Goal: Task Accomplishment & Management: Manage account settings

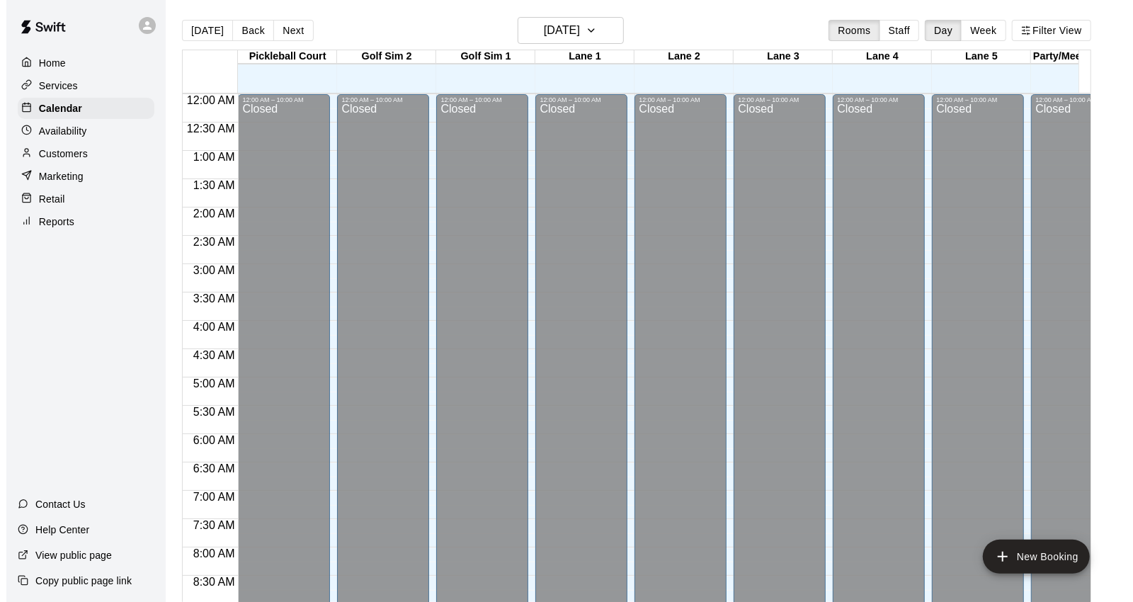
scroll to position [793, 0]
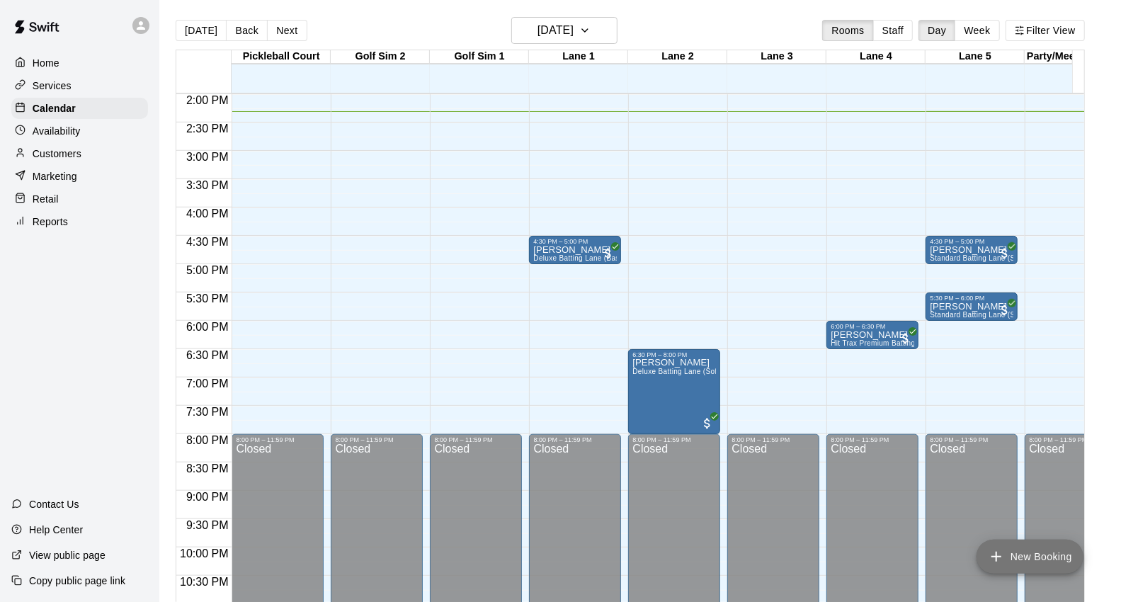
click at [1030, 552] on button "New Booking" at bounding box center [1029, 557] width 107 height 34
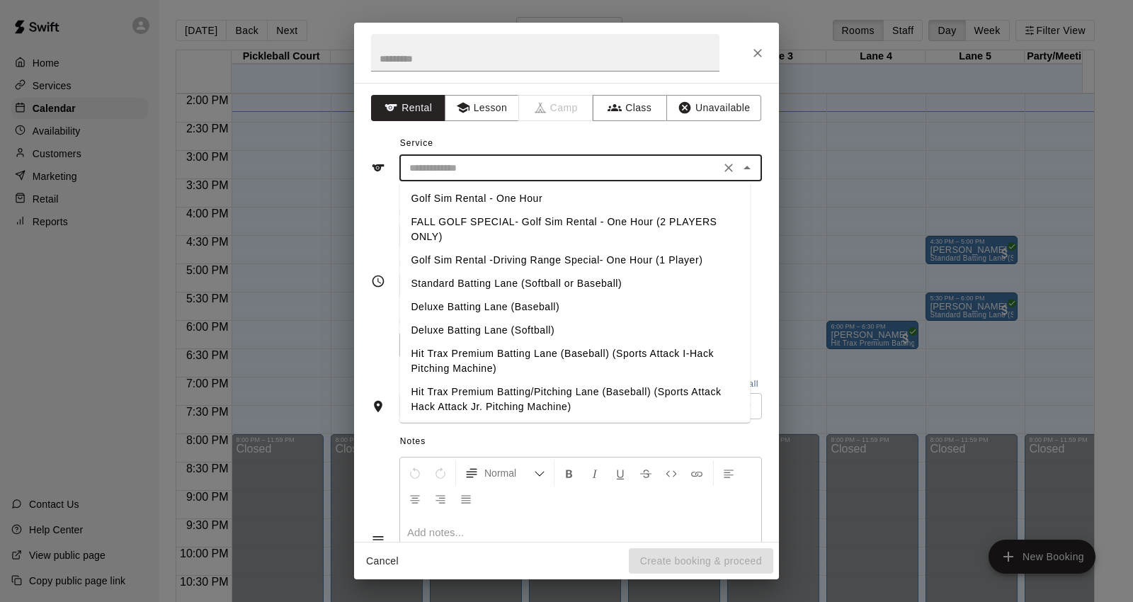
click at [550, 166] on input "text" at bounding box center [560, 168] width 312 height 18
click at [464, 222] on li "FALL GOLF SPECIAL- Golf Sim Rental - One Hour (2 PLAYERS ONLY)" at bounding box center [574, 229] width 350 height 38
type input "**********"
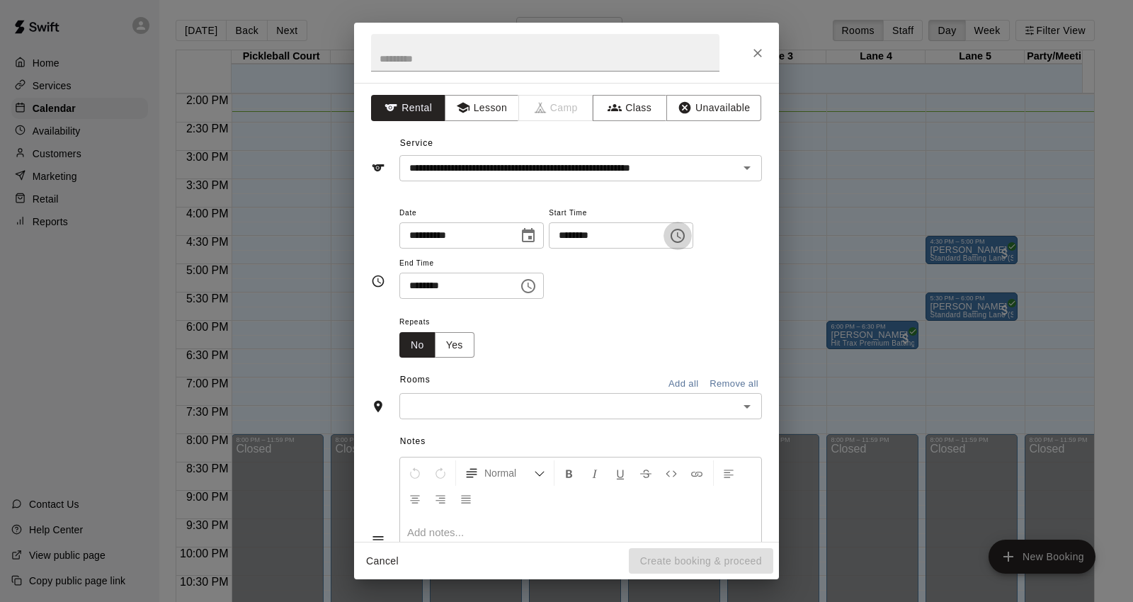
click at [685, 241] on icon "Choose time, selected time is 7:00 PM" at bounding box center [678, 236] width 14 height 14
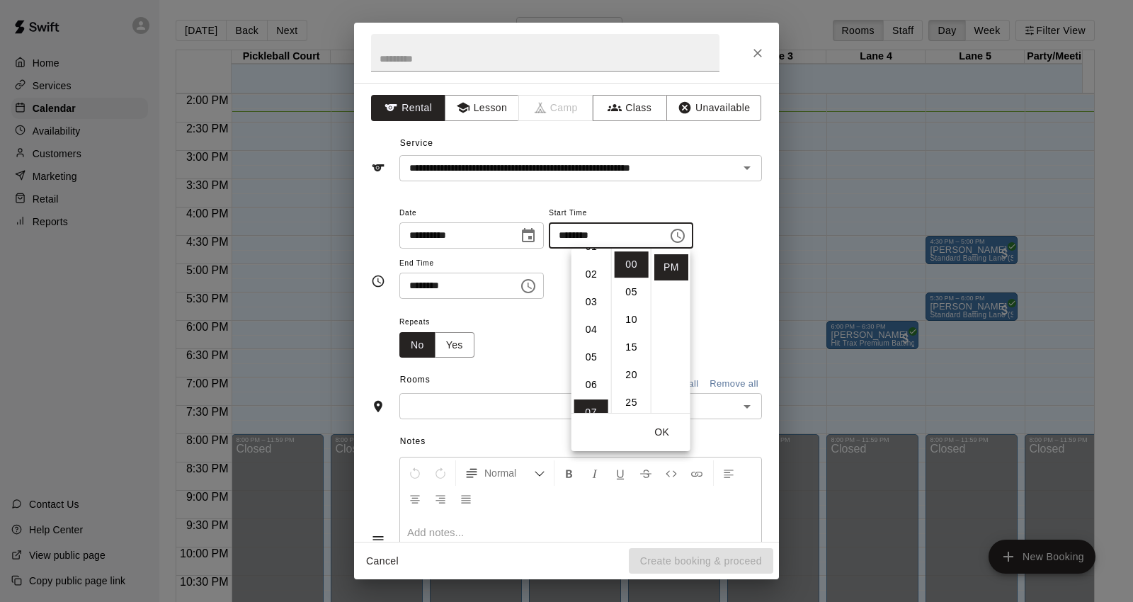
scroll to position [32, 0]
click at [589, 288] on li "02" at bounding box center [591, 288] width 34 height 26
click at [627, 319] on li "30" at bounding box center [632, 317] width 34 height 26
type input "********"
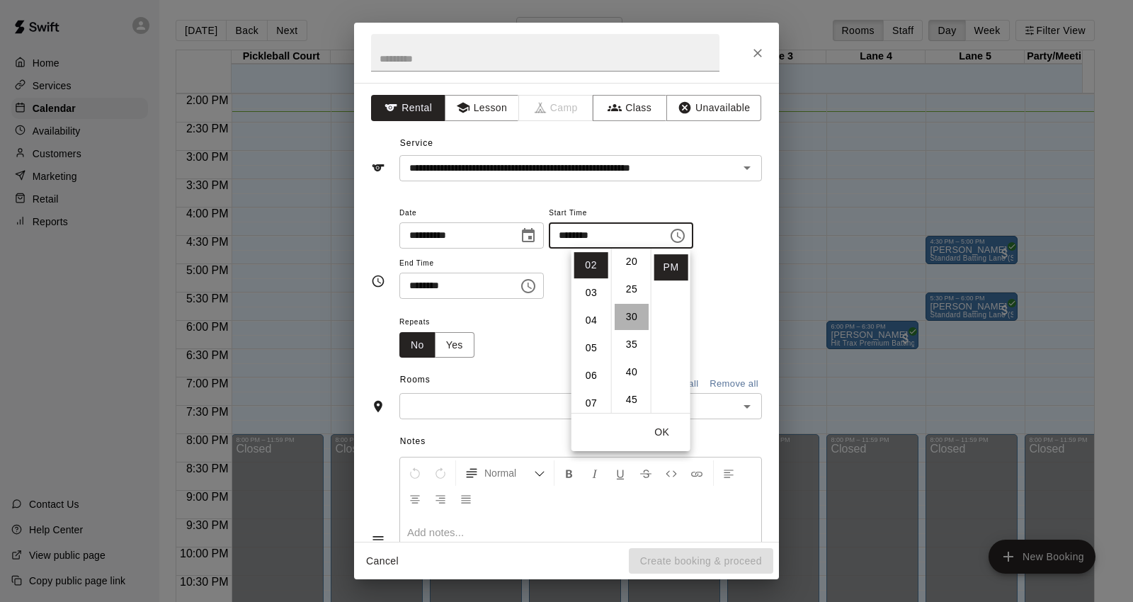
scroll to position [166, 0]
click at [658, 429] on button "OK" at bounding box center [661, 432] width 45 height 26
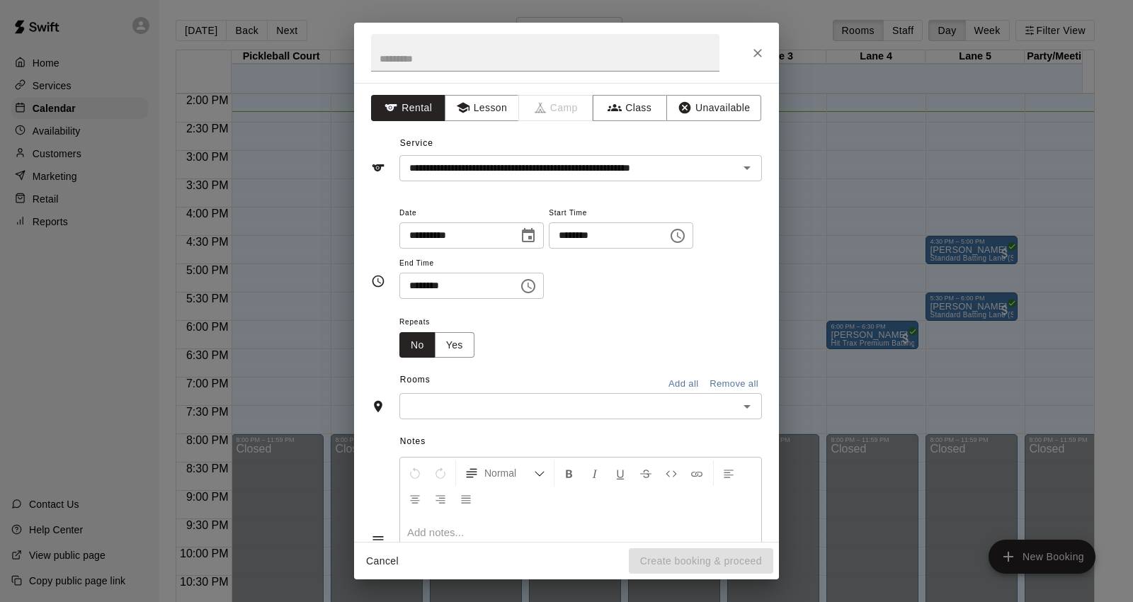
click at [537, 287] on icon "Choose time, selected time is 7:30 PM" at bounding box center [528, 286] width 17 height 17
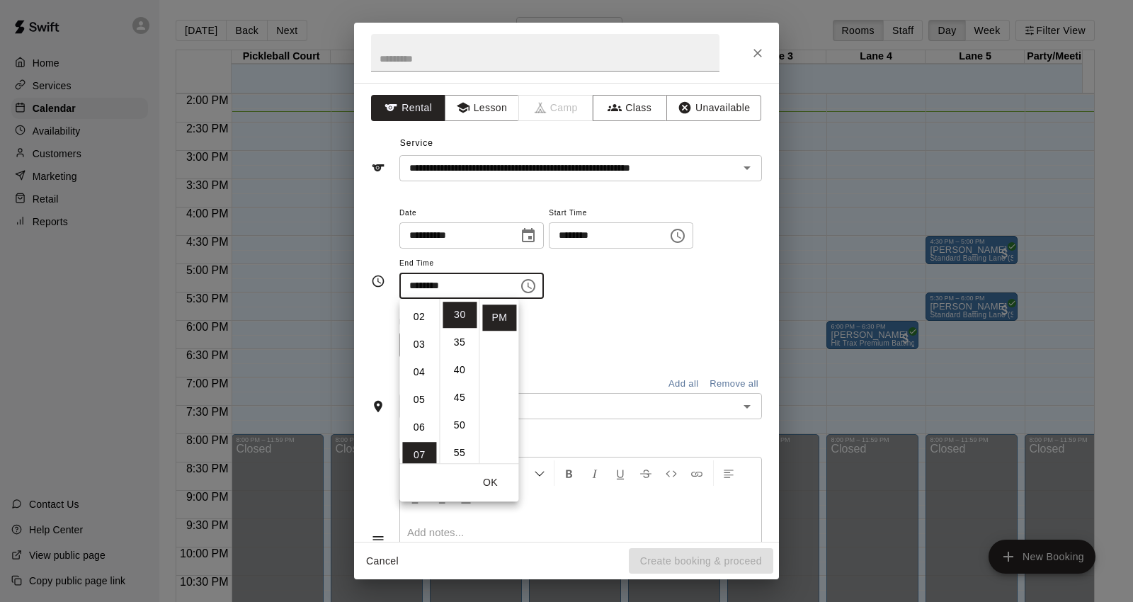
scroll to position [47, 0]
click at [418, 337] on li "03" at bounding box center [419, 350] width 34 height 26
type input "********"
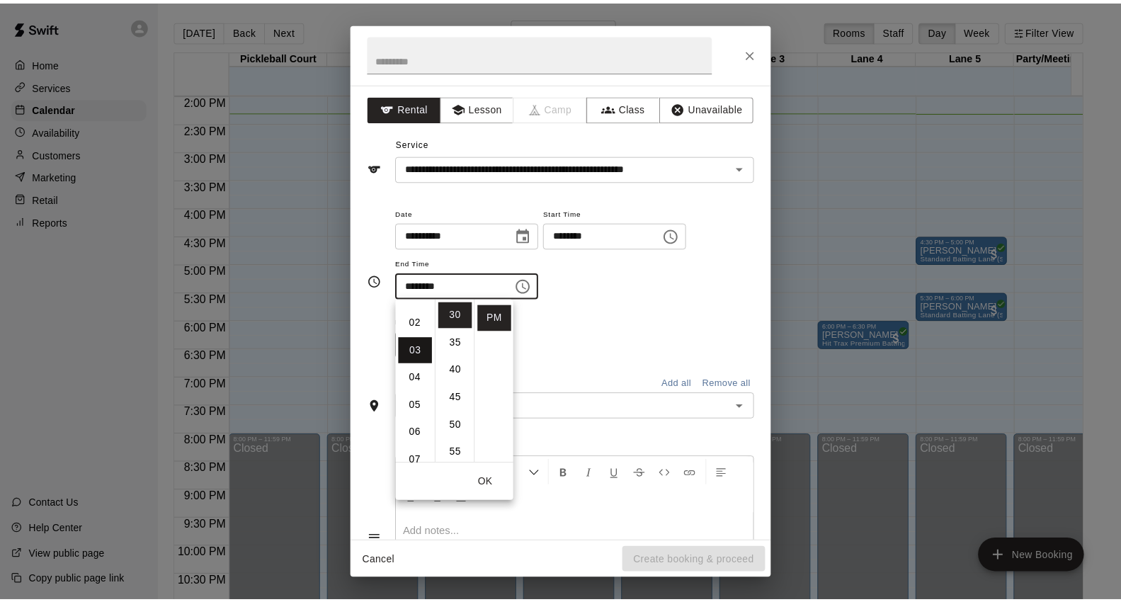
scroll to position [82, 0]
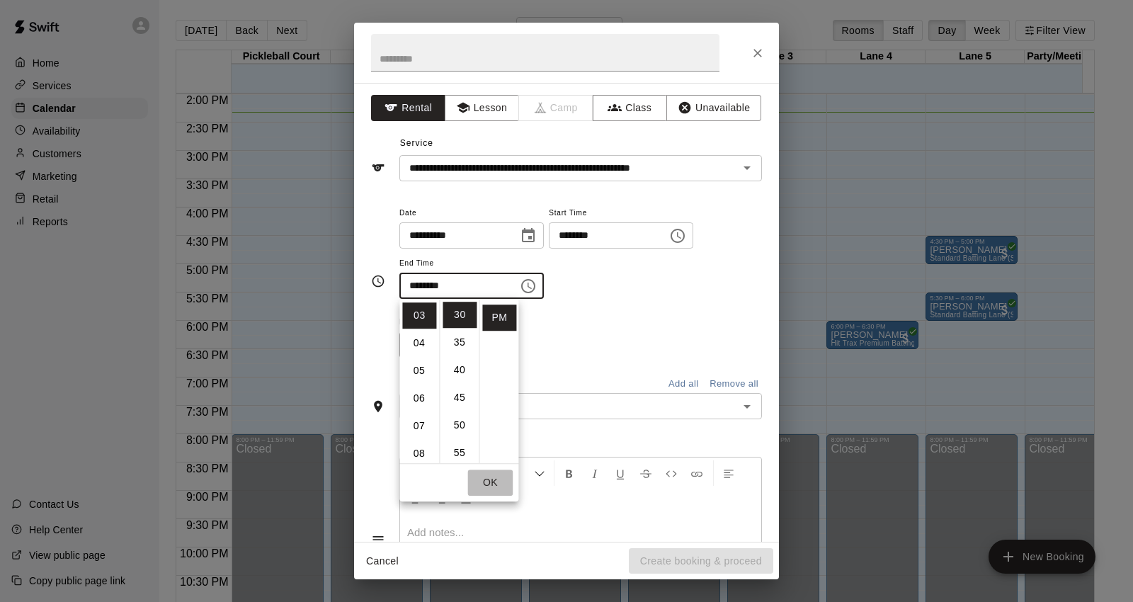
click at [489, 479] on button "OK" at bounding box center [489, 482] width 45 height 26
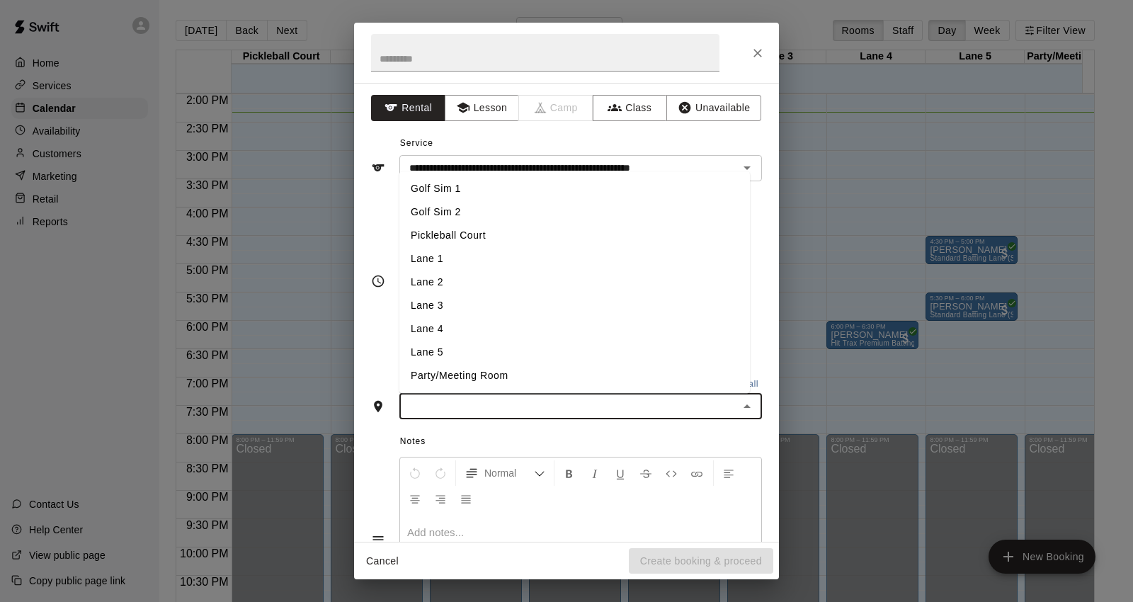
click at [527, 411] on input "text" at bounding box center [569, 406] width 331 height 18
click at [449, 192] on li "Golf Sim 1" at bounding box center [574, 189] width 350 height 23
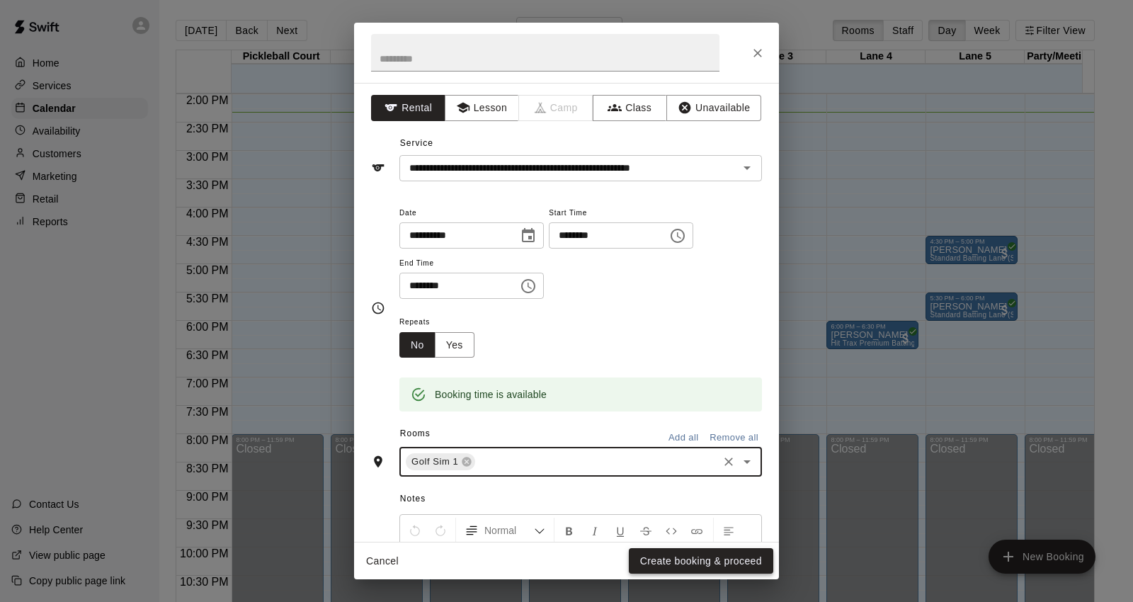
click at [707, 556] on button "Create booking & proceed" at bounding box center [701, 561] width 144 height 26
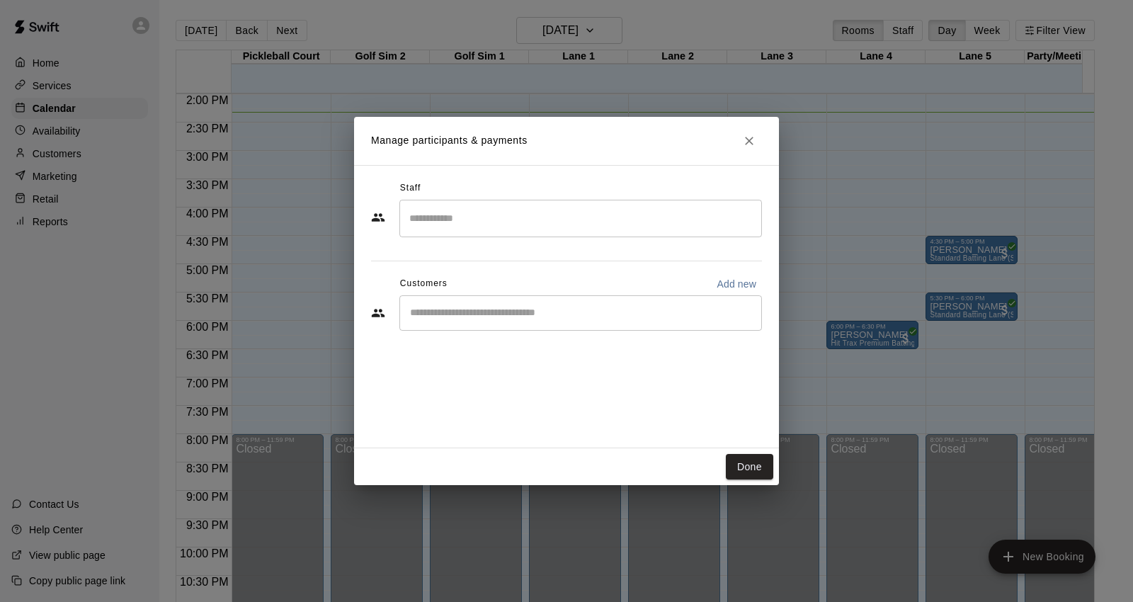
click at [527, 300] on div "​" at bounding box center [580, 312] width 363 height 35
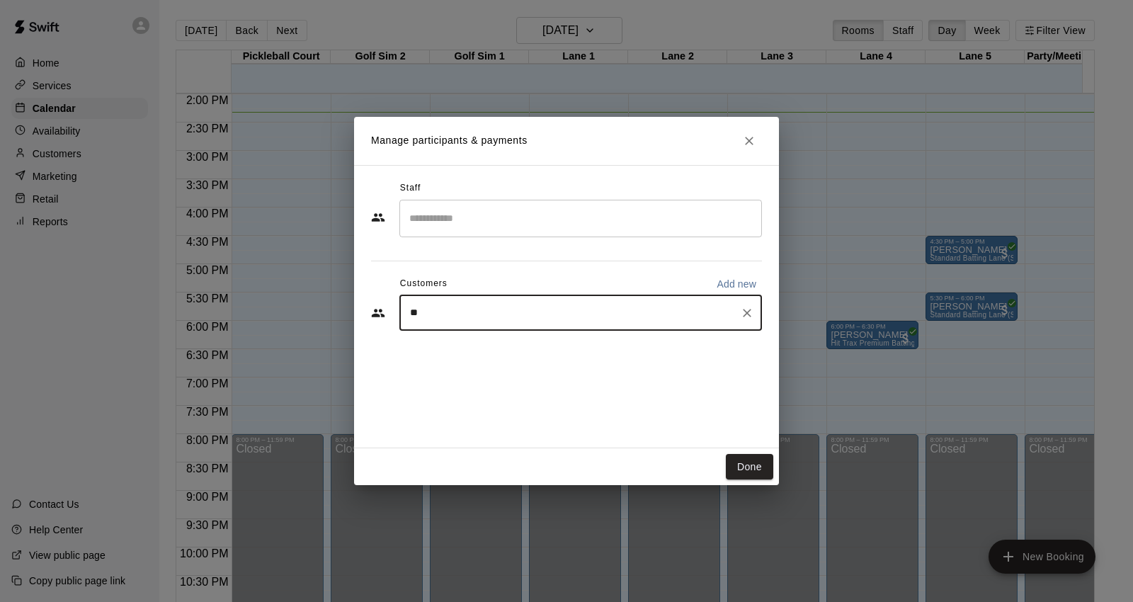
type input "*"
type input "******"
click at [519, 319] on input "******" at bounding box center [570, 313] width 329 height 14
click at [518, 363] on span "[EMAIL_ADDRESS][DOMAIN_NAME]" at bounding box center [515, 360] width 152 height 10
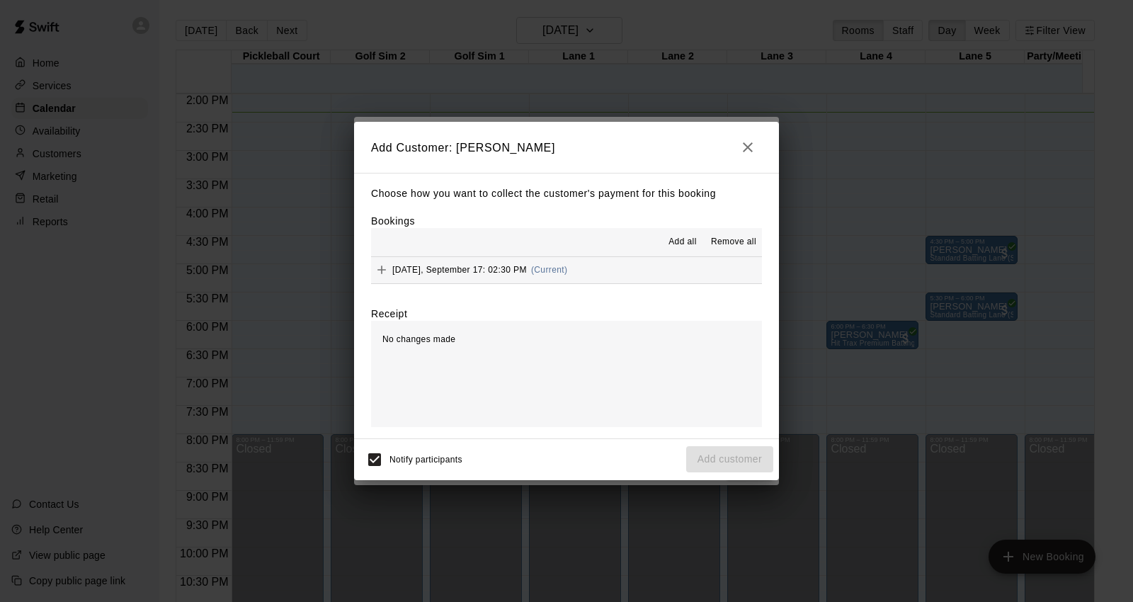
click at [614, 279] on button "[DATE], September 17: 02:30 PM (Current)" at bounding box center [566, 270] width 391 height 26
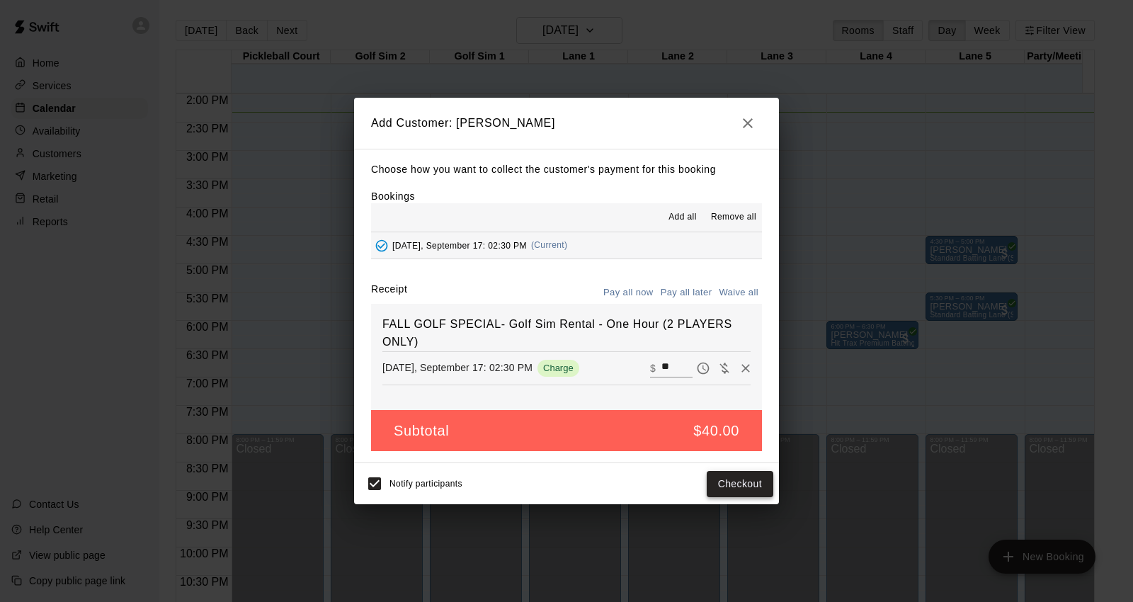
click at [747, 477] on button "Checkout" at bounding box center [740, 484] width 67 height 26
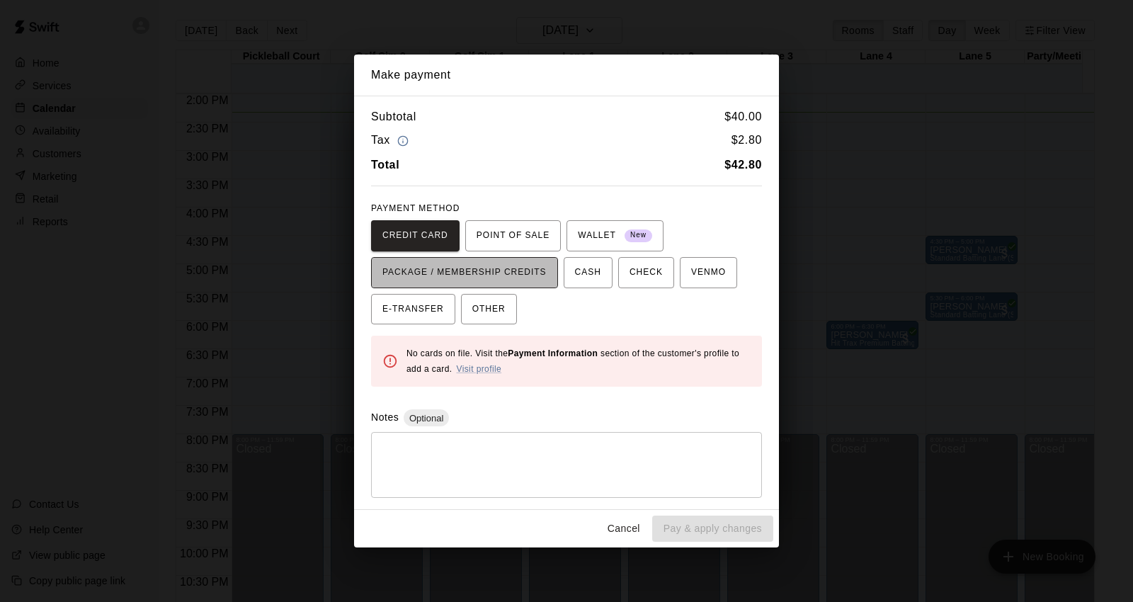
click at [477, 266] on span "PACKAGE / MEMBERSHIP CREDITS" at bounding box center [464, 272] width 164 height 23
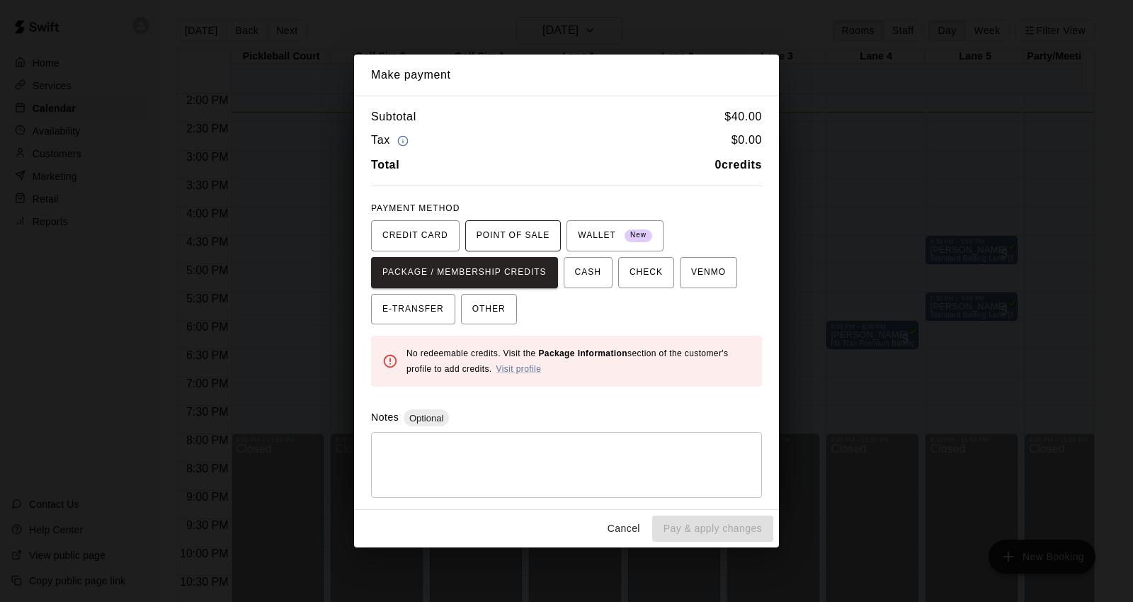
click at [525, 224] on span "POINT OF SALE" at bounding box center [513, 235] width 73 height 23
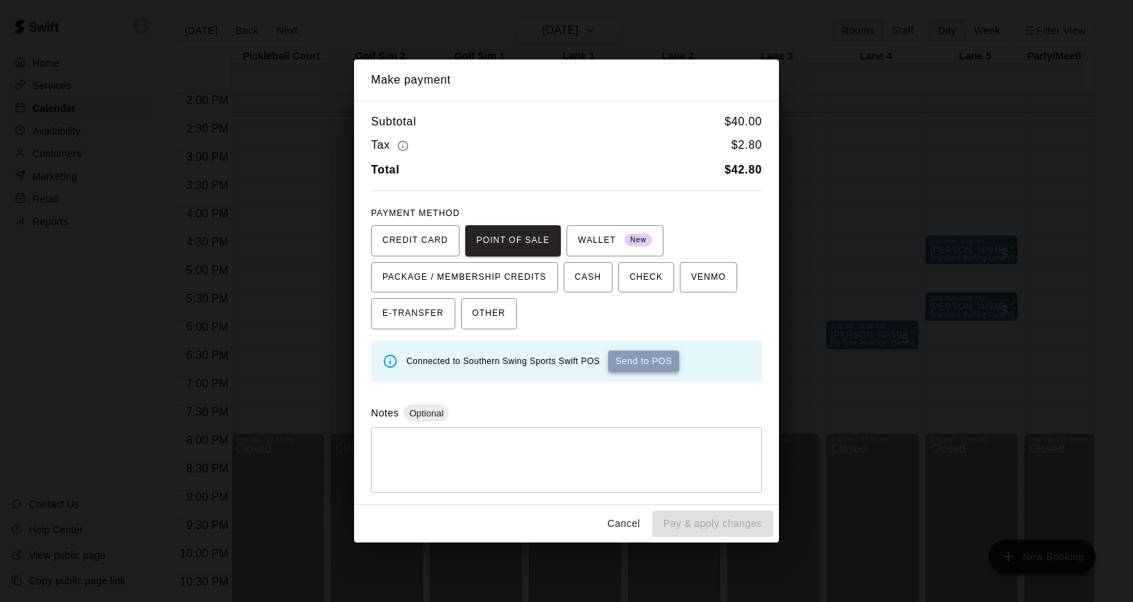
click at [658, 371] on button "Send to POS" at bounding box center [643, 360] width 71 height 21
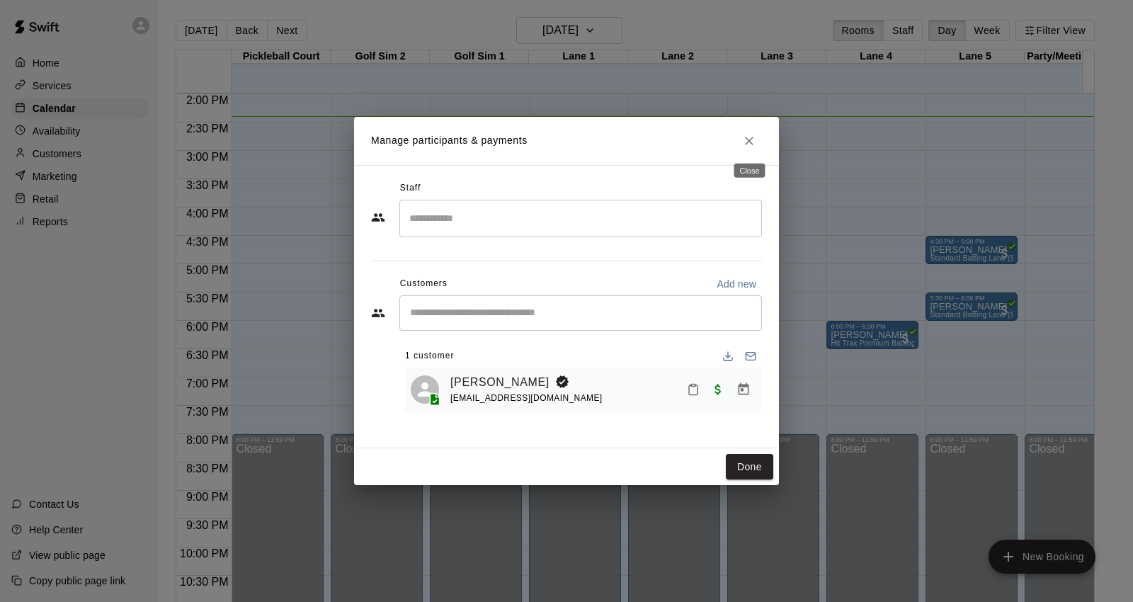
click at [744, 144] on icon "Close" at bounding box center [749, 141] width 14 height 14
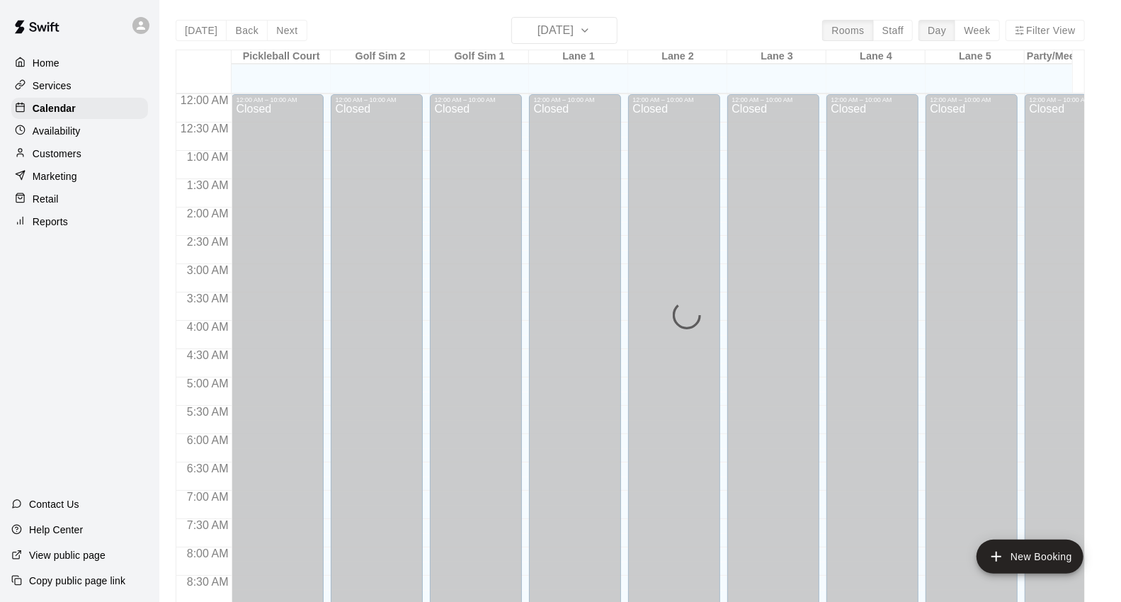
scroll to position [793, 0]
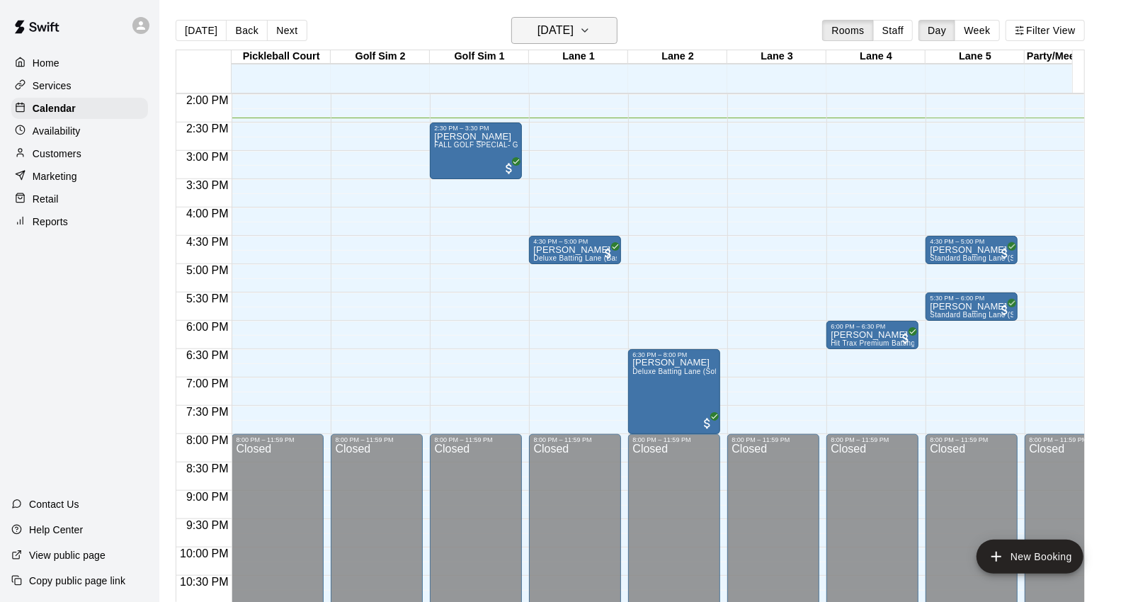
click at [574, 39] on h6 "[DATE]" at bounding box center [555, 31] width 36 height 20
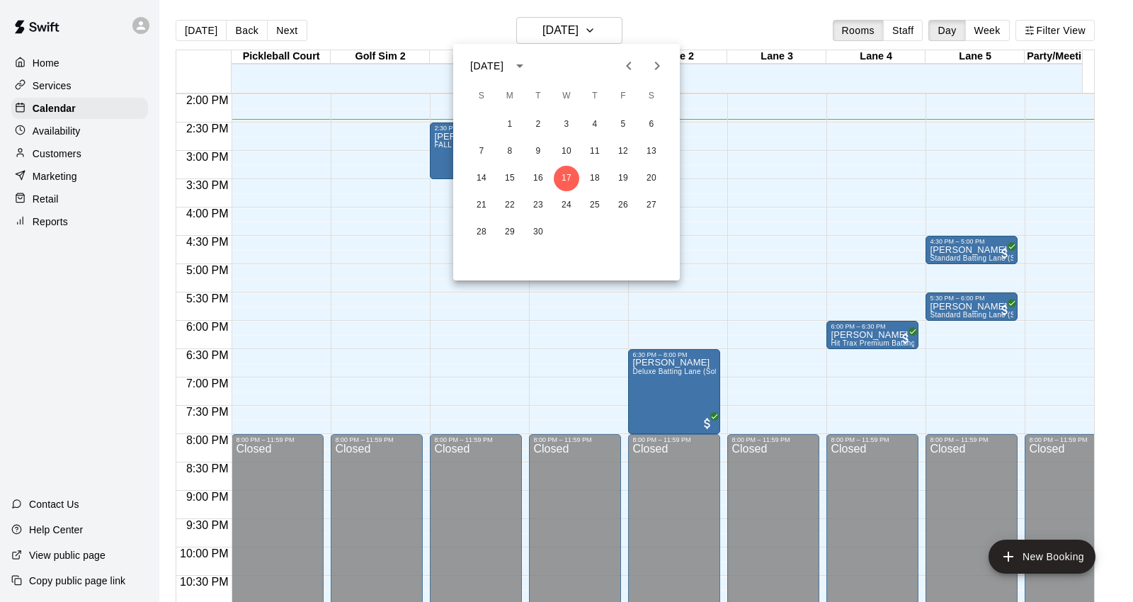
click at [285, 30] on div at bounding box center [566, 301] width 1133 height 602
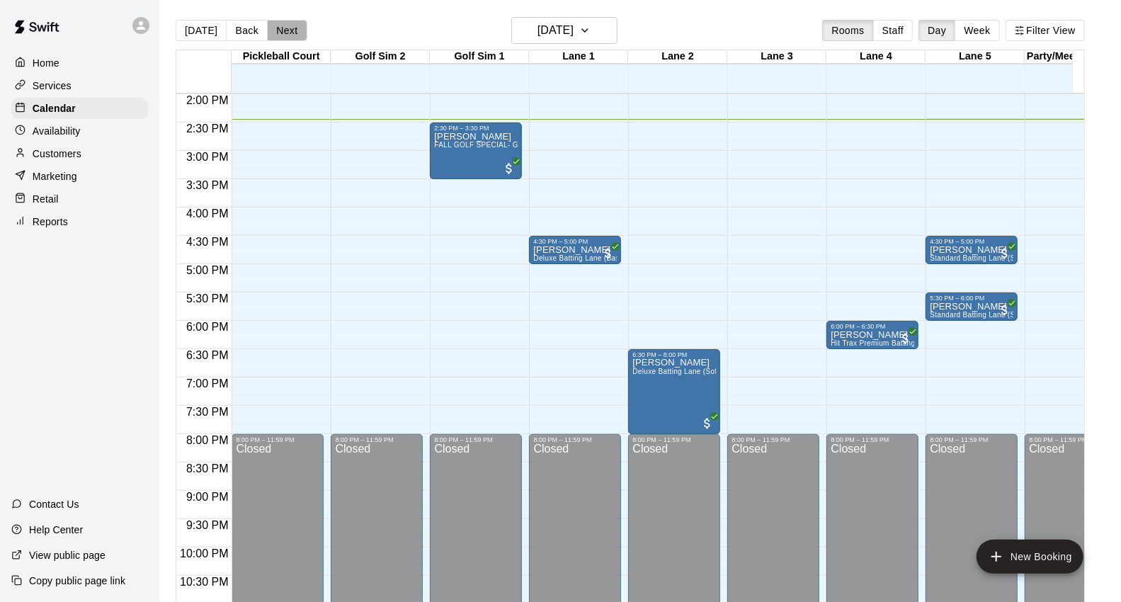
click at [285, 30] on button "Next" at bounding box center [287, 30] width 40 height 21
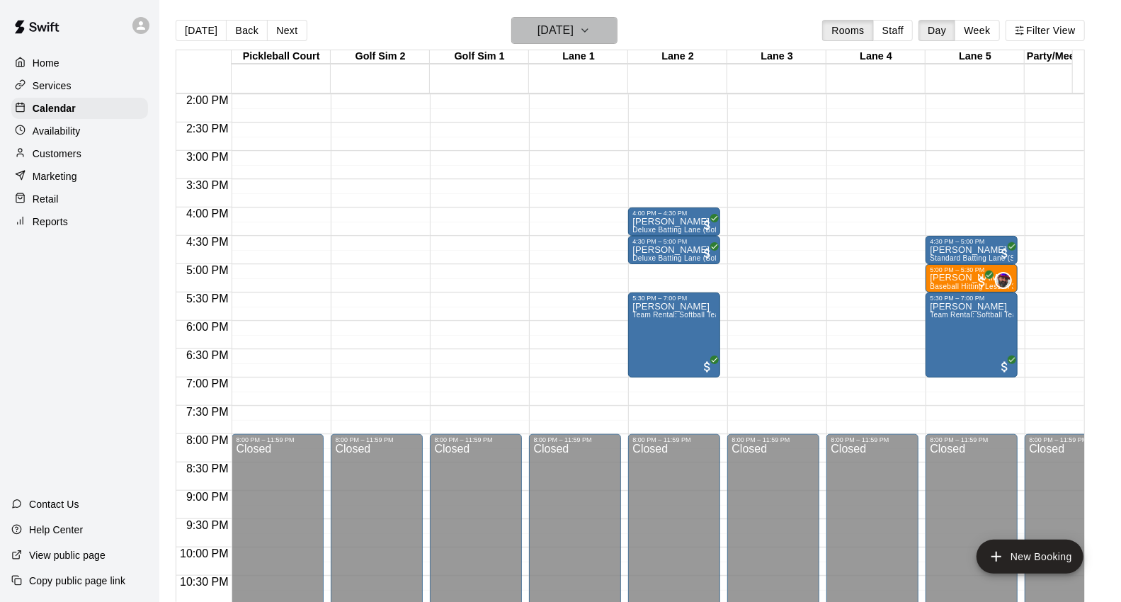
click at [605, 35] on button "Thursday Sep 18" at bounding box center [564, 30] width 106 height 27
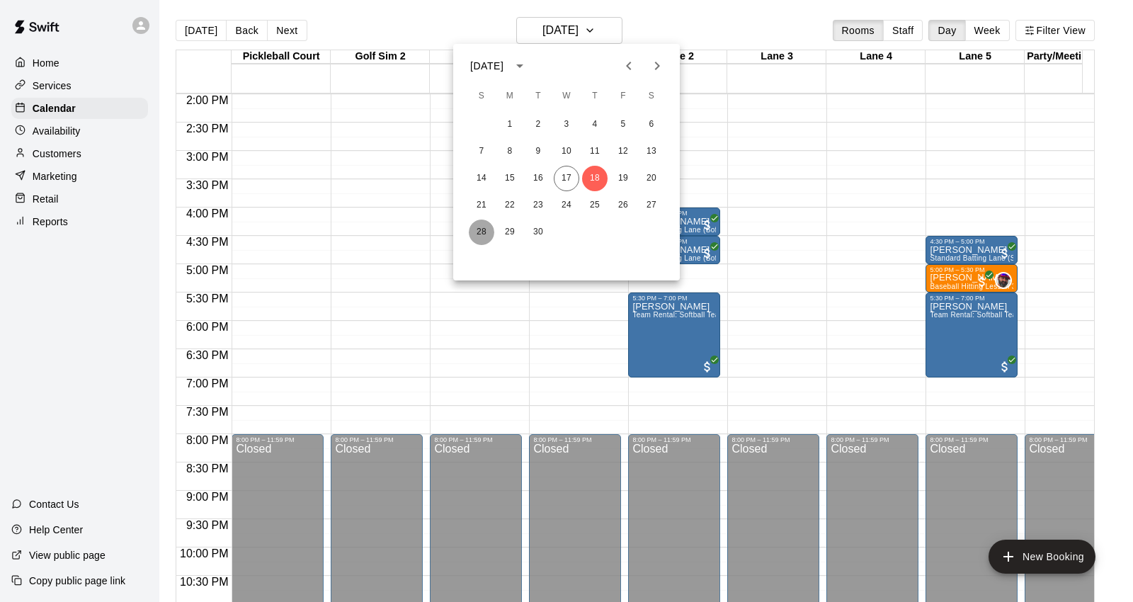
drag, startPoint x: 469, startPoint y: 229, endPoint x: 492, endPoint y: 219, distance: 24.7
click at [469, 229] on button "28" at bounding box center [481, 231] width 25 height 25
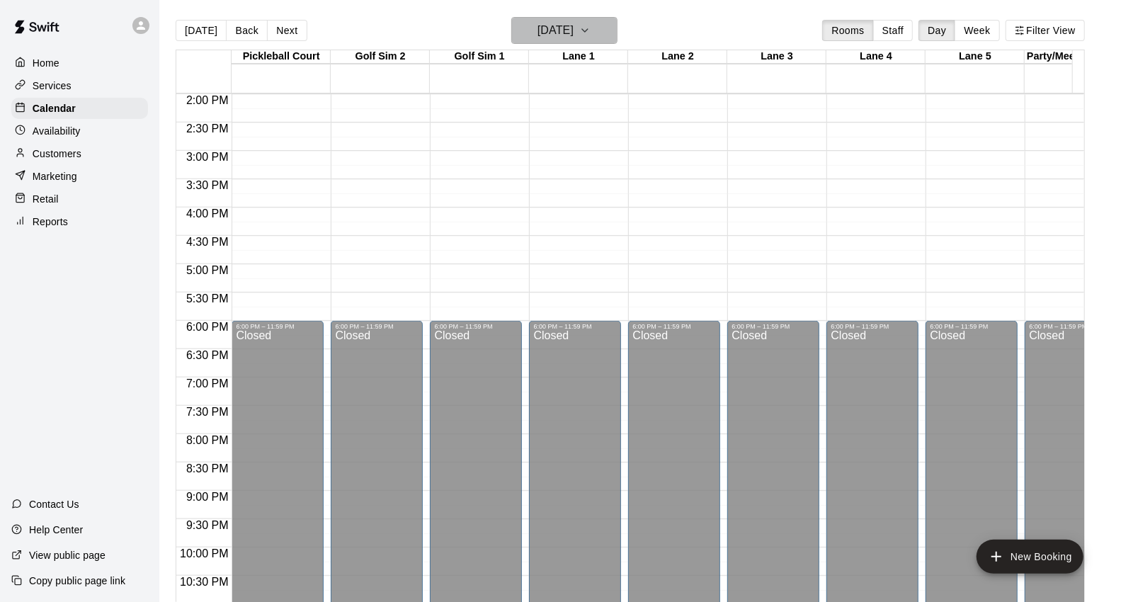
click at [556, 33] on h6 "Sunday Sep 28" at bounding box center [555, 31] width 36 height 20
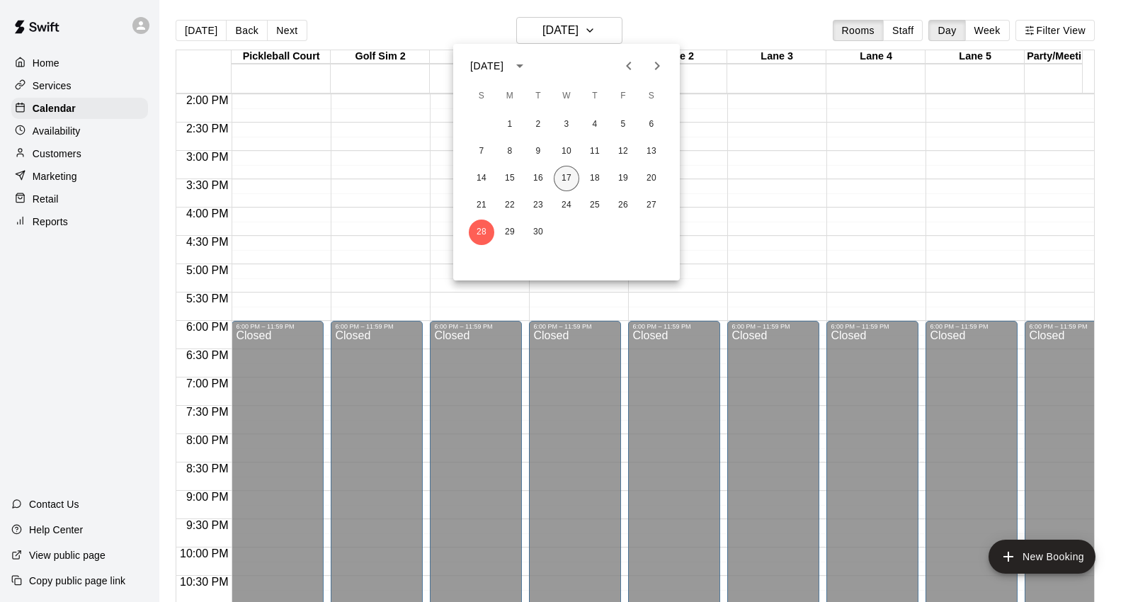
click at [554, 176] on button "17" at bounding box center [566, 178] width 25 height 25
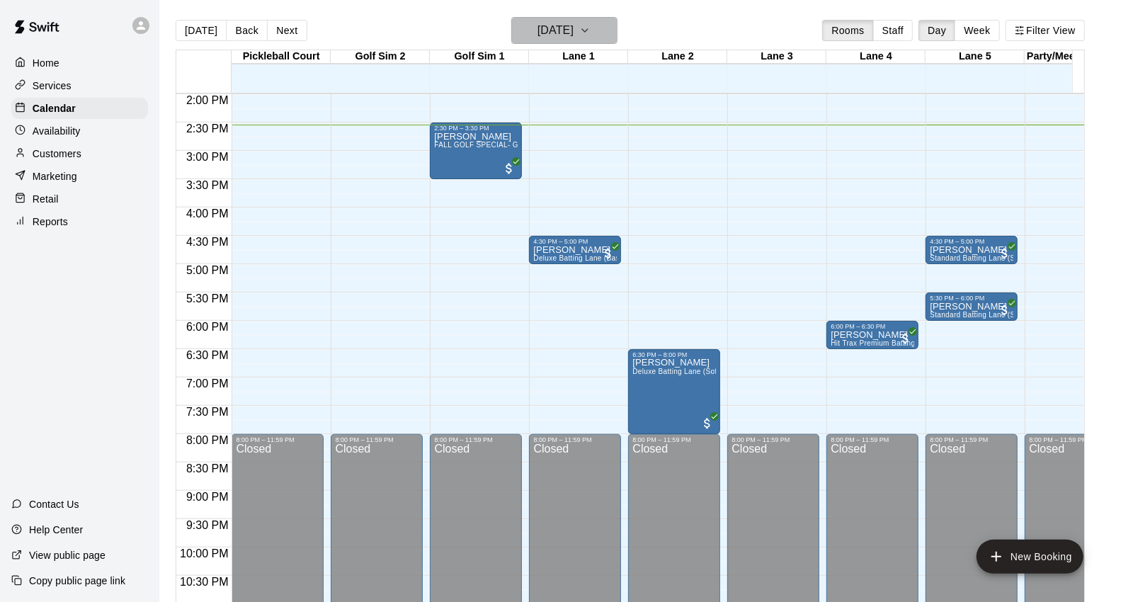
click at [574, 33] on h6 "[DATE]" at bounding box center [555, 31] width 36 height 20
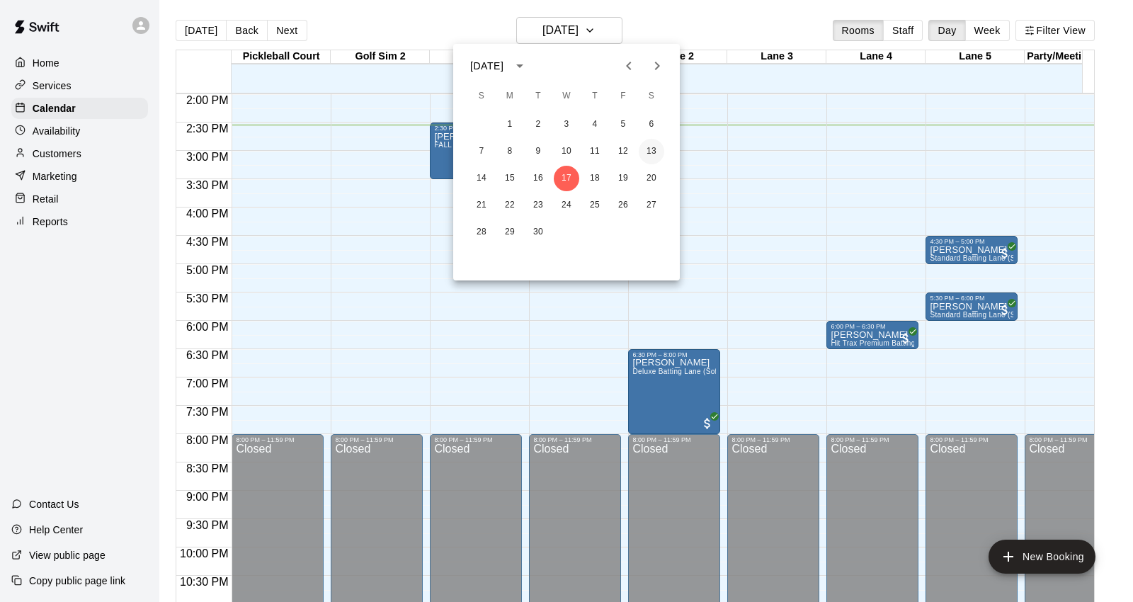
click at [650, 154] on button "13" at bounding box center [651, 151] width 25 height 25
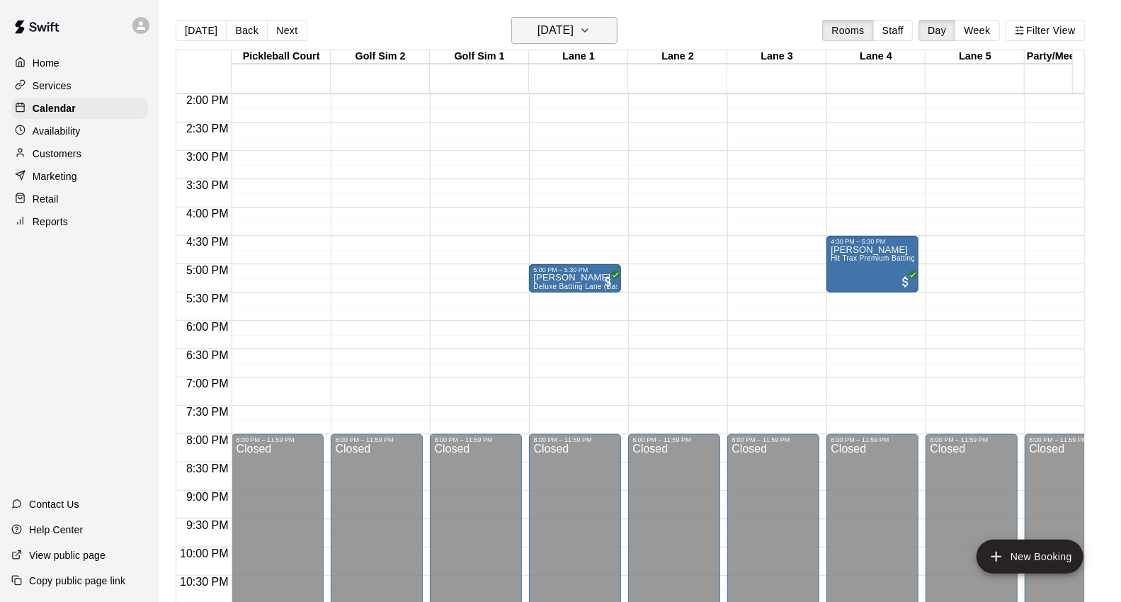
click at [574, 35] on h6 "Saturday Sep 13" at bounding box center [555, 31] width 36 height 20
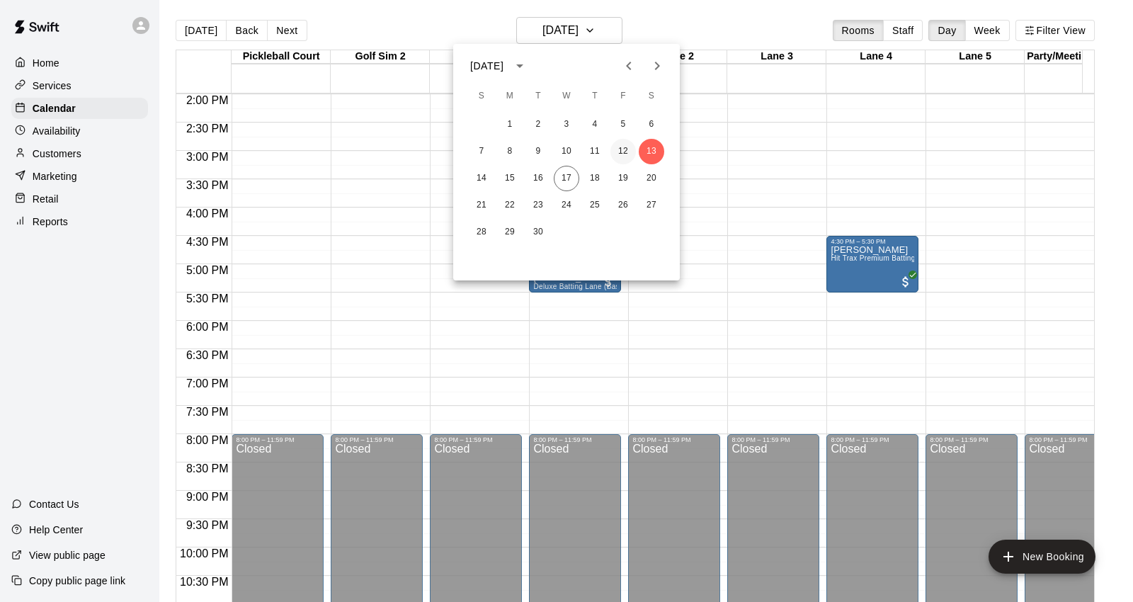
click at [629, 145] on button "12" at bounding box center [622, 151] width 25 height 25
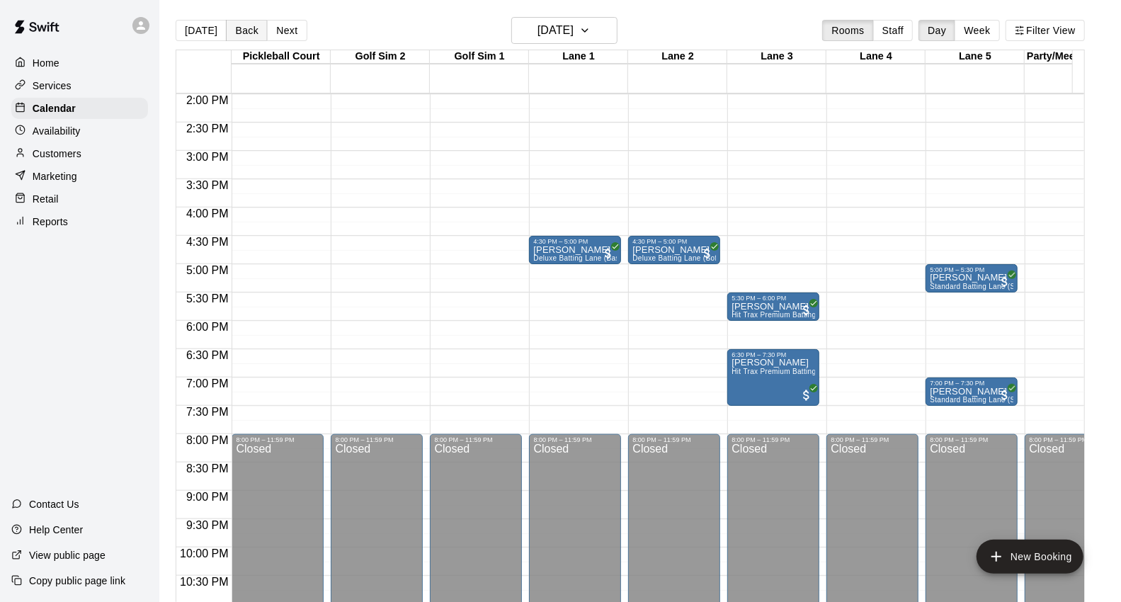
click at [257, 30] on button "Back" at bounding box center [247, 30] width 42 height 21
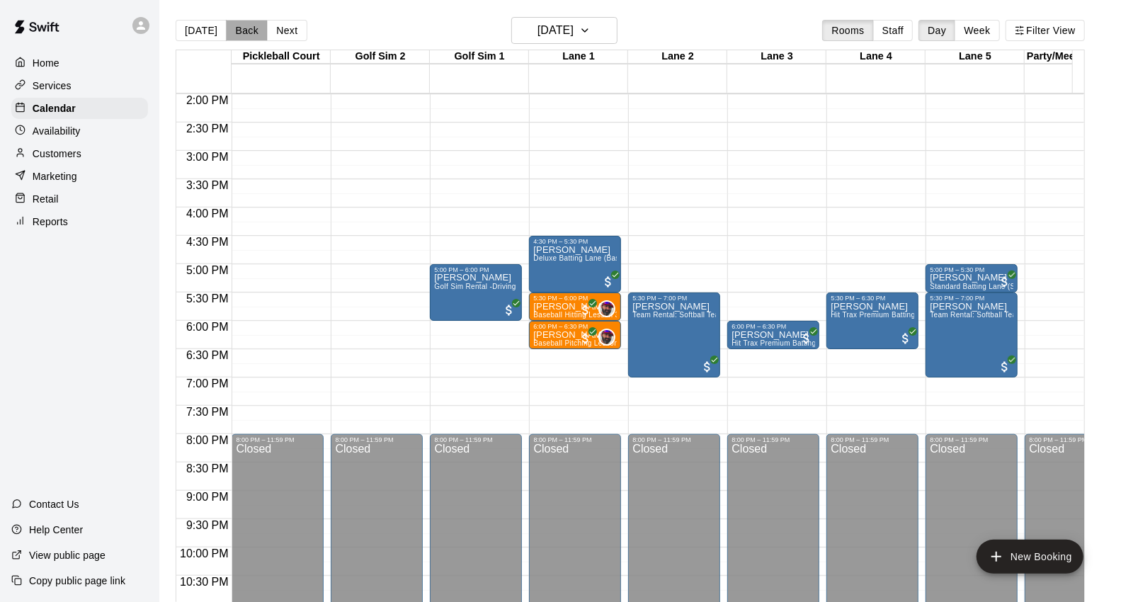
click at [257, 30] on button "Back" at bounding box center [247, 30] width 42 height 21
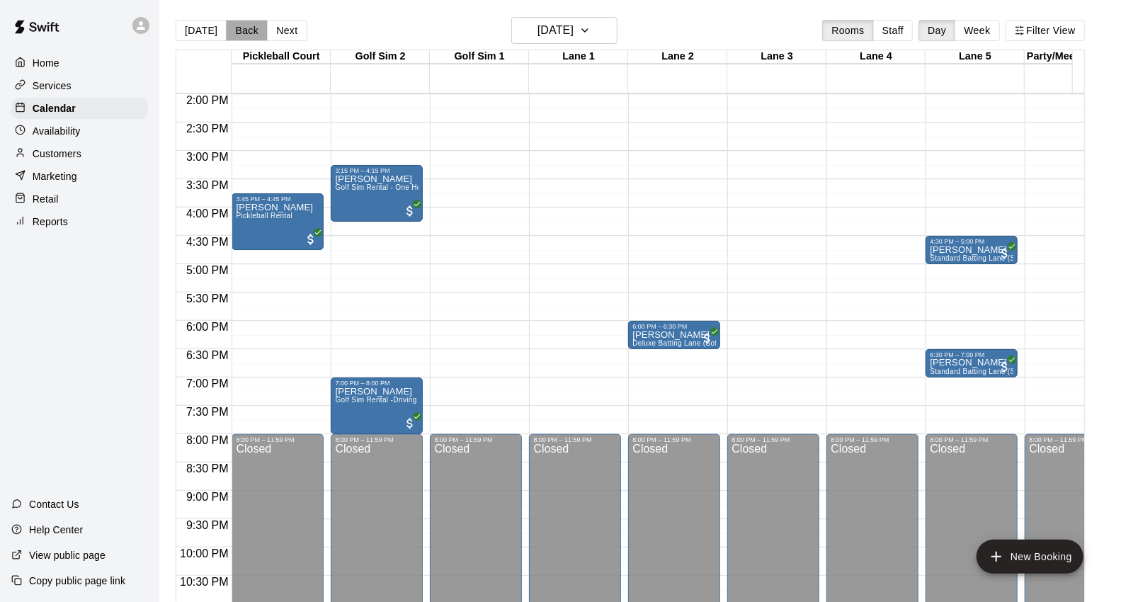
click at [257, 30] on button "Back" at bounding box center [247, 30] width 42 height 21
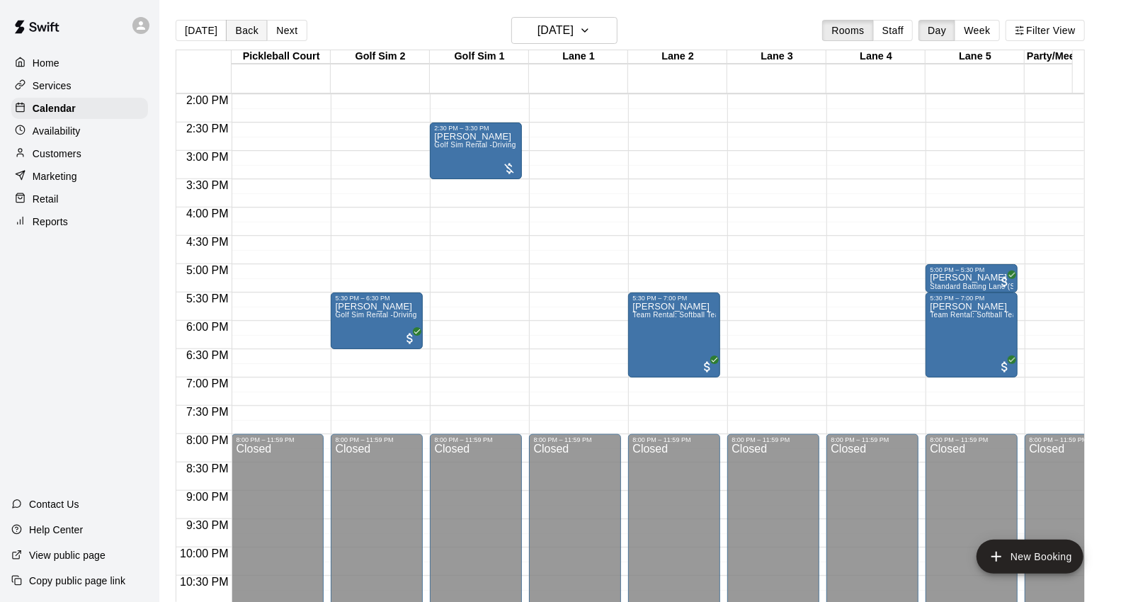
click at [257, 30] on button "Back" at bounding box center [247, 30] width 42 height 21
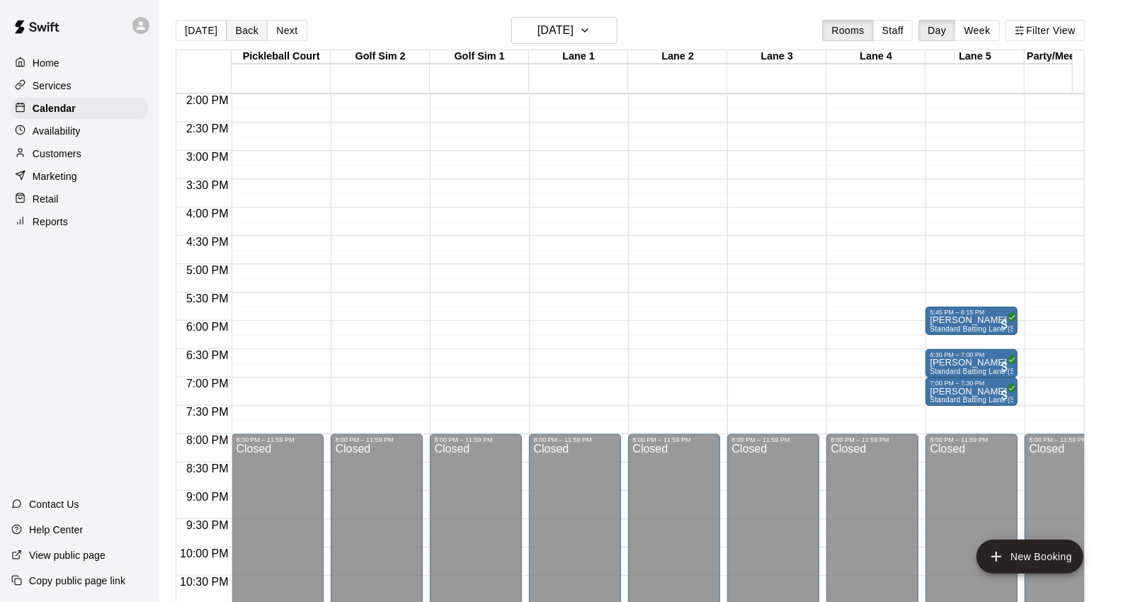
click at [257, 30] on button "Back" at bounding box center [247, 30] width 42 height 21
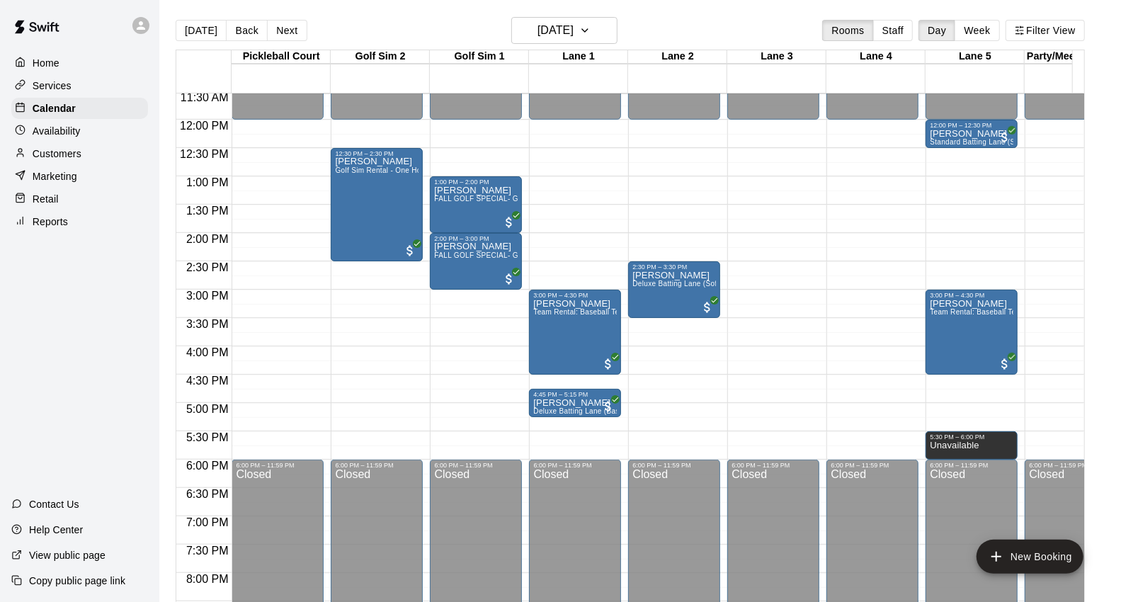
scroll to position [635, 0]
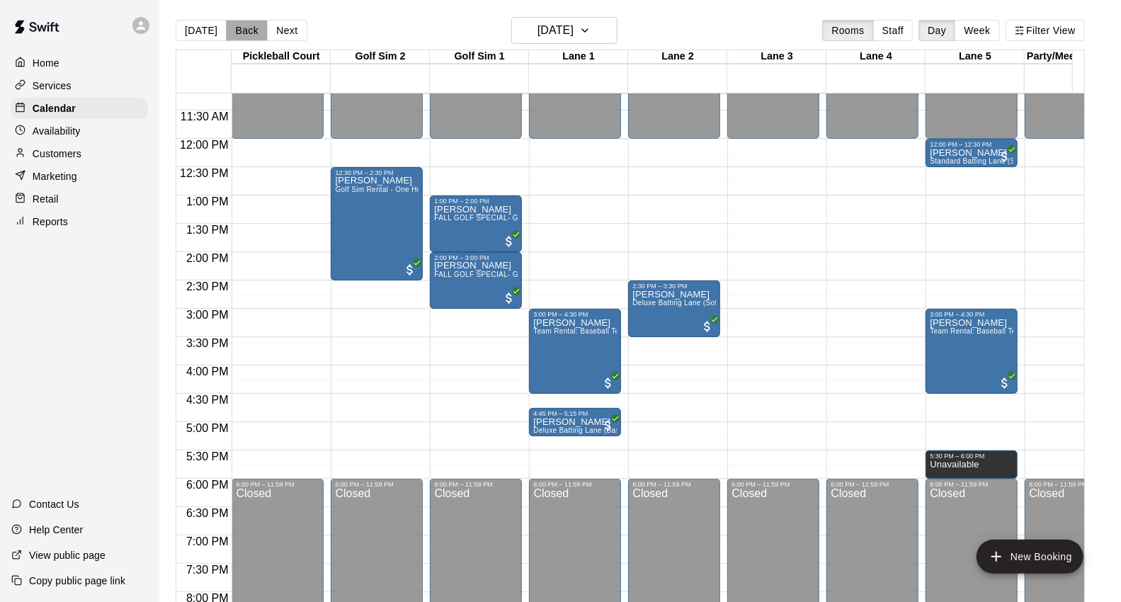
click at [241, 31] on button "Back" at bounding box center [247, 30] width 42 height 21
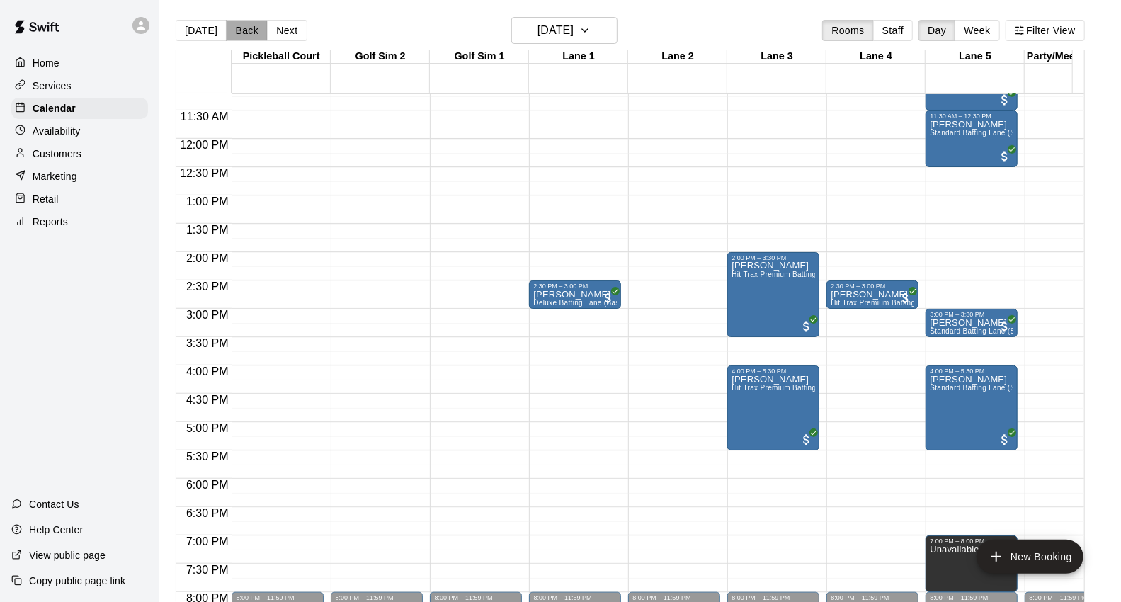
click at [244, 22] on button "Back" at bounding box center [247, 30] width 42 height 21
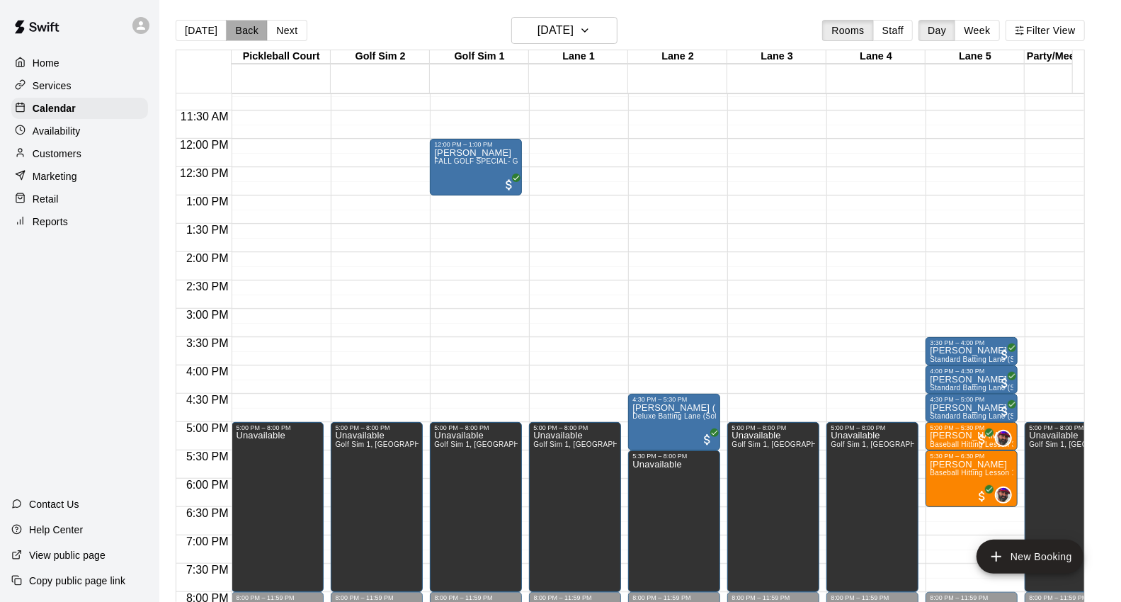
click at [244, 22] on button "Back" at bounding box center [247, 30] width 42 height 21
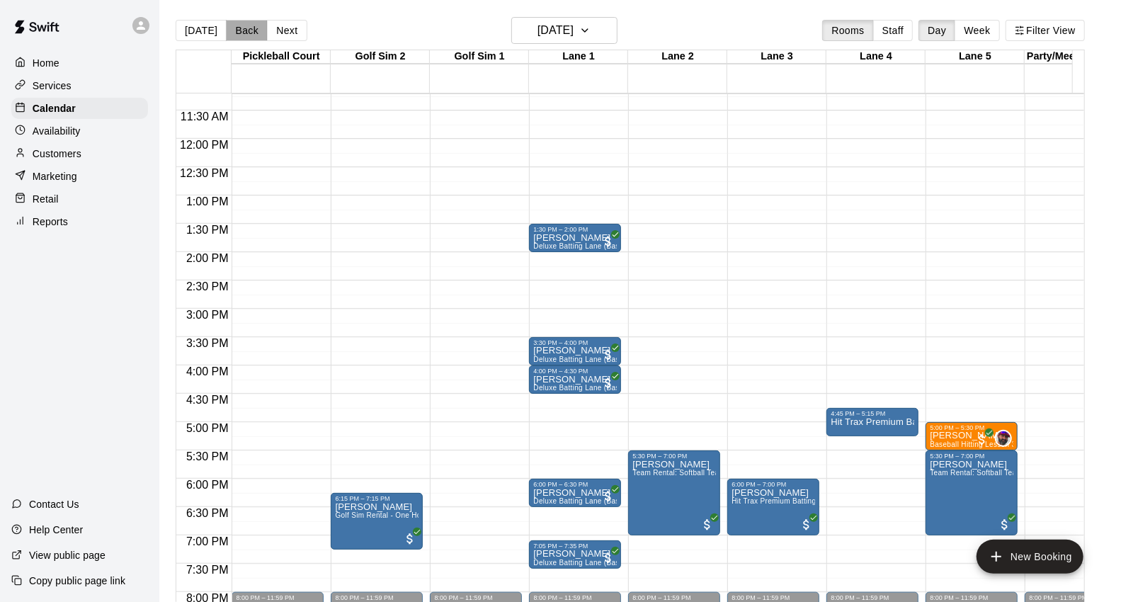
click at [244, 22] on button "Back" at bounding box center [247, 30] width 42 height 21
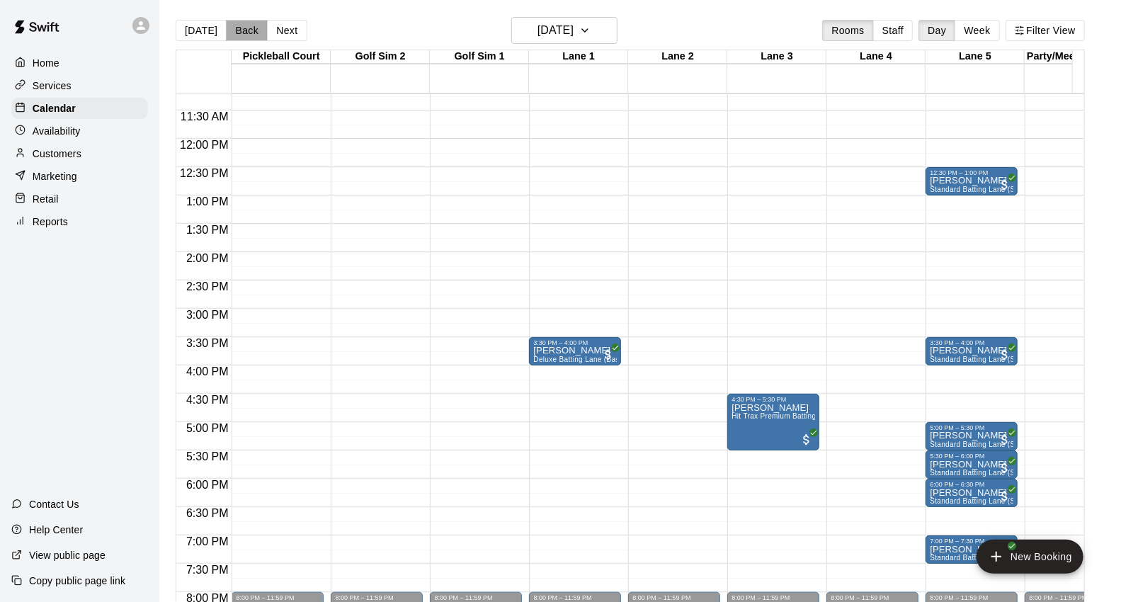
click at [244, 22] on button "Back" at bounding box center [247, 30] width 42 height 21
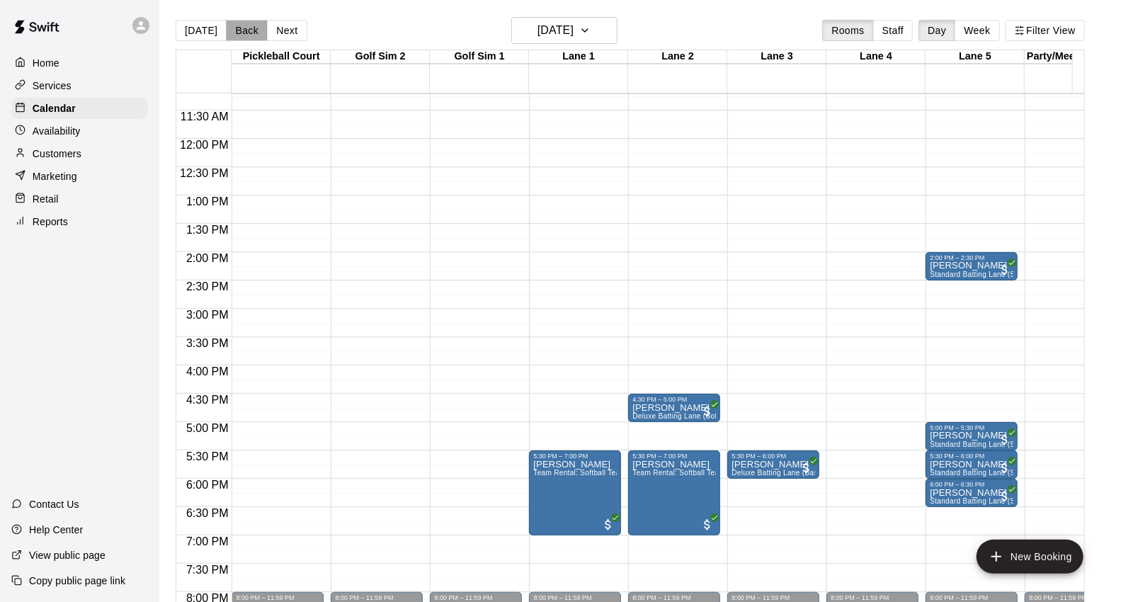
click at [244, 22] on button "Back" at bounding box center [247, 30] width 42 height 21
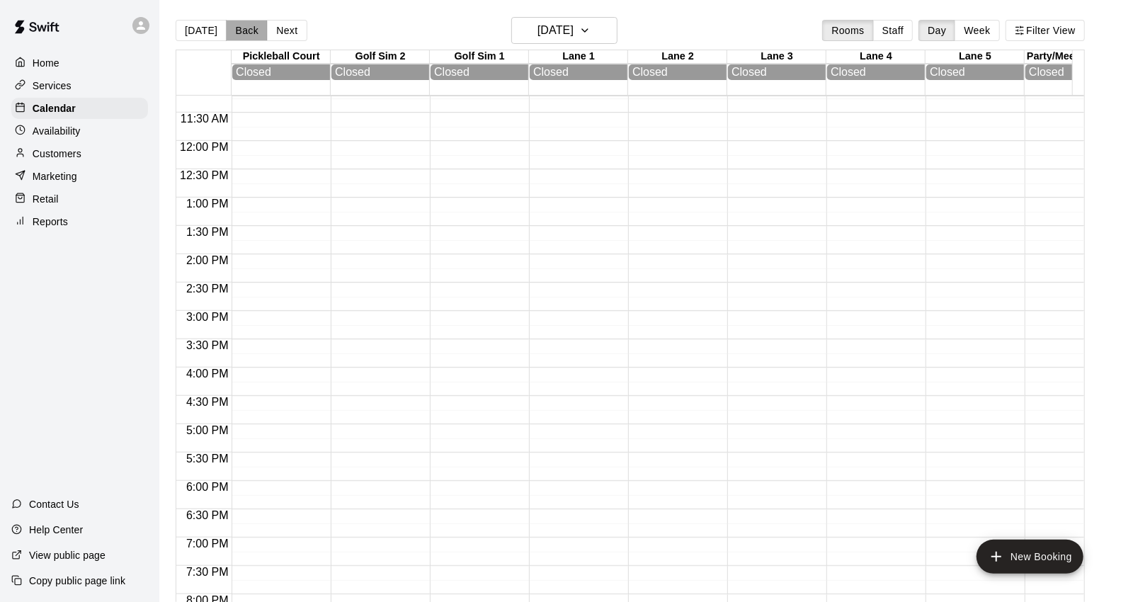
click at [244, 22] on button "Back" at bounding box center [247, 30] width 42 height 21
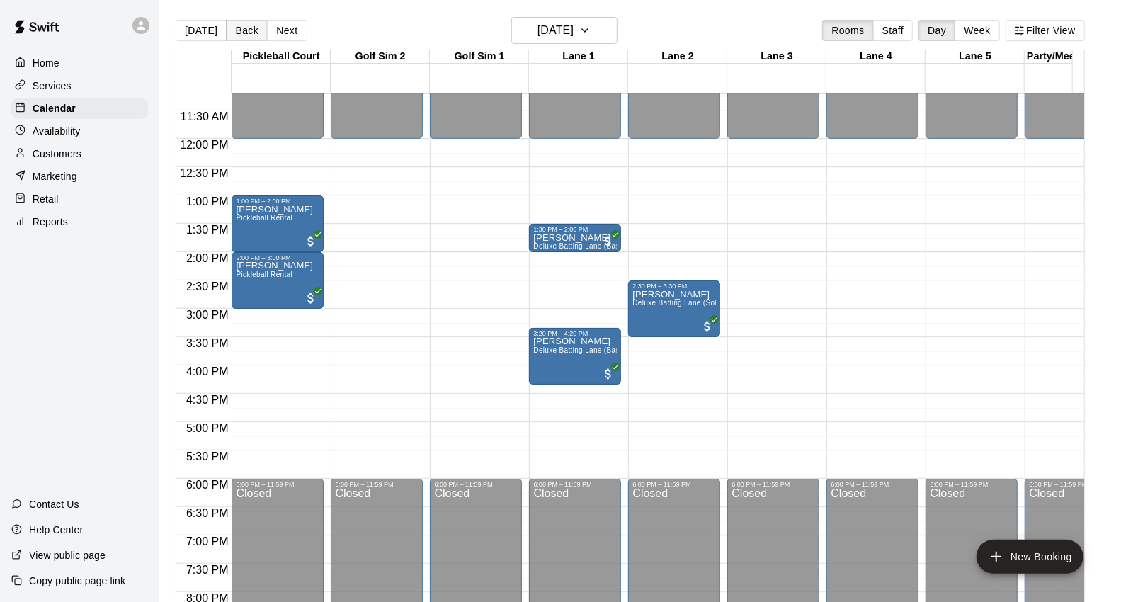
click at [244, 22] on button "Back" at bounding box center [247, 30] width 42 height 21
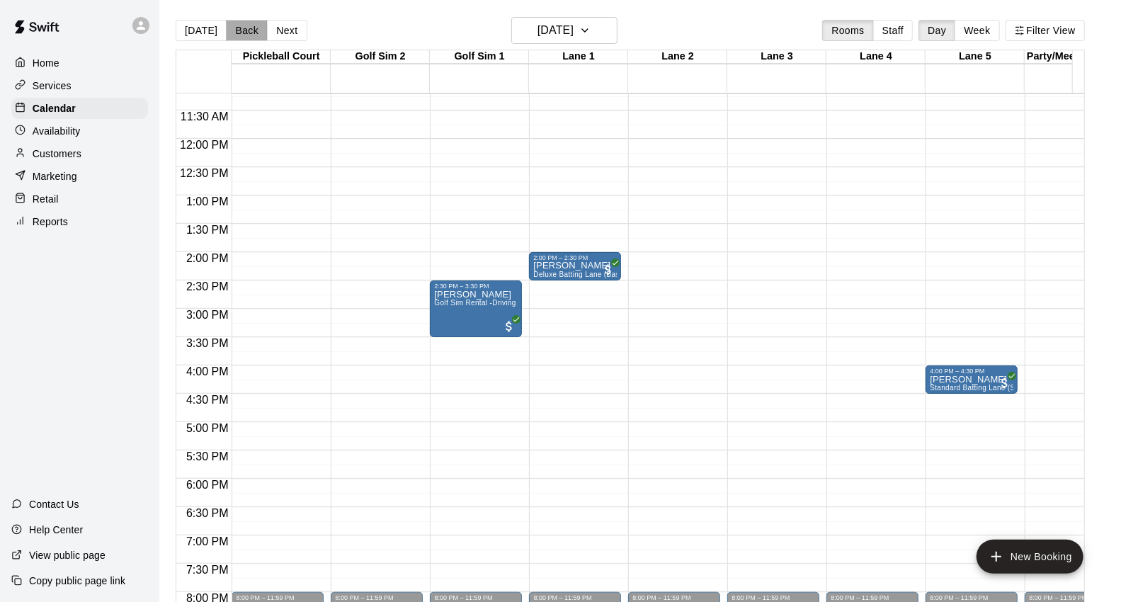
click at [244, 22] on button "Back" at bounding box center [247, 30] width 42 height 21
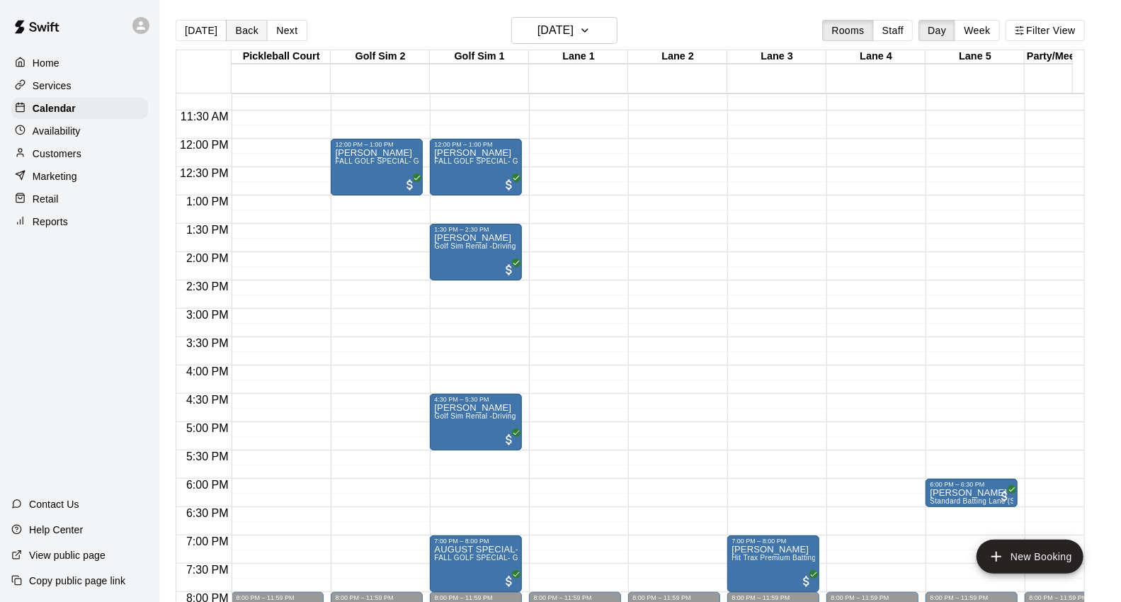
click at [244, 22] on button "Back" at bounding box center [247, 30] width 42 height 21
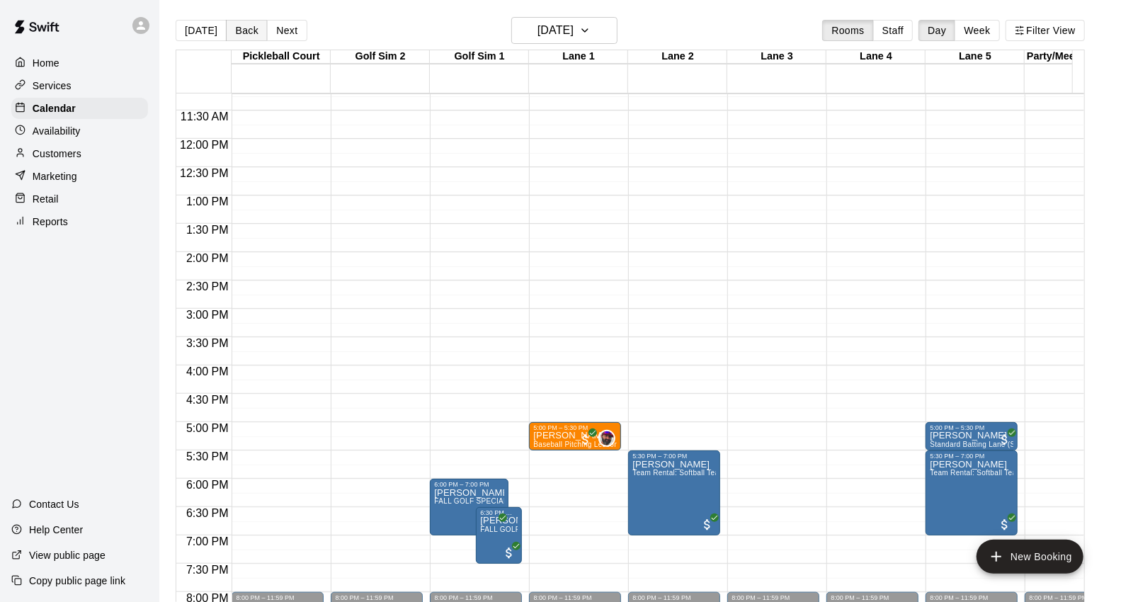
click at [244, 22] on button "Back" at bounding box center [247, 30] width 42 height 21
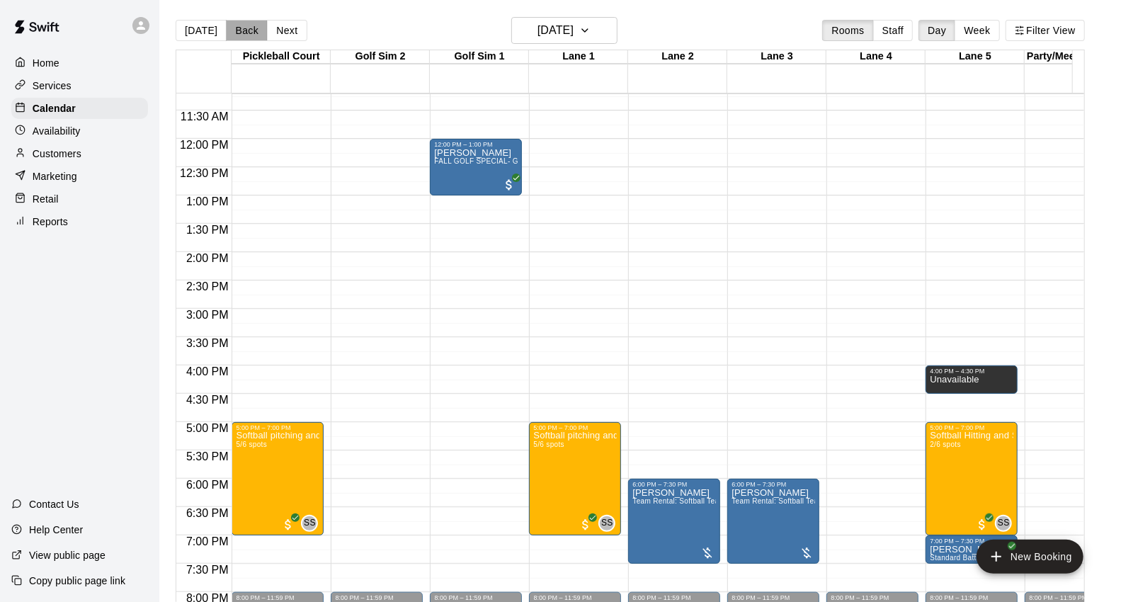
click at [244, 22] on button "Back" at bounding box center [247, 30] width 42 height 21
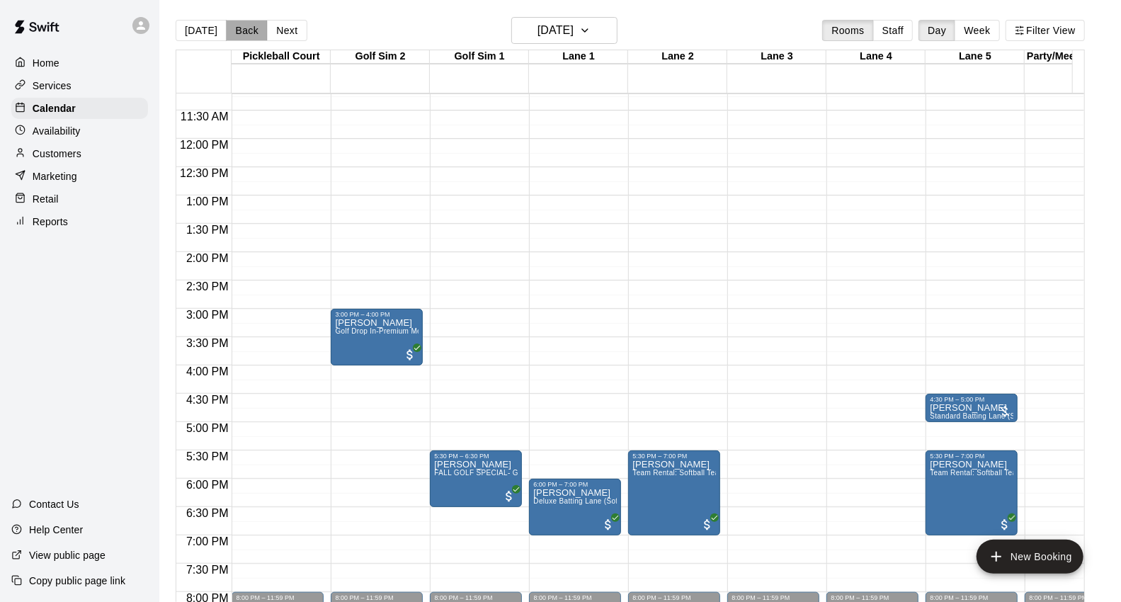
click at [244, 22] on button "Back" at bounding box center [247, 30] width 42 height 21
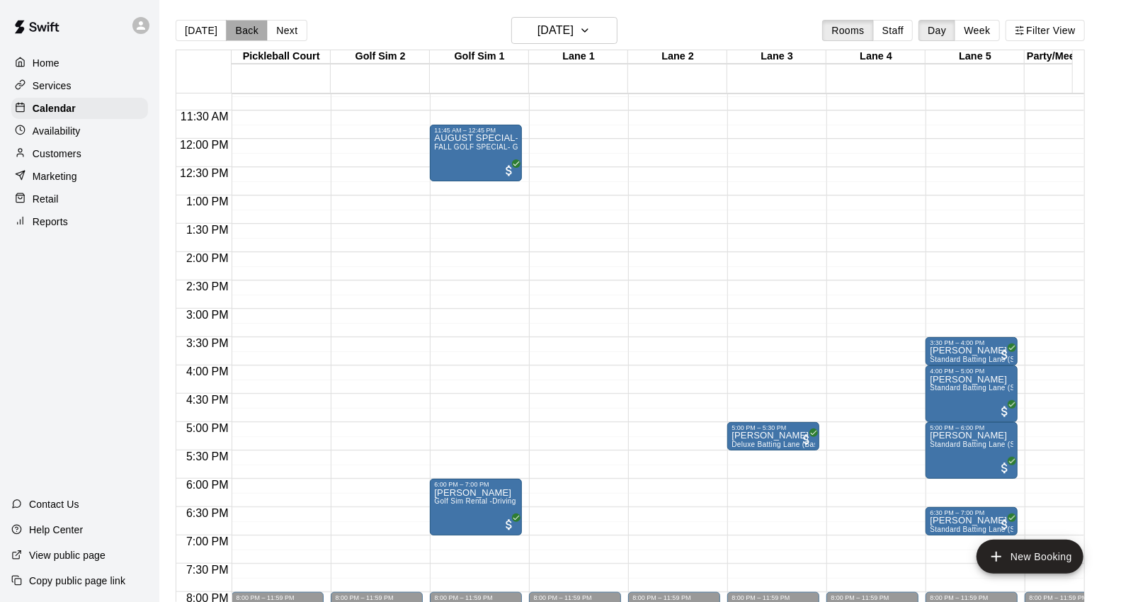
click at [244, 22] on button "Back" at bounding box center [247, 30] width 42 height 21
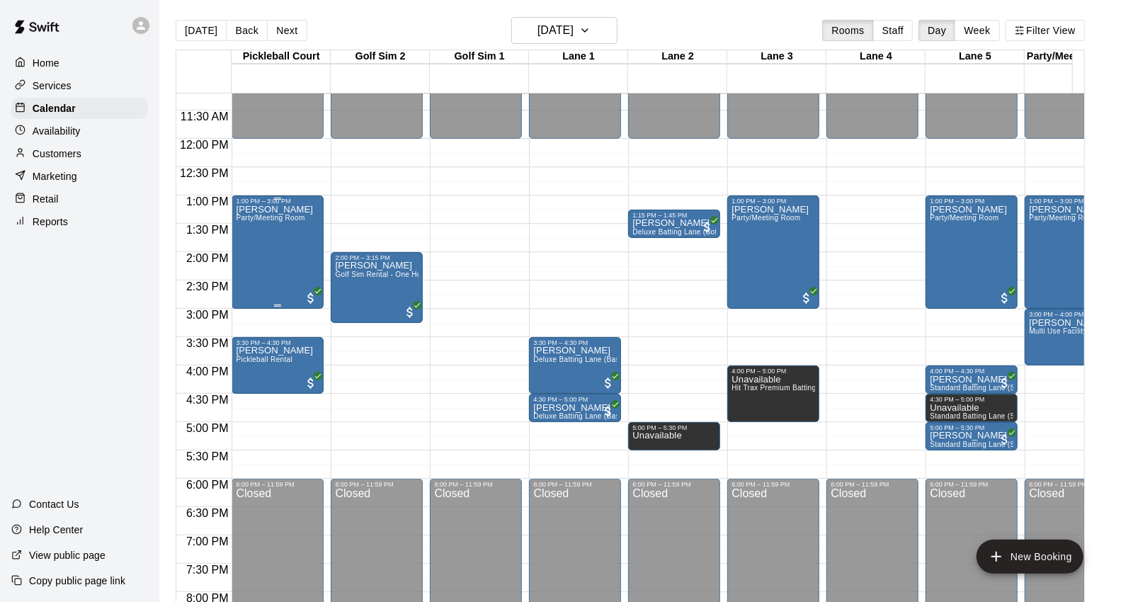
click at [251, 268] on div "Tori Leger Party/Meeting Room" at bounding box center [274, 506] width 77 height 602
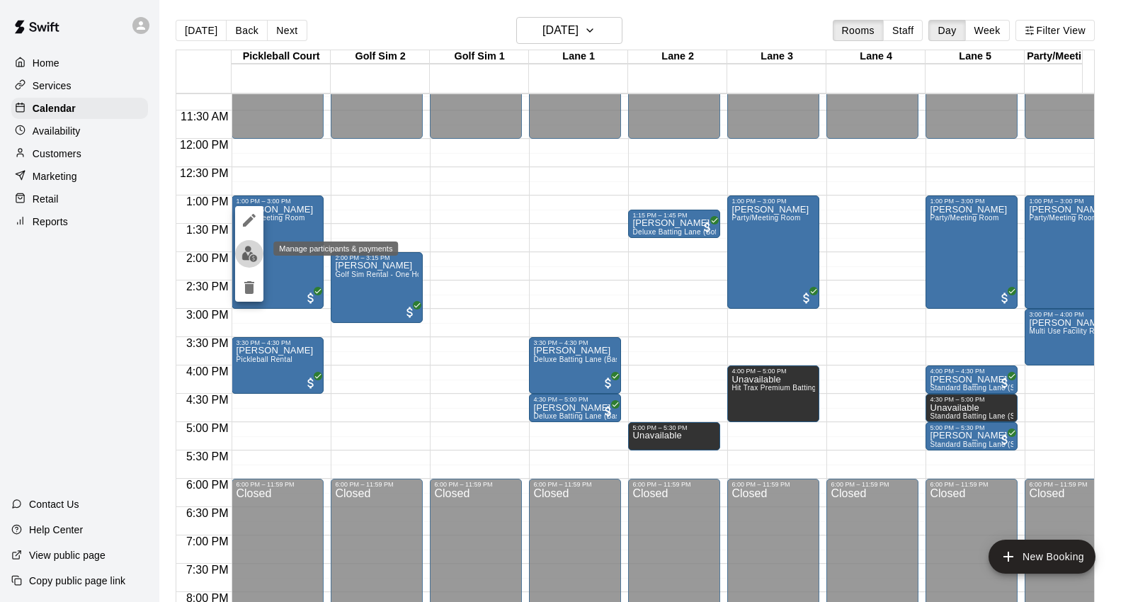
click at [251, 249] on img "edit" at bounding box center [249, 254] width 16 height 16
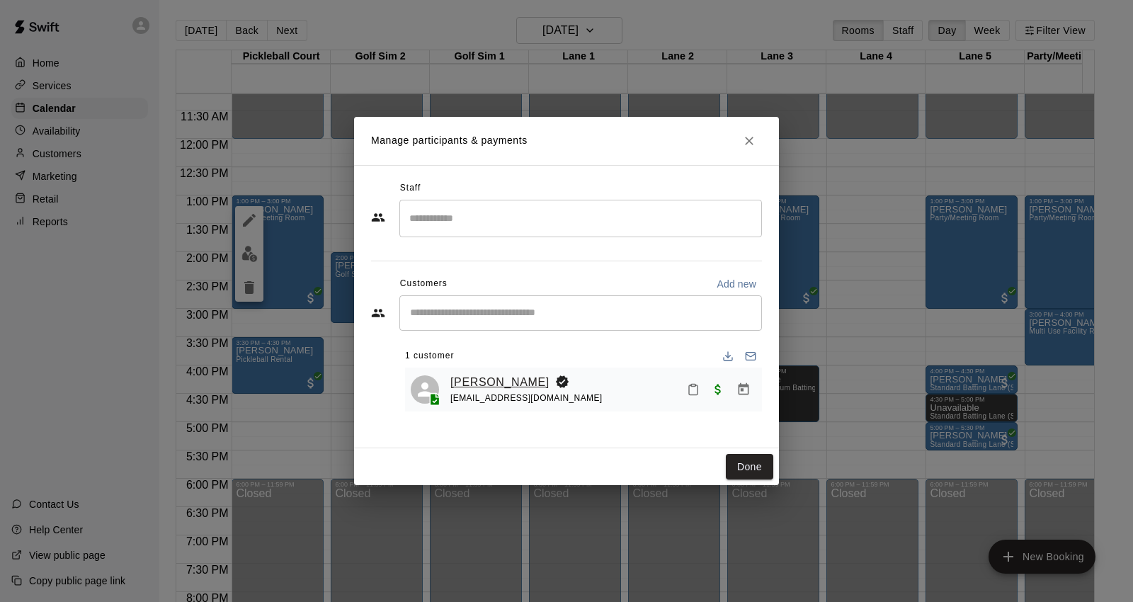
click at [479, 384] on link "Tori Leger" at bounding box center [499, 382] width 99 height 18
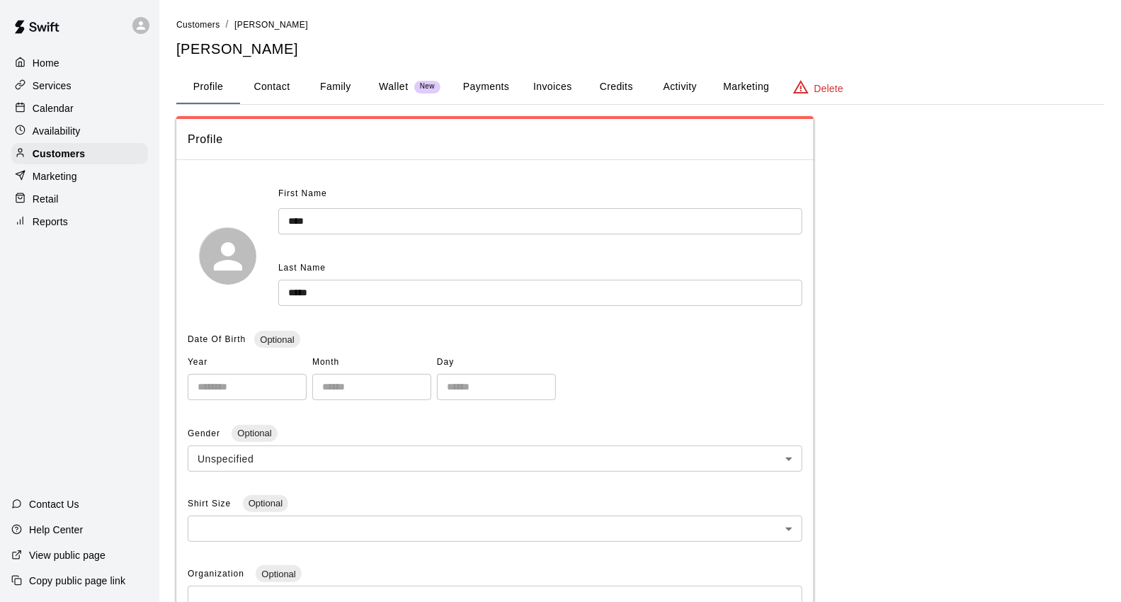
click at [493, 84] on button "Payments" at bounding box center [486, 87] width 69 height 34
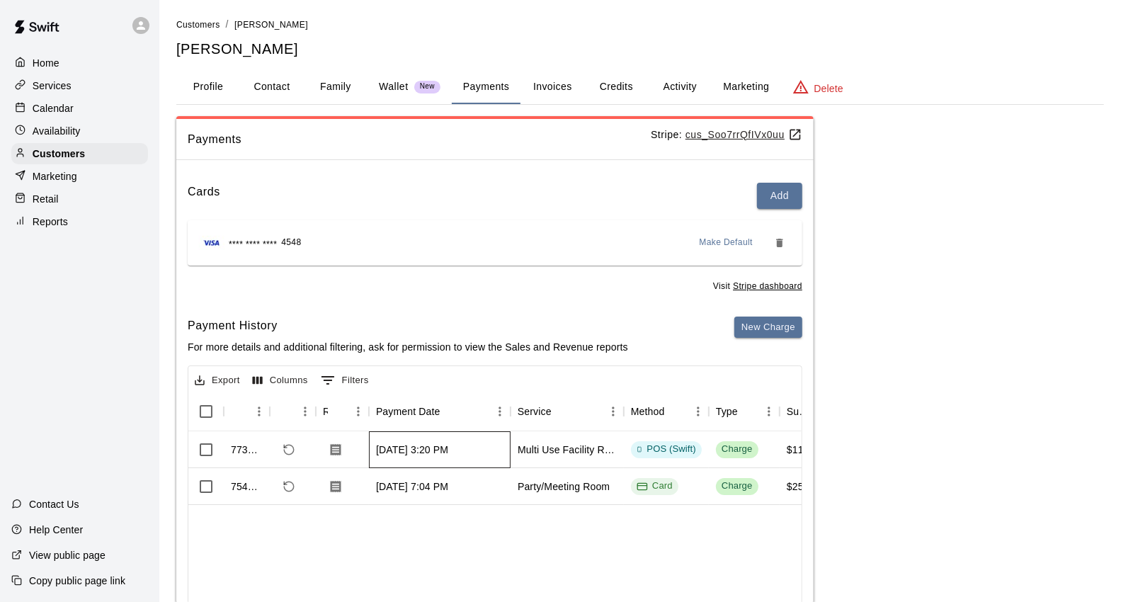
click at [497, 447] on div "Aug 24, 2025, 3:20 PM" at bounding box center [440, 449] width 142 height 37
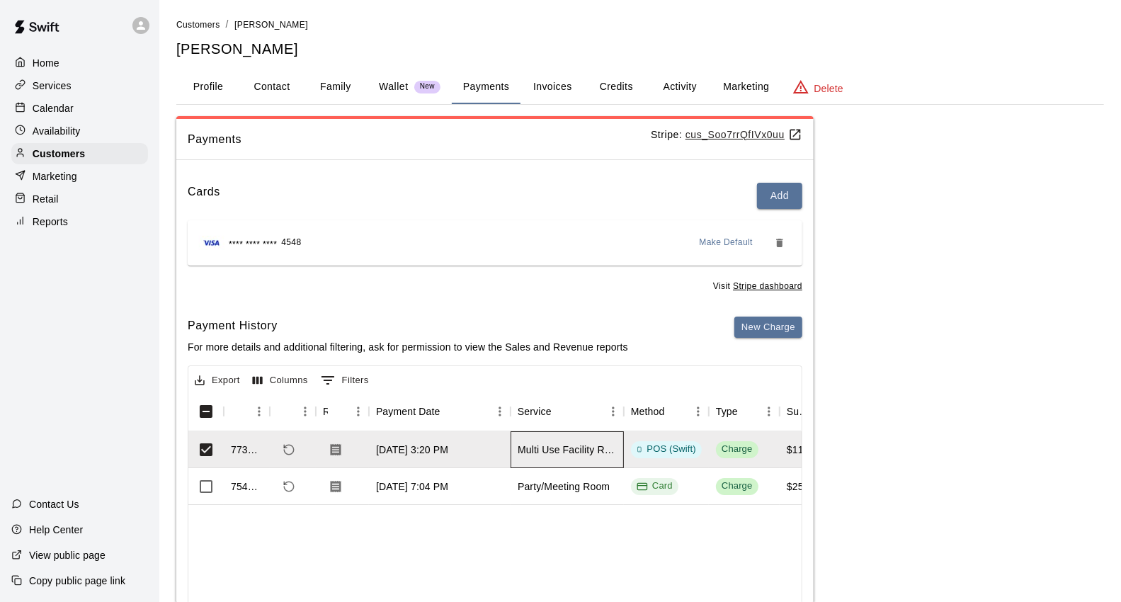
click at [520, 446] on div "Multi Use Facility Rental" at bounding box center [567, 450] width 99 height 14
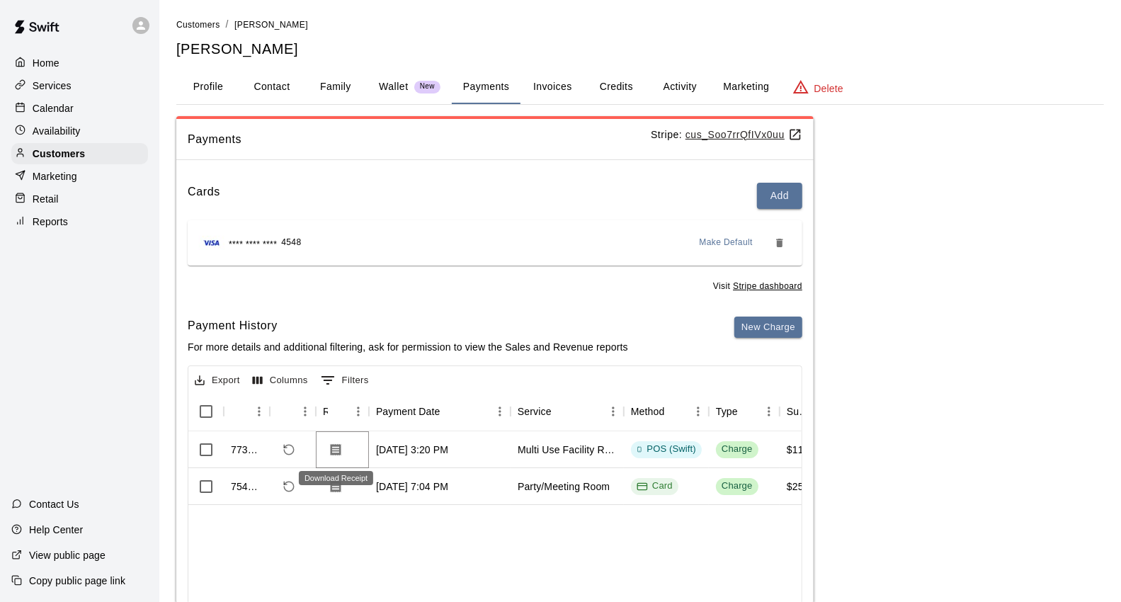
click at [333, 452] on icon "Download Receipt" at bounding box center [336, 449] width 11 height 12
click at [338, 484] on icon "Download Receipt" at bounding box center [336, 486] width 14 height 14
click at [72, 110] on p "Calendar" at bounding box center [53, 108] width 41 height 14
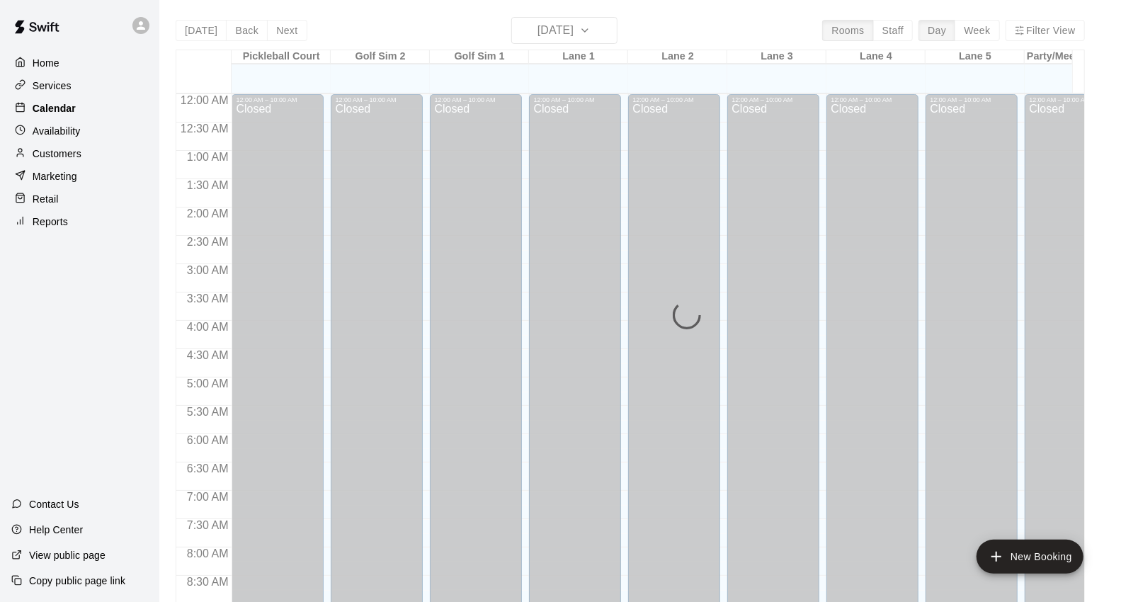
scroll to position [793, 0]
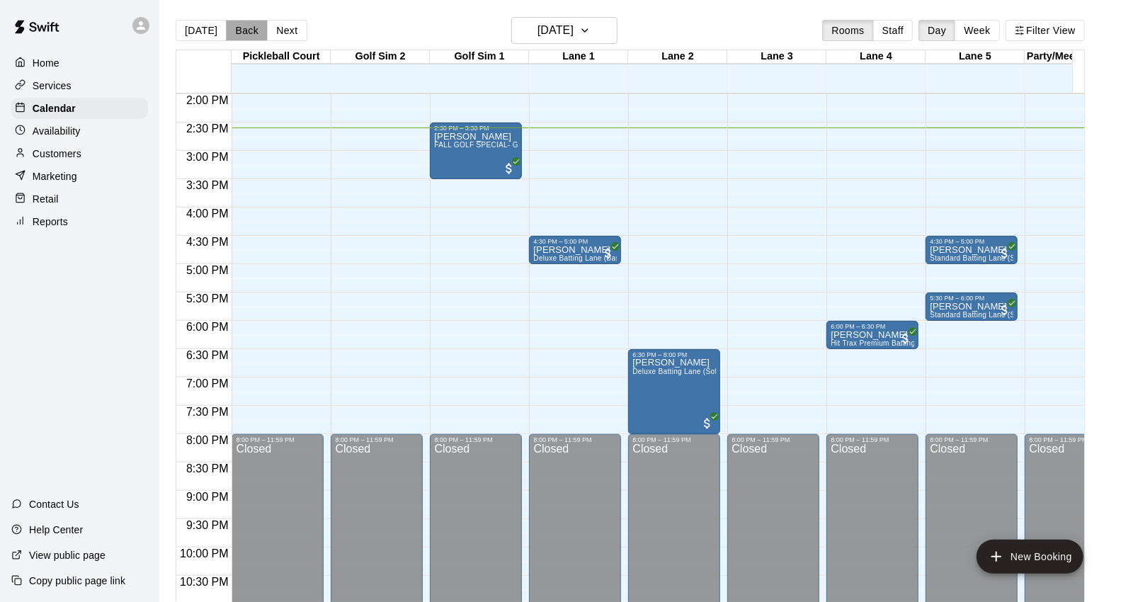
click at [244, 34] on button "Back" at bounding box center [247, 30] width 42 height 21
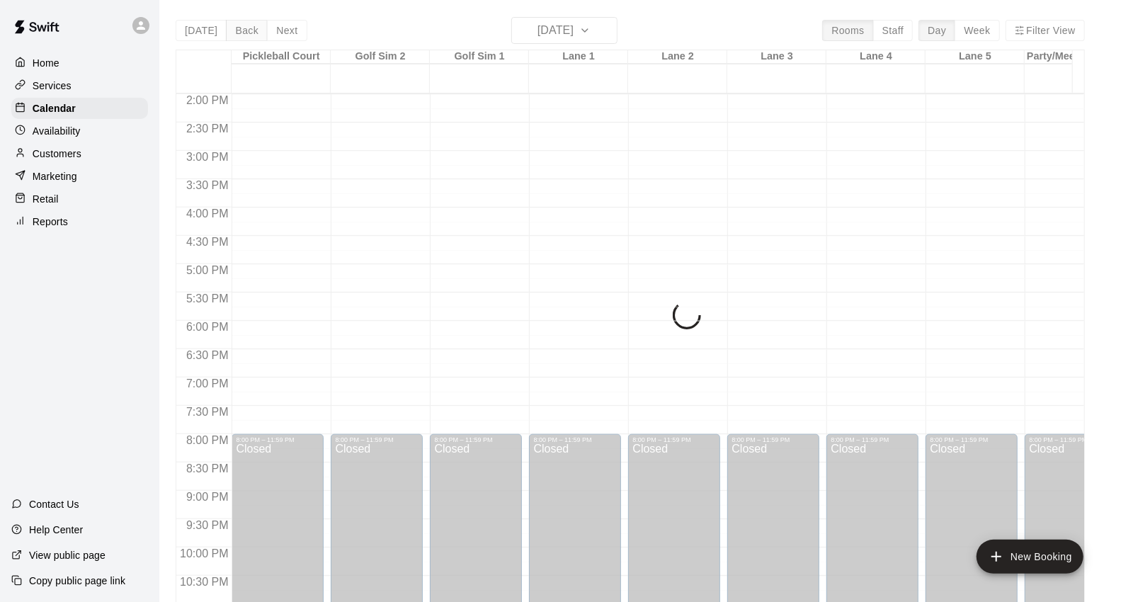
click at [244, 34] on div "Today Back Next Tuesday Sep 16 Rooms Staff Day Week Filter View Pickleball Cour…" at bounding box center [630, 318] width 909 height 602
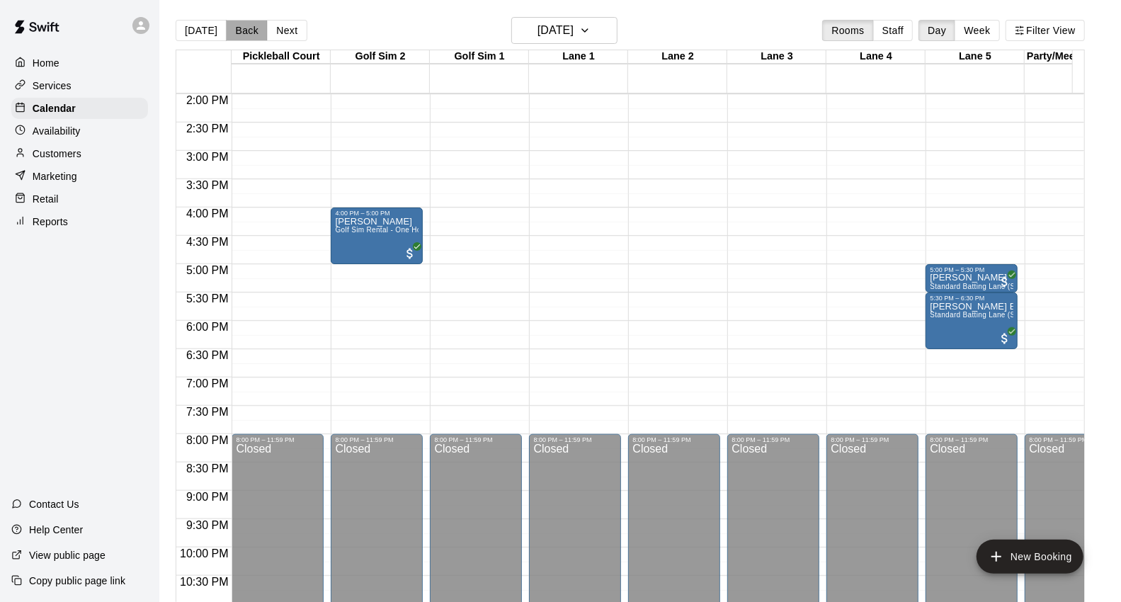
click at [245, 29] on button "Back" at bounding box center [247, 30] width 42 height 21
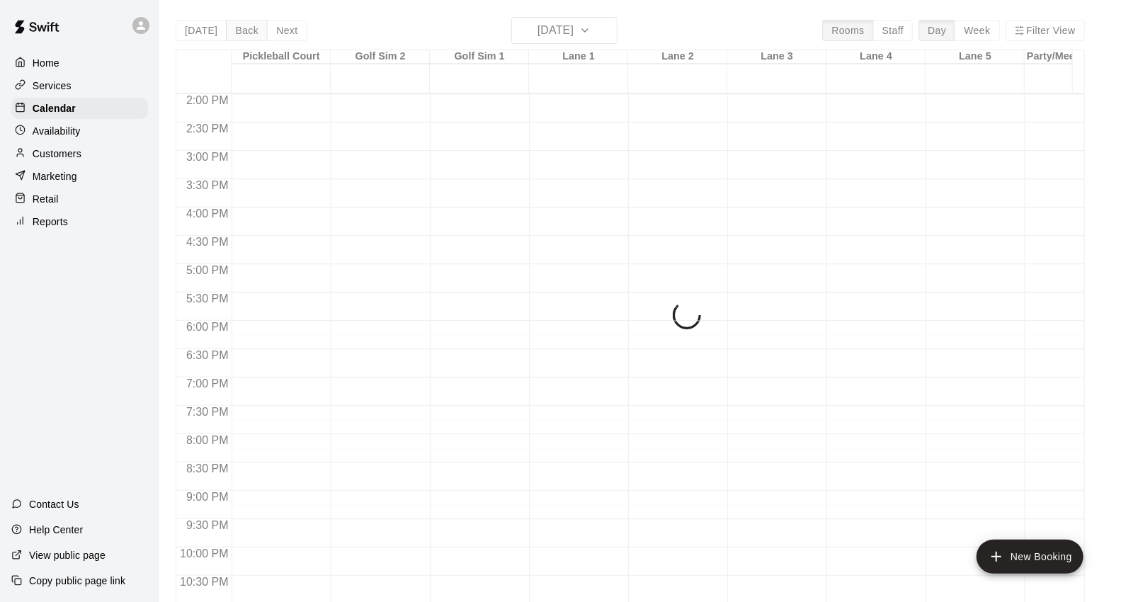
click at [245, 29] on div "Today Back Next Monday Sep 15 Rooms Staff Day Week Filter View Pickleball Court…" at bounding box center [630, 318] width 909 height 602
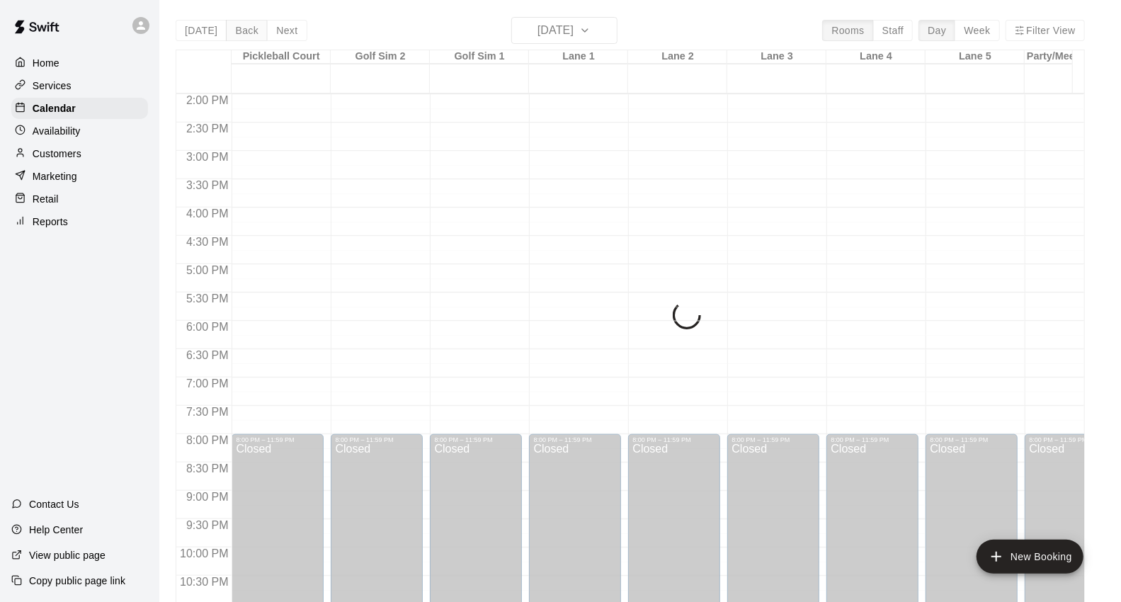
click at [245, 29] on div "Today Back Next Monday Sep 15 Rooms Staff Day Week Filter View Pickleball Court…" at bounding box center [630, 318] width 909 height 602
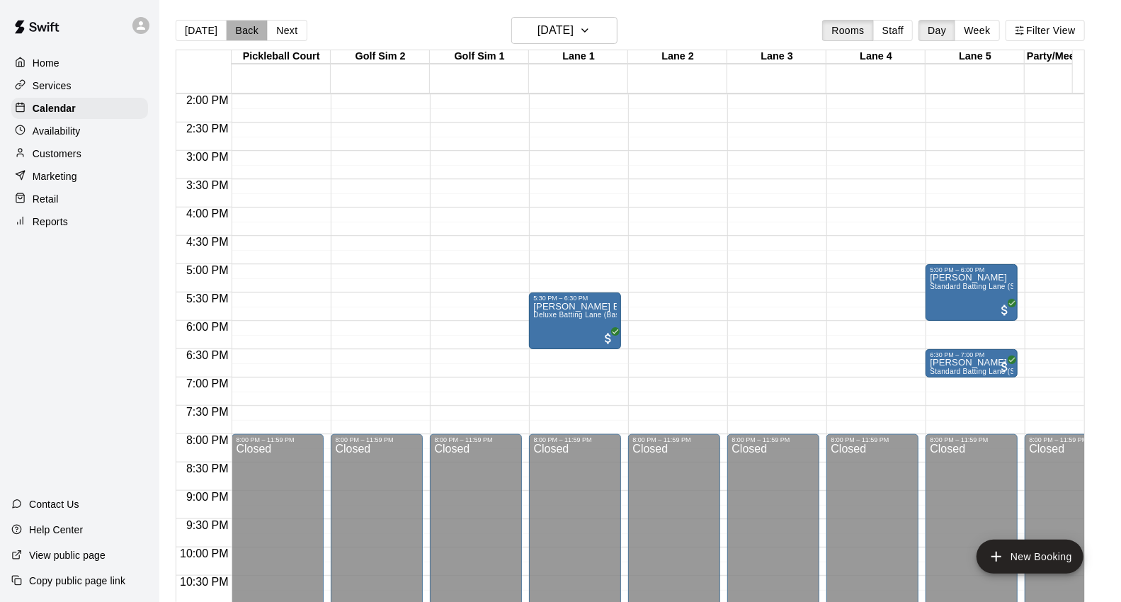
click at [244, 31] on button "Back" at bounding box center [247, 30] width 42 height 21
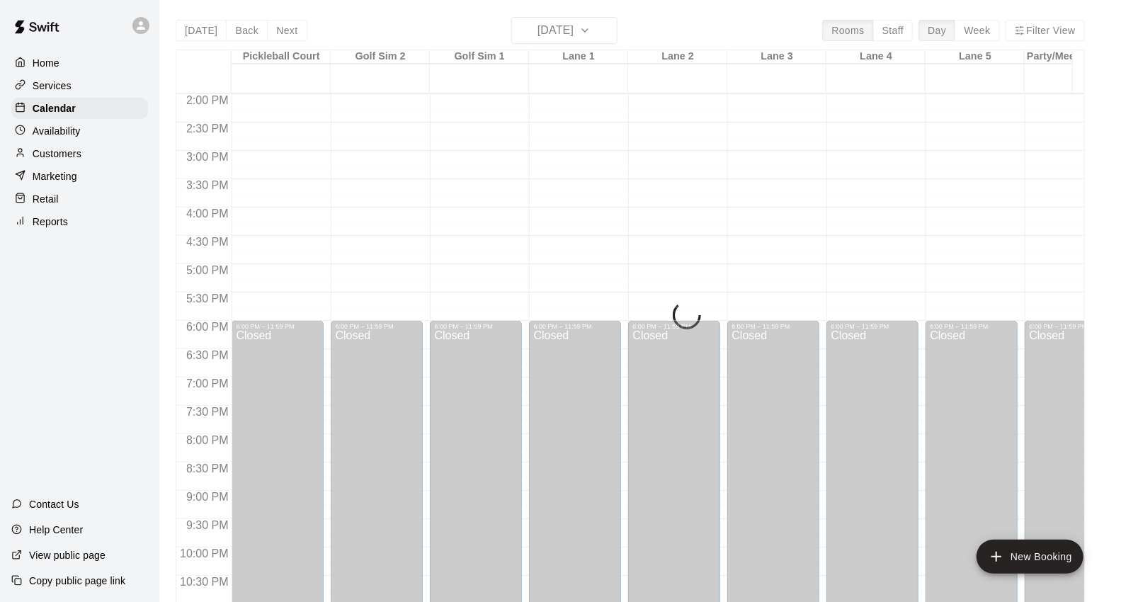
click at [244, 31] on div "Today Back Next Sunday Sep 14 Rooms Staff Day Week Filter View Pickleball Court…" at bounding box center [630, 318] width 909 height 602
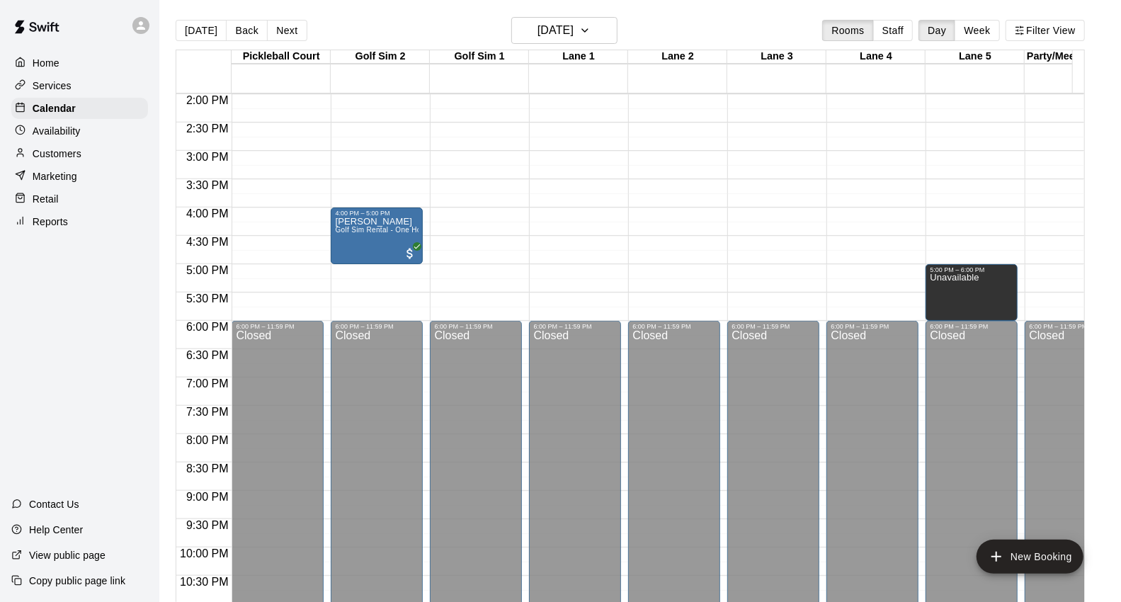
click at [244, 31] on button "Back" at bounding box center [247, 30] width 42 height 21
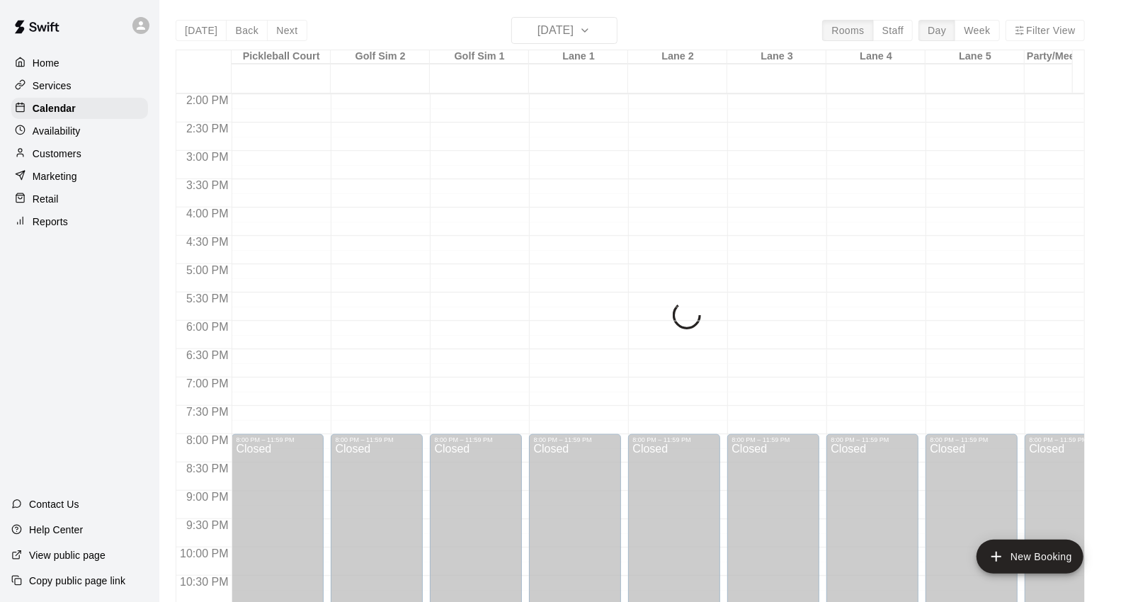
click at [244, 31] on div "Today Back Next Saturday Sep 13 Rooms Staff Day Week Filter View Pickleball Cou…" at bounding box center [630, 318] width 909 height 602
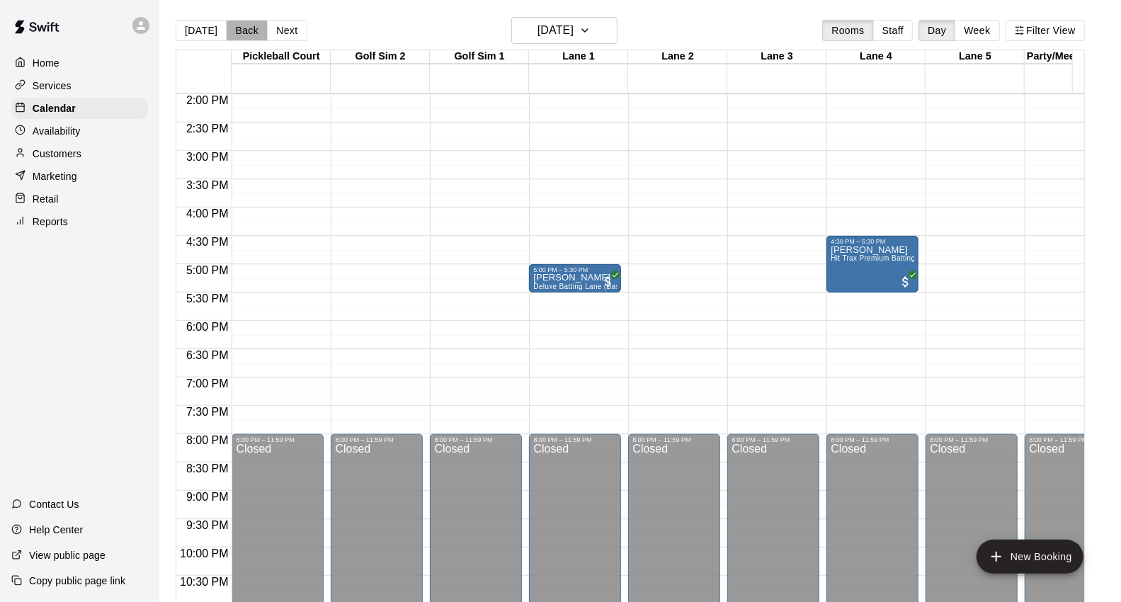
click at [244, 31] on button "Back" at bounding box center [247, 30] width 42 height 21
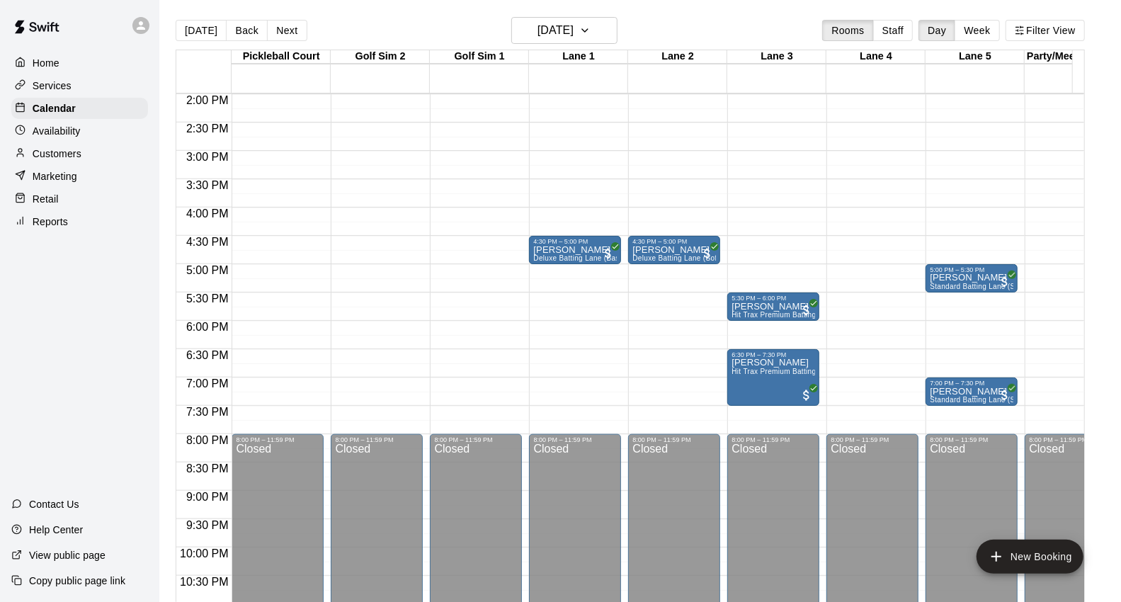
click at [244, 32] on button "Back" at bounding box center [247, 30] width 42 height 21
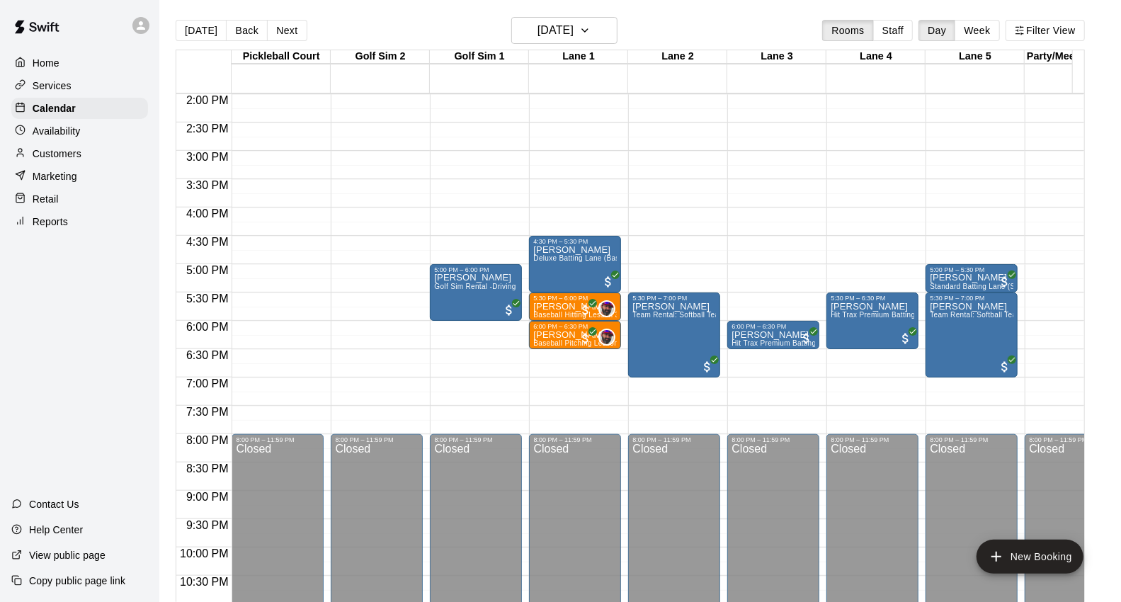
click at [244, 32] on button "Back" at bounding box center [247, 30] width 42 height 21
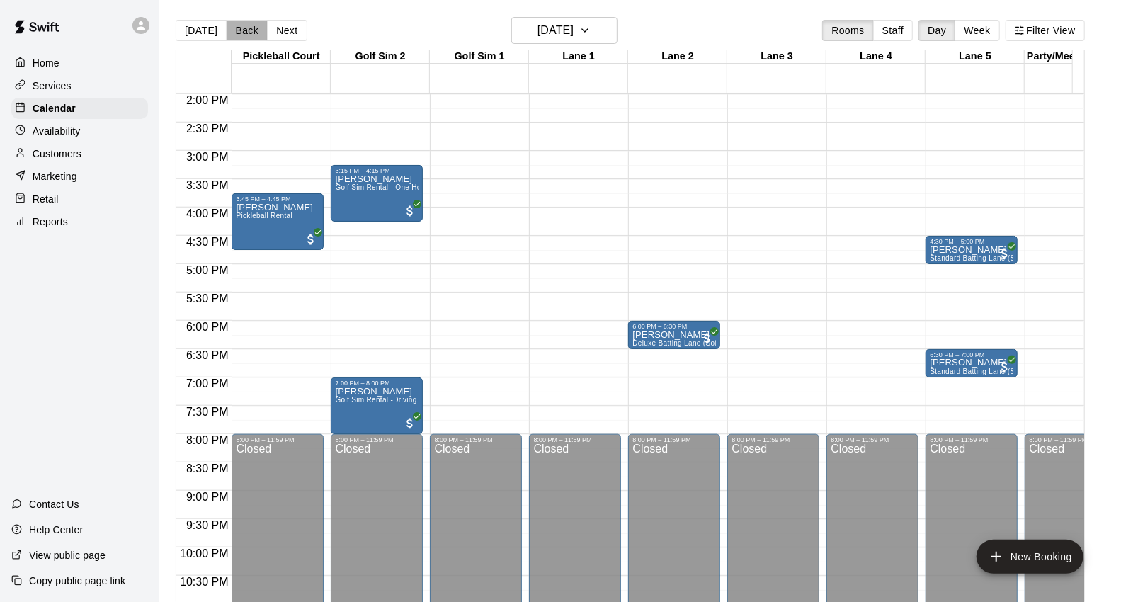
click at [243, 33] on button "Back" at bounding box center [247, 30] width 42 height 21
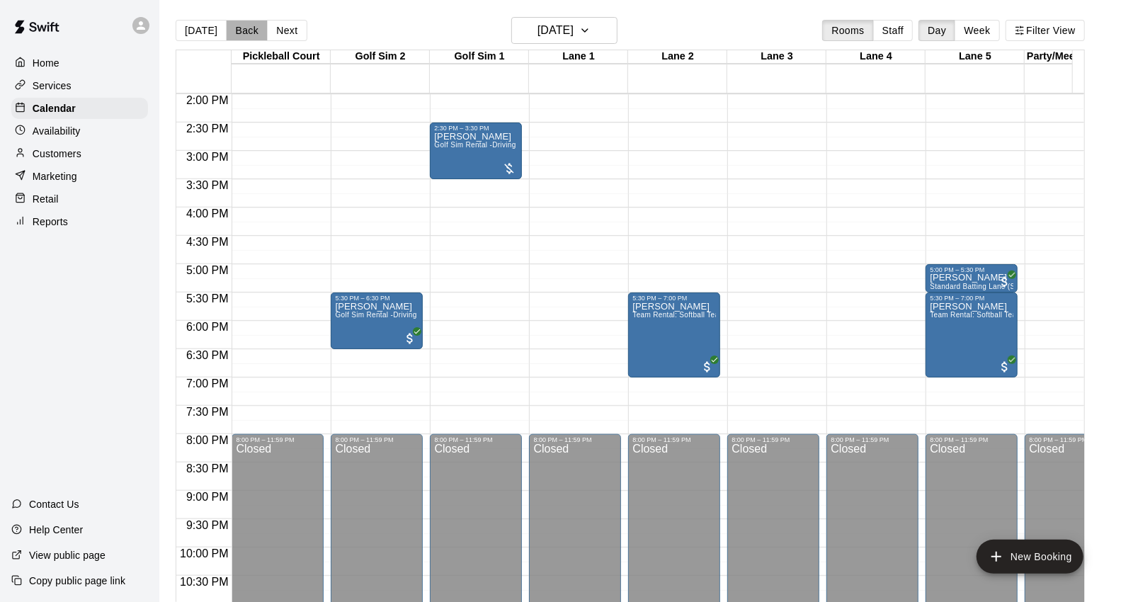
click at [243, 33] on button "Back" at bounding box center [247, 30] width 42 height 21
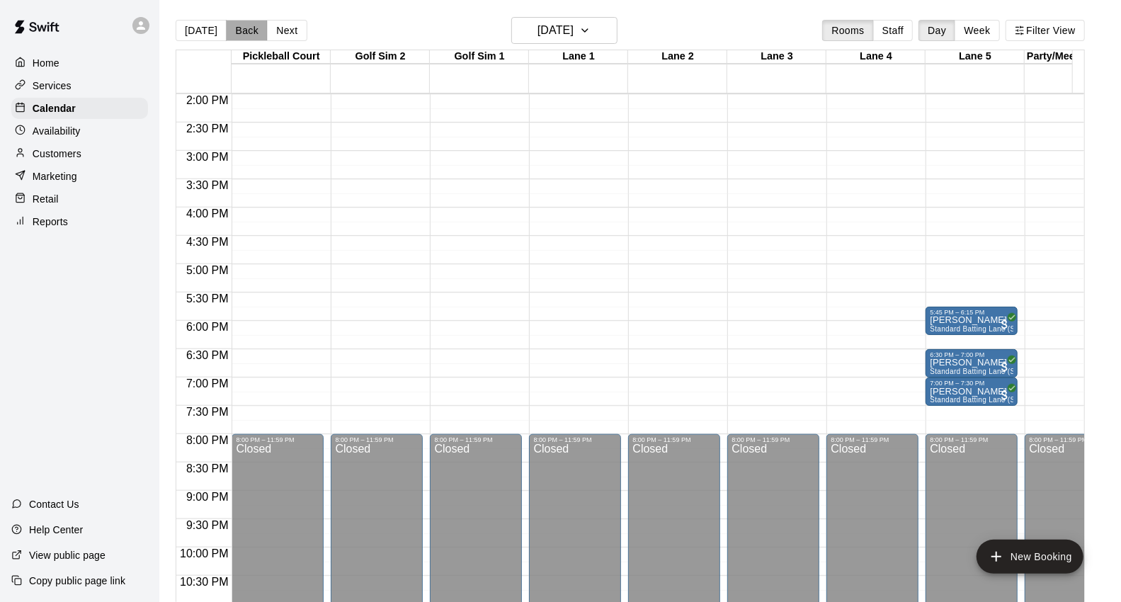
click at [239, 37] on button "Back" at bounding box center [247, 30] width 42 height 21
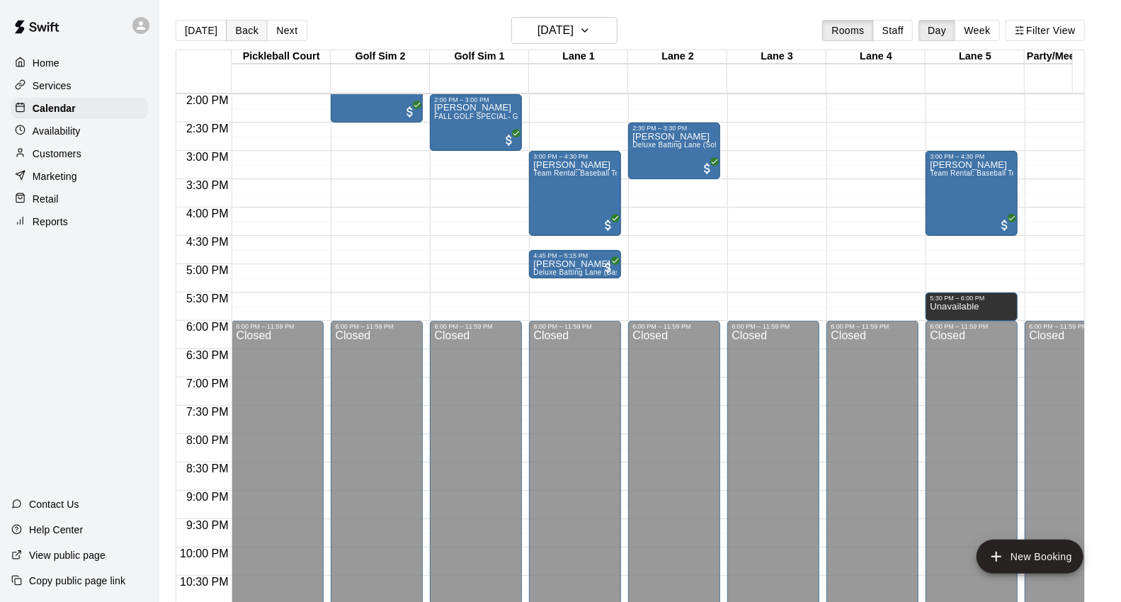
click at [232, 38] on button "Back" at bounding box center [247, 30] width 42 height 21
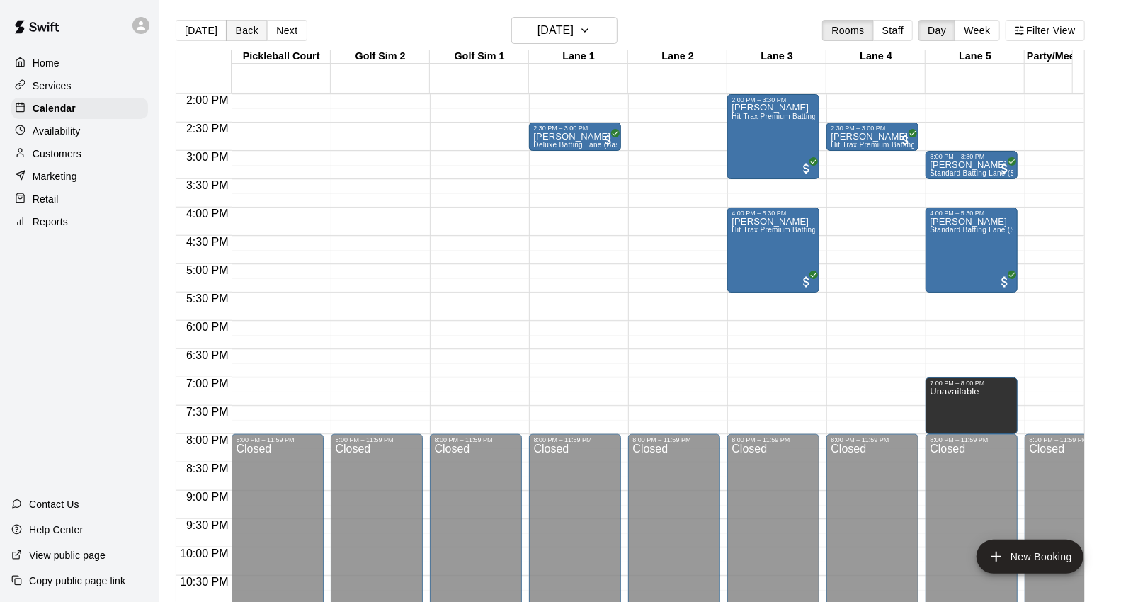
click at [232, 38] on button "Back" at bounding box center [247, 30] width 42 height 21
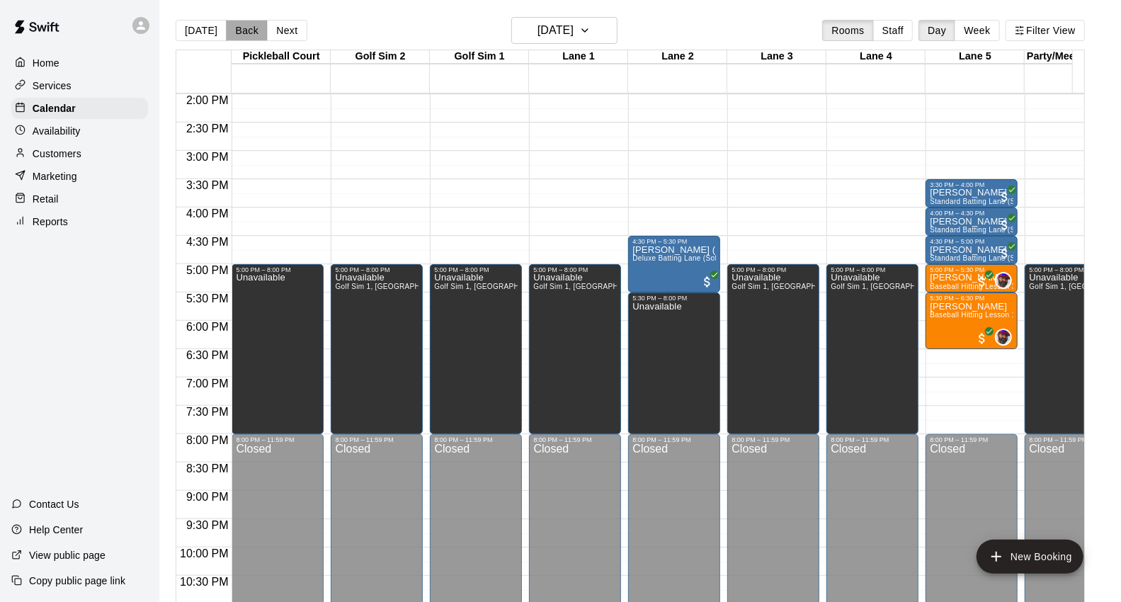
click at [232, 38] on button "Back" at bounding box center [247, 30] width 42 height 21
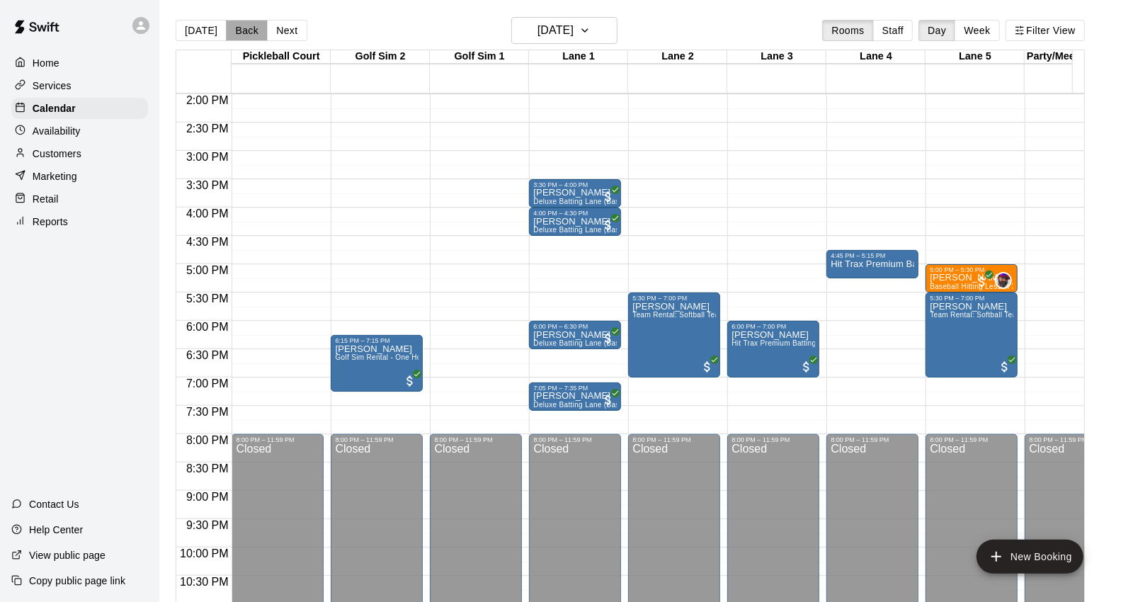
click at [232, 38] on button "Back" at bounding box center [247, 30] width 42 height 21
click at [232, 38] on div "Today Back Next Thursday Sep 04 Rooms Staff Day Week Filter View Pickleball Cou…" at bounding box center [630, 318] width 909 height 602
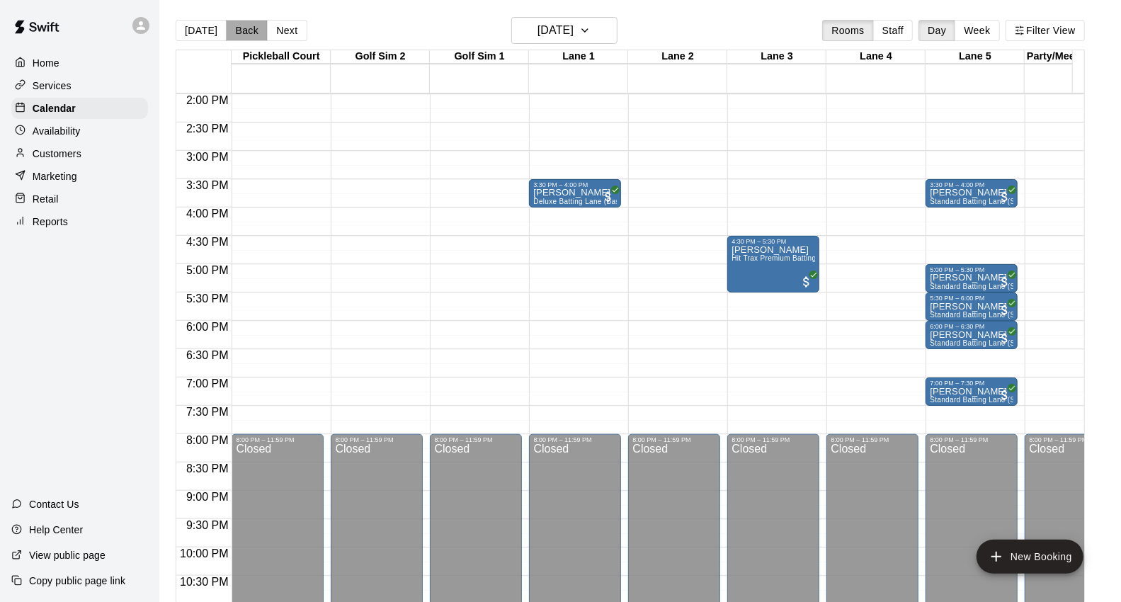
click at [232, 38] on button "Back" at bounding box center [247, 30] width 42 height 21
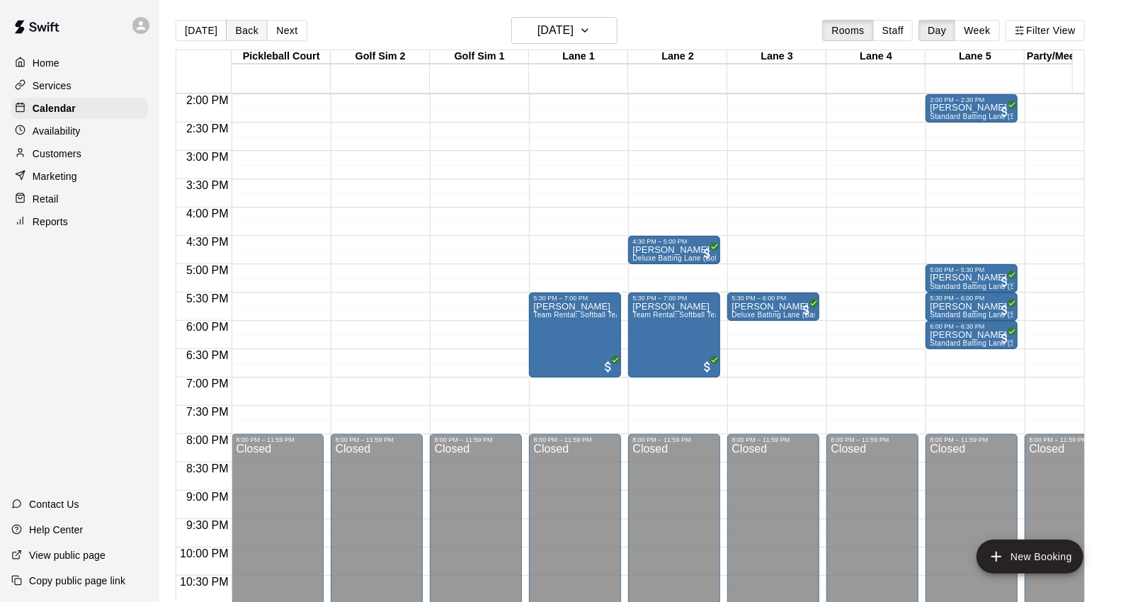
click at [232, 38] on button "Back" at bounding box center [247, 30] width 42 height 21
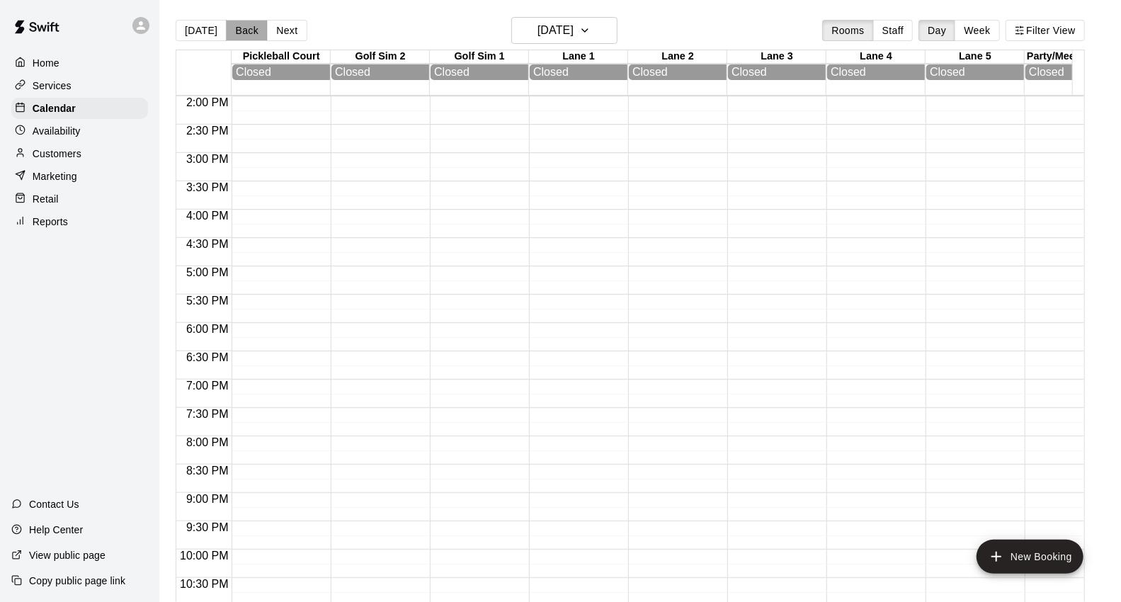
click at [232, 38] on button "Back" at bounding box center [247, 30] width 42 height 21
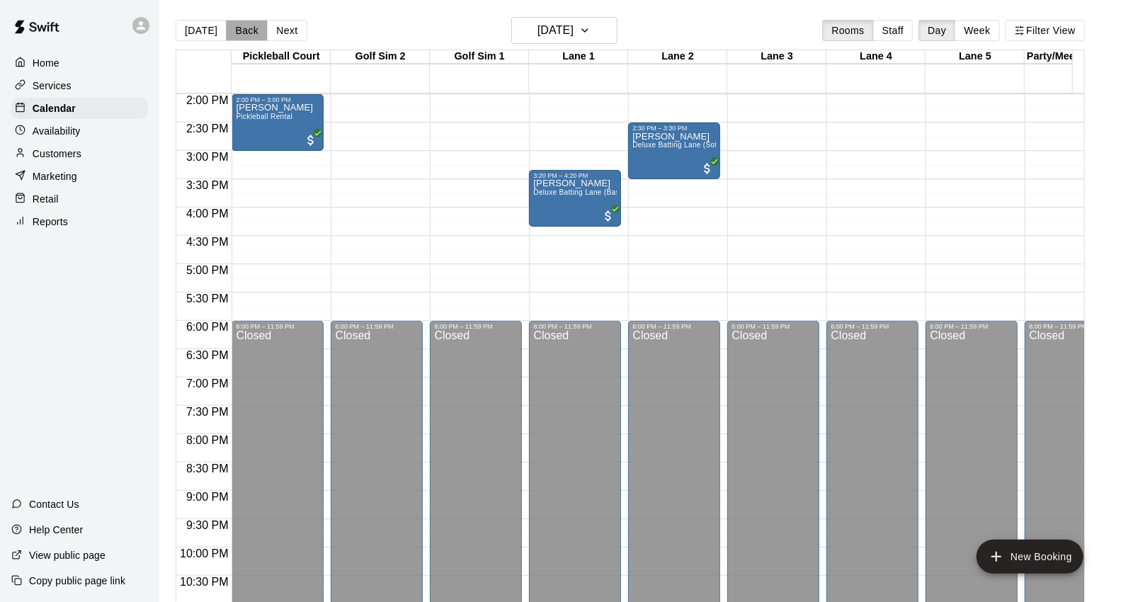
click at [232, 38] on button "Back" at bounding box center [247, 30] width 42 height 21
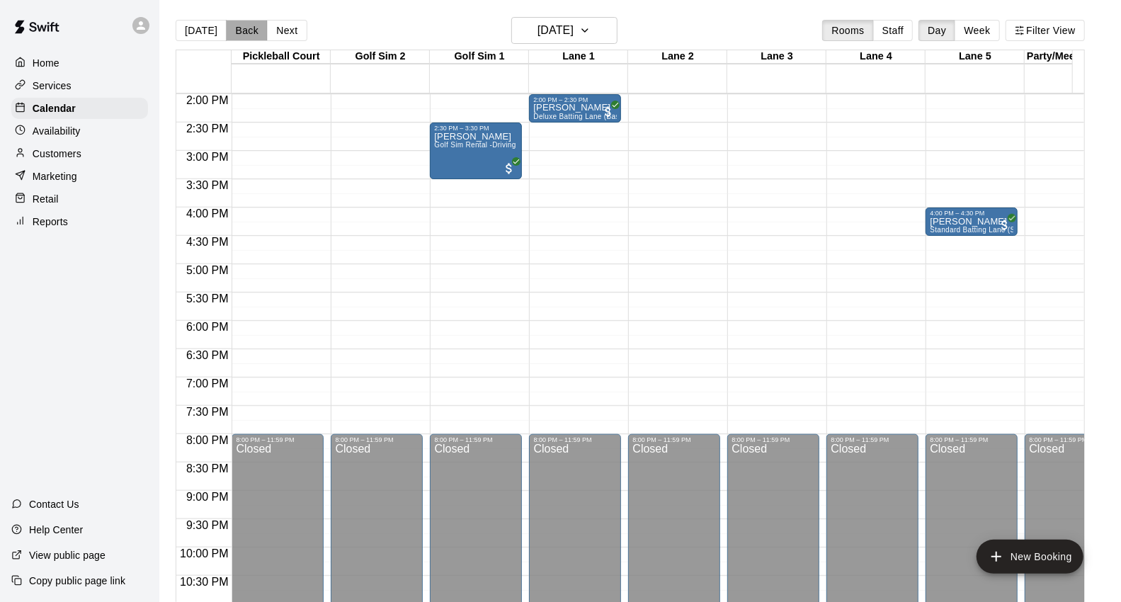
click at [232, 38] on button "Back" at bounding box center [247, 30] width 42 height 21
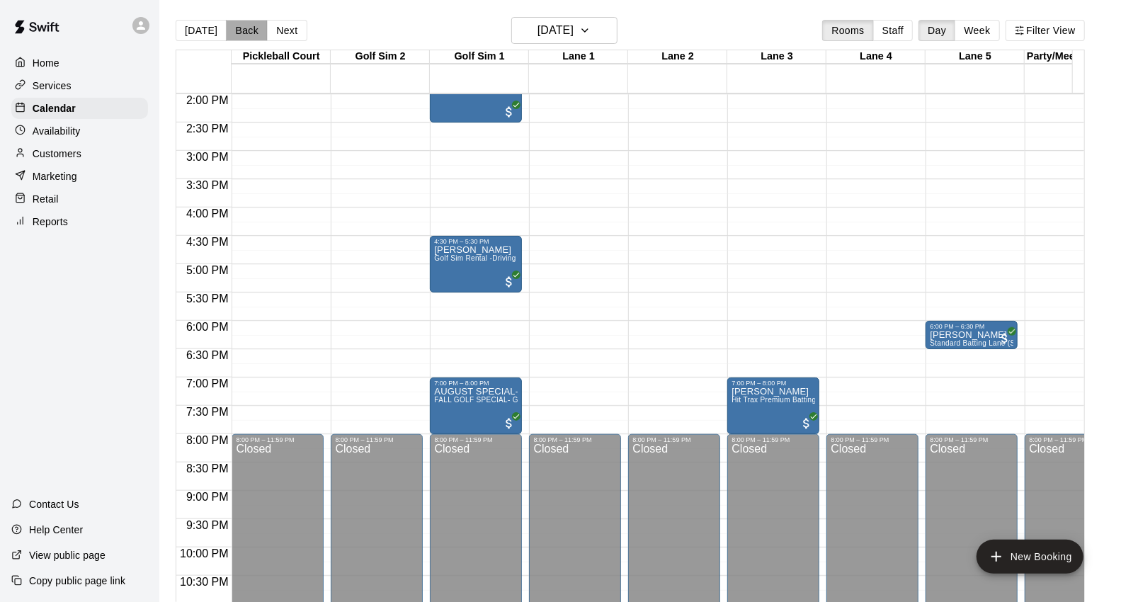
click at [232, 38] on button "Back" at bounding box center [247, 30] width 42 height 21
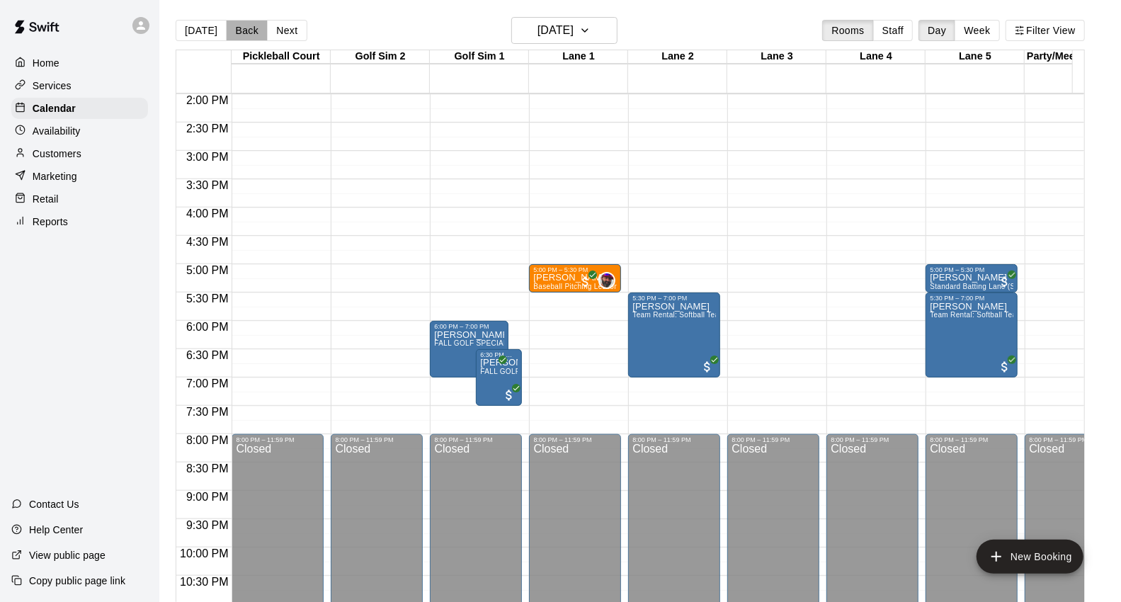
click at [230, 39] on button "Back" at bounding box center [247, 30] width 42 height 21
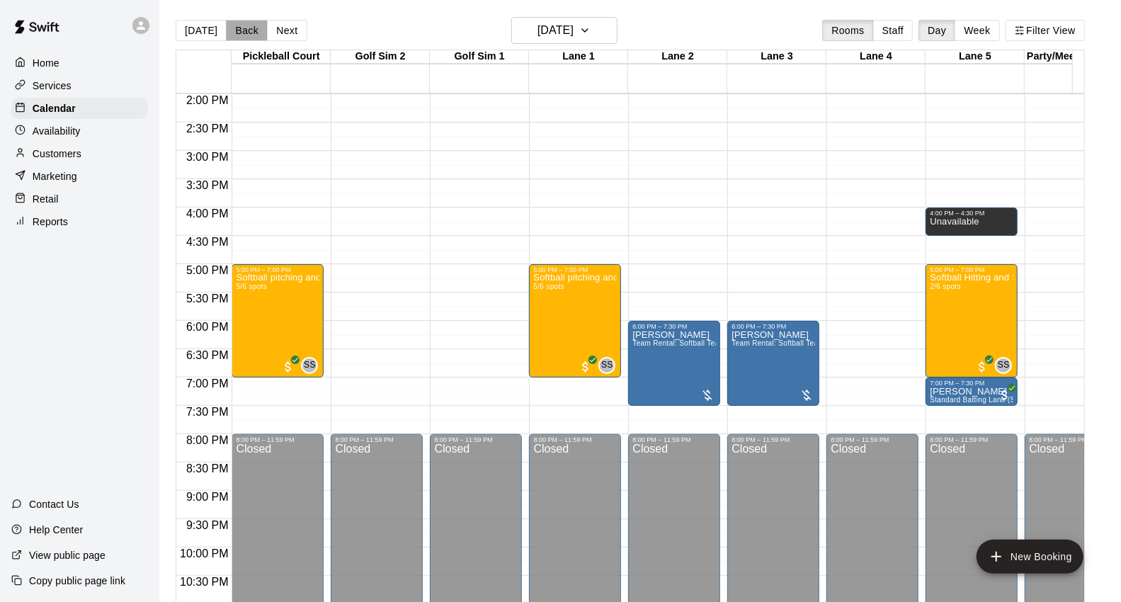
click at [229, 40] on button "Back" at bounding box center [247, 30] width 42 height 21
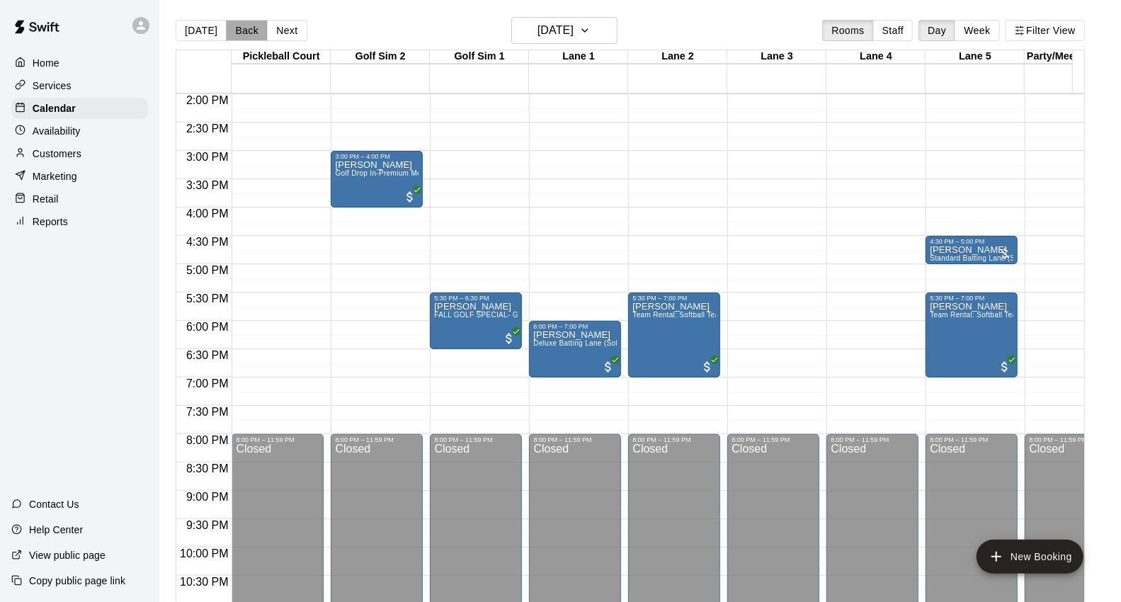
click at [229, 40] on button "Back" at bounding box center [247, 30] width 42 height 21
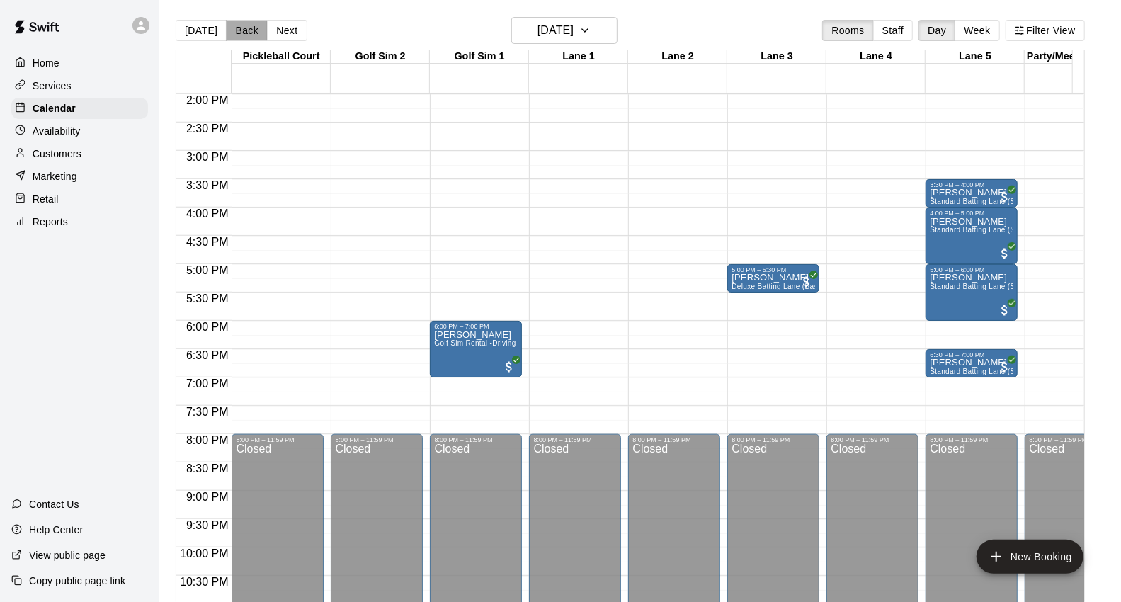
click at [236, 31] on button "Back" at bounding box center [247, 30] width 42 height 21
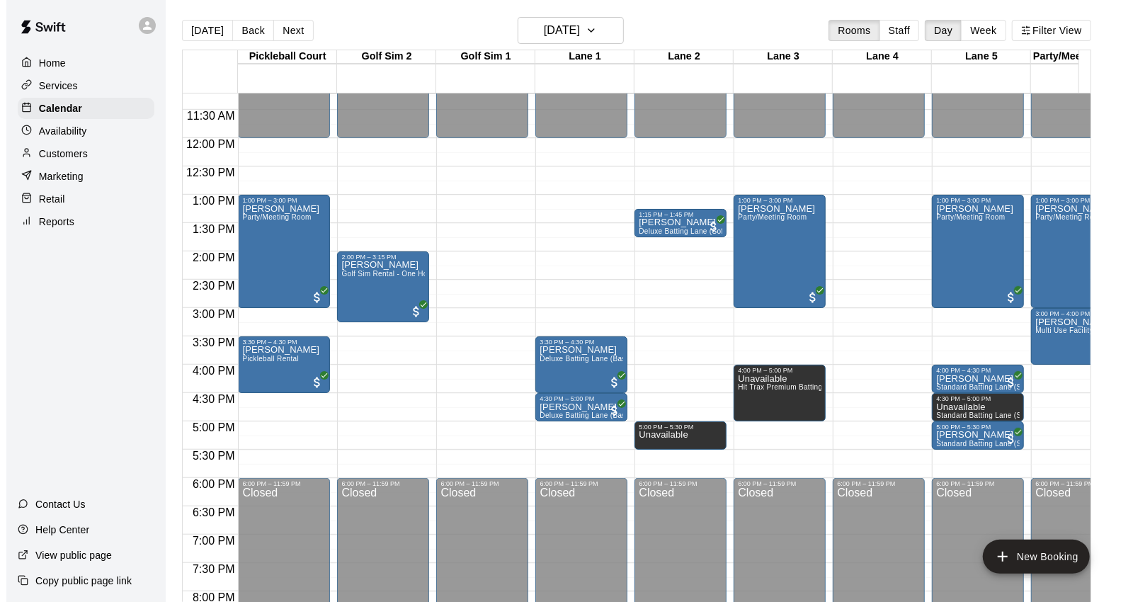
scroll to position [635, 0]
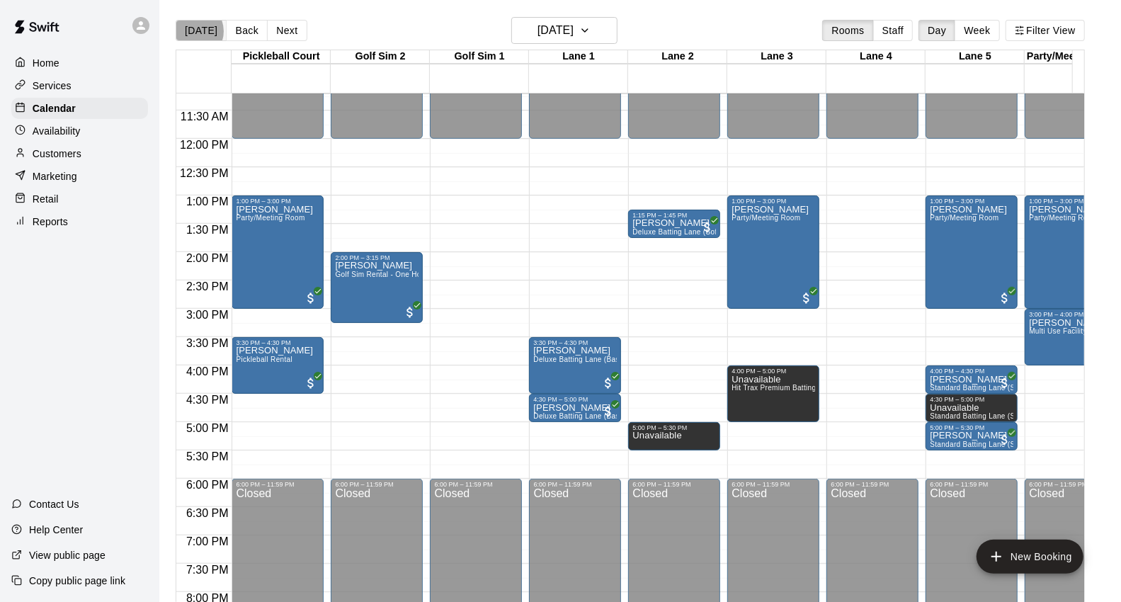
click at [193, 31] on button "[DATE]" at bounding box center [201, 30] width 51 height 21
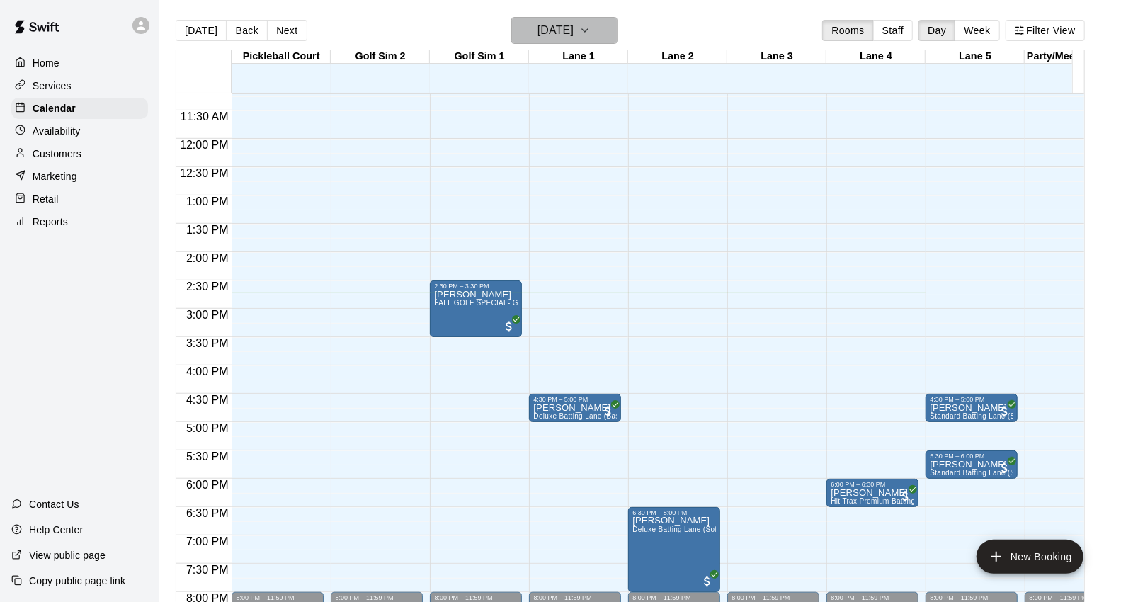
click at [574, 35] on h6 "[DATE]" at bounding box center [555, 31] width 36 height 20
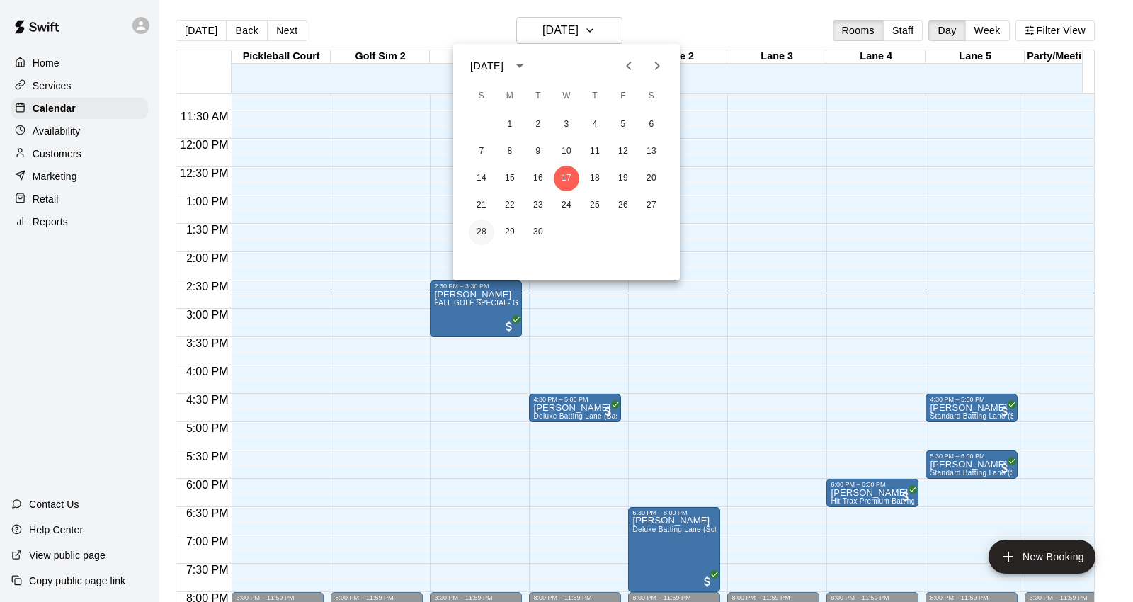
click at [477, 232] on button "28" at bounding box center [481, 231] width 25 height 25
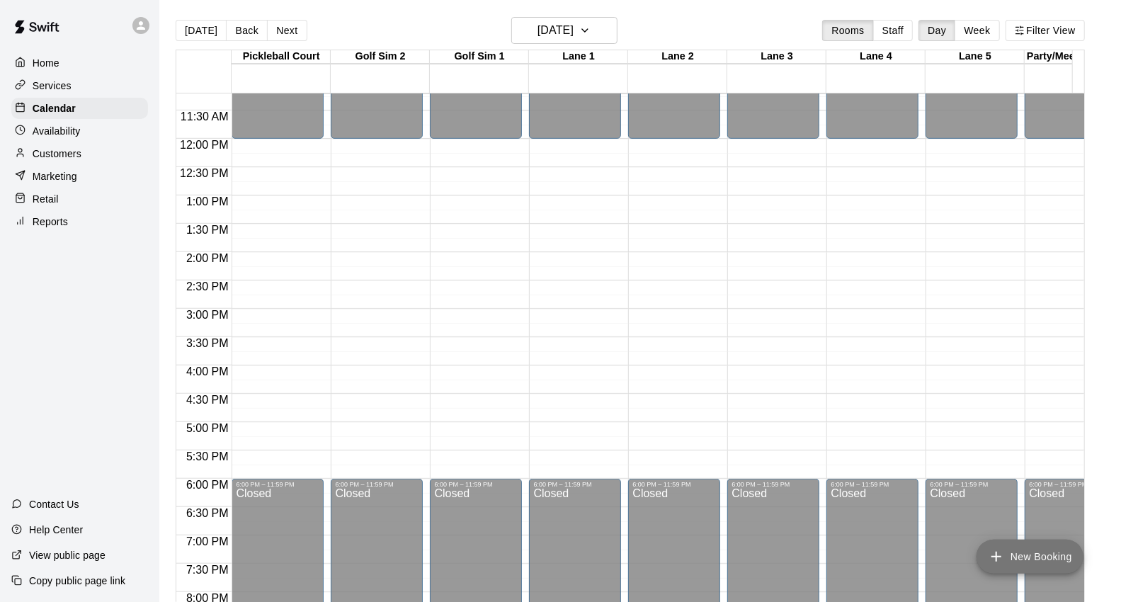
click at [1032, 554] on button "New Booking" at bounding box center [1029, 557] width 107 height 34
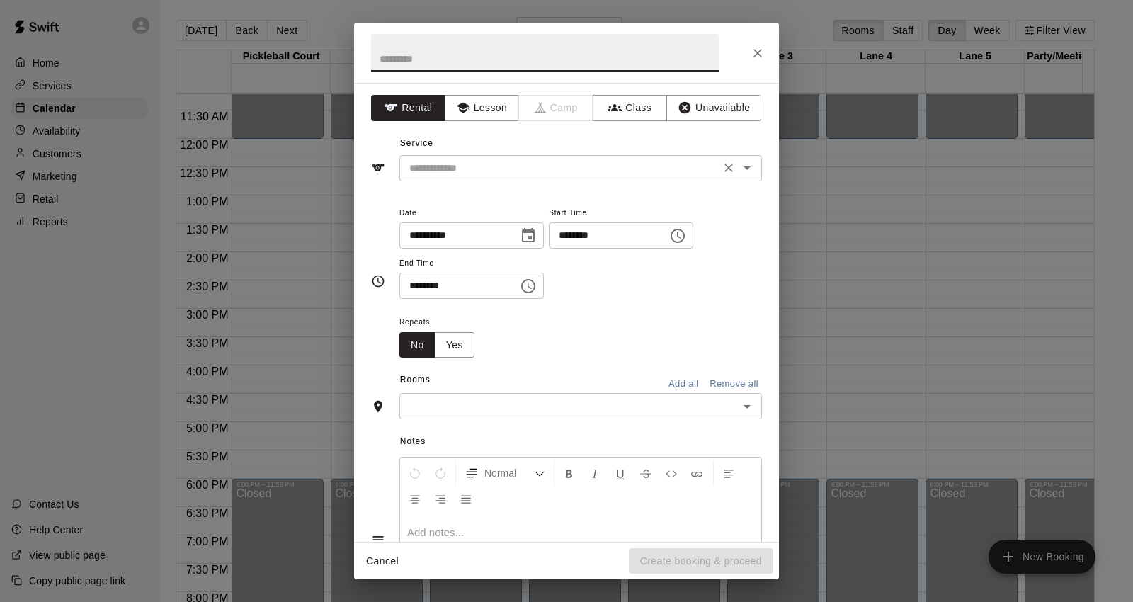
click at [604, 180] on div "​" at bounding box center [580, 168] width 363 height 26
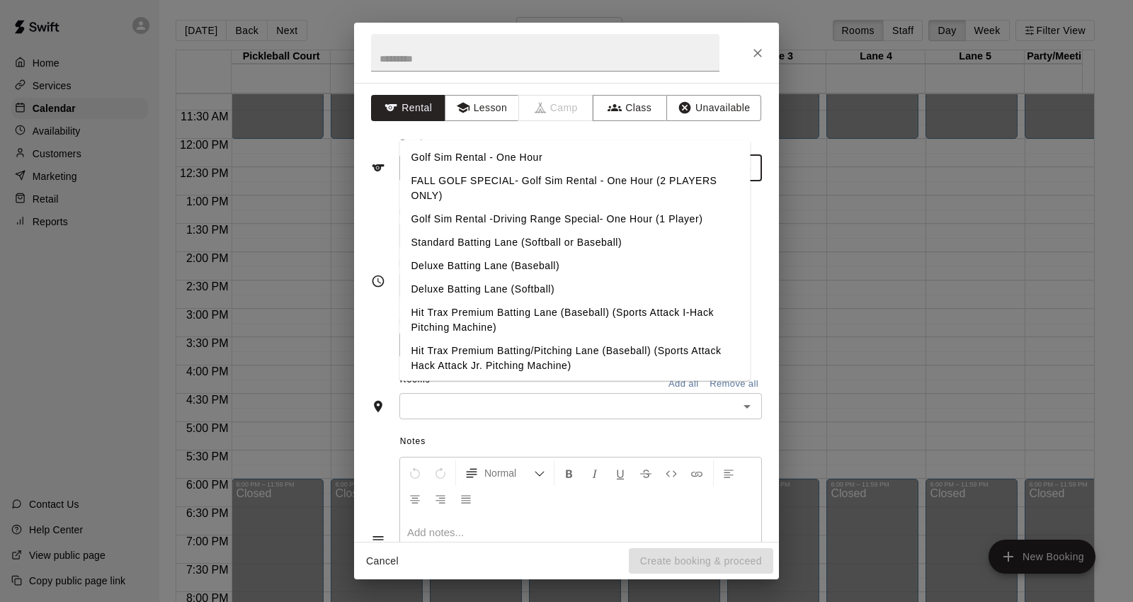
scroll to position [107, 0]
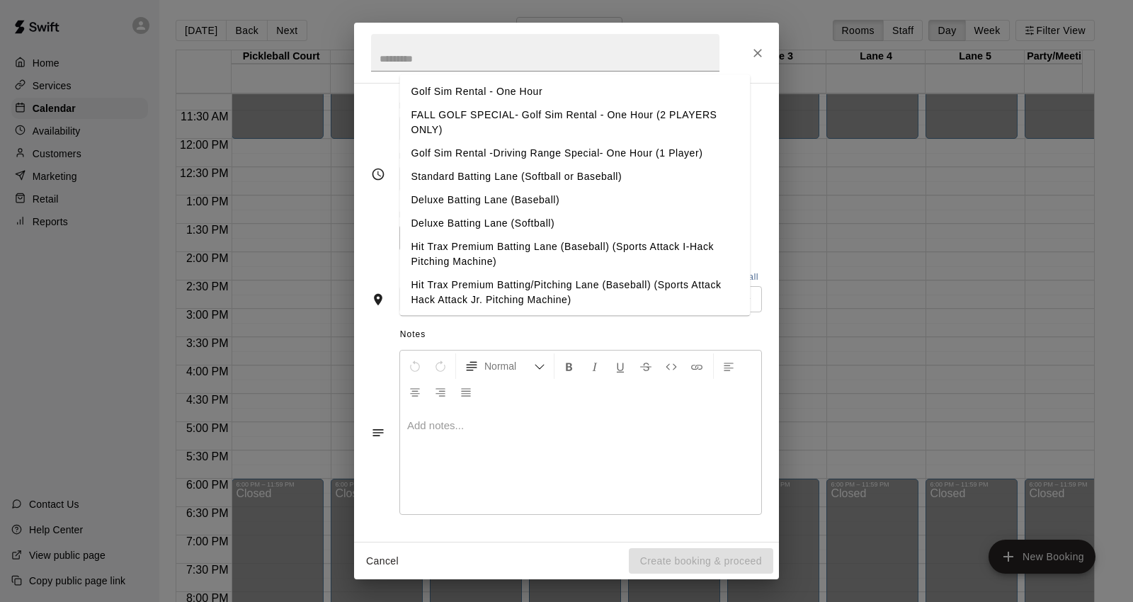
drag, startPoint x: 737, startPoint y: 125, endPoint x: 748, endPoint y: 172, distance: 48.8
click at [748, 172] on ul "Golf Sim Rental - One Hour FALL GOLF SPECIAL- Golf Sim Rental - One Hour (2 PLA…" at bounding box center [574, 194] width 350 height 241
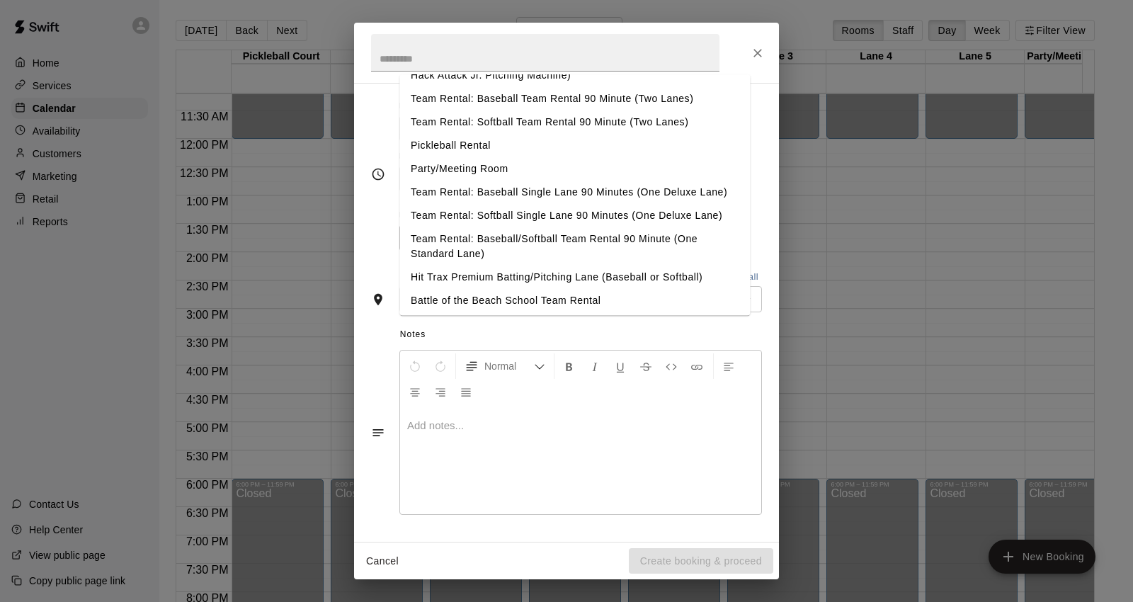
scroll to position [287, 0]
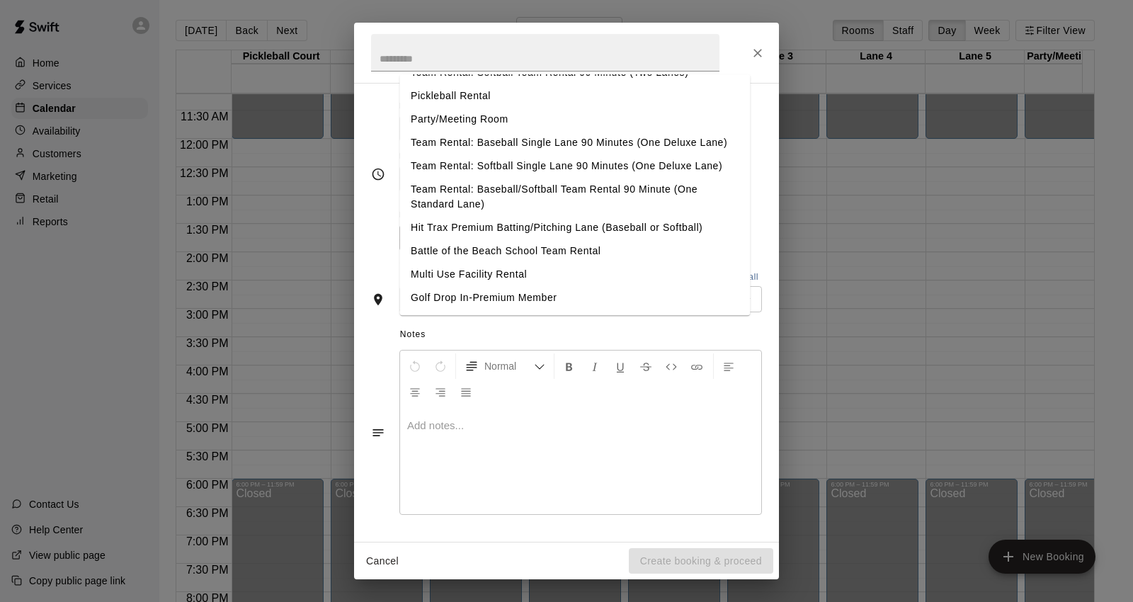
click at [552, 108] on li "Party/Meeting Room" at bounding box center [574, 119] width 350 height 23
type input "**********"
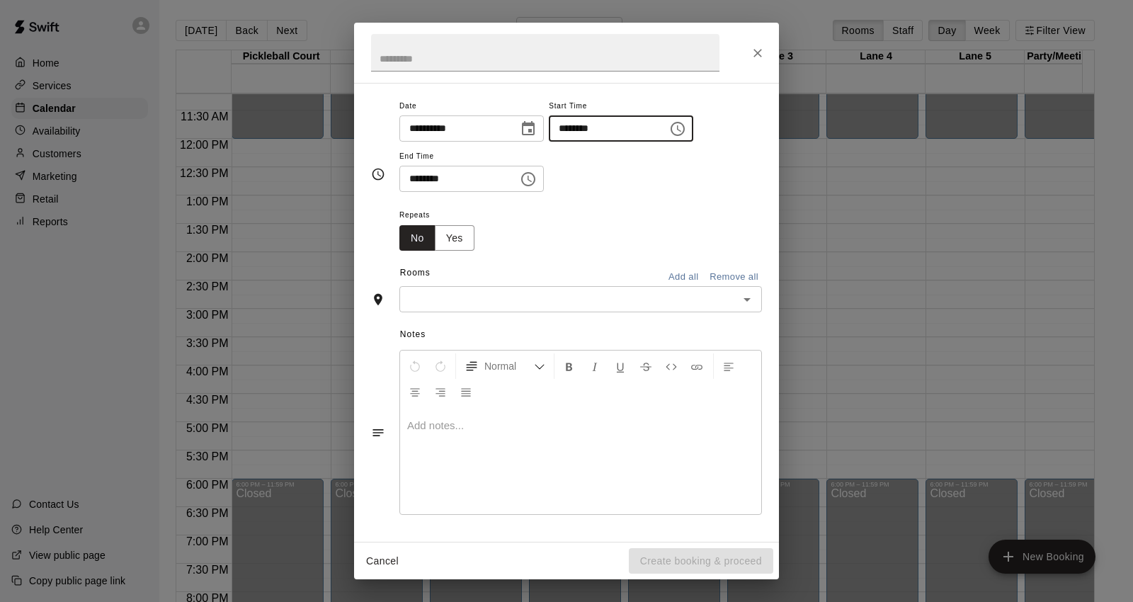
click at [637, 131] on input "********" at bounding box center [603, 128] width 109 height 26
click at [600, 132] on input "********" at bounding box center [603, 128] width 109 height 26
type input "********"
click at [418, 188] on input "********" at bounding box center [453, 179] width 109 height 26
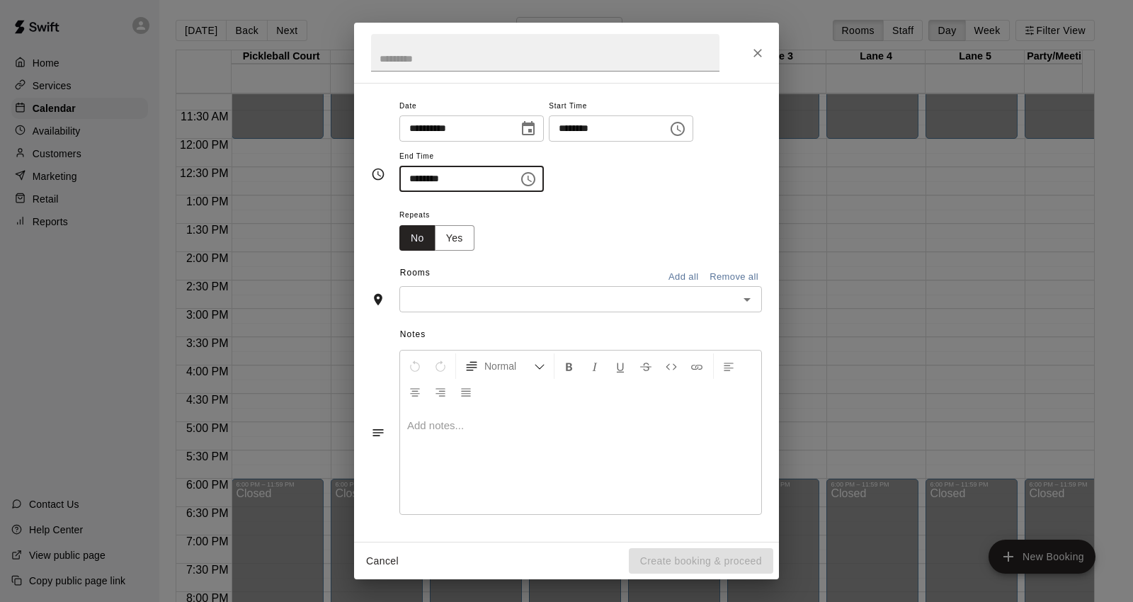
type input "********"
click at [548, 300] on input "text" at bounding box center [569, 299] width 331 height 18
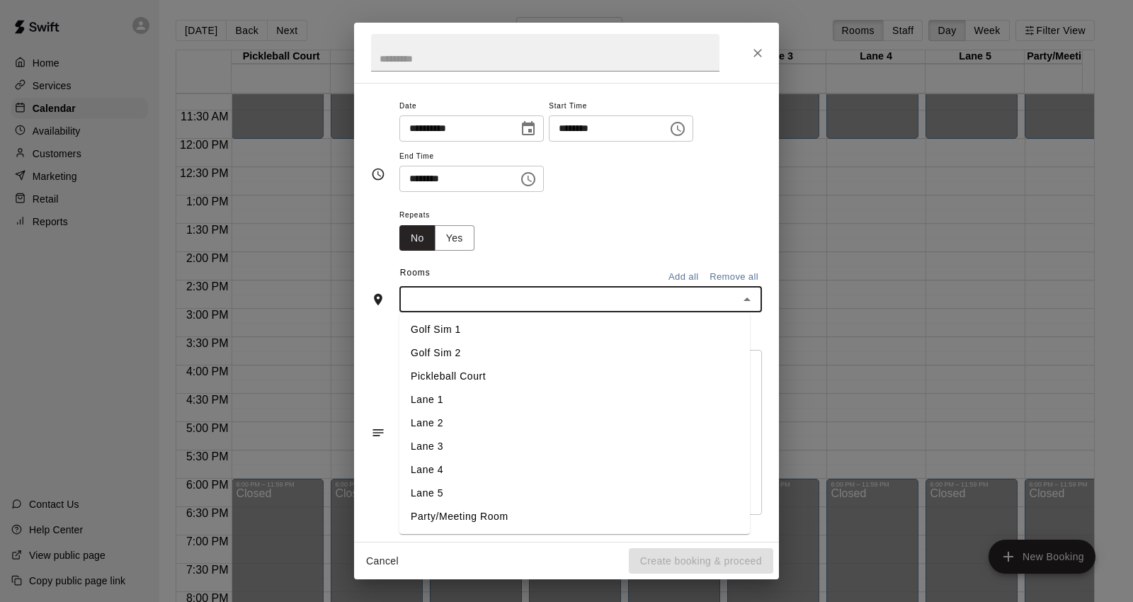
click at [508, 518] on li "Party/Meeting Room" at bounding box center [574, 516] width 350 height 23
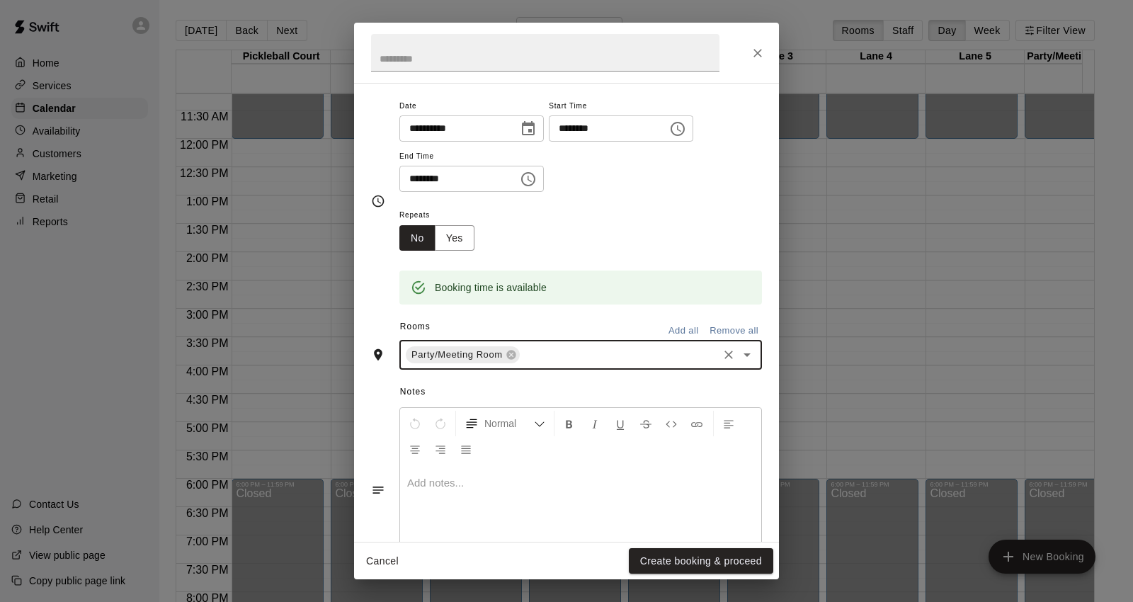
click at [739, 358] on icon "Open" at bounding box center [746, 354] width 17 height 17
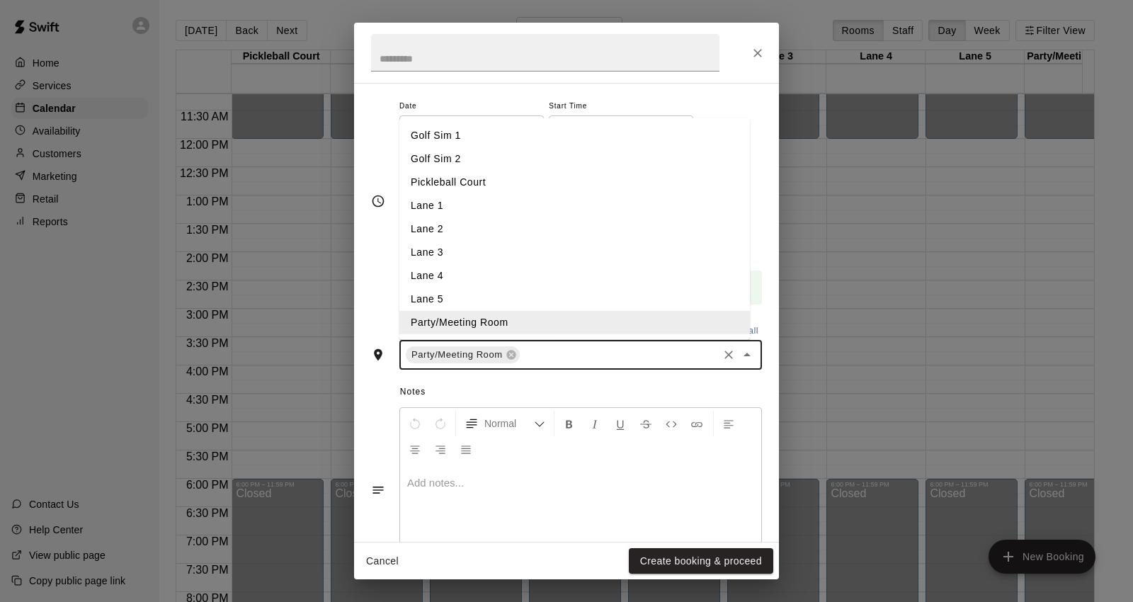
click at [443, 212] on li "Lane 1" at bounding box center [574, 205] width 350 height 23
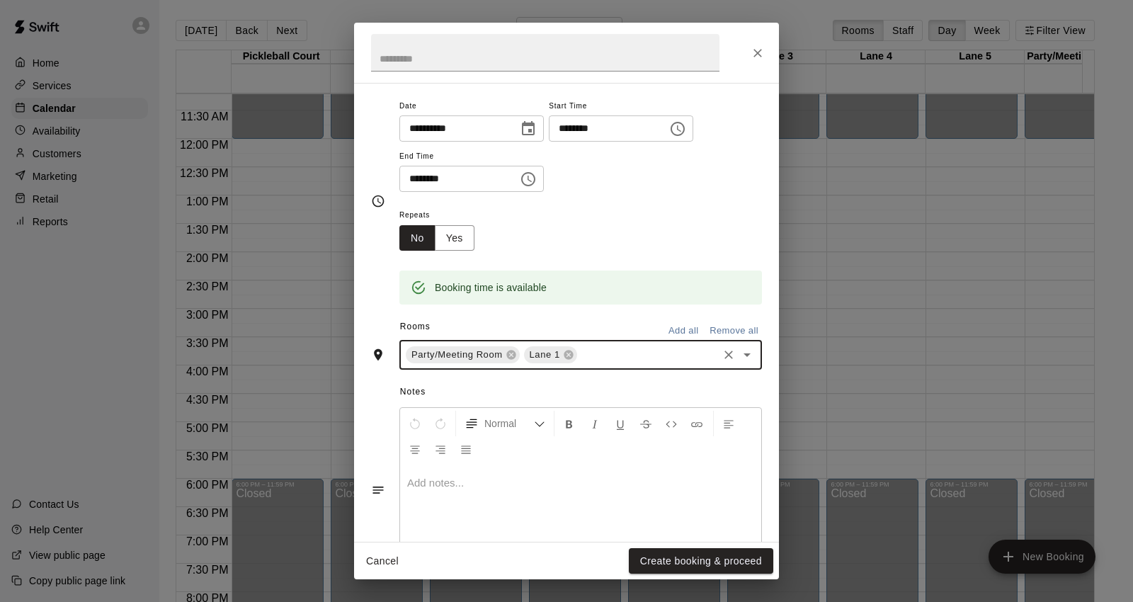
click at [738, 360] on icon "Open" at bounding box center [746, 354] width 17 height 17
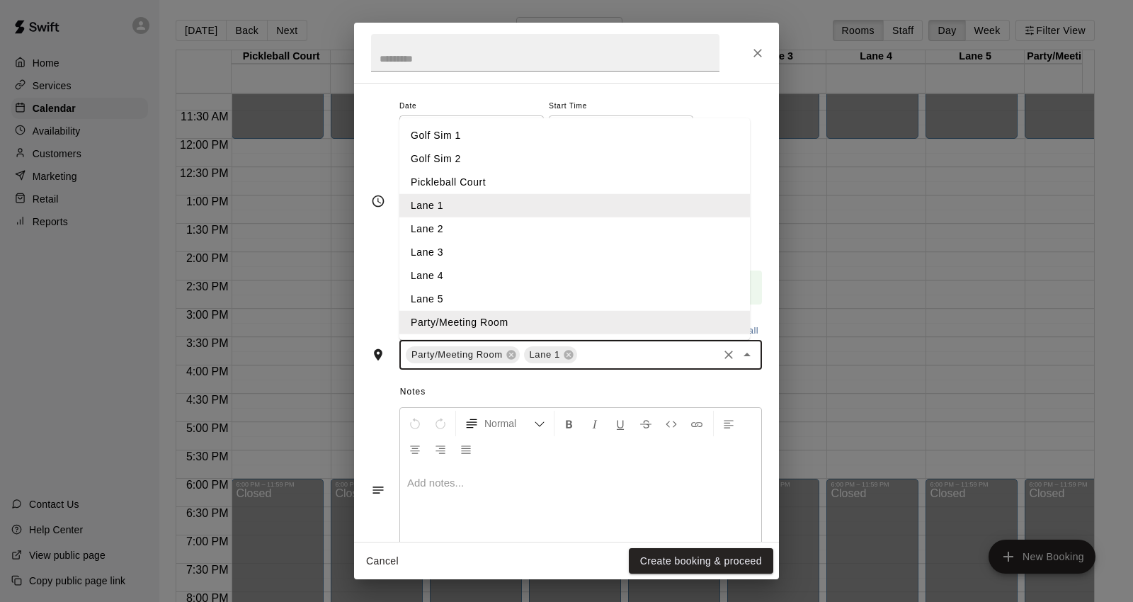
click at [469, 302] on li "Lane 5" at bounding box center [574, 298] width 350 height 23
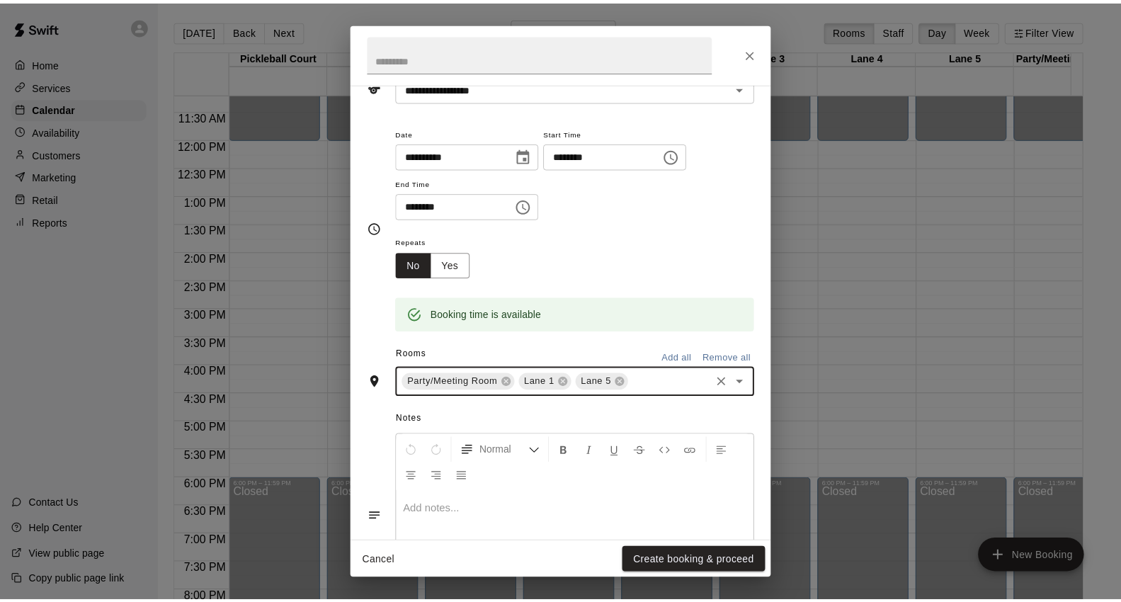
scroll to position [164, 0]
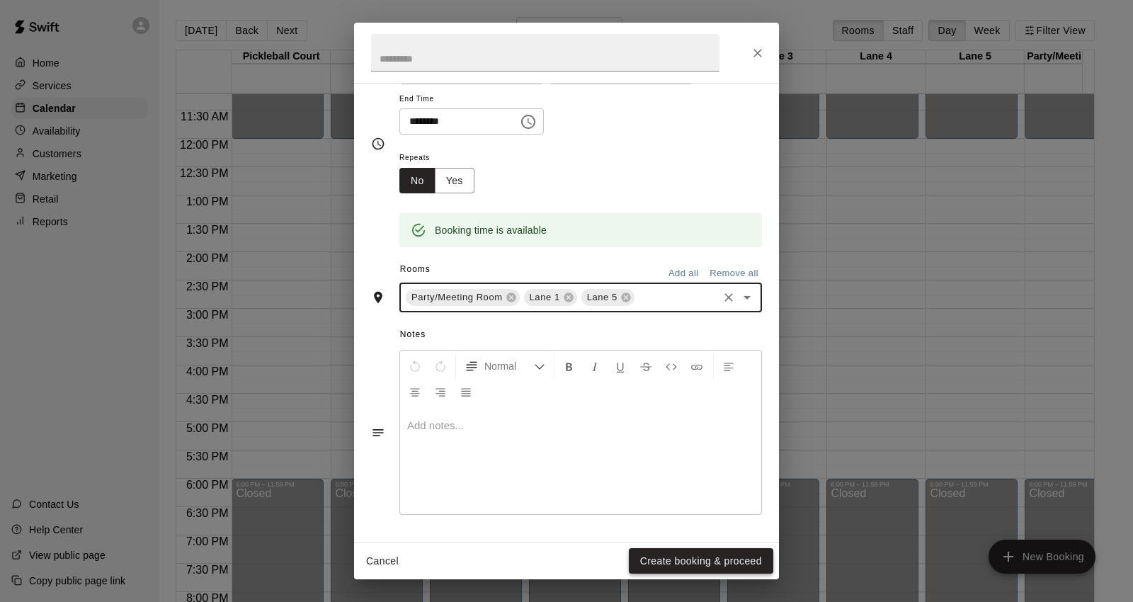
click at [710, 558] on button "Create booking & proceed" at bounding box center [701, 561] width 144 height 26
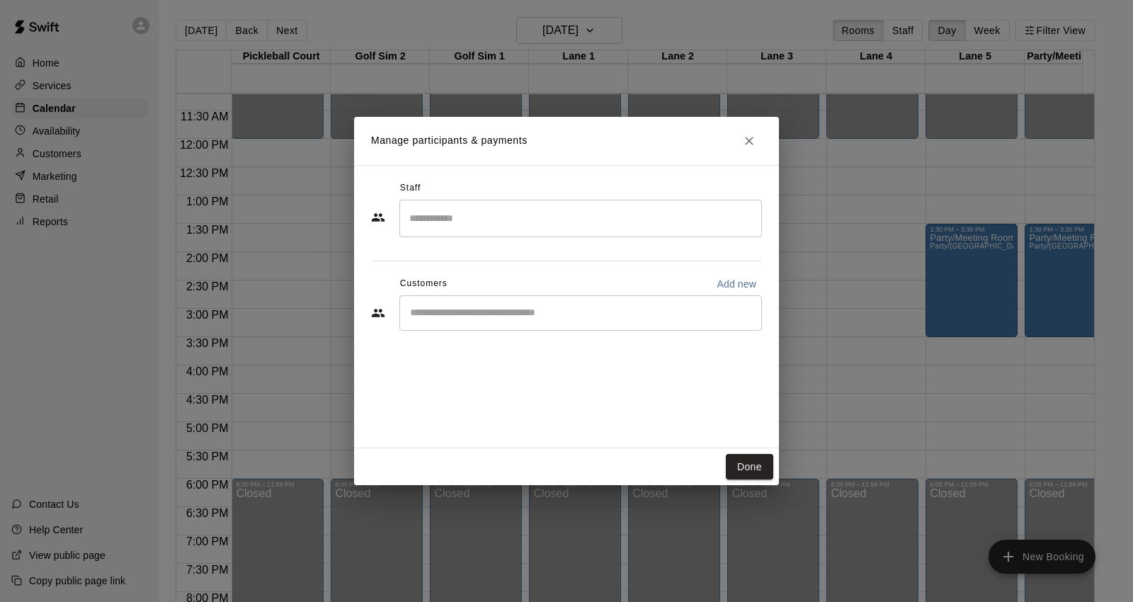
click at [609, 314] on input "Start typing to search customers..." at bounding box center [581, 313] width 350 height 14
click at [727, 281] on p "Add new" at bounding box center [737, 284] width 40 height 14
select select "**"
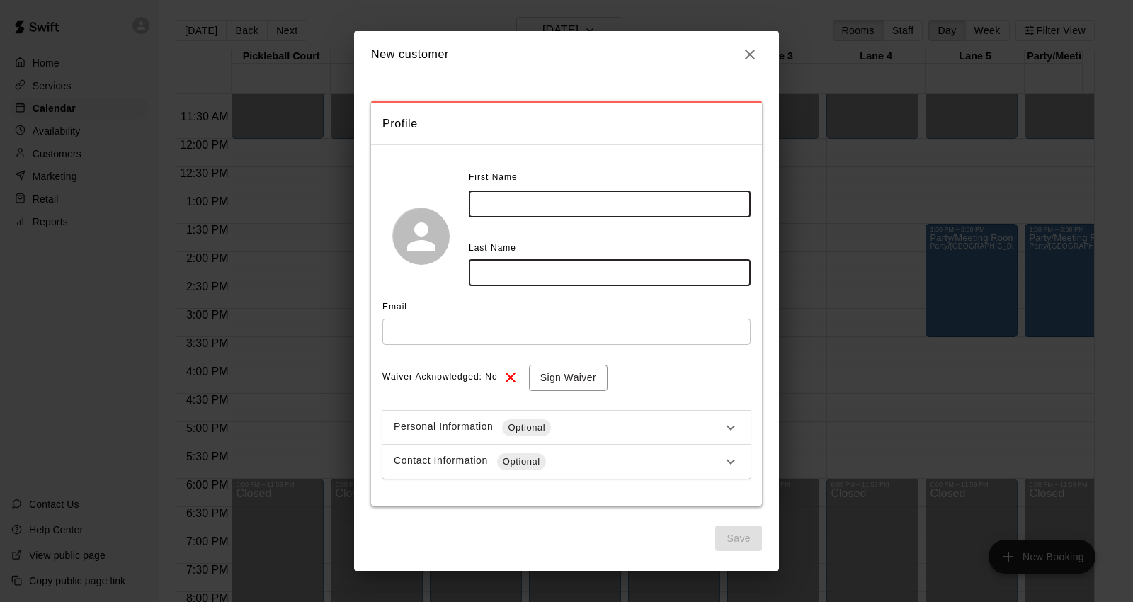
click at [661, 203] on input "text" at bounding box center [610, 204] width 282 height 26
type input "******"
drag, startPoint x: 656, startPoint y: 271, endPoint x: 584, endPoint y: 210, distance: 93.9
click at [656, 268] on input "text" at bounding box center [610, 273] width 282 height 26
type input "*******"
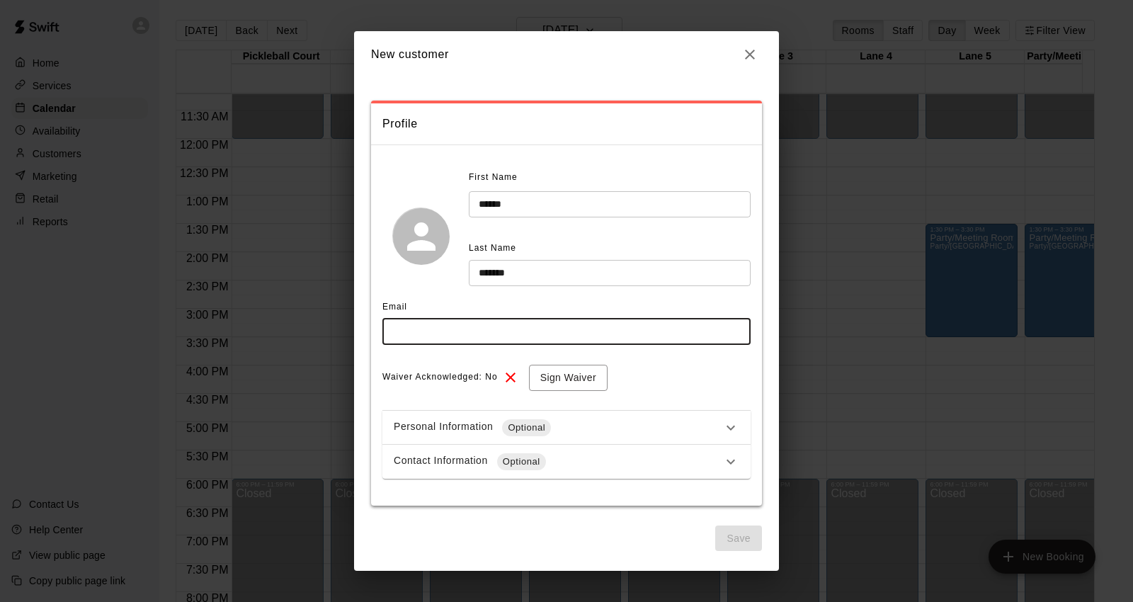
click at [583, 327] on input "text" at bounding box center [566, 332] width 368 height 26
type input "**********"
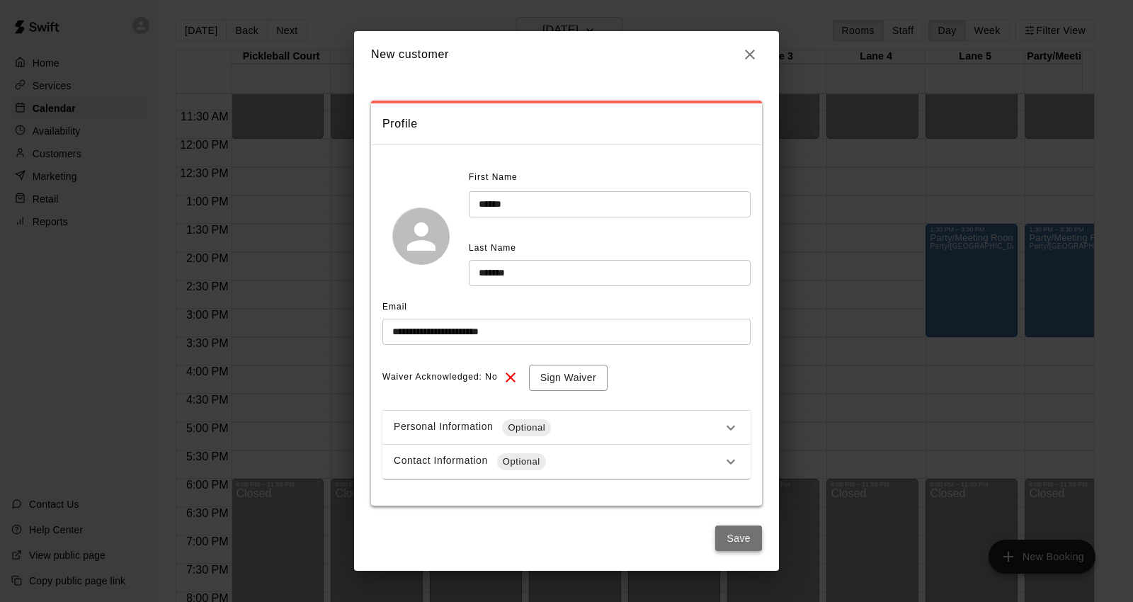
click at [748, 545] on button "Save" at bounding box center [738, 538] width 47 height 26
select select "**"
click at [726, 535] on button "Save" at bounding box center [738, 538] width 47 height 26
select select "**"
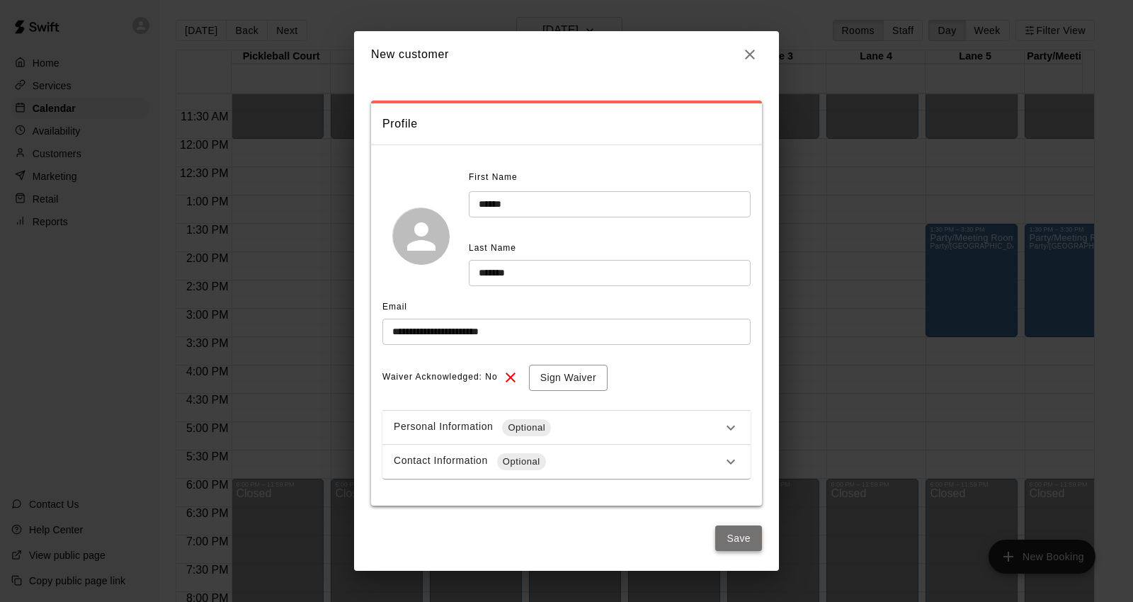
select select "**"
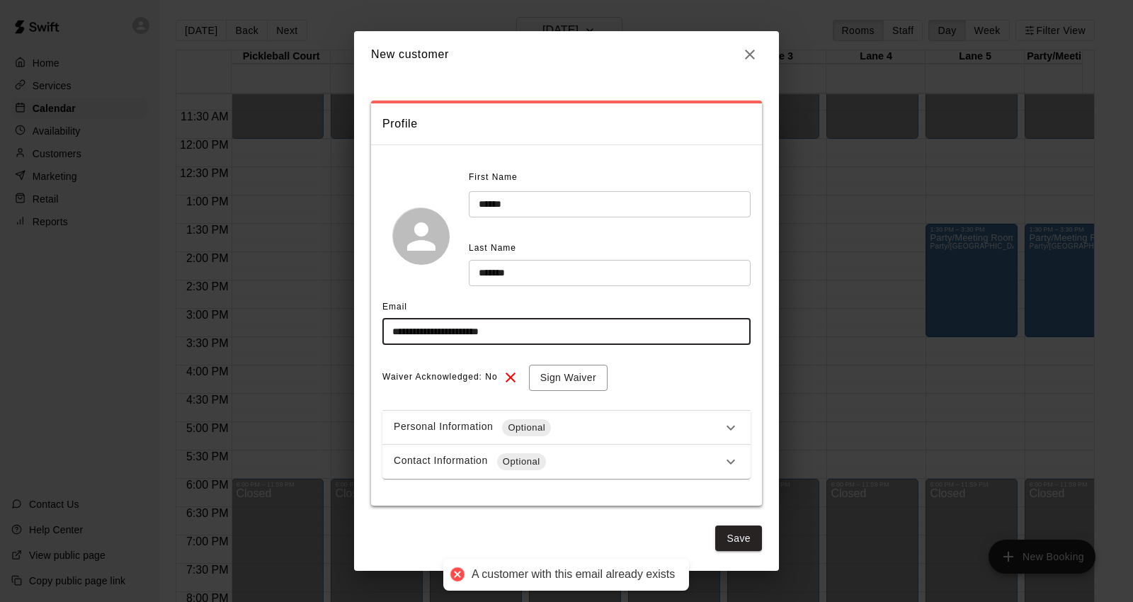
drag, startPoint x: 558, startPoint y: 338, endPoint x: 331, endPoint y: 307, distance: 229.3
click at [331, 306] on div "**********" at bounding box center [566, 301] width 1133 height 602
click at [744, 61] on icon "button" at bounding box center [749, 54] width 17 height 17
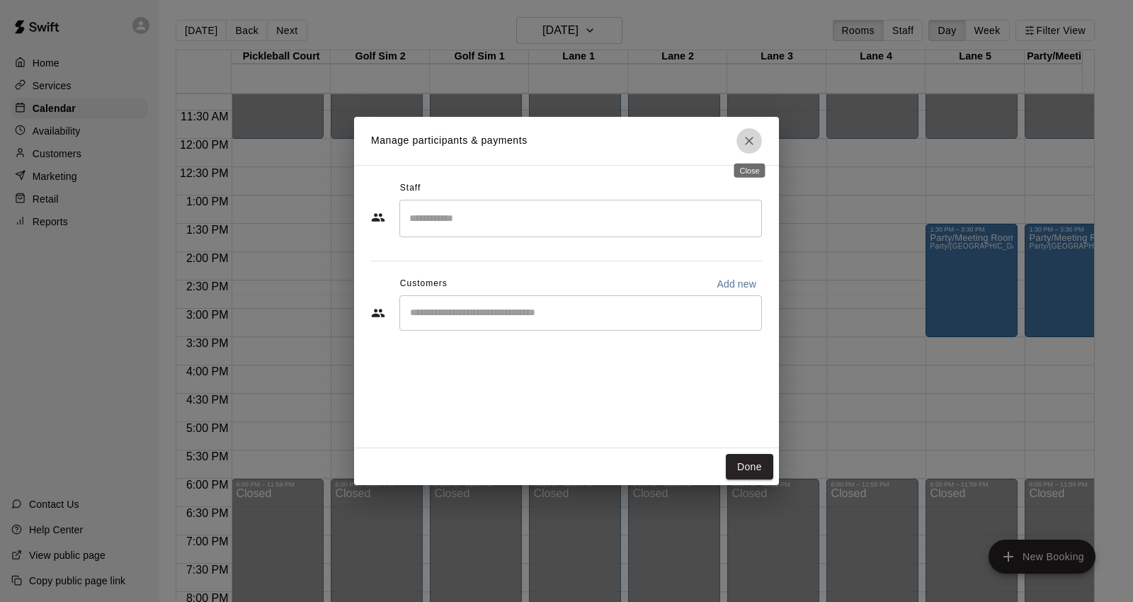
drag, startPoint x: 751, startPoint y: 135, endPoint x: 675, endPoint y: 110, distance: 79.7
click at [749, 135] on icon "Close" at bounding box center [749, 141] width 14 height 14
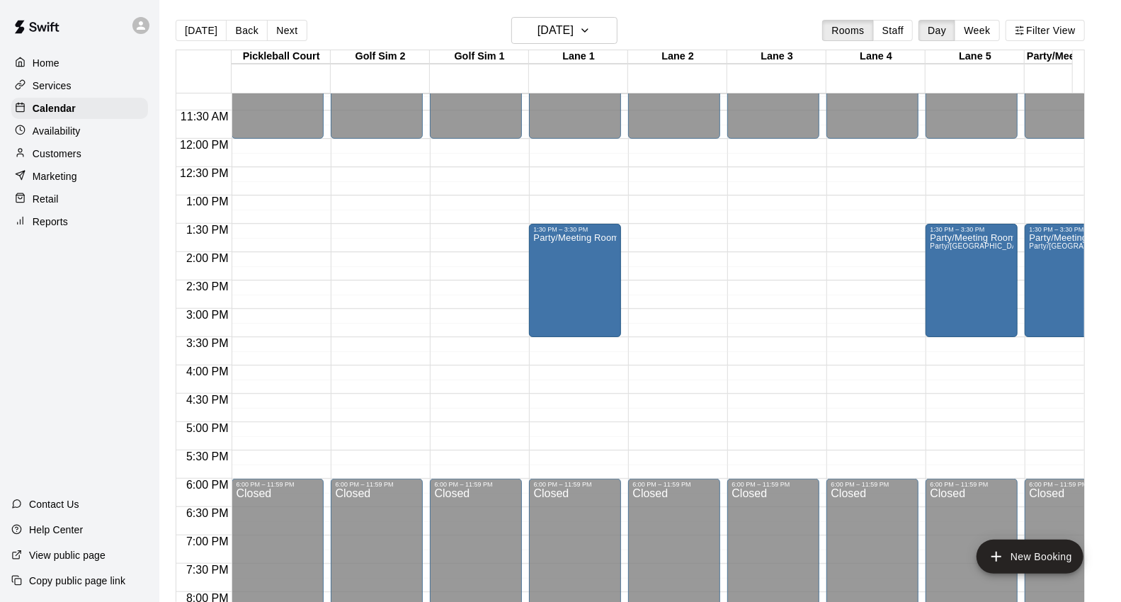
click at [108, 164] on div "Customers" at bounding box center [79, 153] width 137 height 21
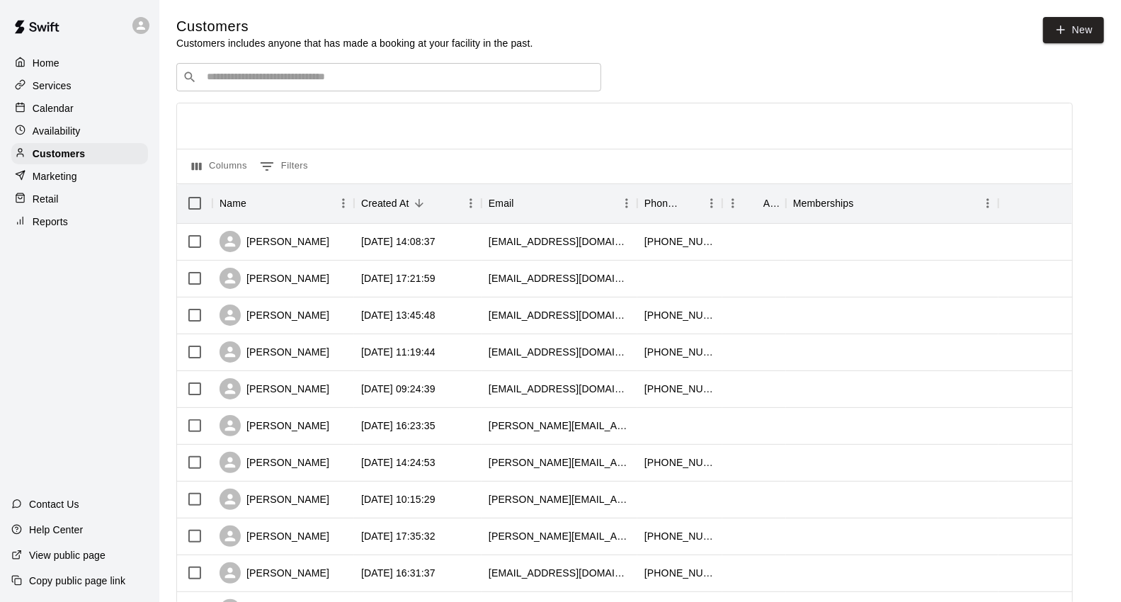
click at [292, 81] on input "Search customers by name or email" at bounding box center [399, 77] width 392 height 14
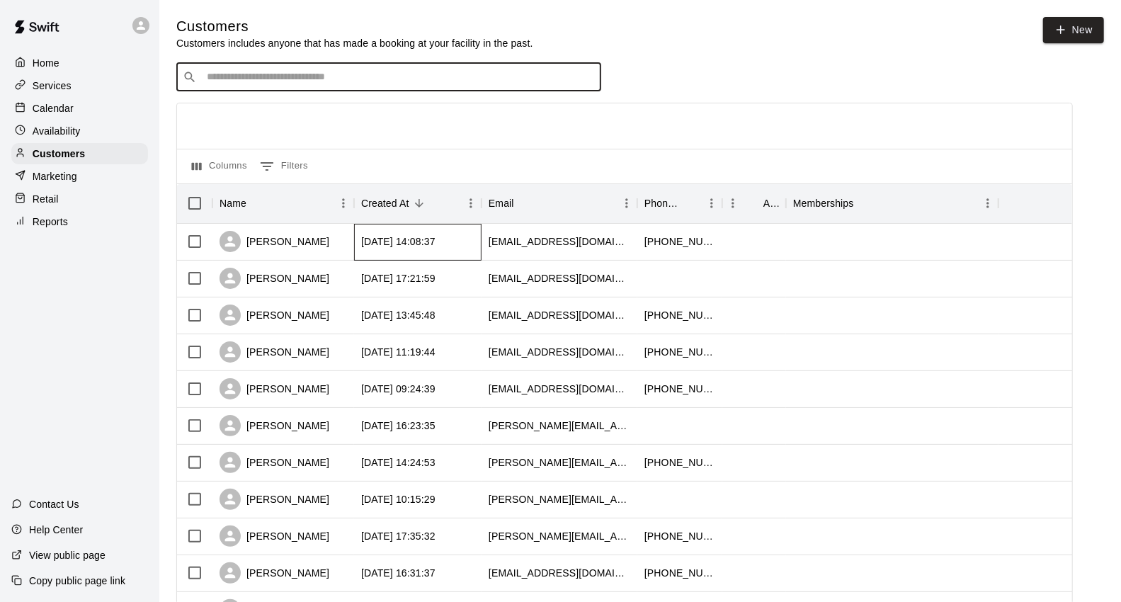
click at [468, 258] on div "2025-09-17 14:08:37" at bounding box center [417, 242] width 127 height 37
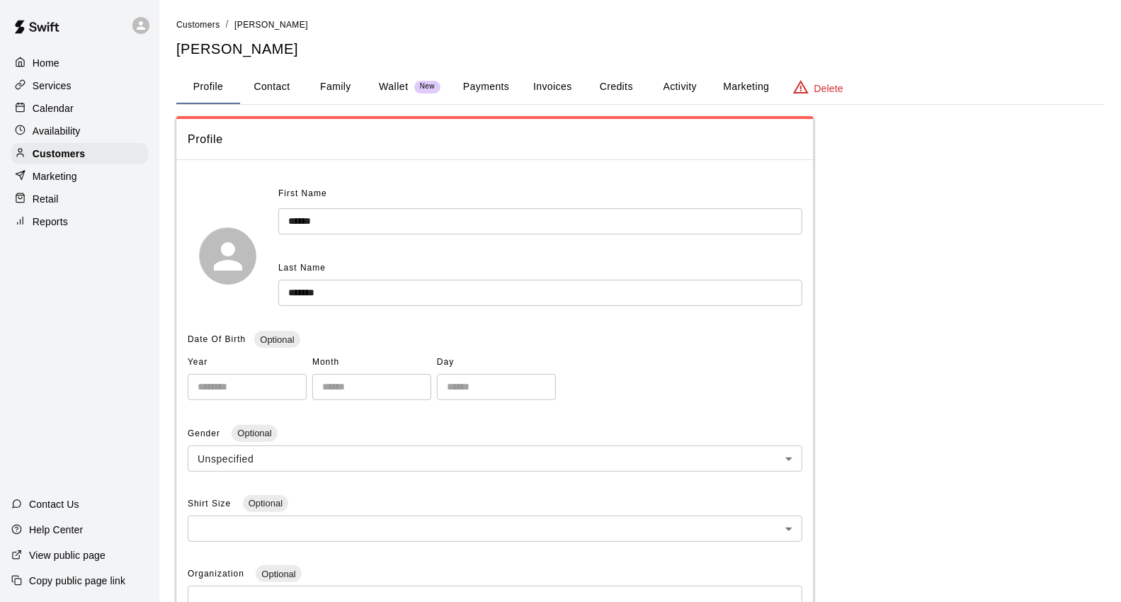
click at [114, 113] on div "Calendar" at bounding box center [79, 108] width 137 height 21
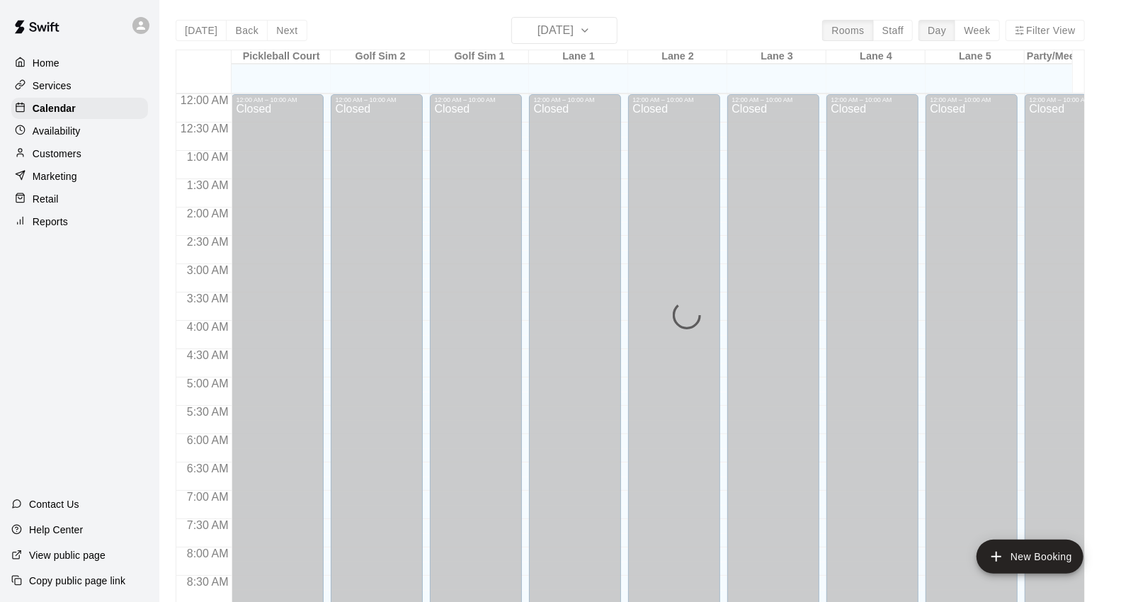
scroll to position [793, 0]
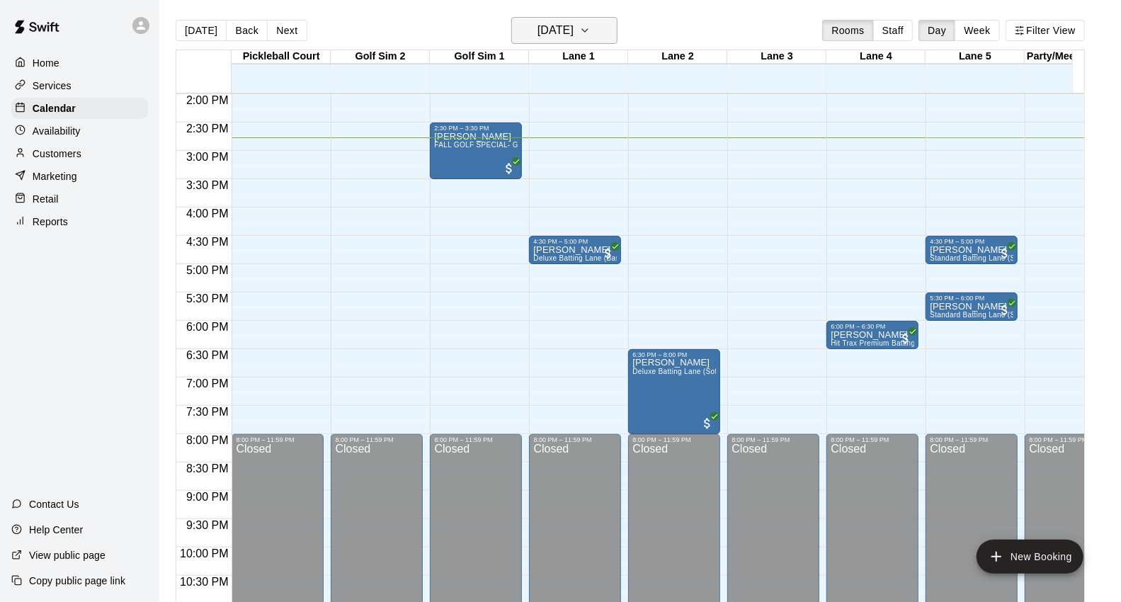
click at [546, 34] on h6 "[DATE]" at bounding box center [555, 31] width 36 height 20
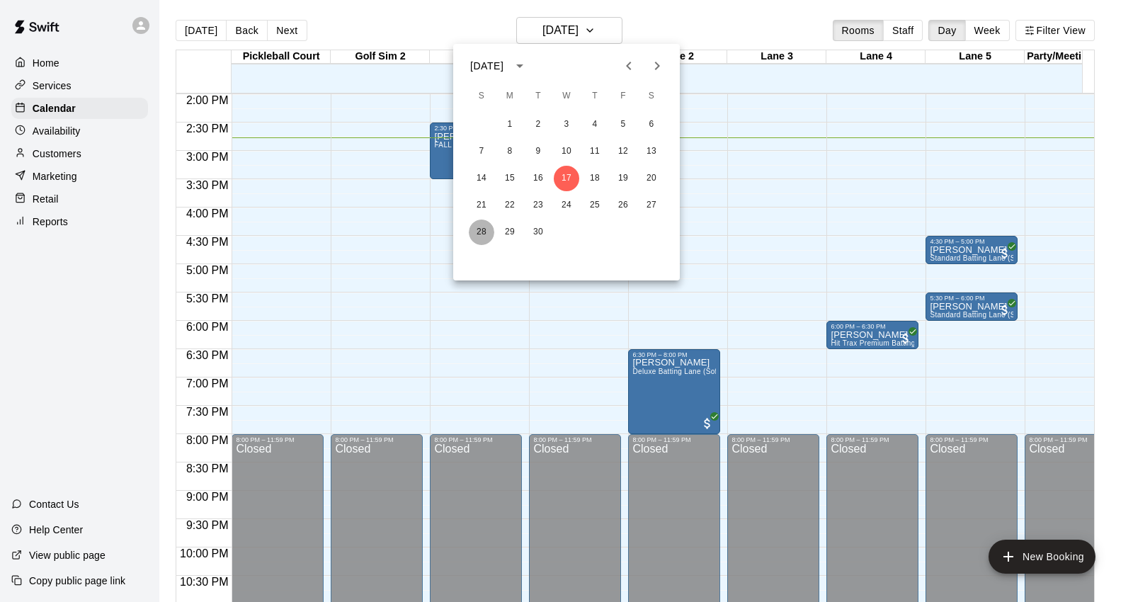
click at [481, 231] on button "28" at bounding box center [481, 231] width 25 height 25
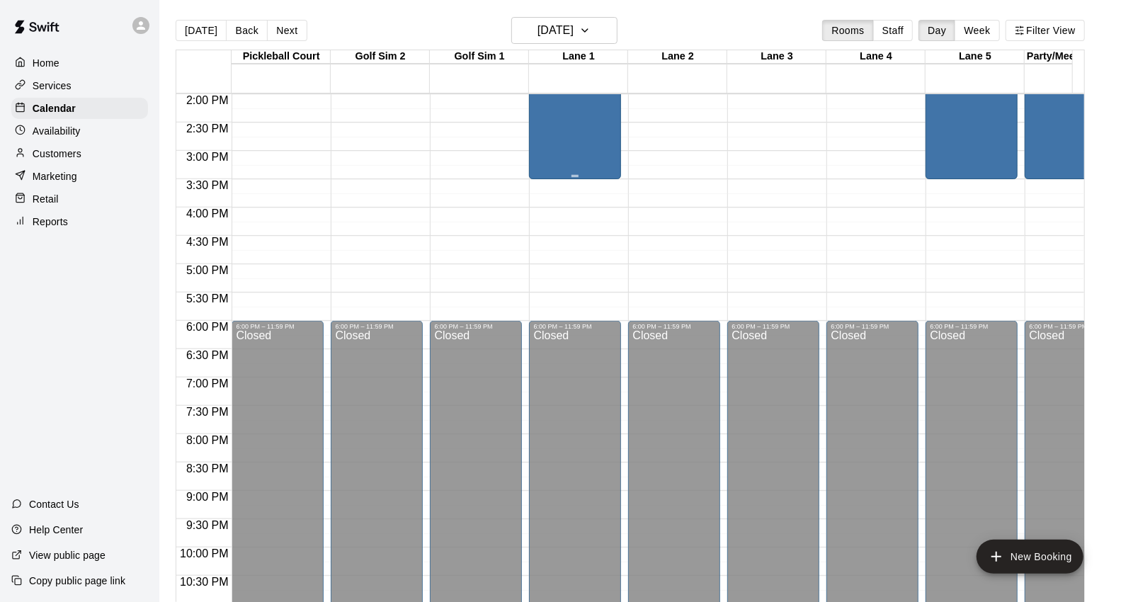
click at [554, 161] on div "Party/Meeting Room" at bounding box center [575, 376] width 84 height 602
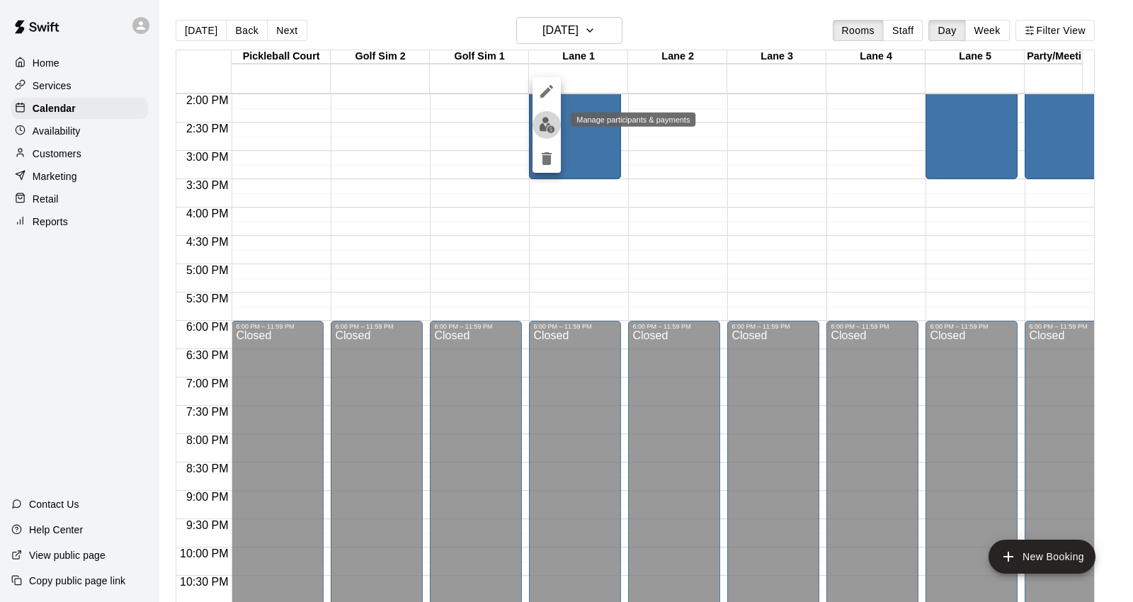
click at [542, 135] on button "edit" at bounding box center [546, 125] width 28 height 28
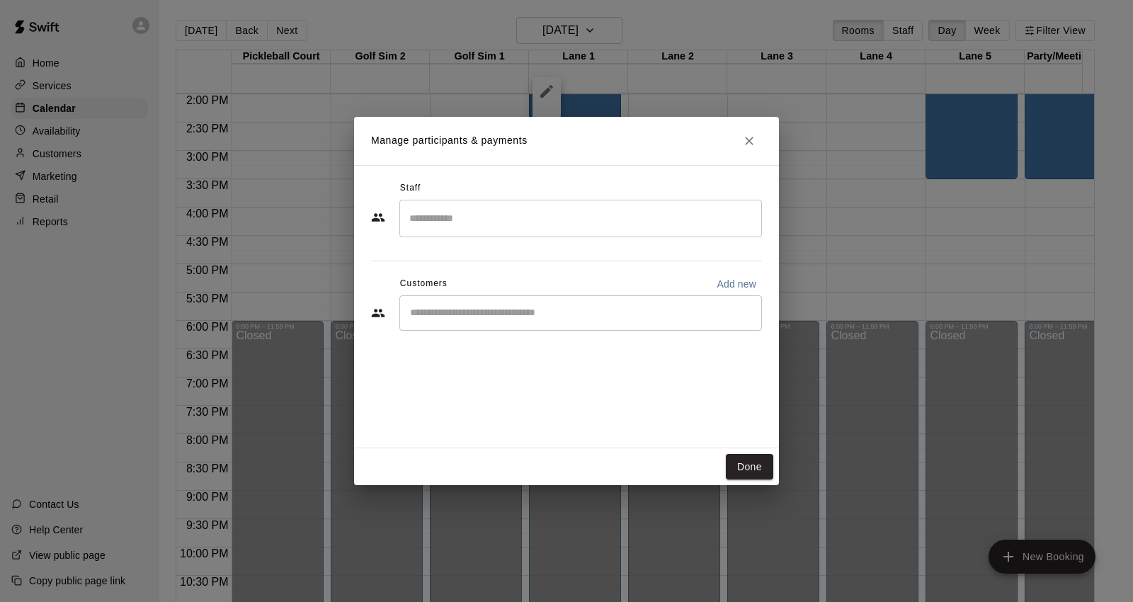
drag, startPoint x: 542, startPoint y: 329, endPoint x: 588, endPoint y: 314, distance: 47.7
click at [542, 329] on div "​" at bounding box center [580, 312] width 363 height 35
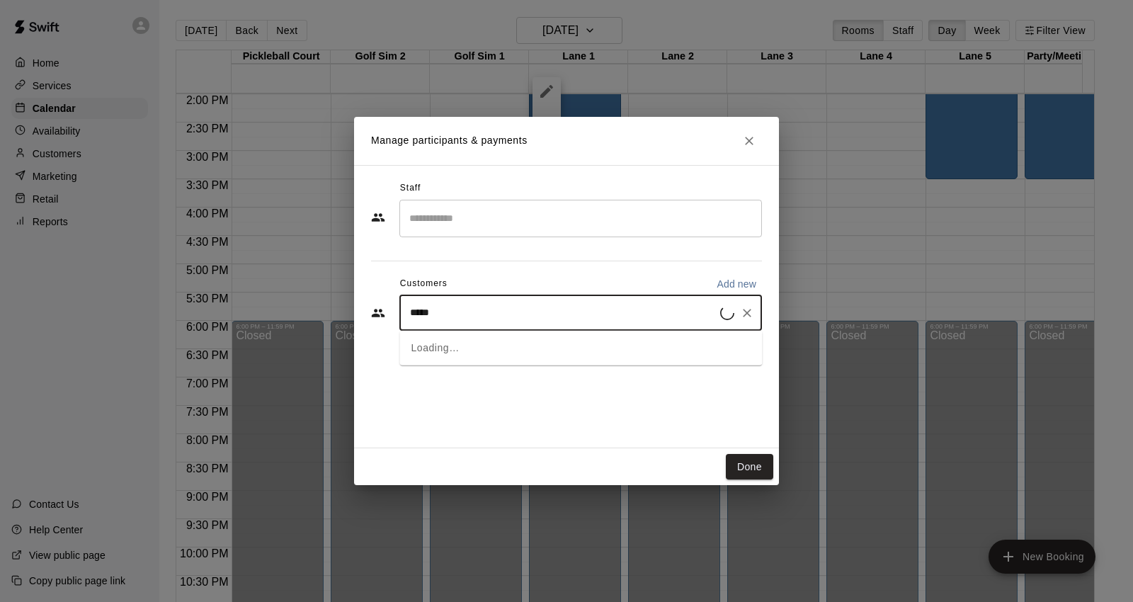
type input "******"
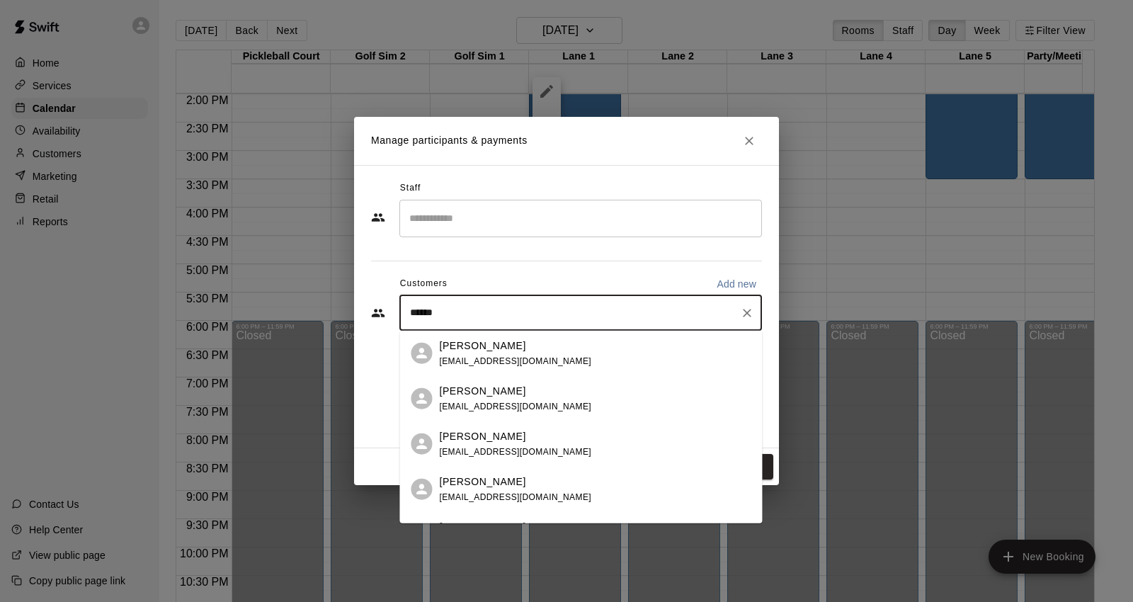
drag, startPoint x: 656, startPoint y: 348, endPoint x: 666, endPoint y: 385, distance: 38.8
click at [656, 348] on div "Ashley Necaise ashleycnecaise@gmail.com" at bounding box center [595, 353] width 312 height 30
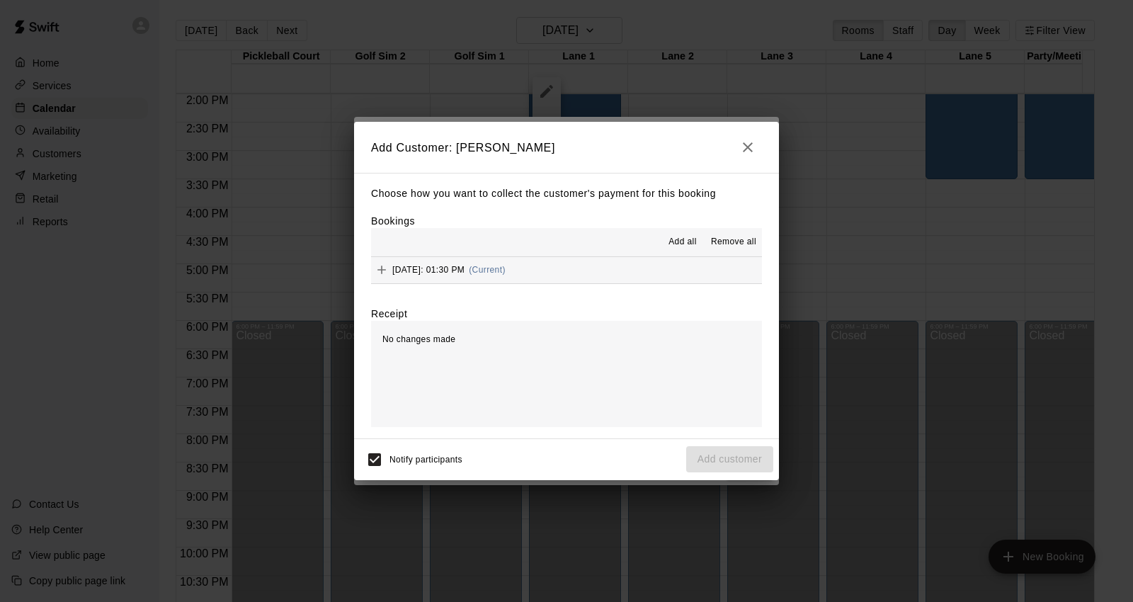
click at [616, 277] on button "Sunday, September 28: 01:30 PM (Current)" at bounding box center [566, 270] width 391 height 26
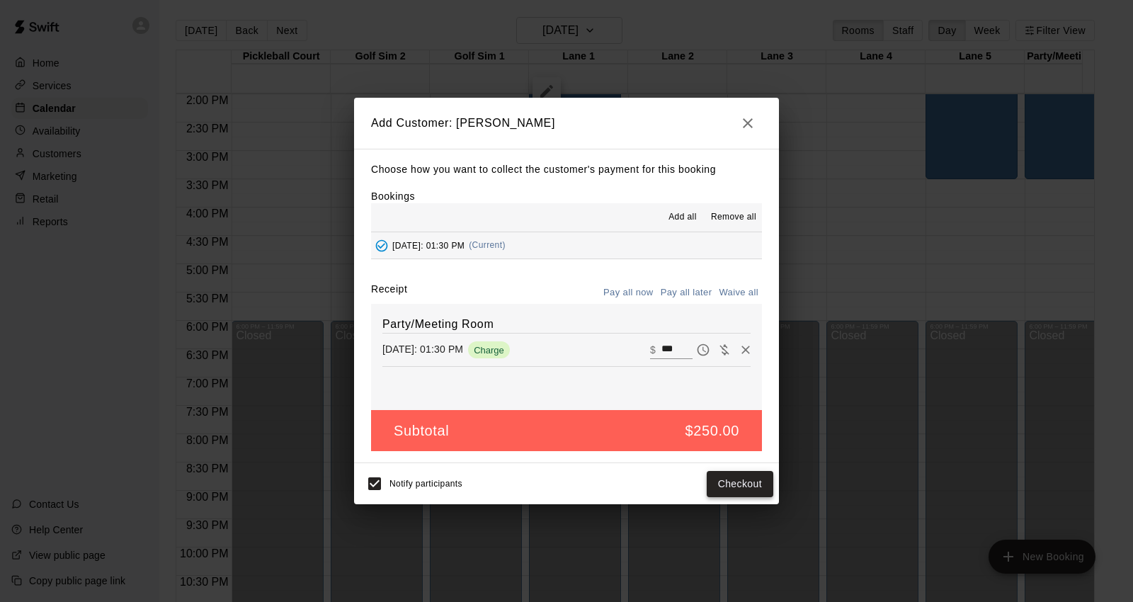
click at [741, 484] on button "Checkout" at bounding box center [740, 484] width 67 height 26
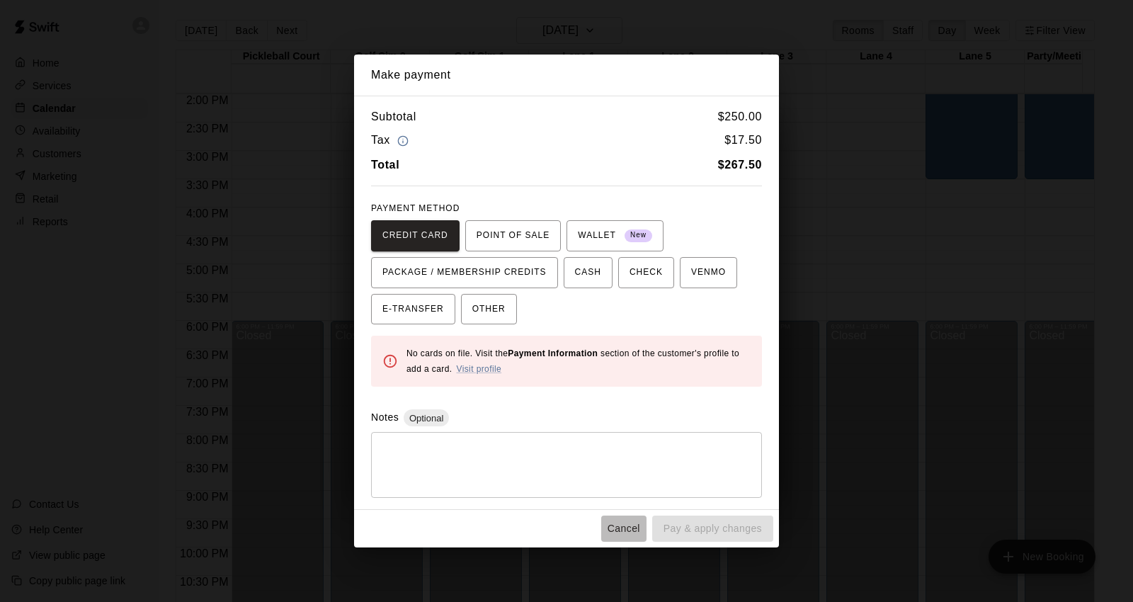
click at [638, 531] on button "Cancel" at bounding box center [623, 528] width 45 height 26
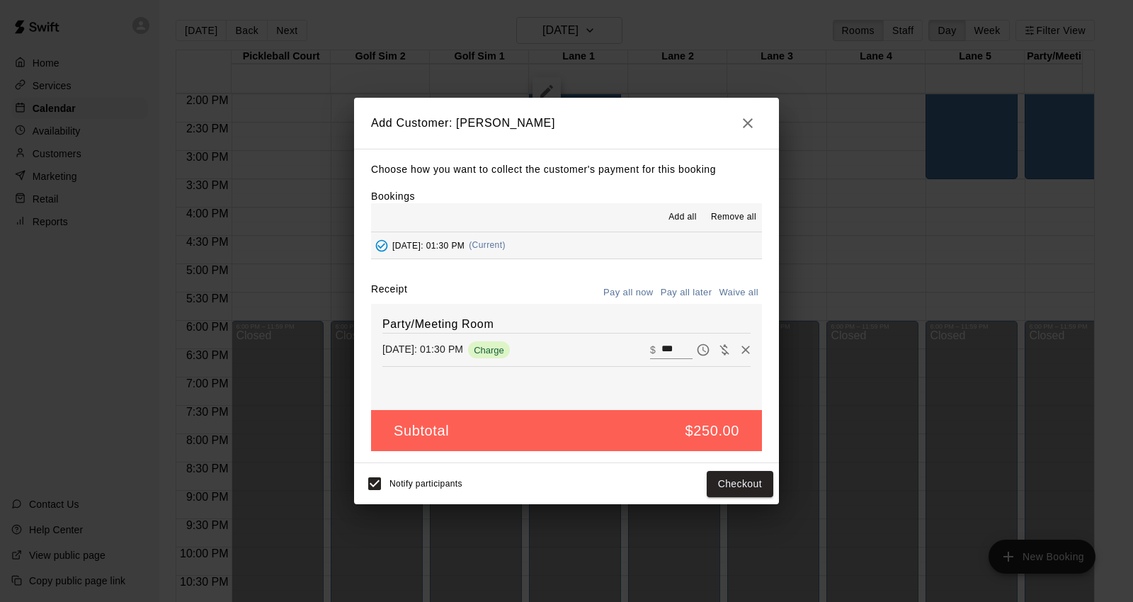
click at [692, 294] on button "Pay all later" at bounding box center [686, 293] width 59 height 22
click at [769, 489] on button "Add customer" at bounding box center [729, 484] width 87 height 26
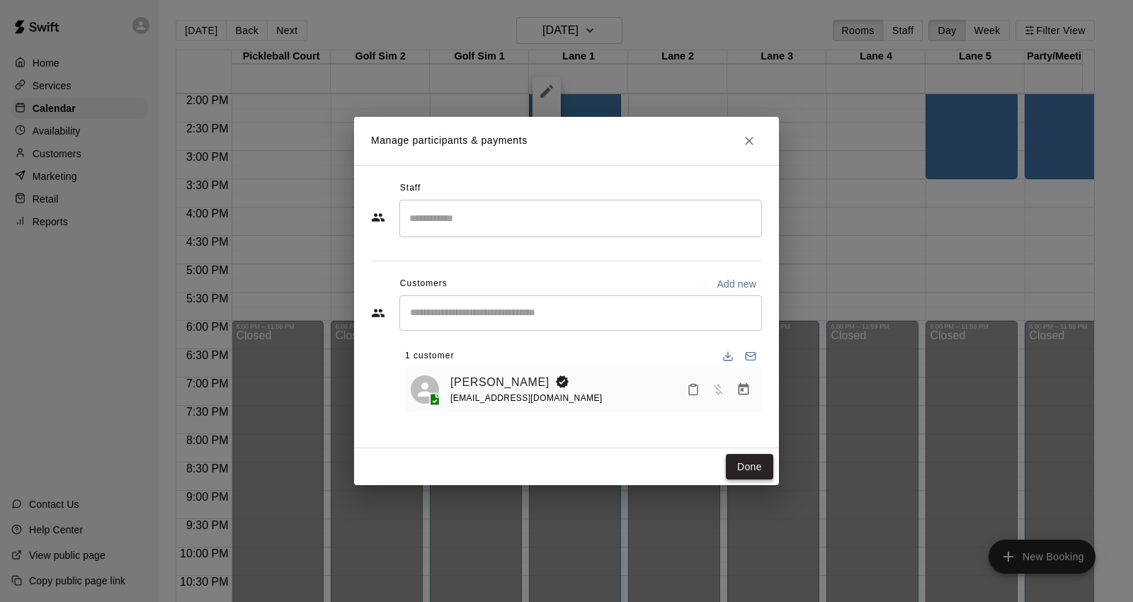
click at [758, 461] on button "Done" at bounding box center [749, 467] width 47 height 26
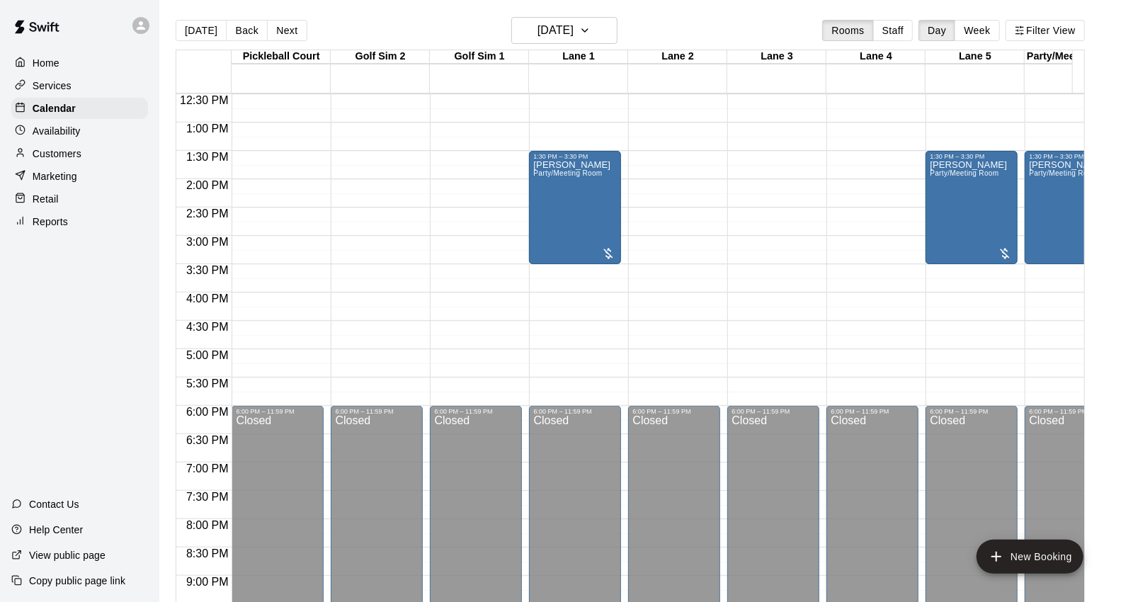
scroll to position [714, 0]
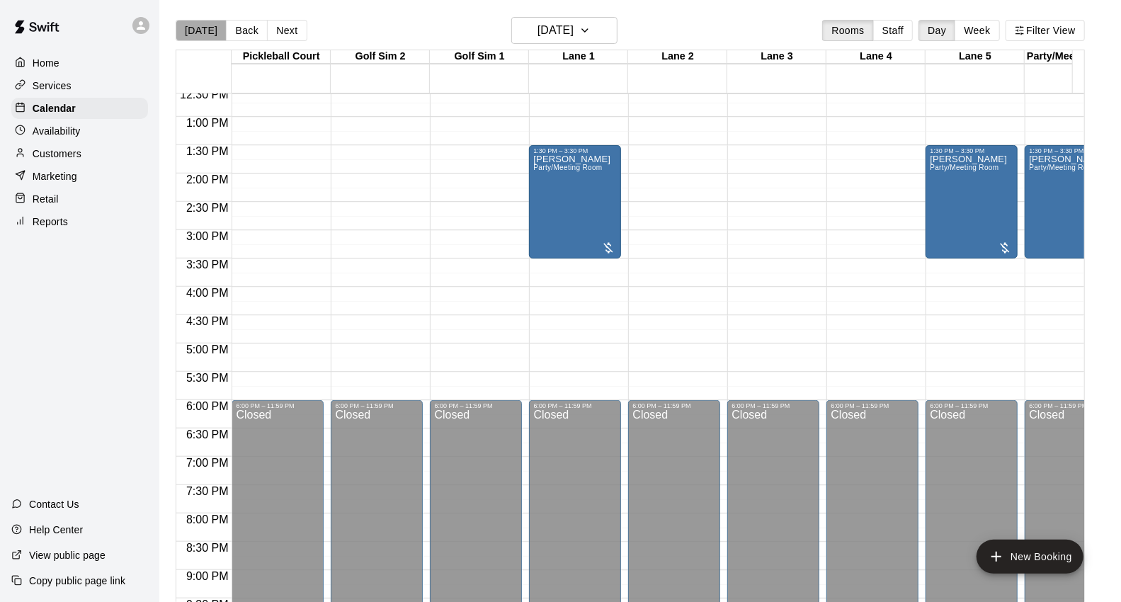
click at [206, 27] on button "[DATE]" at bounding box center [201, 30] width 51 height 21
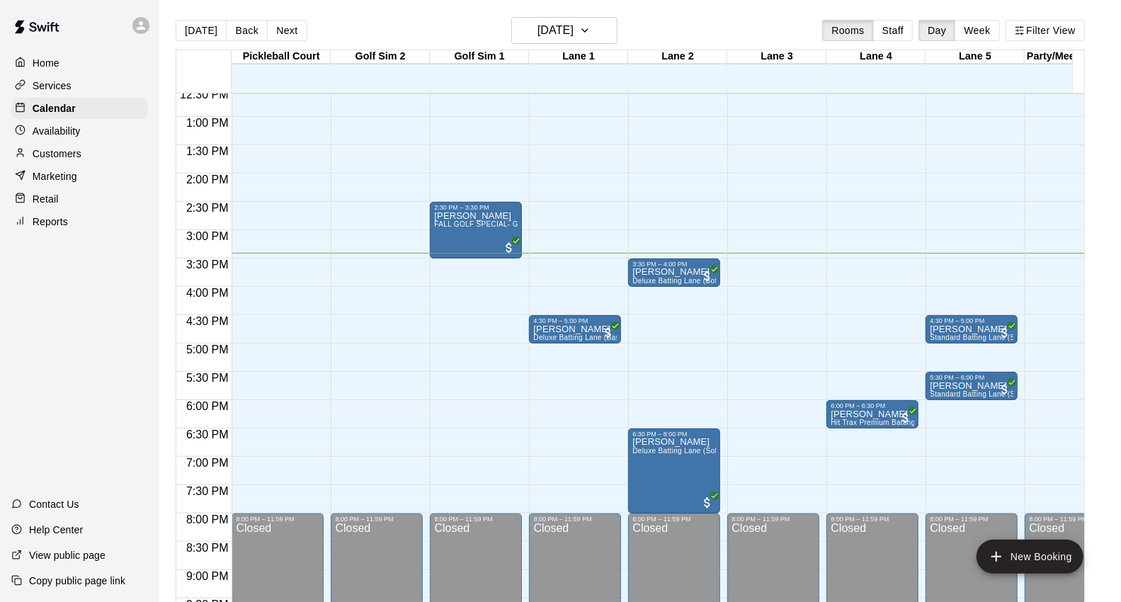
click at [858, 186] on div "12:00 AM – 10:00 AM Closed 6:00 PM – 6:30 PM Nikole Thornton Hit Trax Premium B…" at bounding box center [872, 59] width 92 height 1359
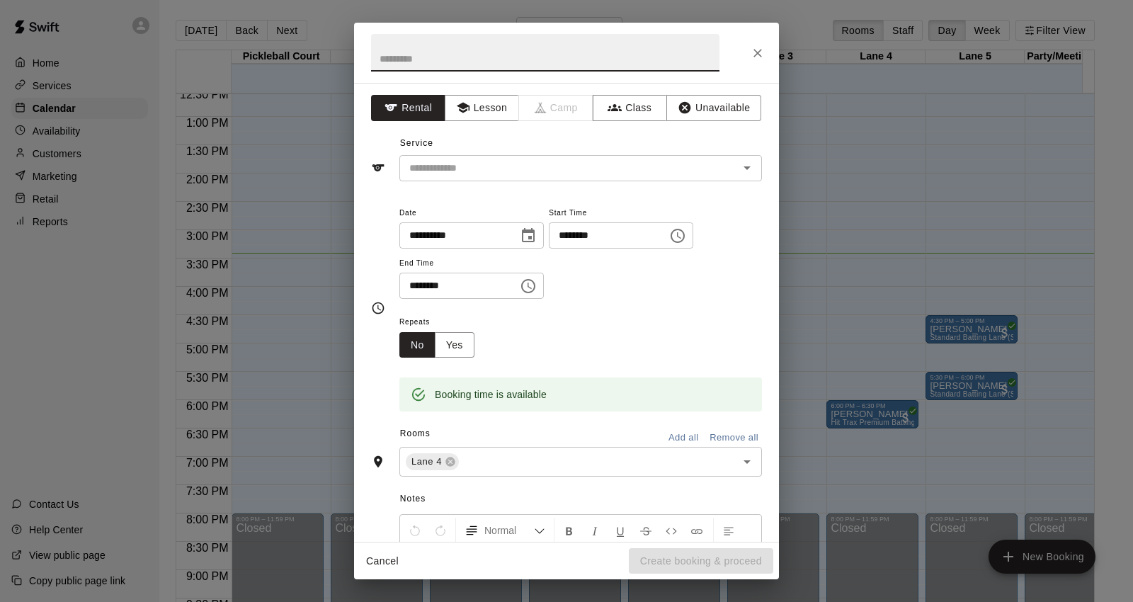
click at [761, 47] on button "Close" at bounding box center [757, 52] width 25 height 25
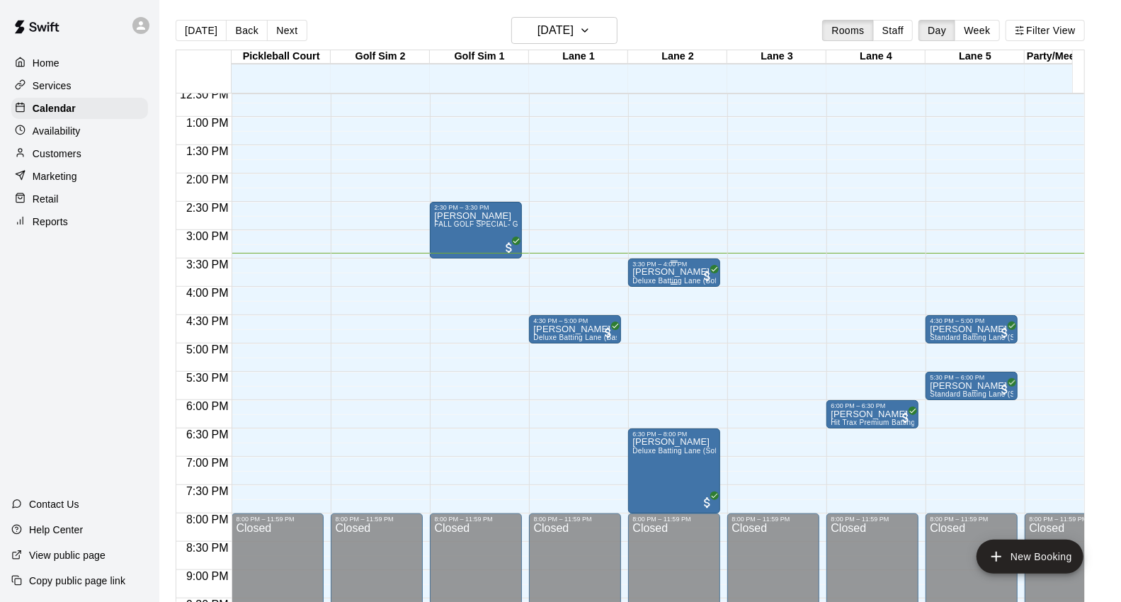
click at [688, 265] on div "3:30 PM – 4:00 PM" at bounding box center [674, 264] width 84 height 7
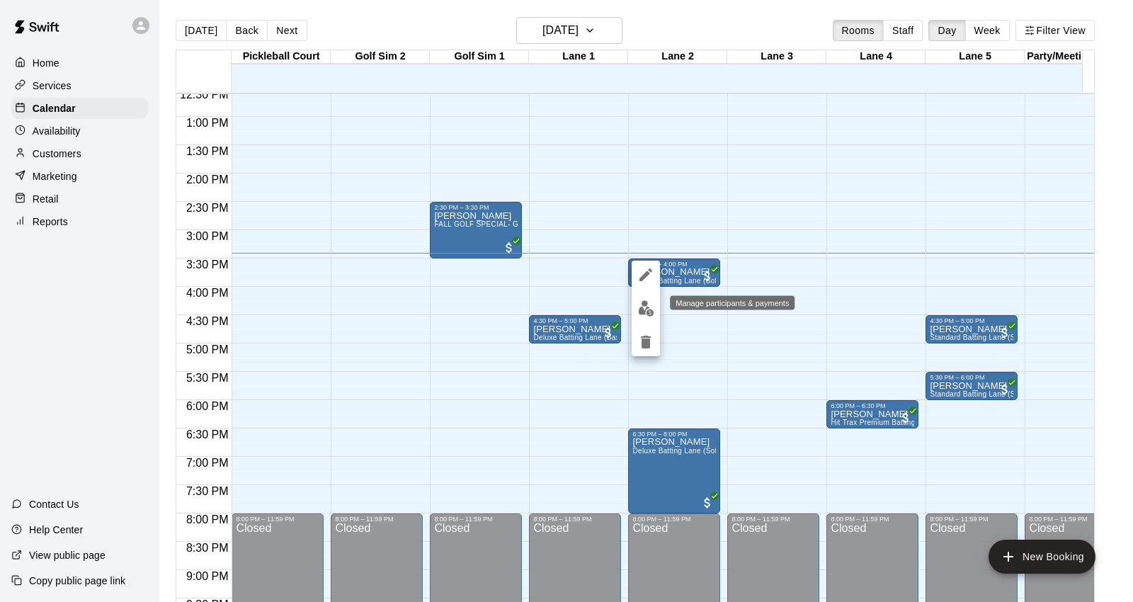
click at [642, 309] on img "edit" at bounding box center [646, 308] width 16 height 16
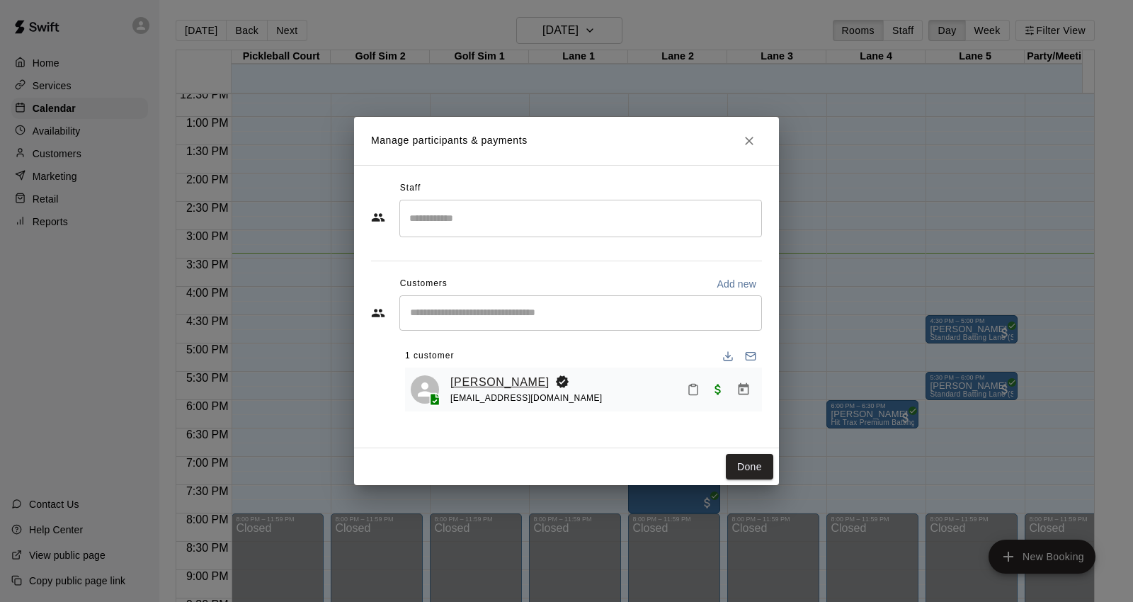
click at [523, 384] on link "Michael Garcia" at bounding box center [499, 382] width 99 height 18
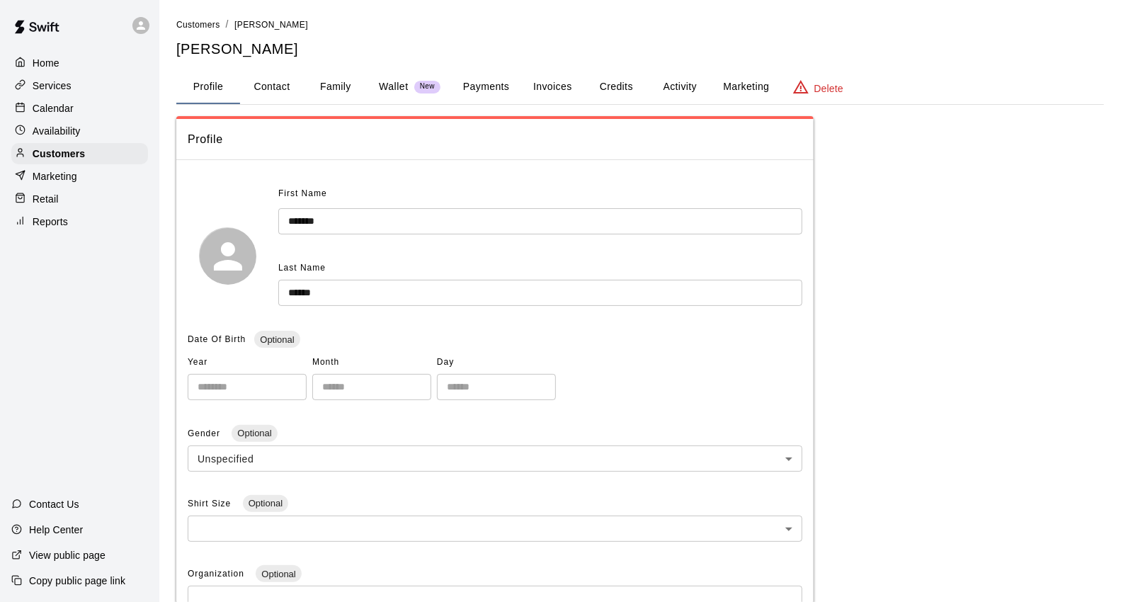
click at [329, 81] on button "Family" at bounding box center [336, 87] width 64 height 34
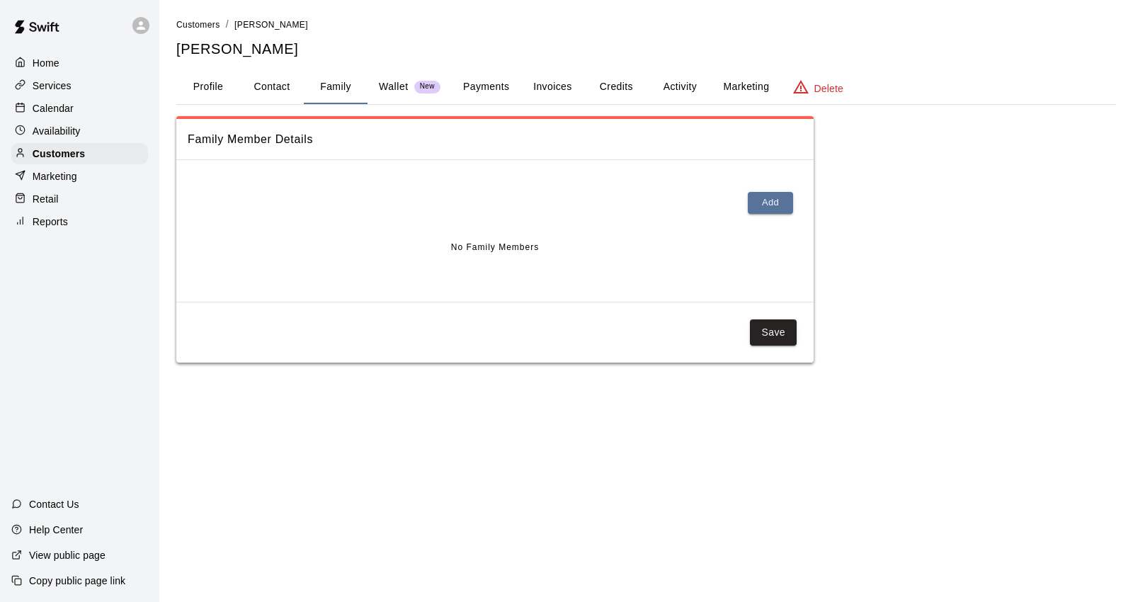
click at [284, 88] on button "Contact" at bounding box center [272, 87] width 64 height 34
select select "**"
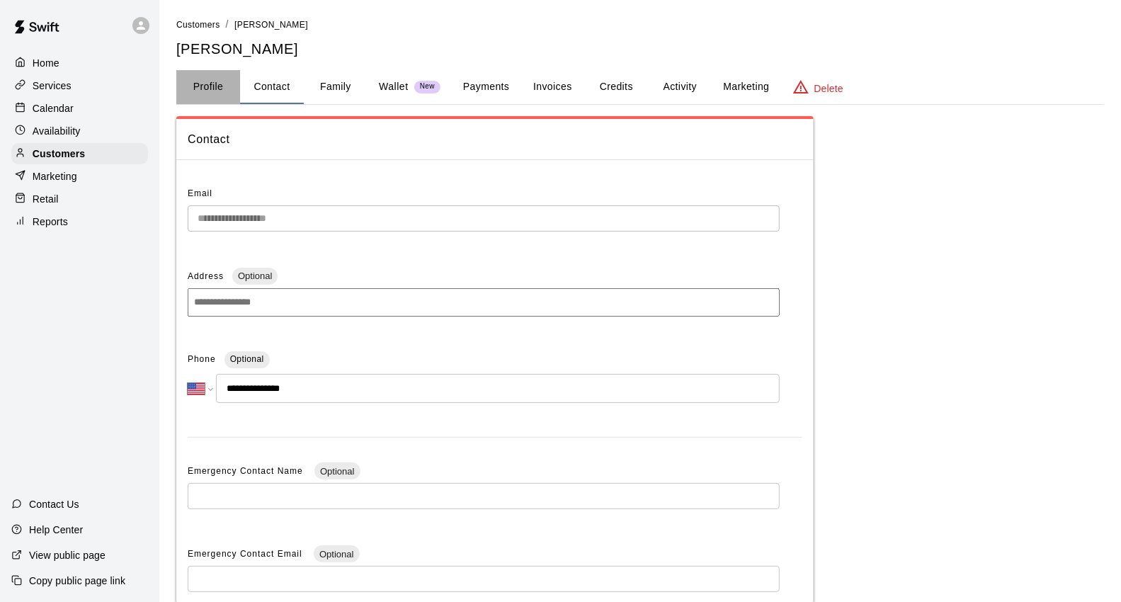
click at [195, 89] on button "Profile" at bounding box center [208, 87] width 64 height 34
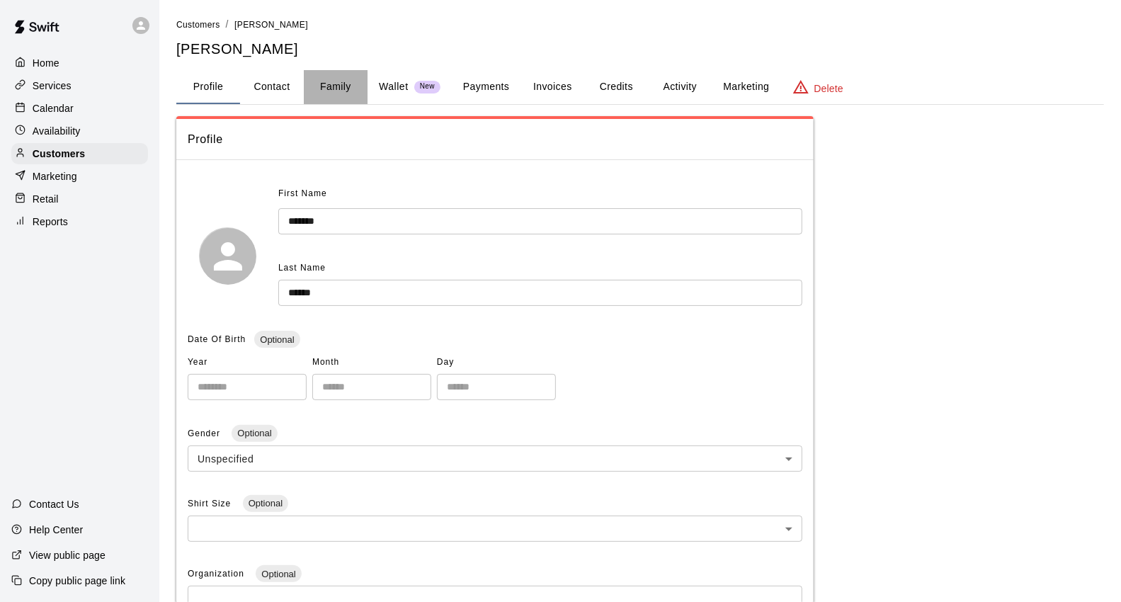
click at [343, 86] on button "Family" at bounding box center [336, 87] width 64 height 34
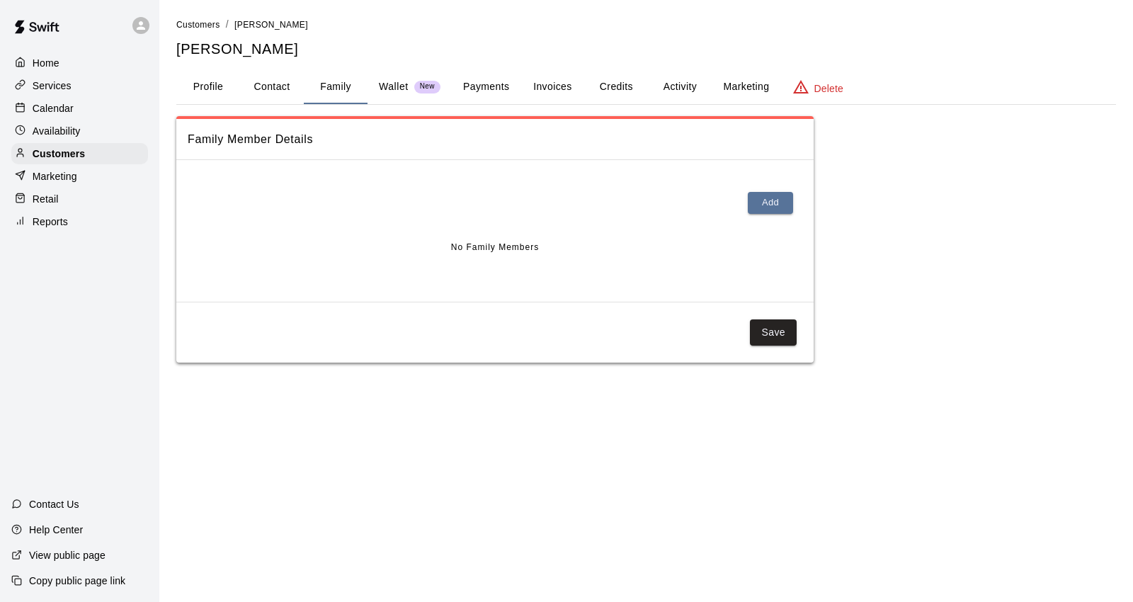
click at [259, 84] on button "Contact" at bounding box center [272, 87] width 64 height 34
select select "**"
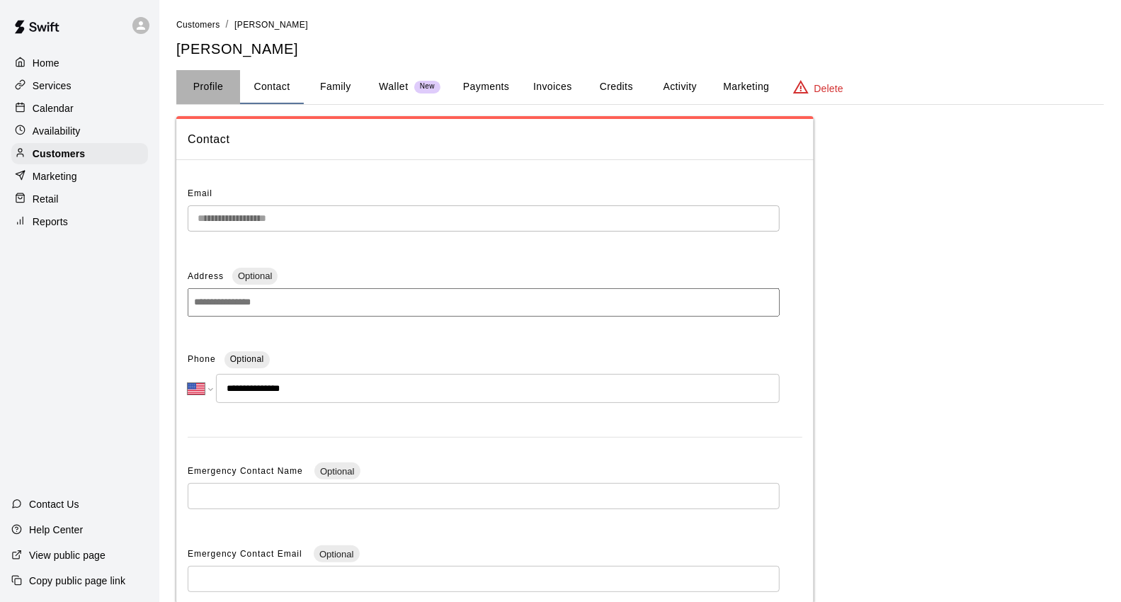
click at [213, 86] on button "Profile" at bounding box center [208, 87] width 64 height 34
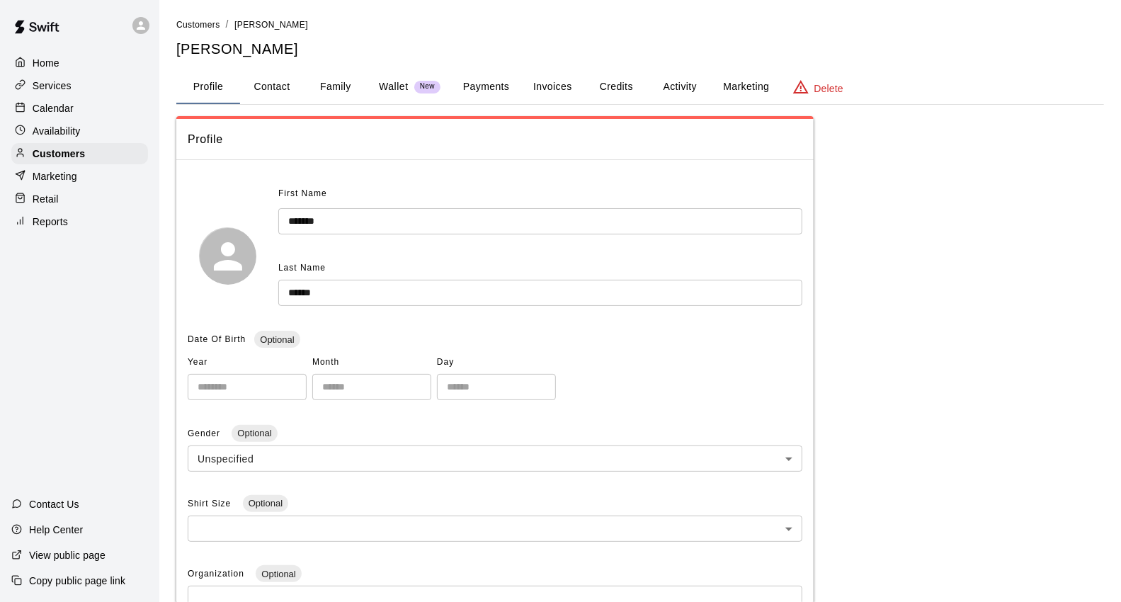
click at [86, 114] on div "Calendar" at bounding box center [79, 108] width 137 height 21
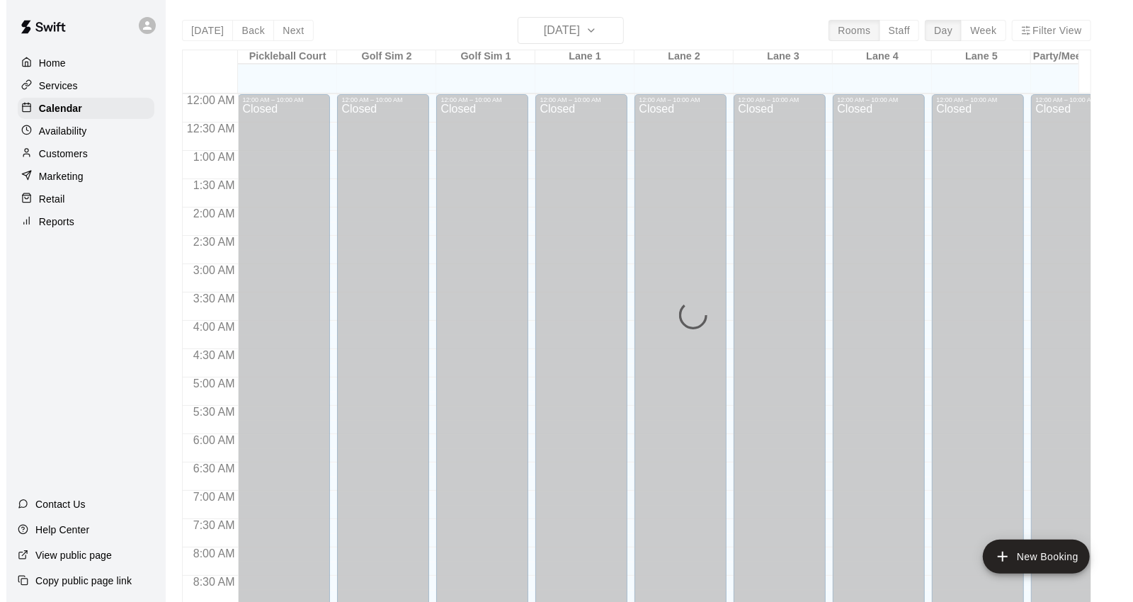
scroll to position [793, 0]
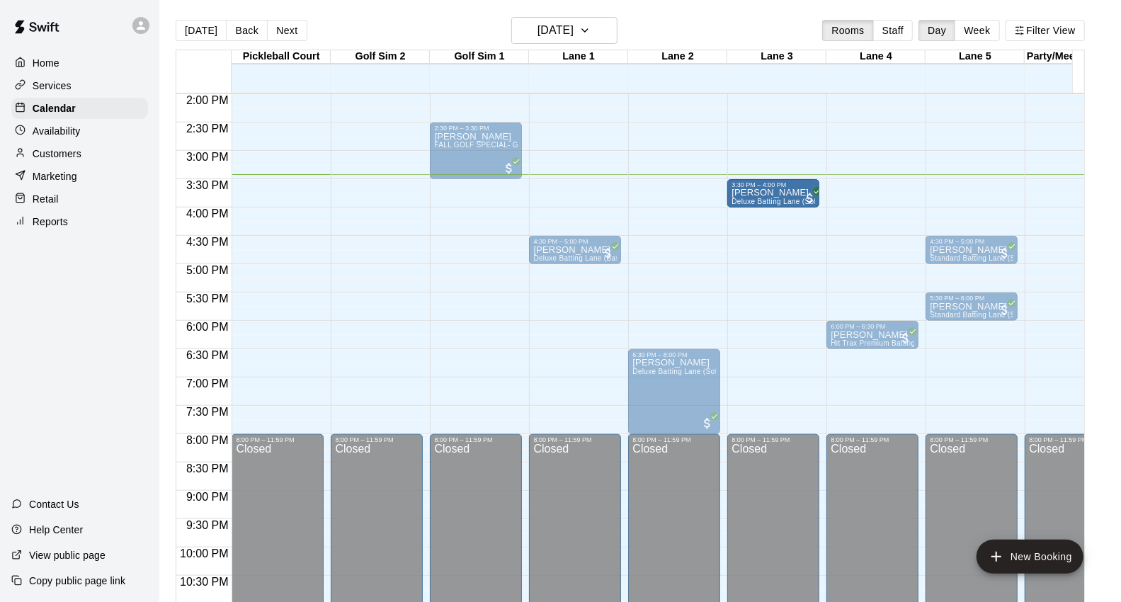
drag, startPoint x: 651, startPoint y: 187, endPoint x: 738, endPoint y: 195, distance: 87.4
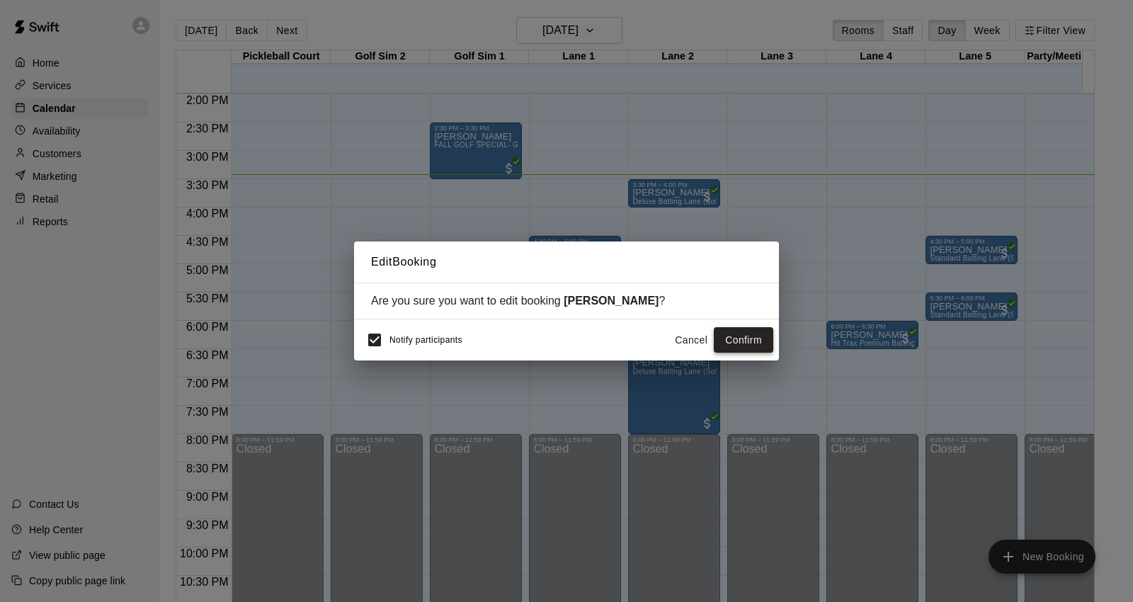
click at [728, 338] on button "Confirm" at bounding box center [743, 340] width 59 height 26
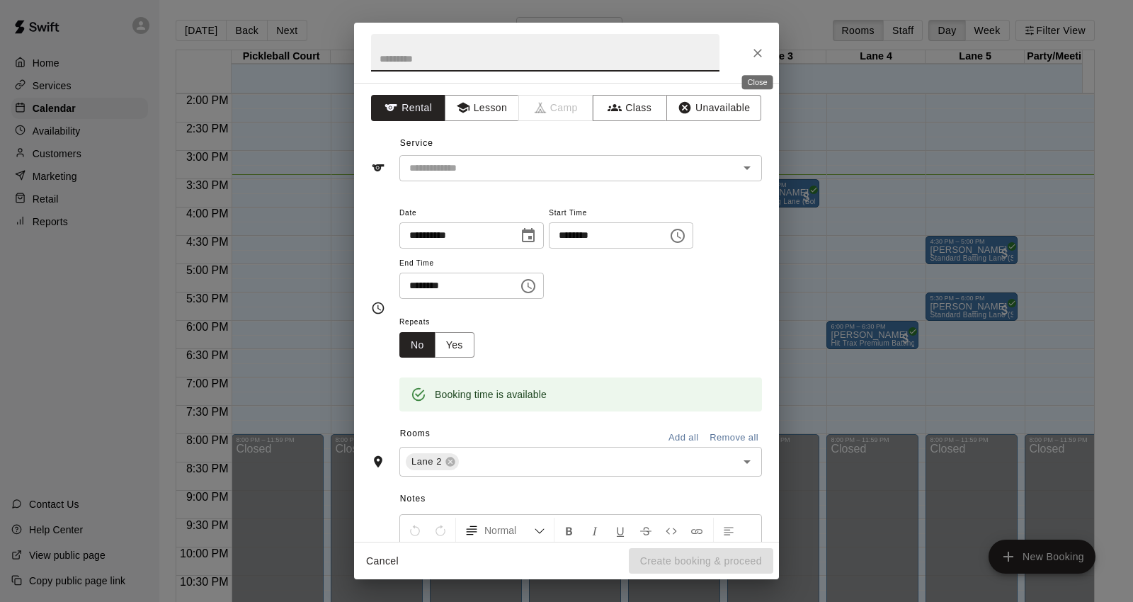
click at [758, 52] on icon "Close" at bounding box center [758, 53] width 14 height 14
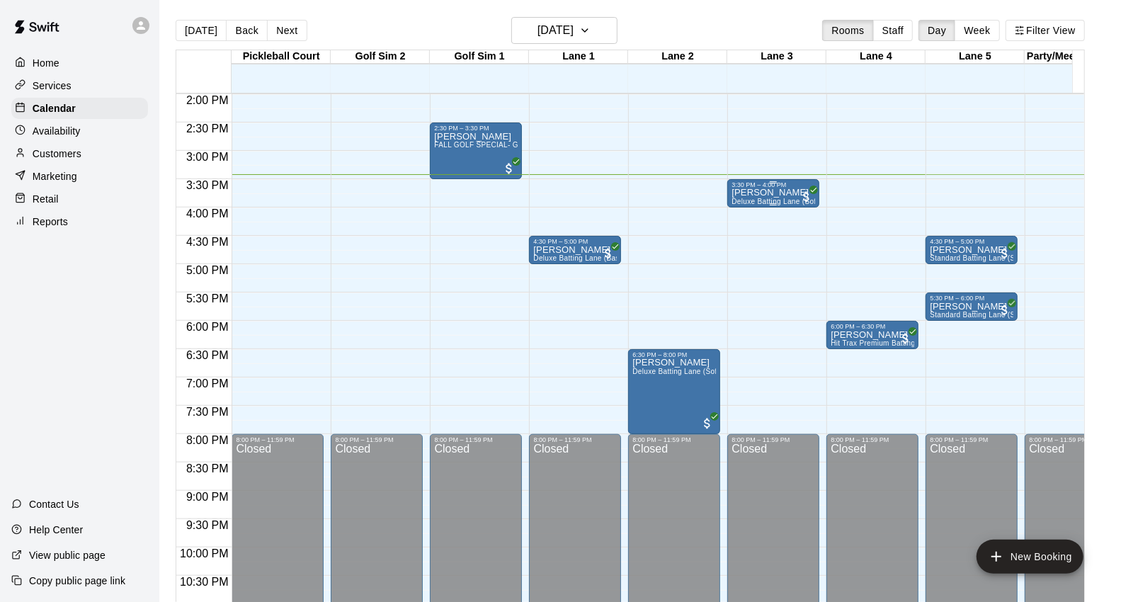
click at [759, 198] on div "Michael Garcia Deluxe Batting Lane (Softball)" at bounding box center [773, 489] width 84 height 602
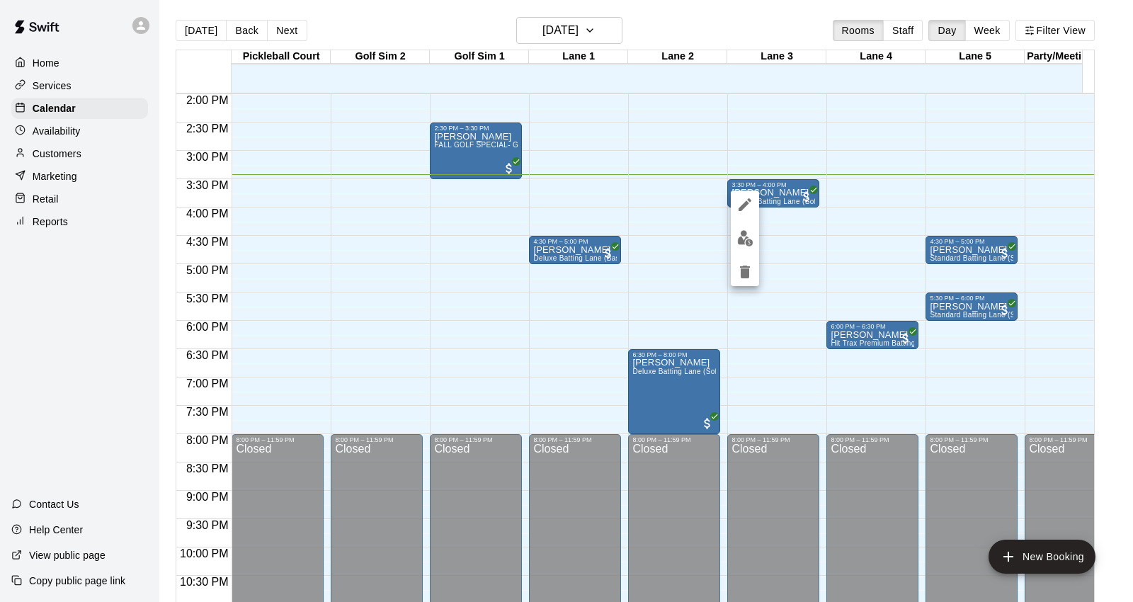
click at [957, 139] on div at bounding box center [566, 301] width 1133 height 602
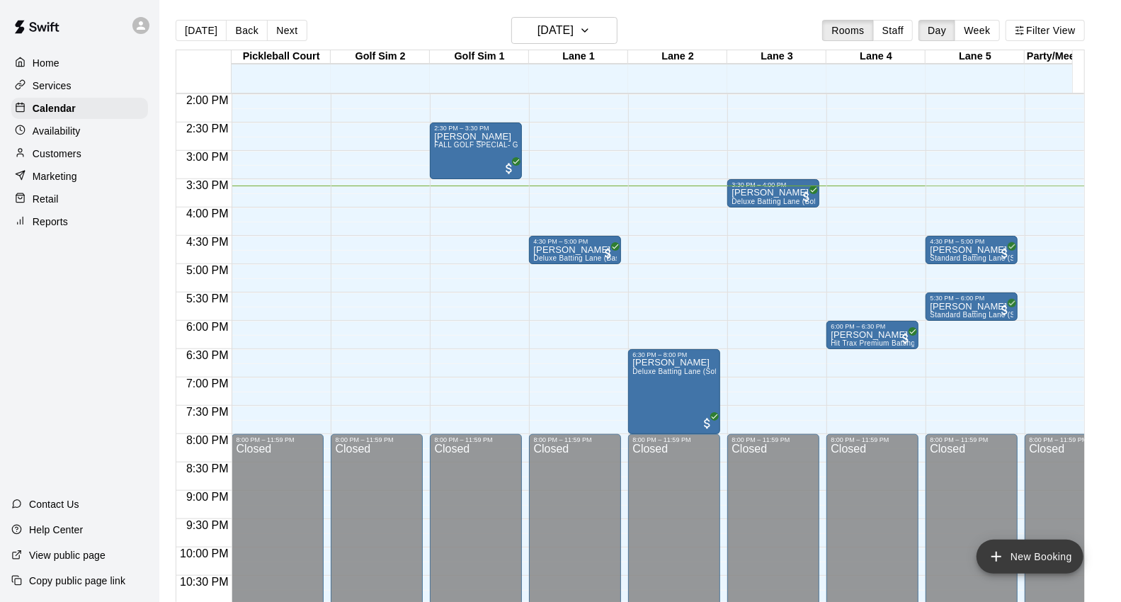
click at [1050, 561] on button "New Booking" at bounding box center [1029, 557] width 107 height 34
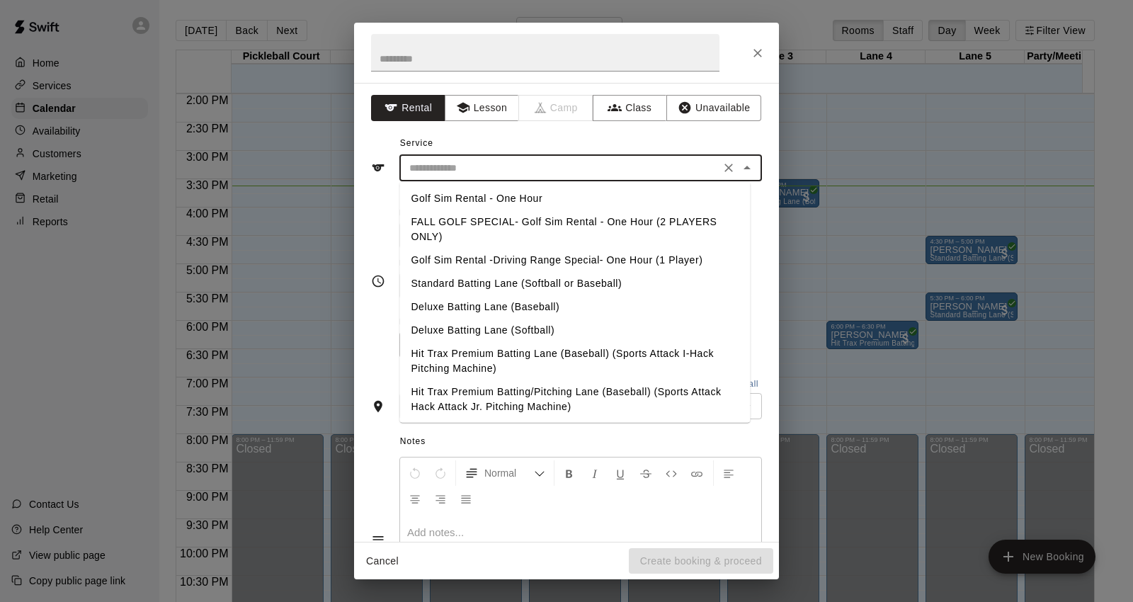
click at [586, 166] on input "text" at bounding box center [560, 168] width 312 height 18
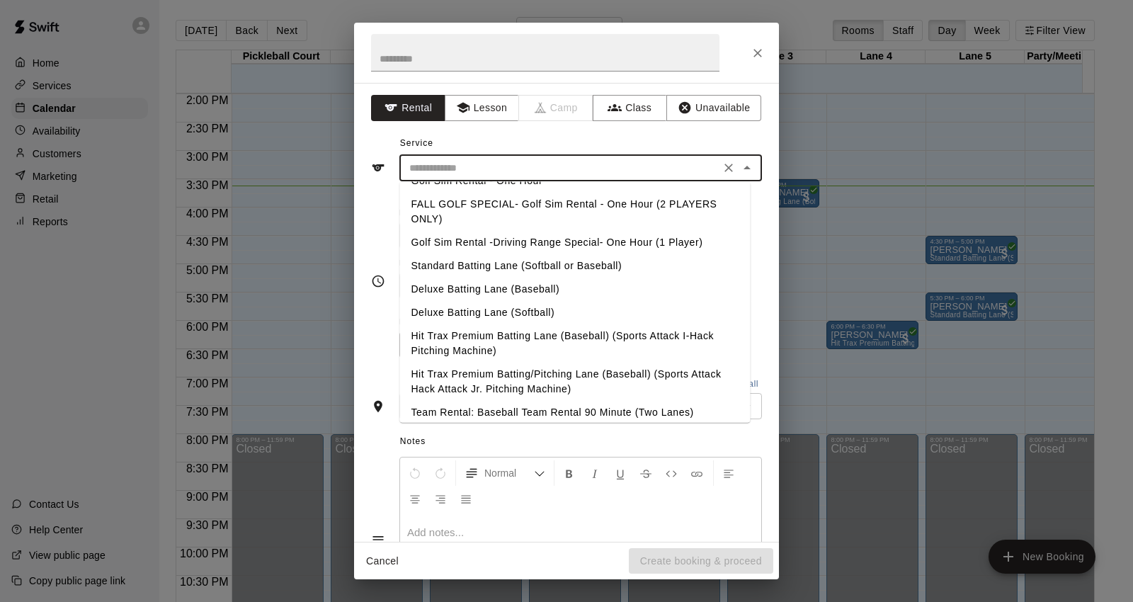
scroll to position [0, 0]
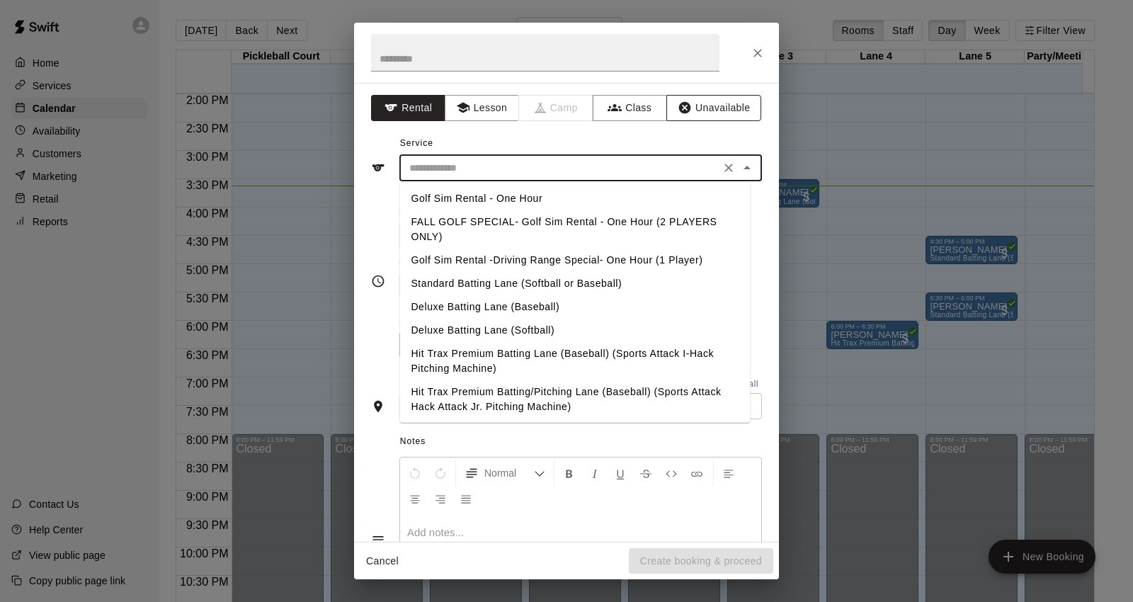
click at [726, 106] on button "Unavailable" at bounding box center [713, 108] width 95 height 26
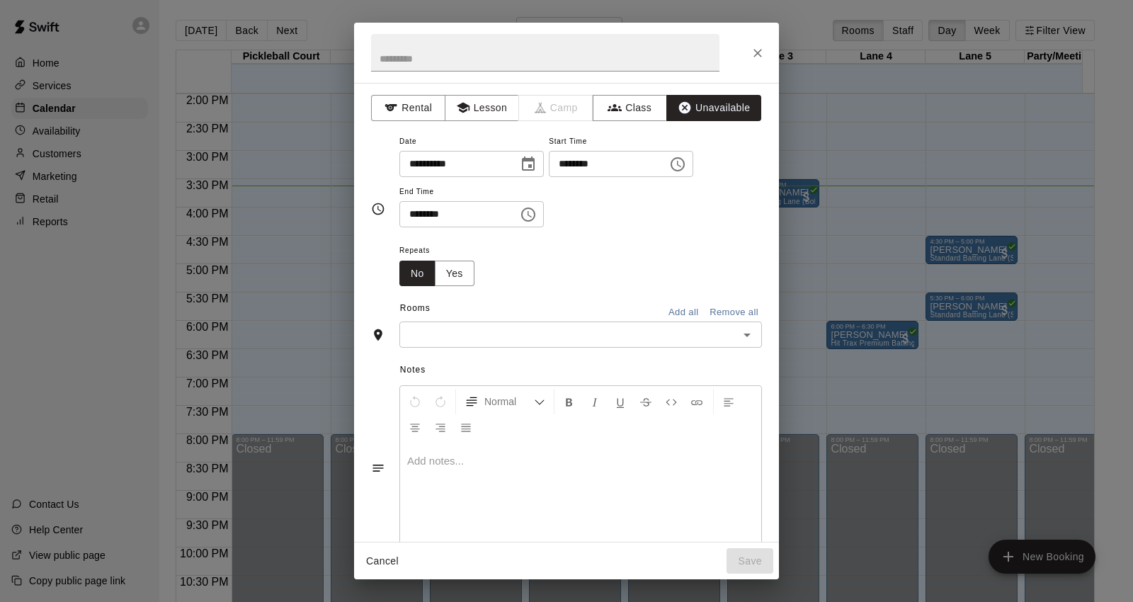
click at [661, 335] on input "text" at bounding box center [569, 335] width 331 height 18
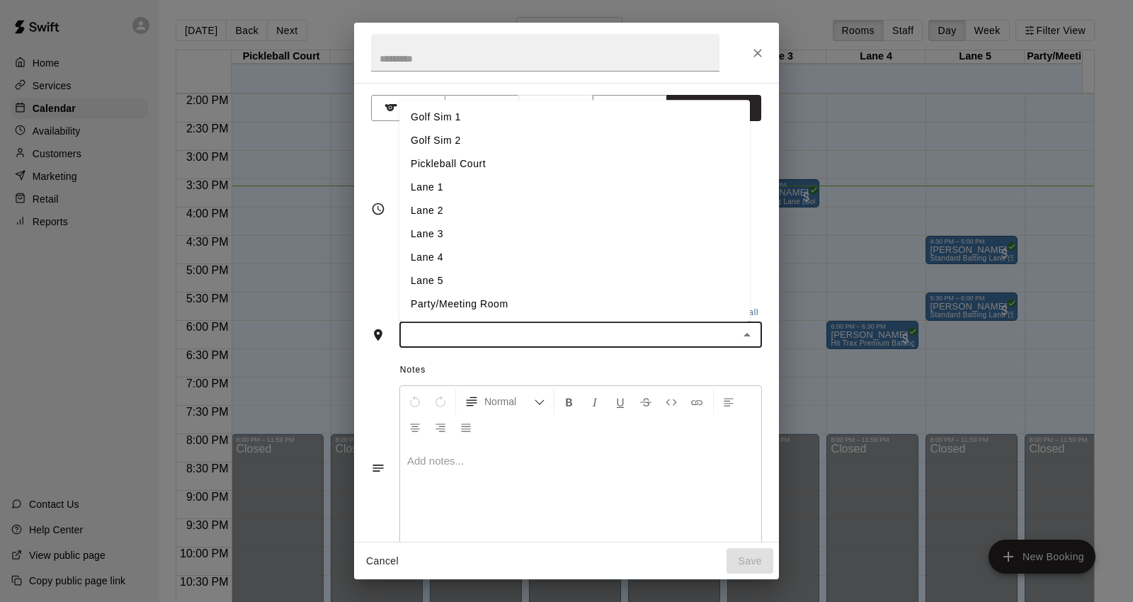
click at [501, 231] on li "Lane 3" at bounding box center [574, 234] width 350 height 23
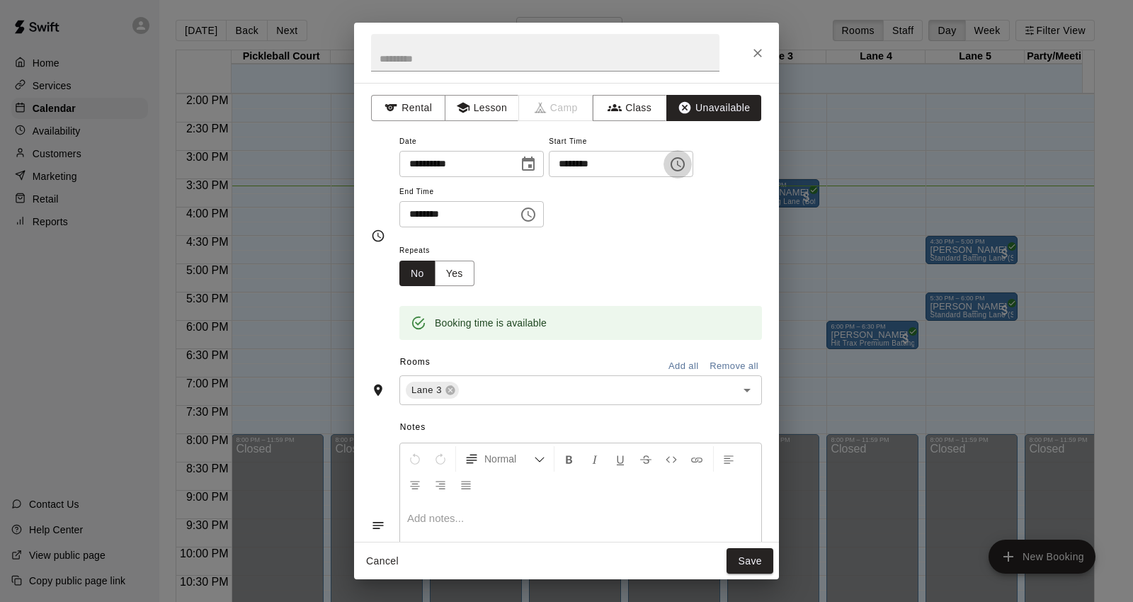
click at [686, 172] on icon "Choose time, selected time is 3:00 PM" at bounding box center [677, 164] width 17 height 17
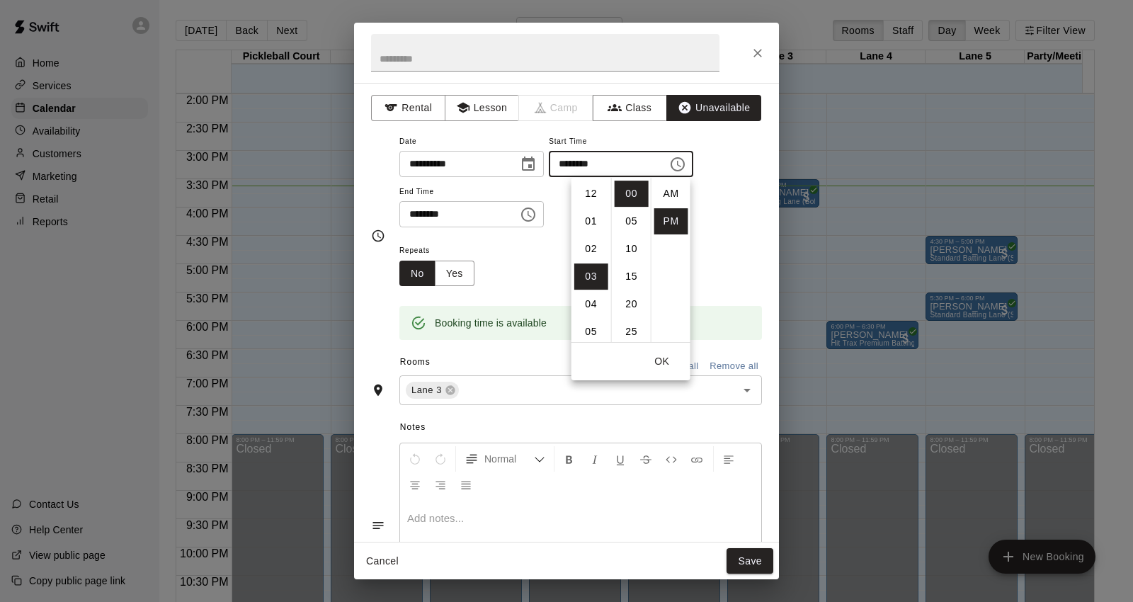
scroll to position [25, 0]
click at [595, 224] on li "04" at bounding box center [591, 222] width 34 height 26
type input "********"
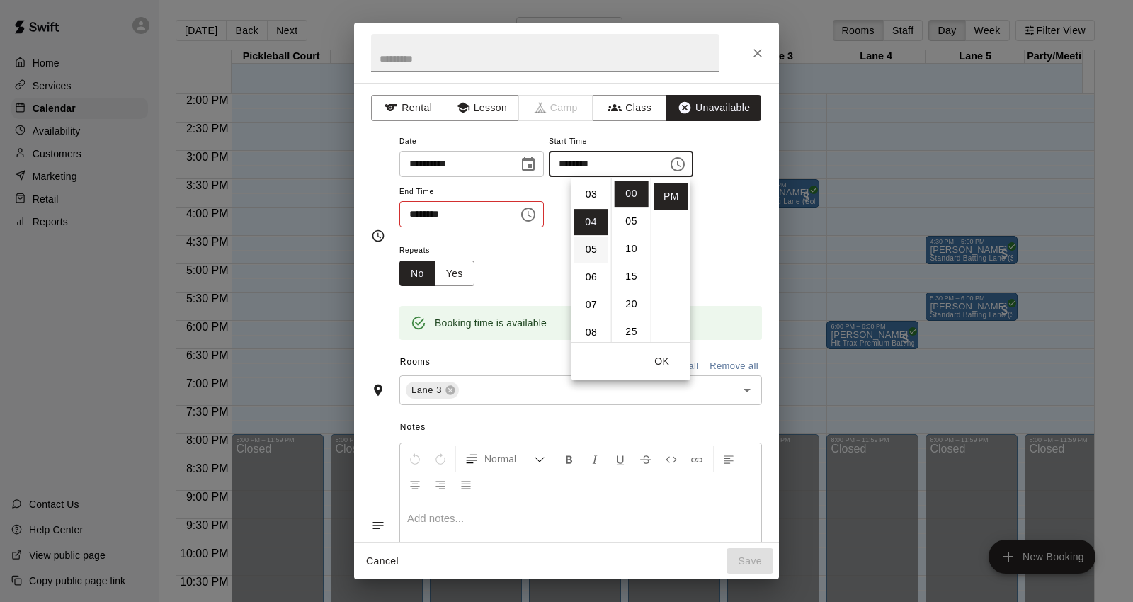
scroll to position [110, 0]
click at [537, 211] on icon "Choose time, selected time is 3:30 PM" at bounding box center [528, 214] width 17 height 17
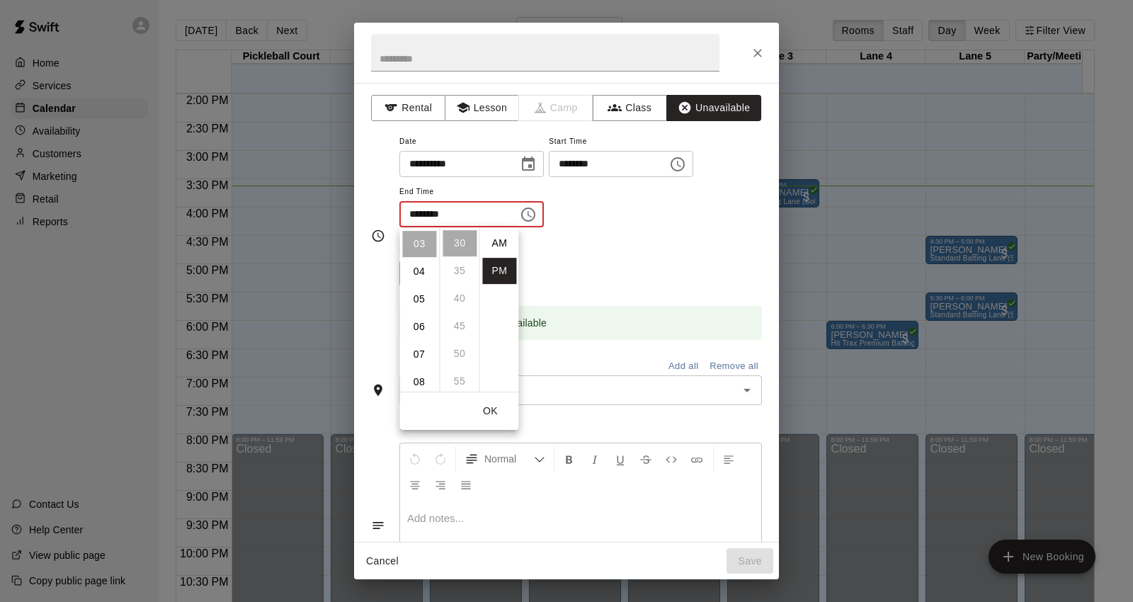
scroll to position [25, 0]
click at [426, 280] on li "04" at bounding box center [419, 288] width 34 height 26
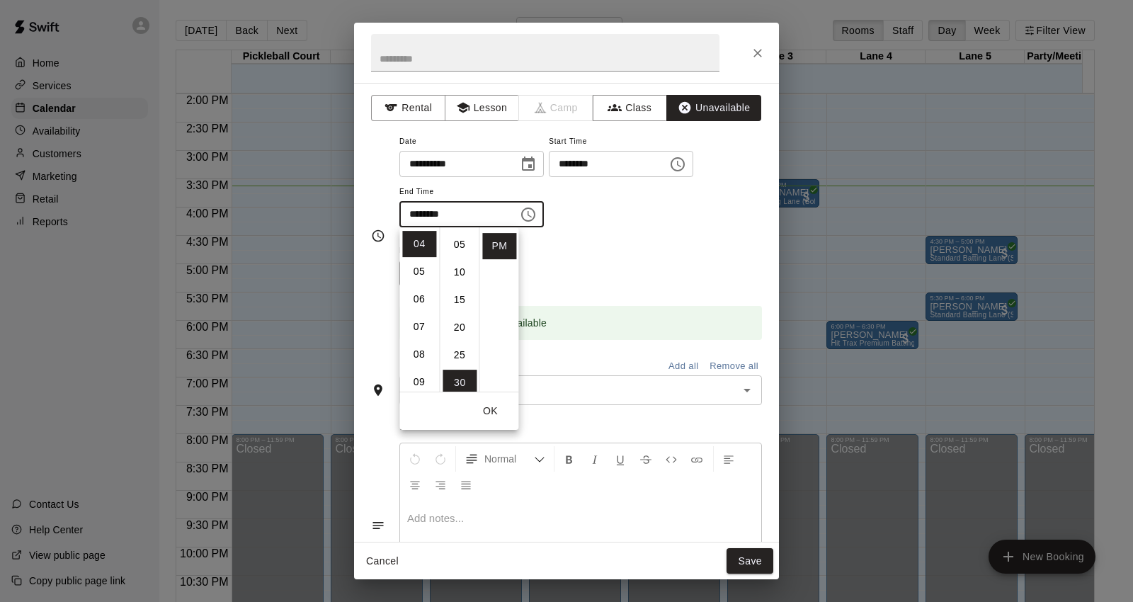
scroll to position [0, 0]
click at [459, 329] on li "15" at bounding box center [460, 326] width 34 height 26
type input "********"
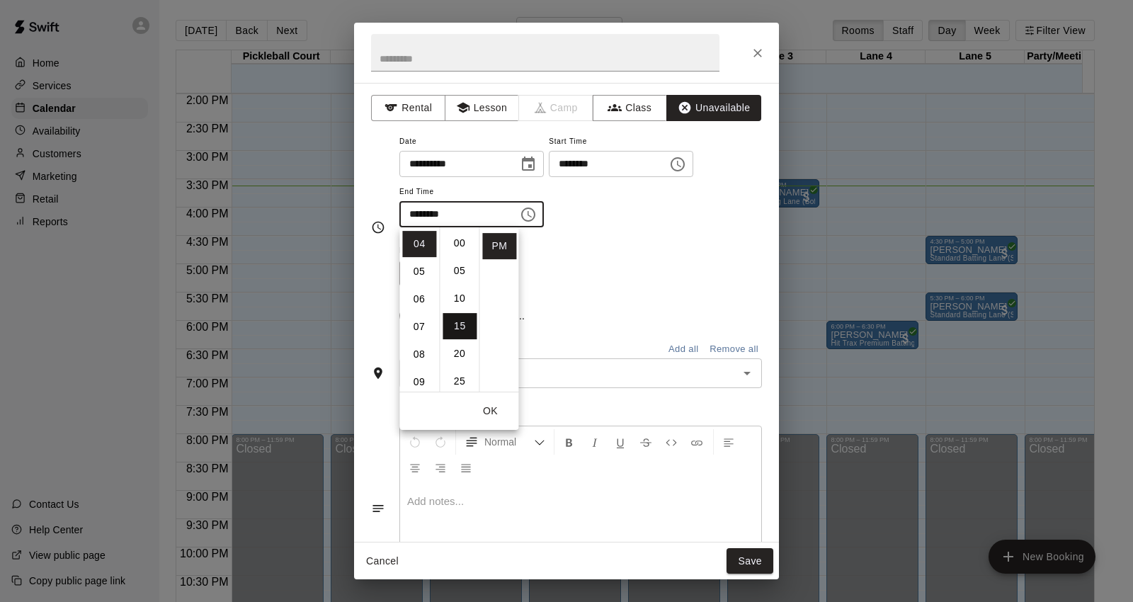
scroll to position [82, 0]
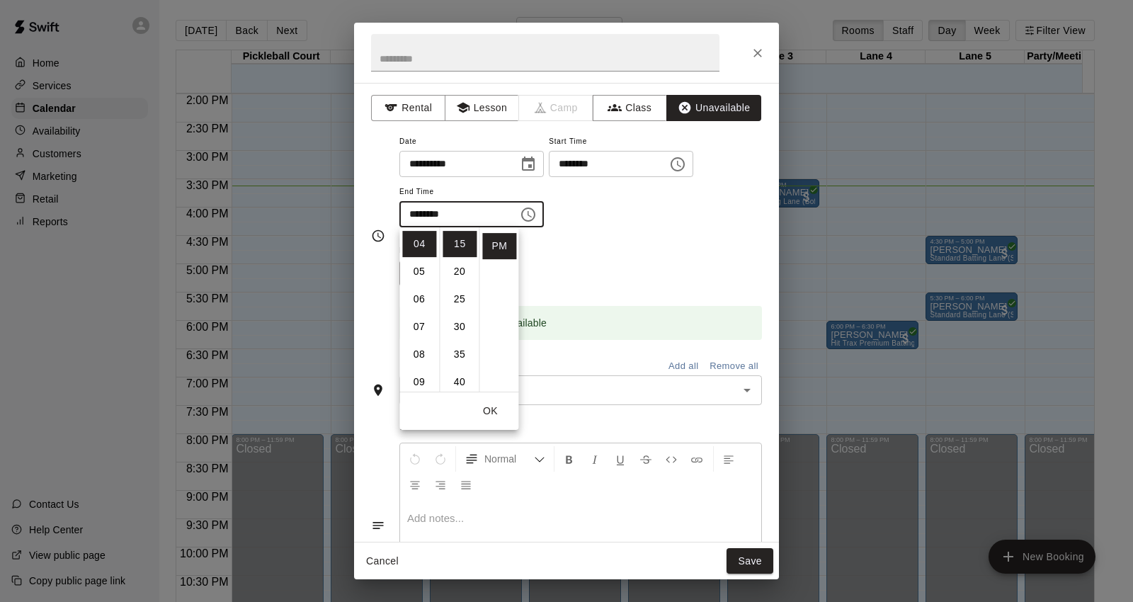
click at [501, 406] on button "OK" at bounding box center [489, 411] width 45 height 26
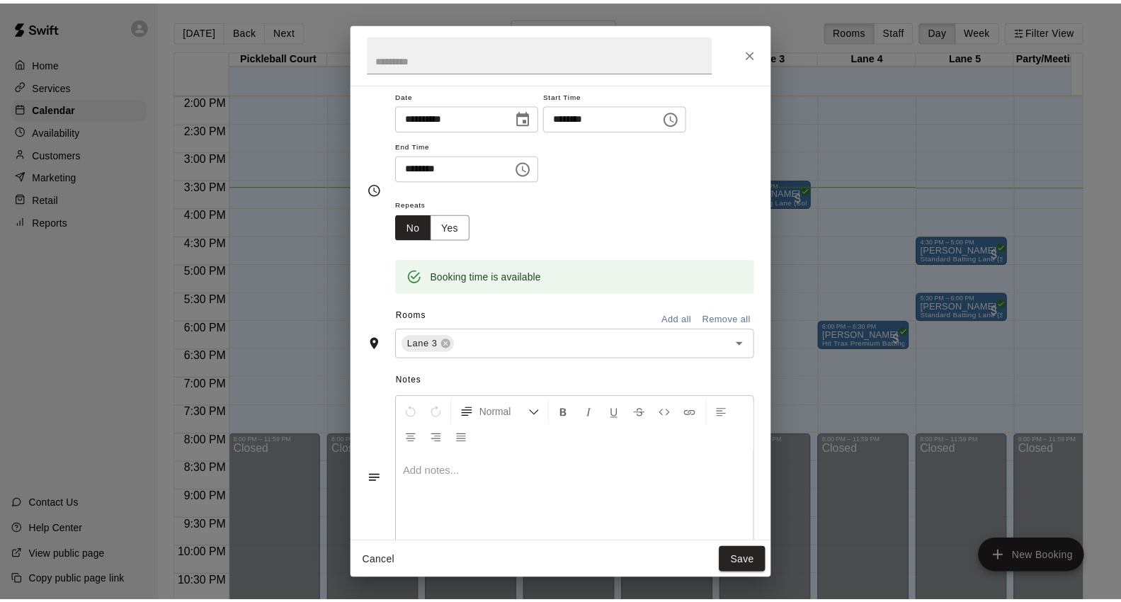
scroll to position [93, 0]
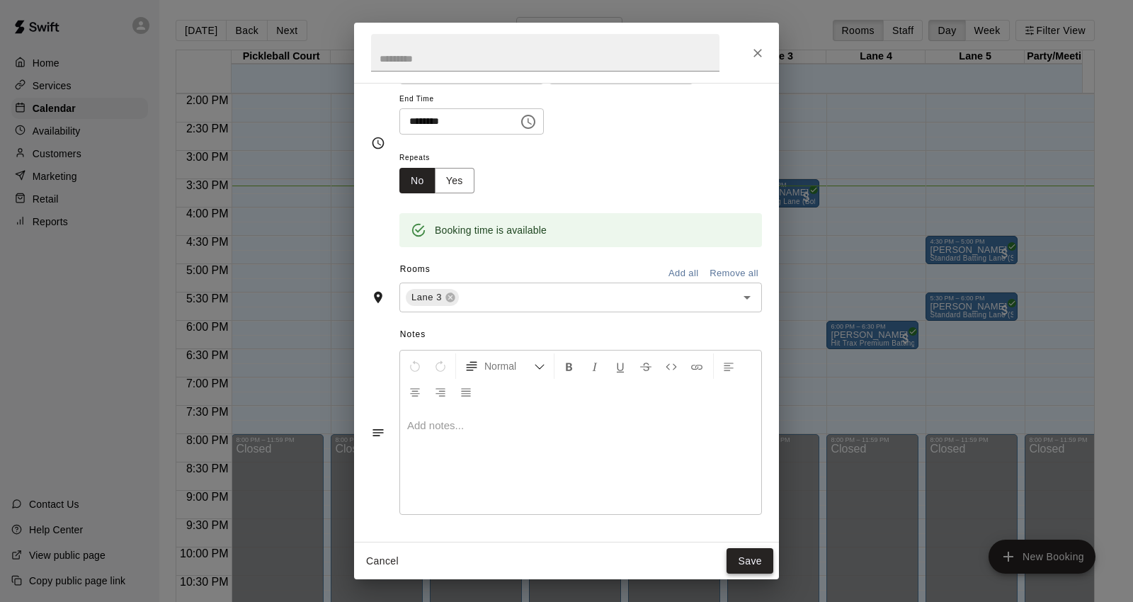
click at [767, 571] on button "Save" at bounding box center [749, 561] width 47 height 26
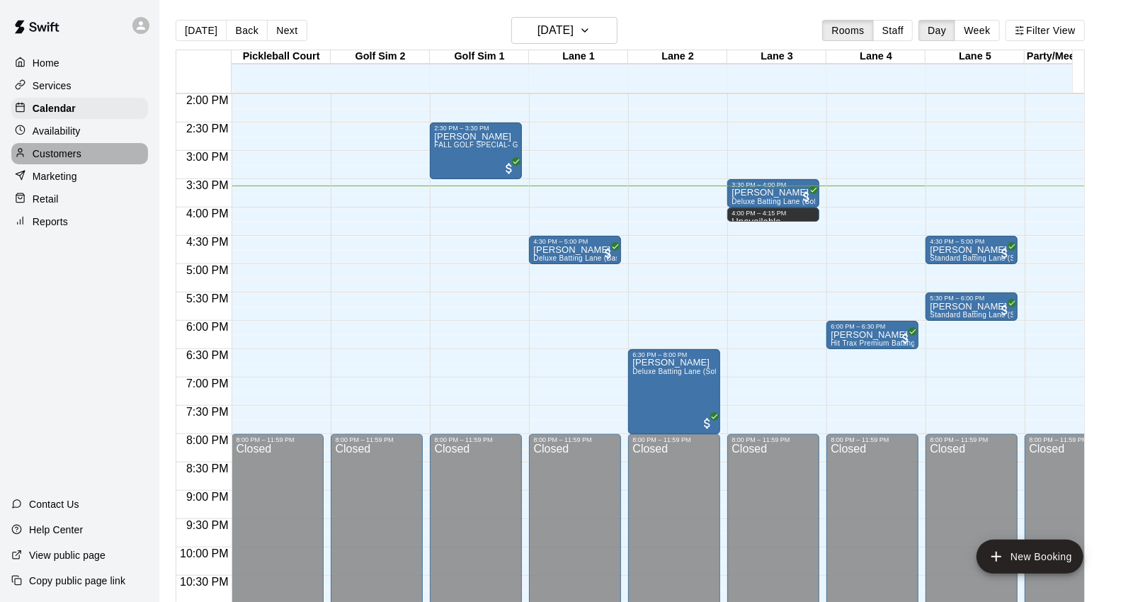
click at [116, 164] on div "Customers" at bounding box center [79, 153] width 137 height 21
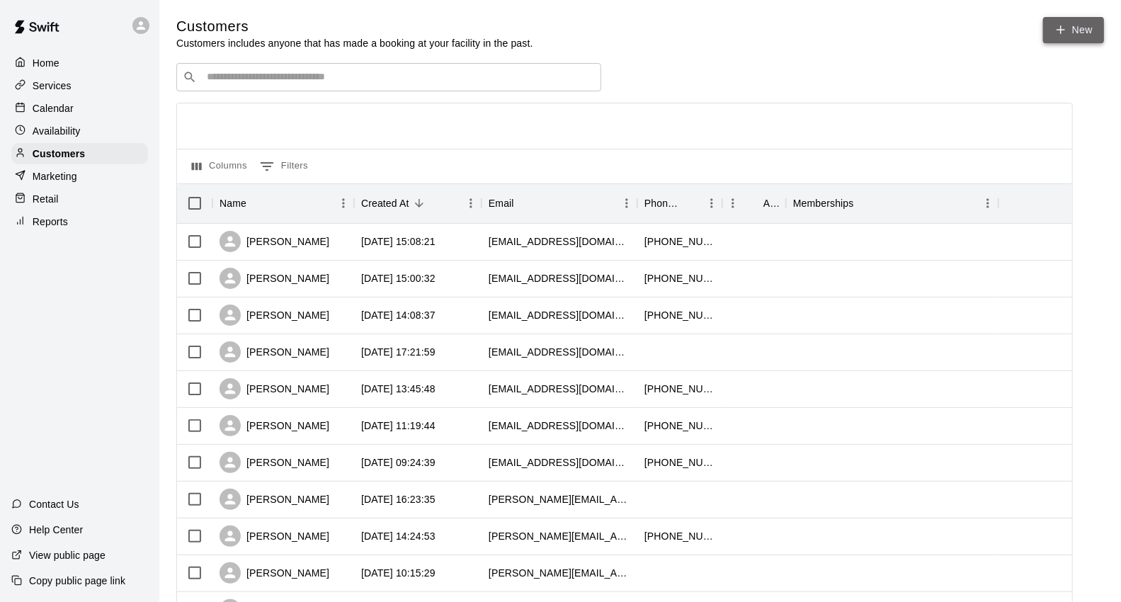
click at [1100, 31] on link "New" at bounding box center [1073, 30] width 61 height 26
select select "**"
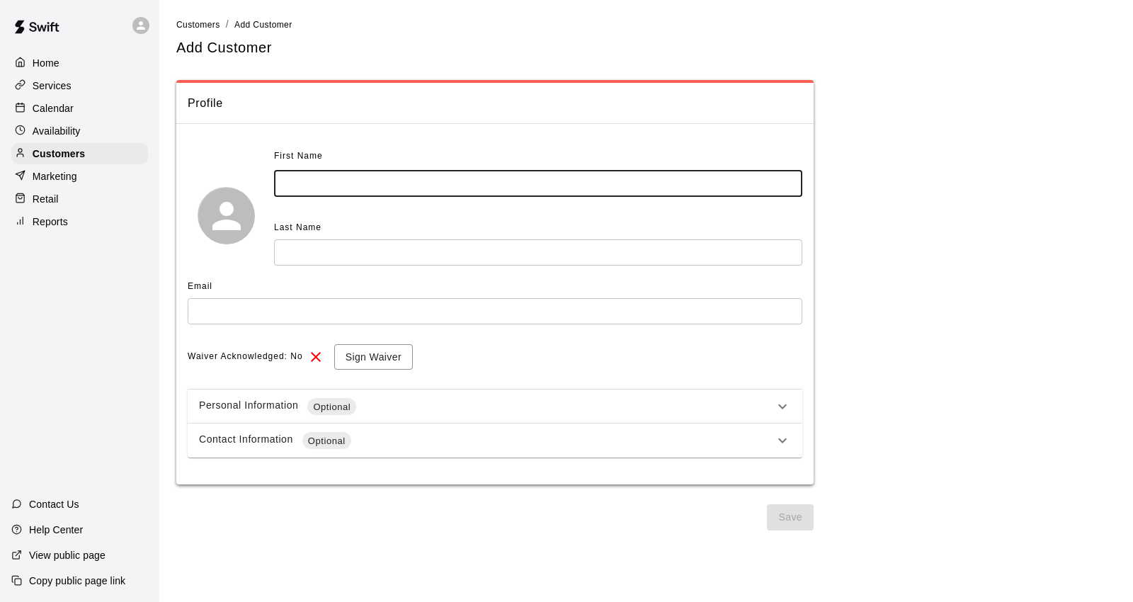
click at [606, 194] on input "text" at bounding box center [538, 184] width 528 height 26
type input "*******"
click at [609, 258] on input "text" at bounding box center [538, 252] width 528 height 26
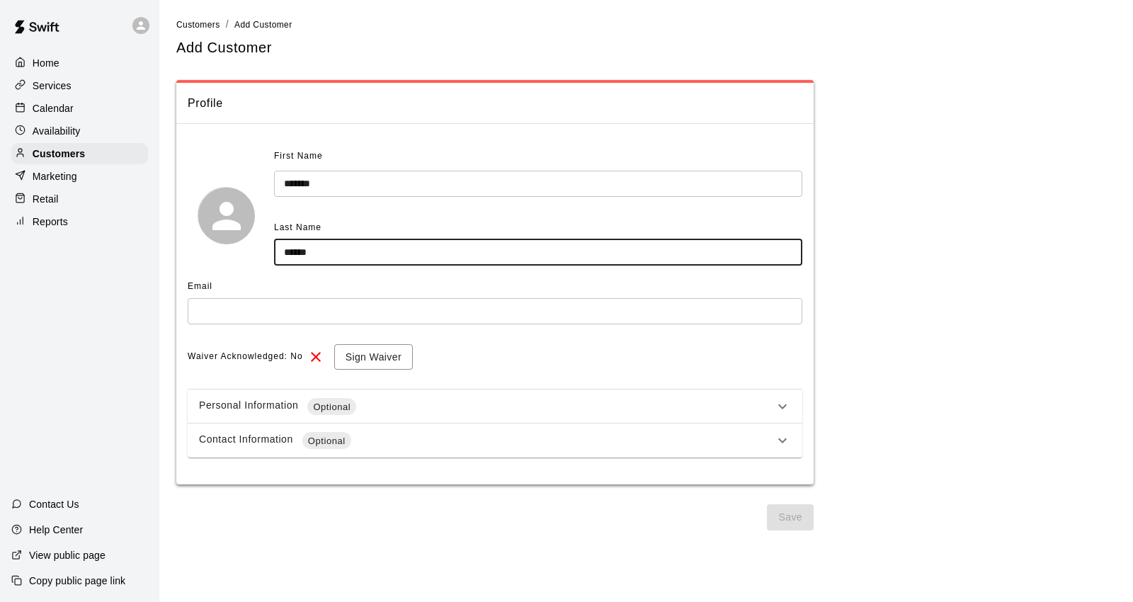
type input "******"
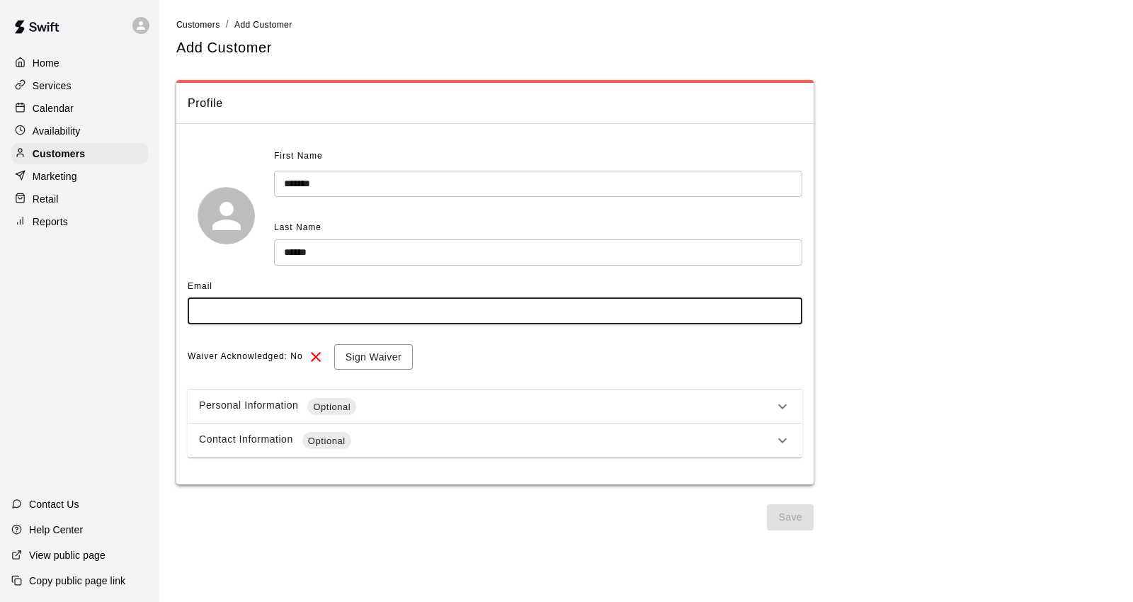
click at [600, 304] on input "text" at bounding box center [495, 311] width 615 height 26
type input "**********"
click at [372, 344] on button "Sign Waiver" at bounding box center [373, 357] width 79 height 26
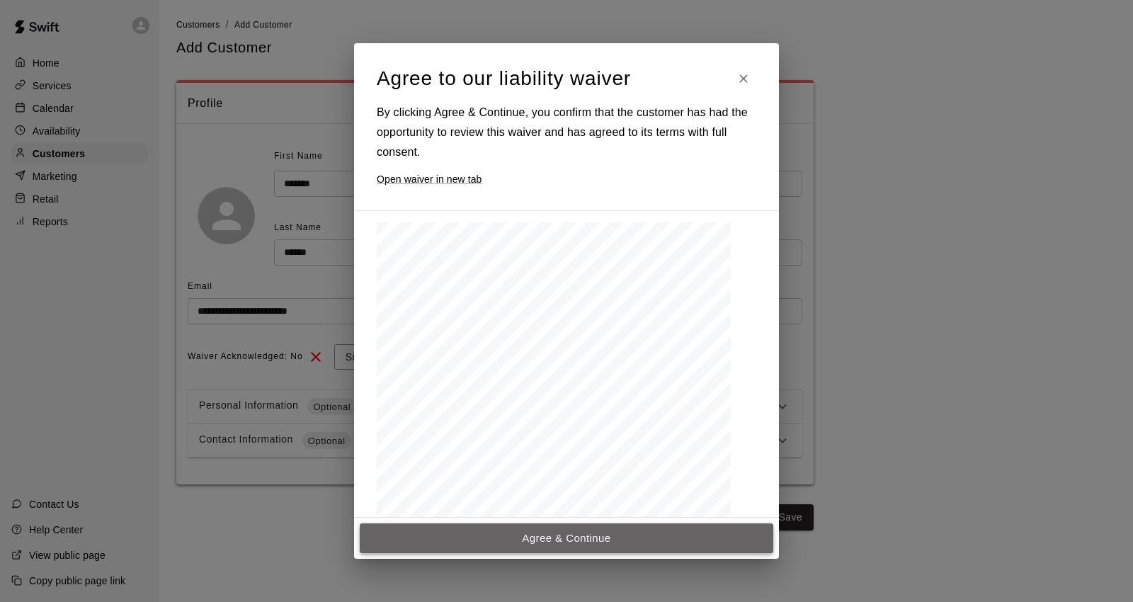
click at [499, 535] on button "Agree & Continue" at bounding box center [566, 538] width 413 height 30
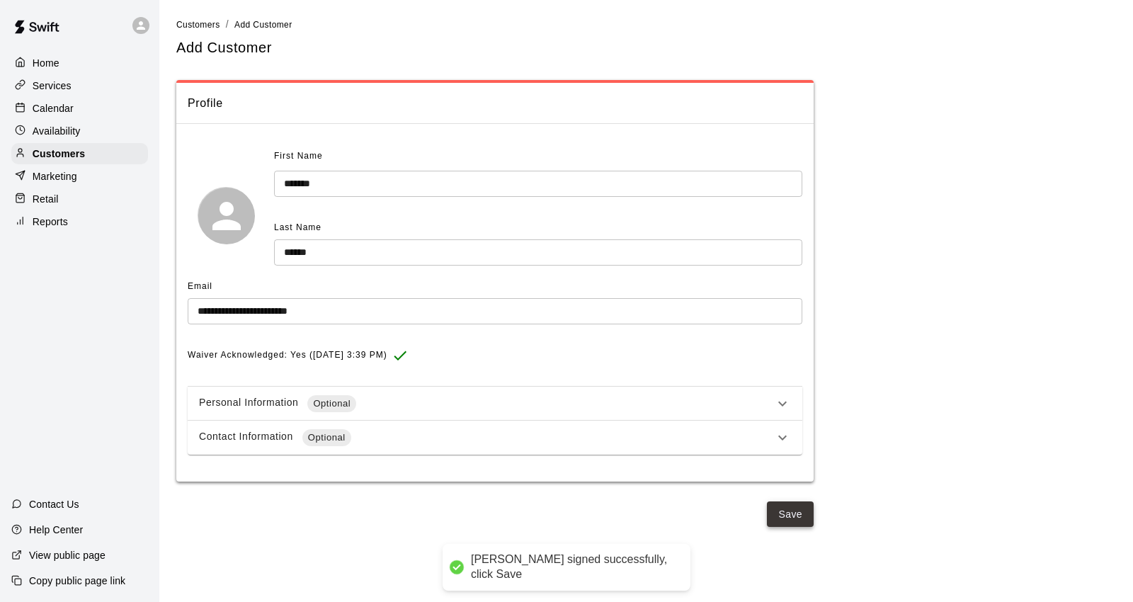
click at [805, 511] on button "Save" at bounding box center [790, 514] width 47 height 26
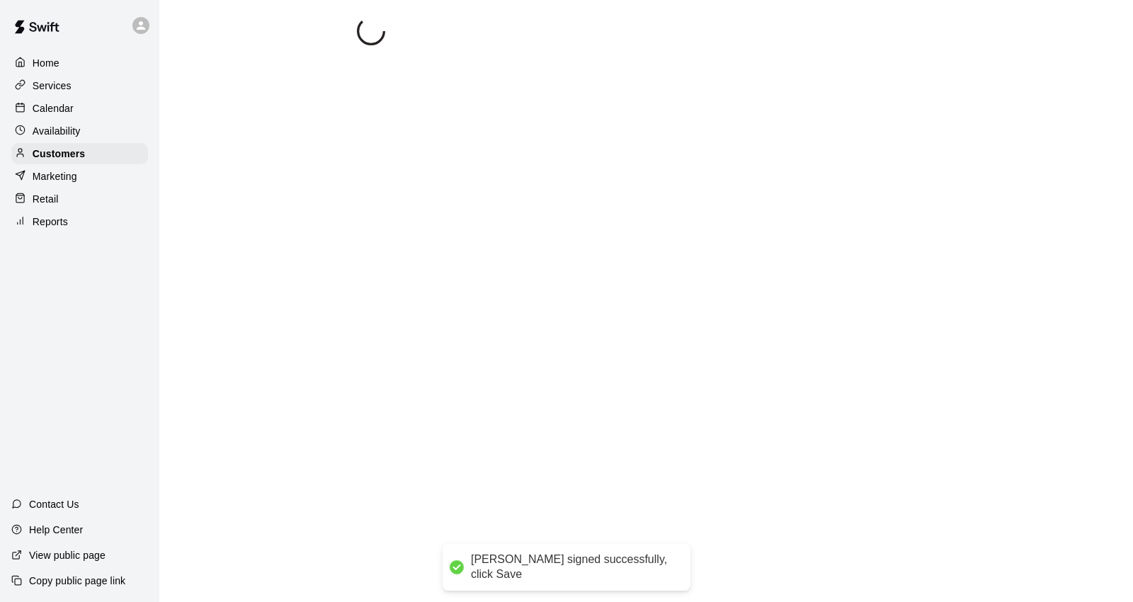
select select "**"
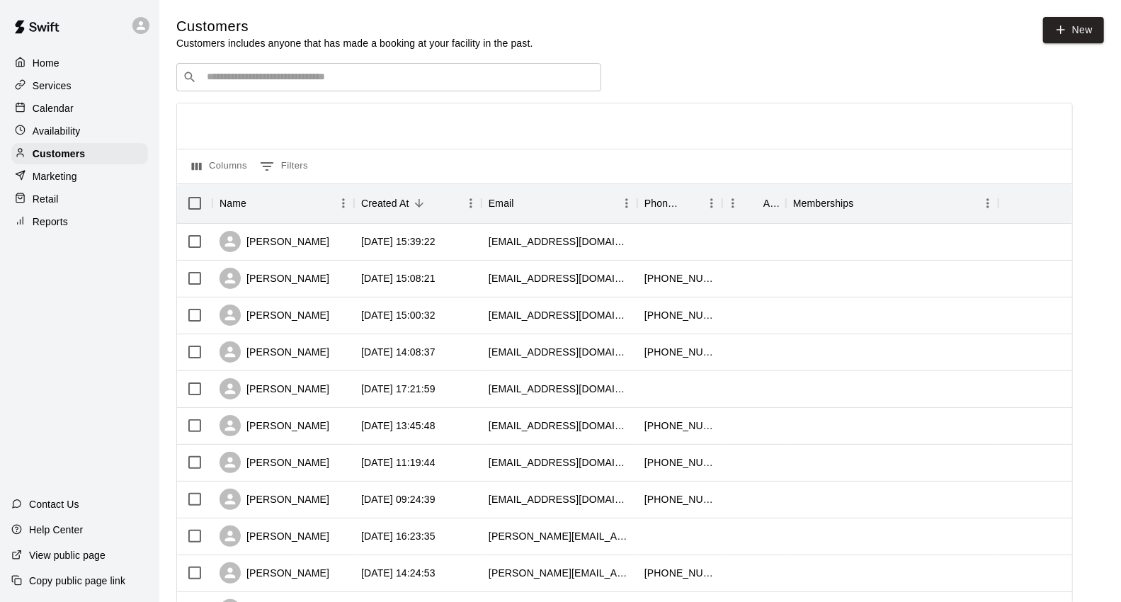
click at [75, 111] on div "Calendar" at bounding box center [79, 108] width 137 height 21
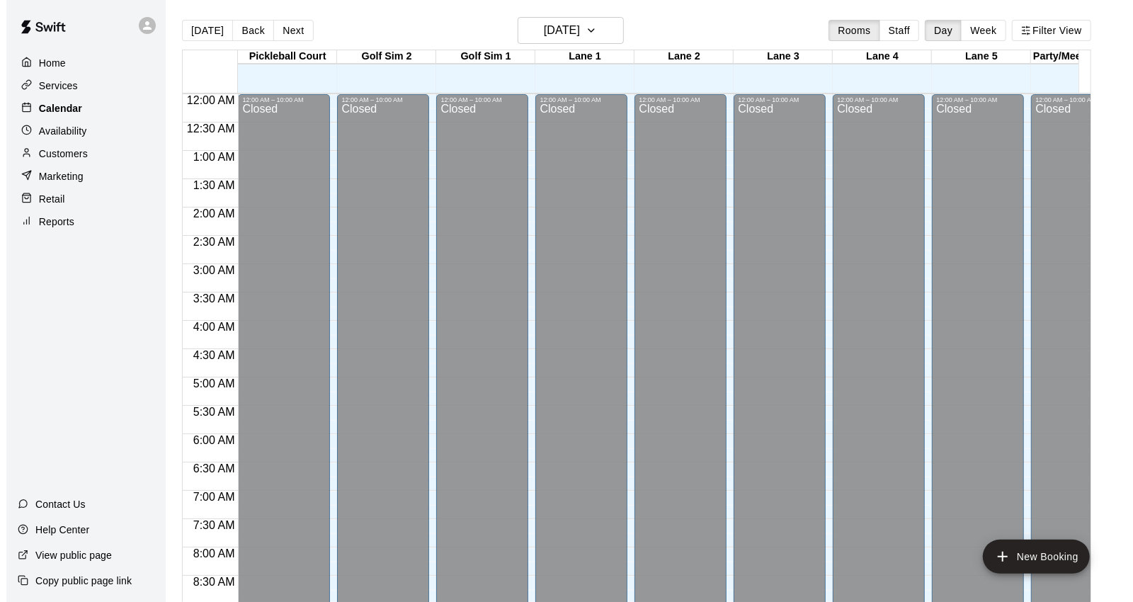
scroll to position [793, 0]
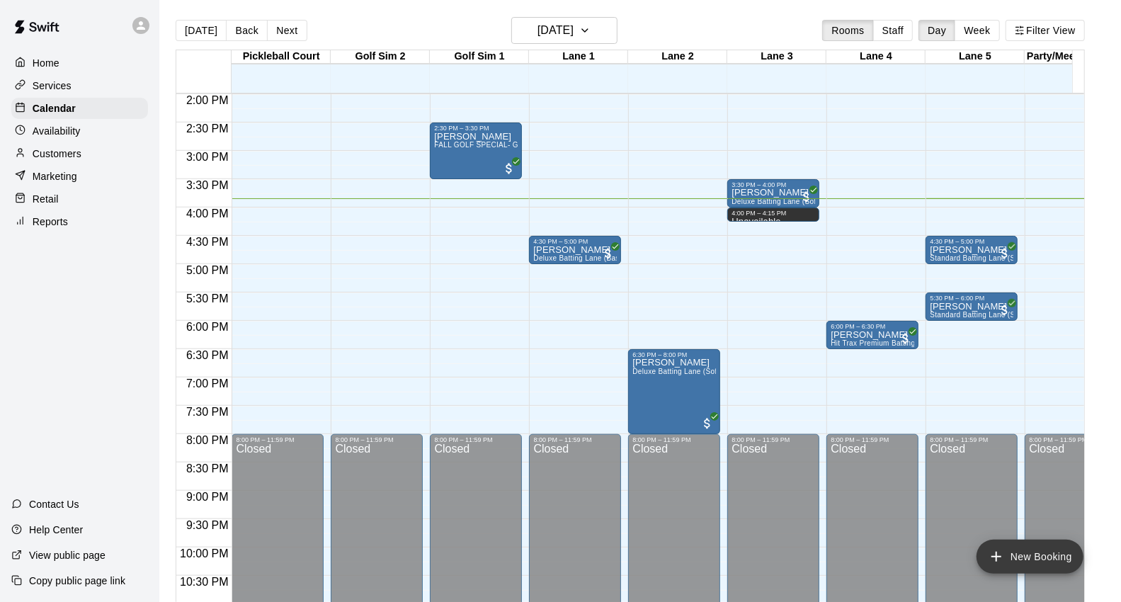
click at [1050, 550] on button "New Booking" at bounding box center [1029, 557] width 107 height 34
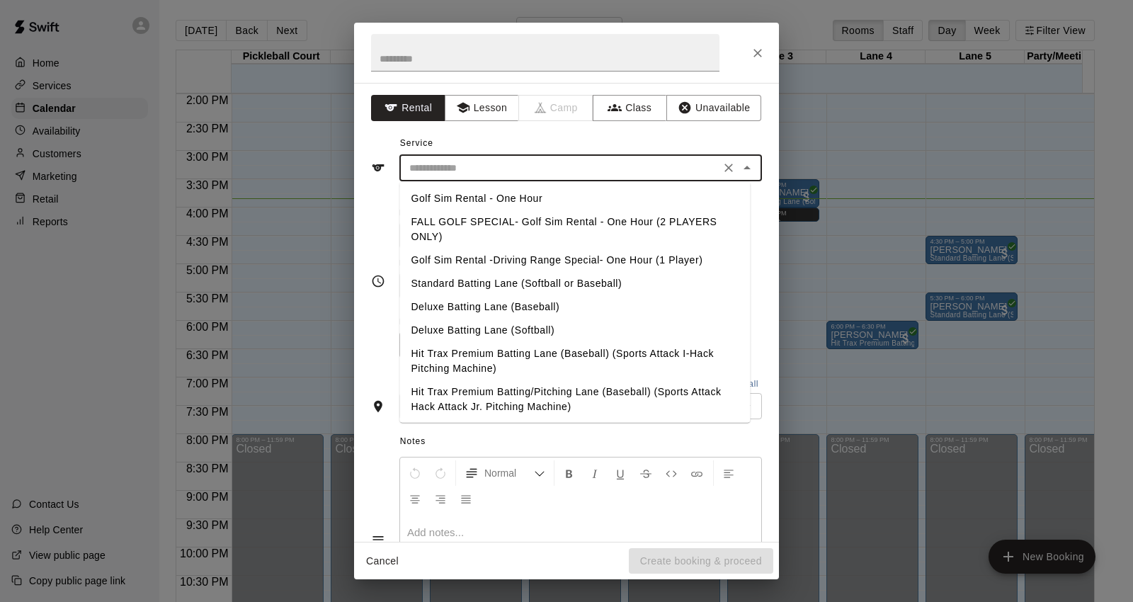
click at [581, 168] on input "text" at bounding box center [560, 168] width 312 height 18
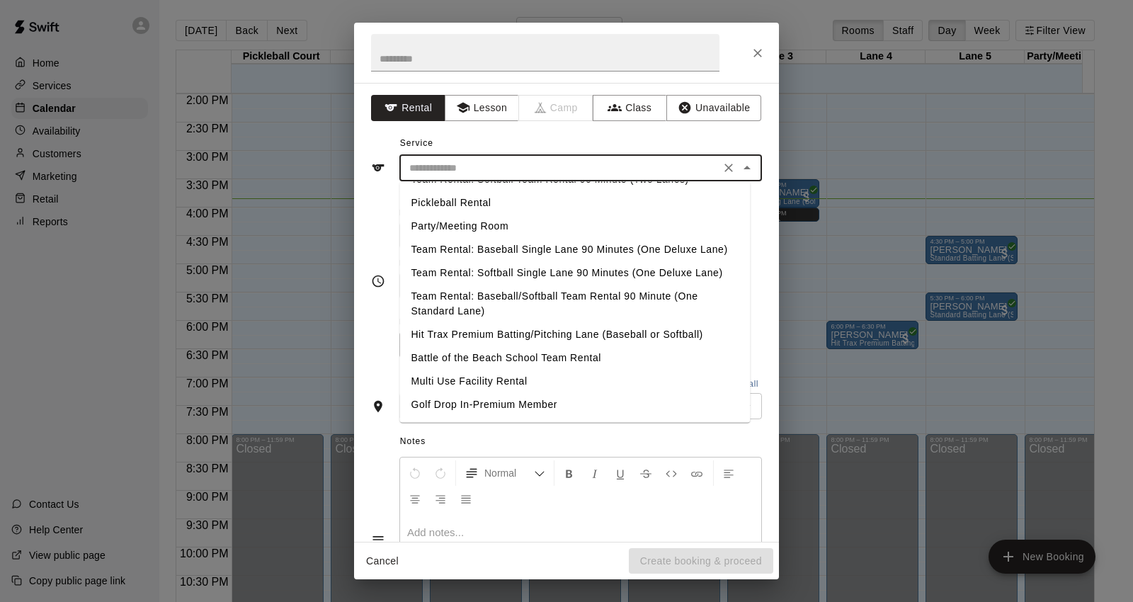
scroll to position [287, 0]
drag, startPoint x: 562, startPoint y: 159, endPoint x: 564, endPoint y: 169, distance: 10.0
click at [564, 169] on input "text" at bounding box center [560, 168] width 312 height 18
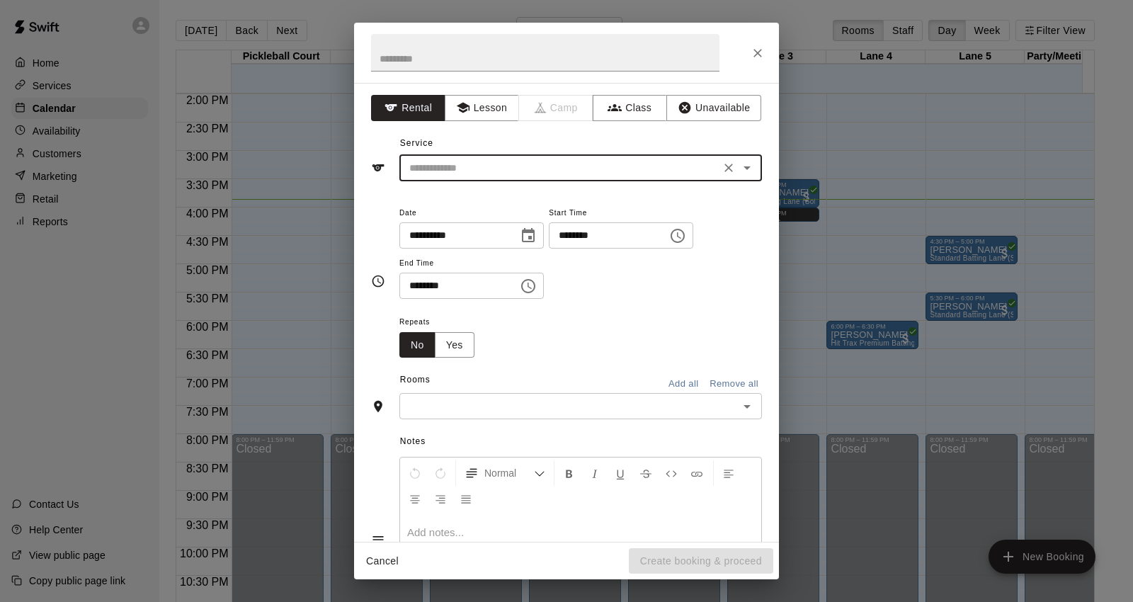
click at [576, 169] on input "text" at bounding box center [560, 168] width 312 height 18
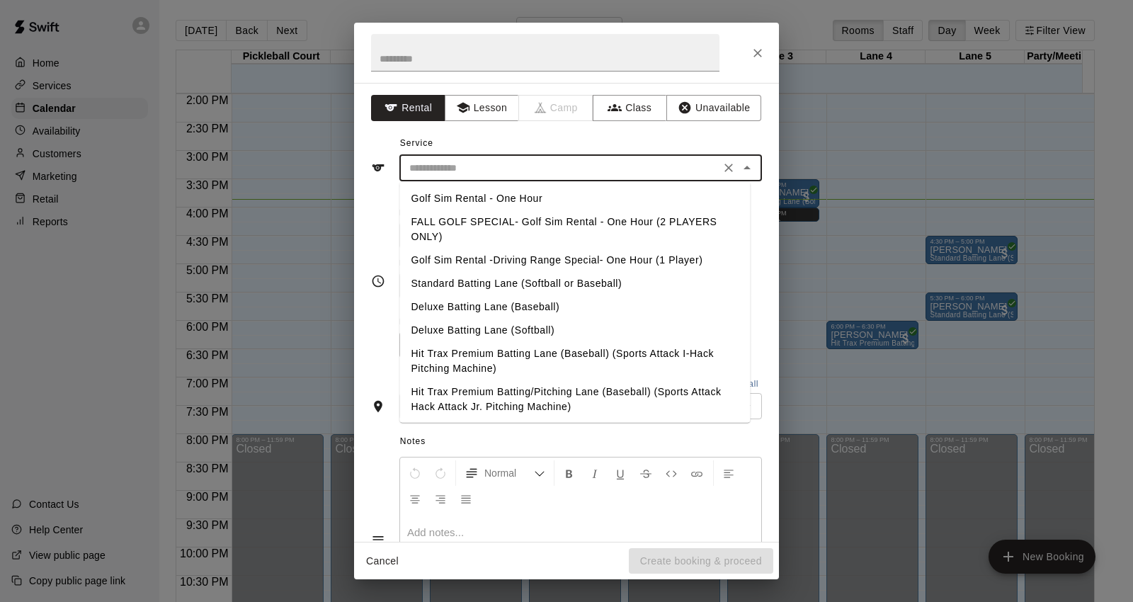
click at [553, 278] on li "Standard Batting Lane (Softball or Baseball)" at bounding box center [574, 283] width 350 height 23
type input "**********"
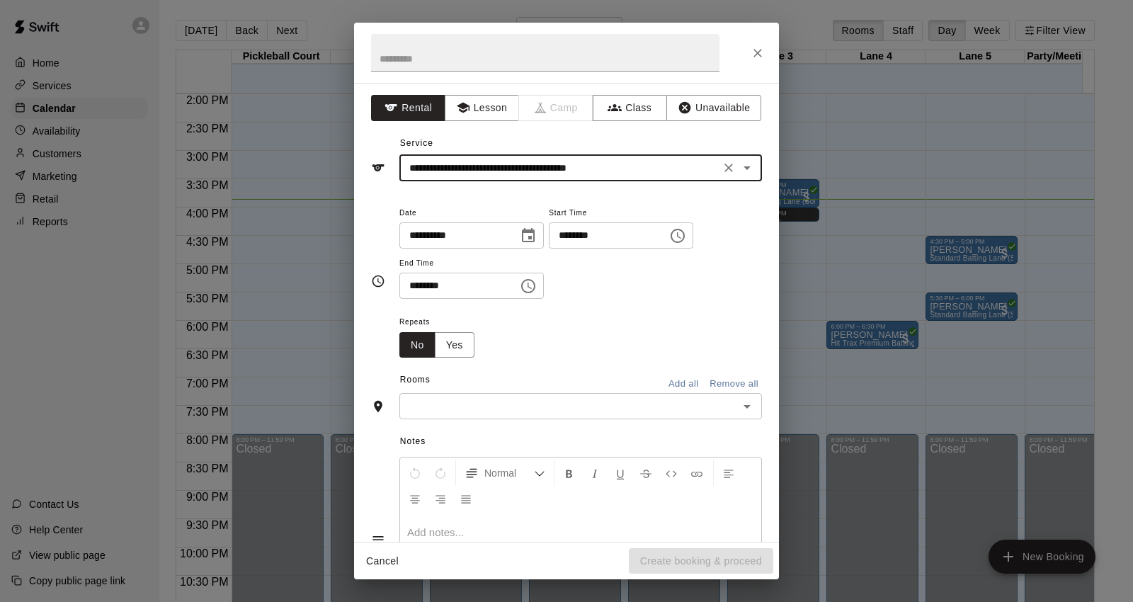
click at [693, 238] on div "******** ​" at bounding box center [621, 235] width 144 height 26
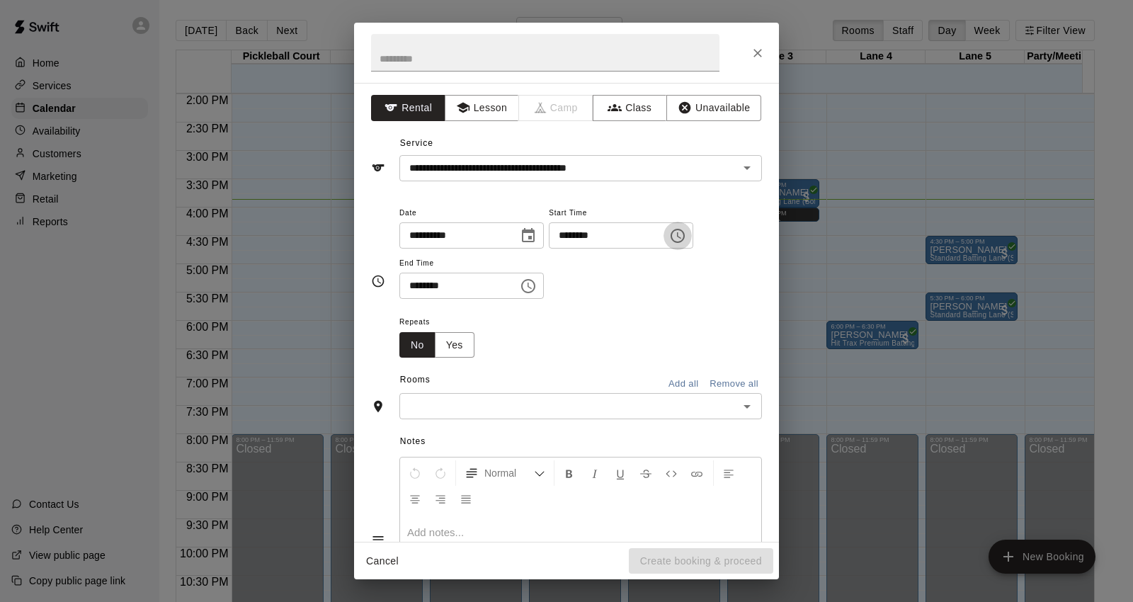
click at [686, 237] on icon "Choose time, selected time is 3:00 PM" at bounding box center [677, 235] width 17 height 17
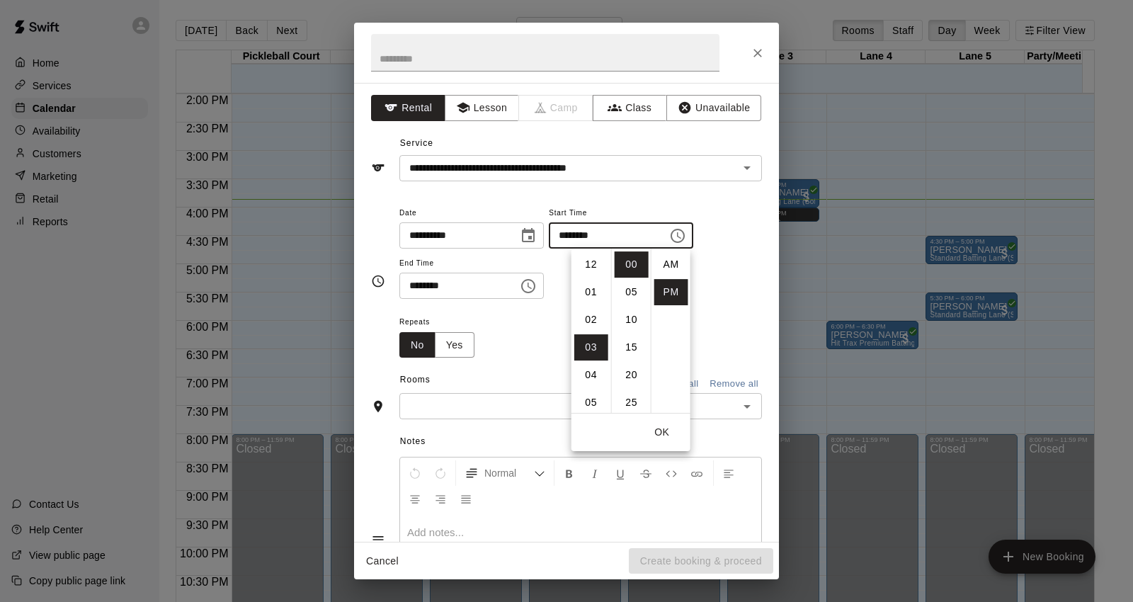
scroll to position [25, 0]
click at [593, 320] on li "05" at bounding box center [591, 320] width 34 height 26
type input "********"
click at [661, 426] on button "OK" at bounding box center [661, 432] width 45 height 26
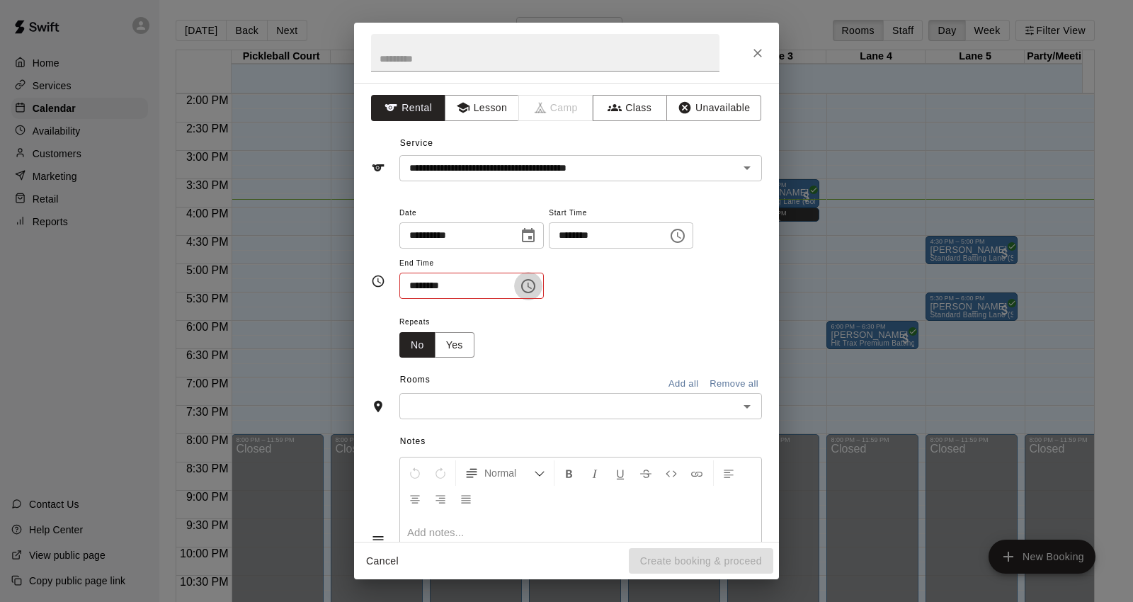
click at [537, 294] on icon "Choose time, selected time is 3:30 PM" at bounding box center [528, 286] width 17 height 17
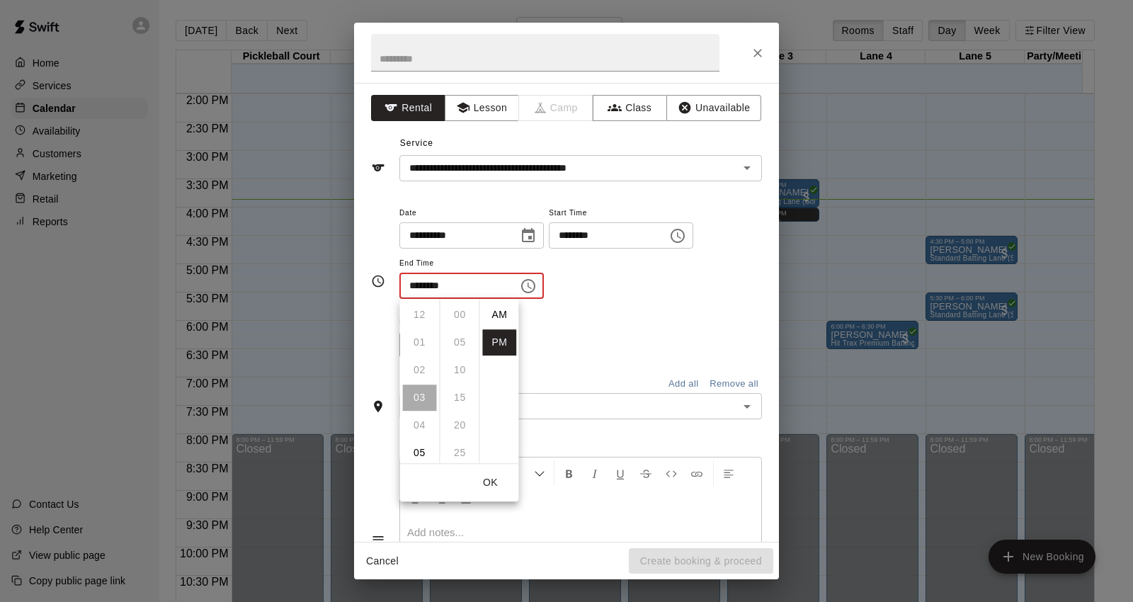
scroll to position [25, 0]
click at [413, 372] on li "05" at bounding box center [419, 371] width 34 height 26
type input "********"
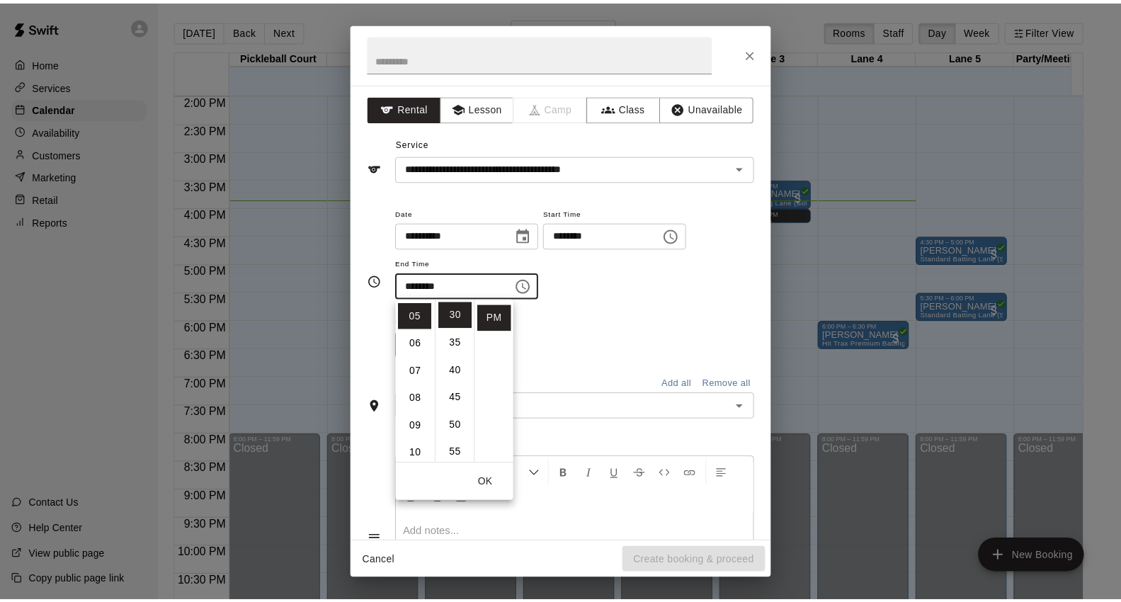
scroll to position [138, 0]
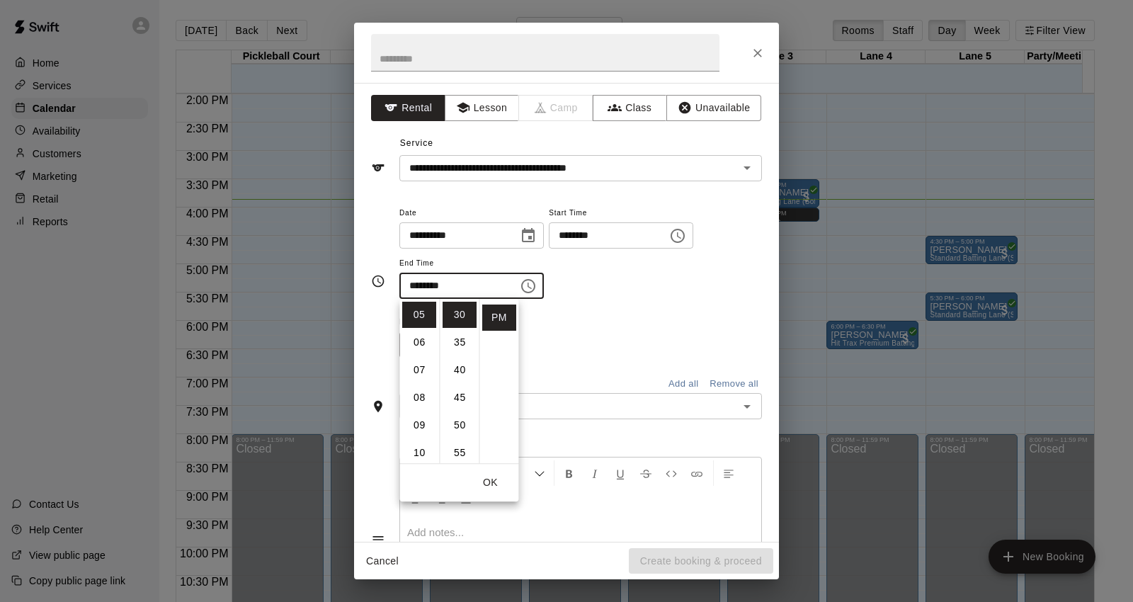
drag, startPoint x: 482, startPoint y: 472, endPoint x: 477, endPoint y: 481, distance: 11.1
click at [477, 481] on button "OK" at bounding box center [489, 482] width 45 height 26
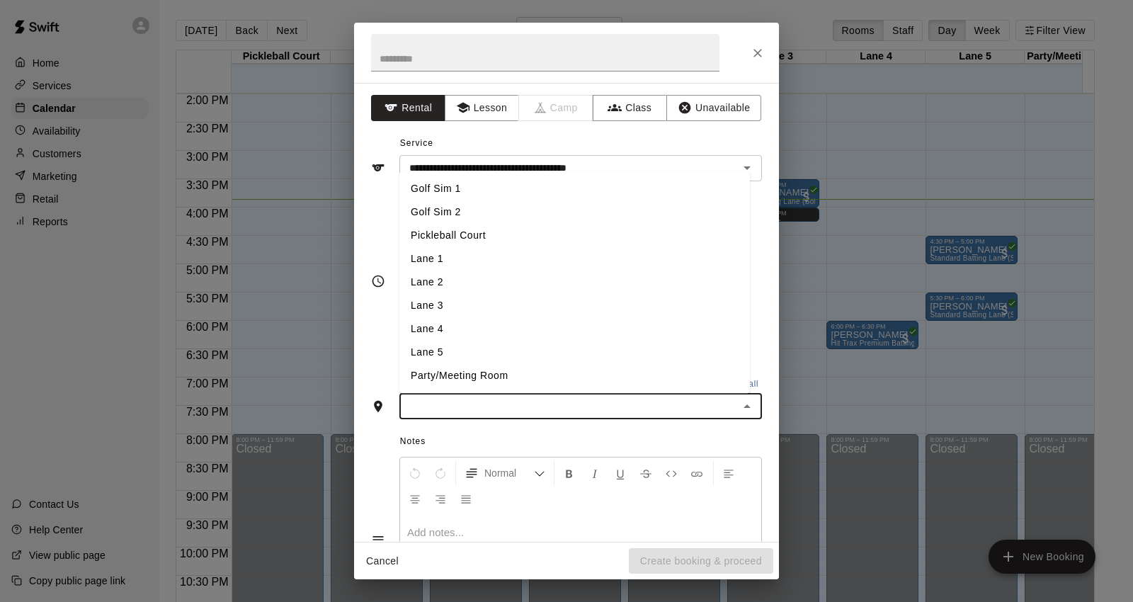
click at [520, 399] on input "text" at bounding box center [569, 406] width 331 height 18
click at [486, 349] on li "Lane 5" at bounding box center [574, 352] width 350 height 23
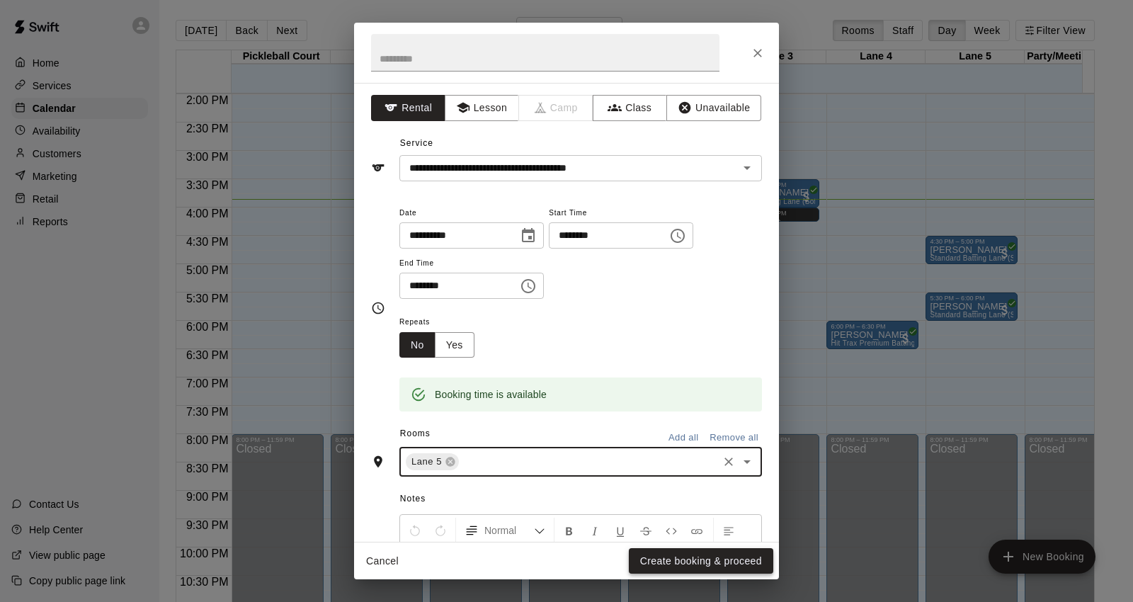
click at [717, 564] on button "Create booking & proceed" at bounding box center [701, 561] width 144 height 26
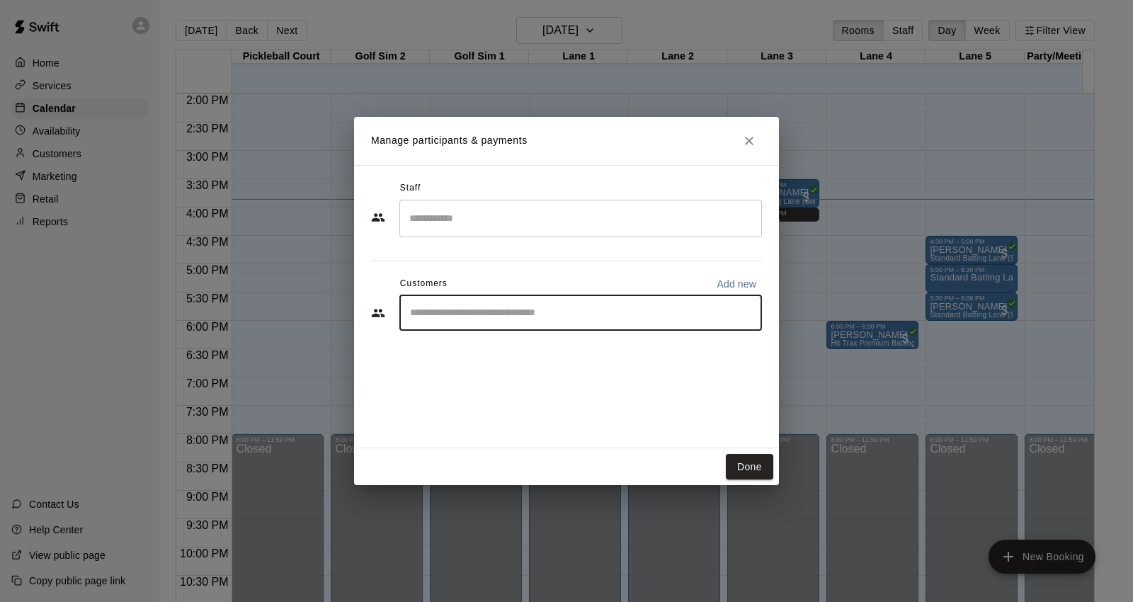
click at [538, 314] on input "Start typing to search customers..." at bounding box center [581, 313] width 350 height 14
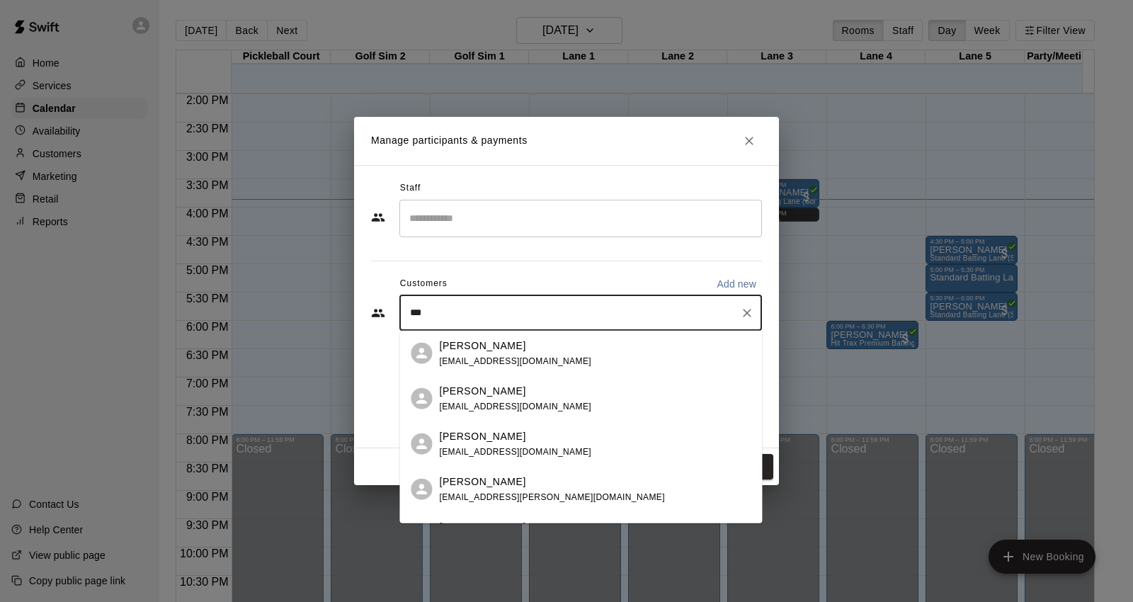
type input "****"
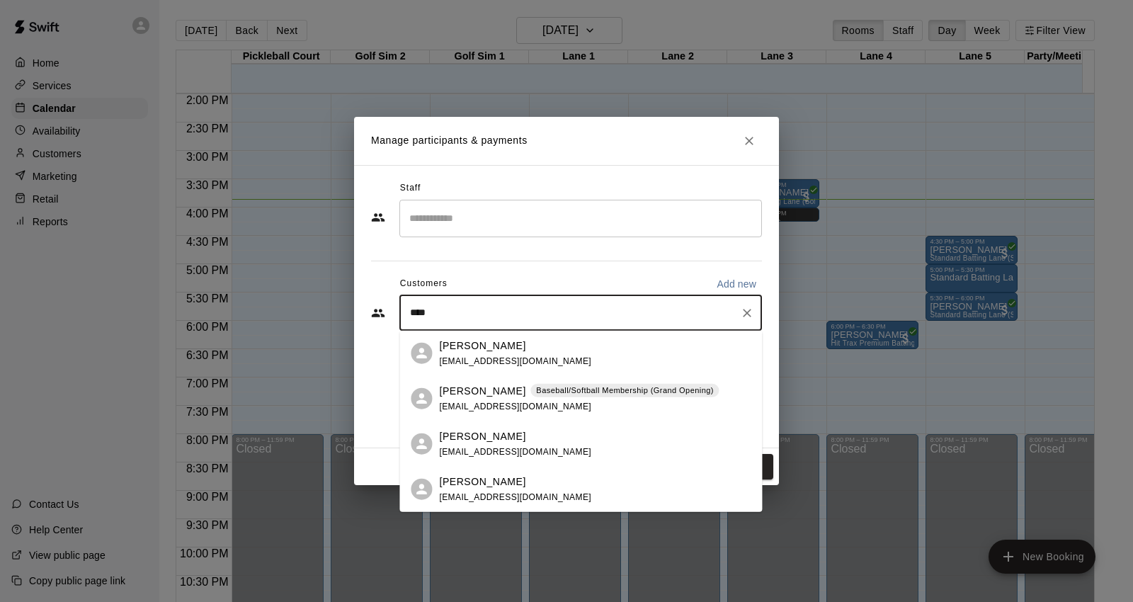
click at [554, 401] on div "Birgilio Santana Baseball/Softball Membership (Grand Opening) bgsrombley24@gmai…" at bounding box center [579, 398] width 280 height 30
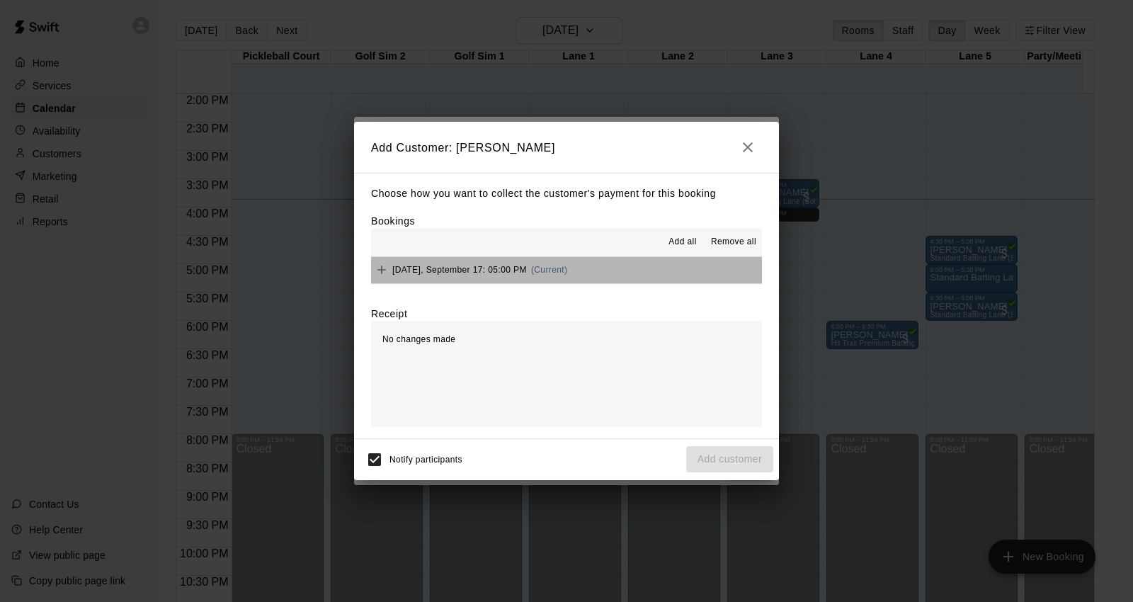
click at [567, 264] on div "Wednesday, September 17: 05:00 PM (Current)" at bounding box center [469, 269] width 196 height 21
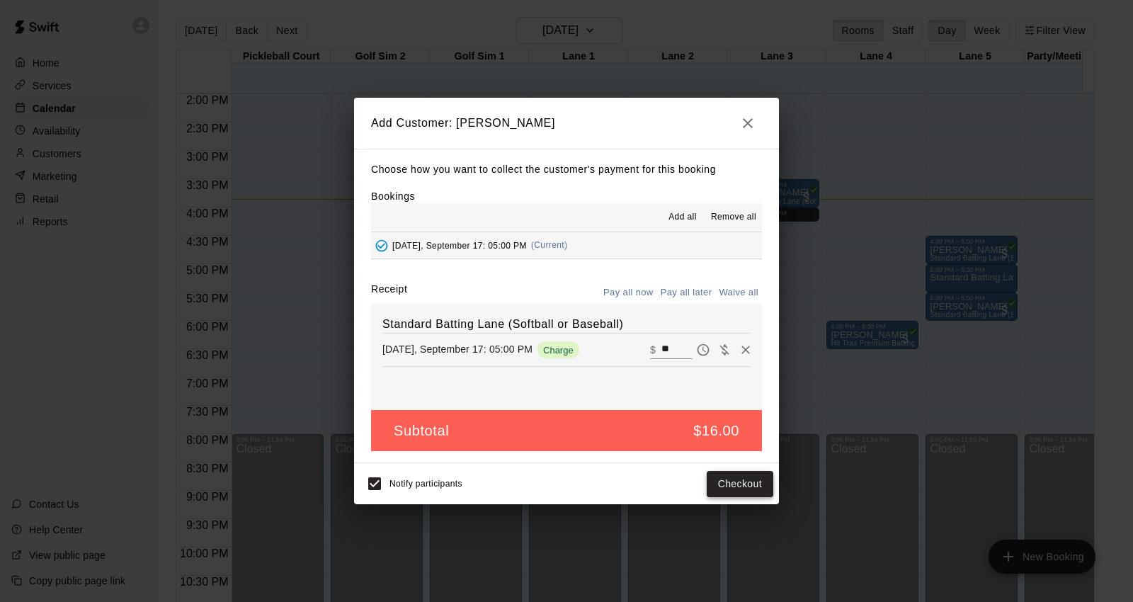
click at [748, 487] on button "Checkout" at bounding box center [740, 484] width 67 height 26
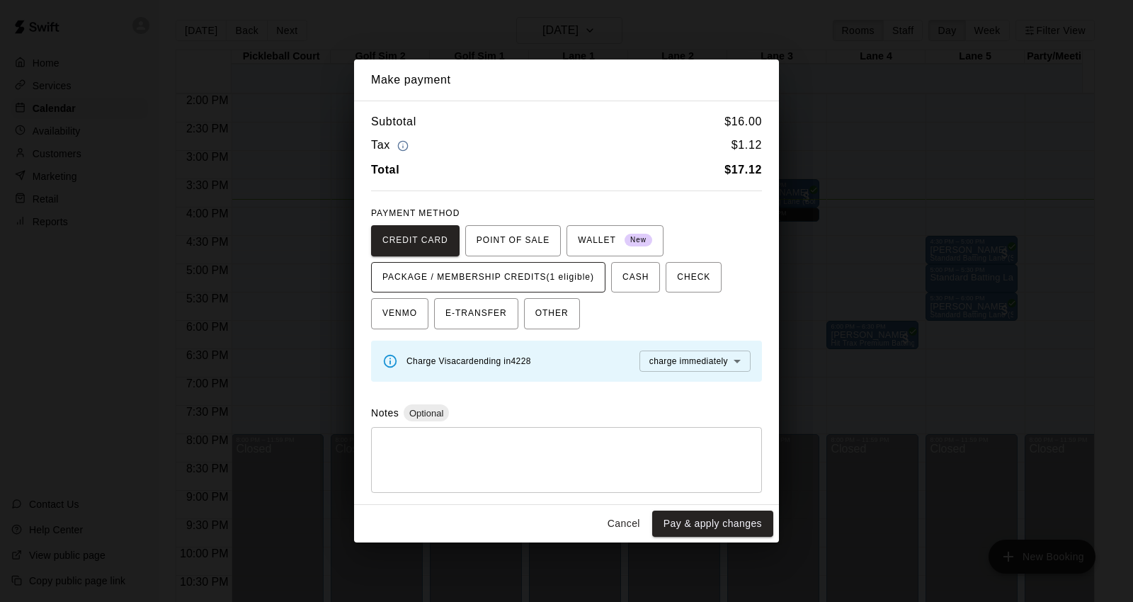
click at [555, 271] on span "PACKAGE / MEMBERSHIP CREDITS (1 eligible)" at bounding box center [488, 277] width 212 height 23
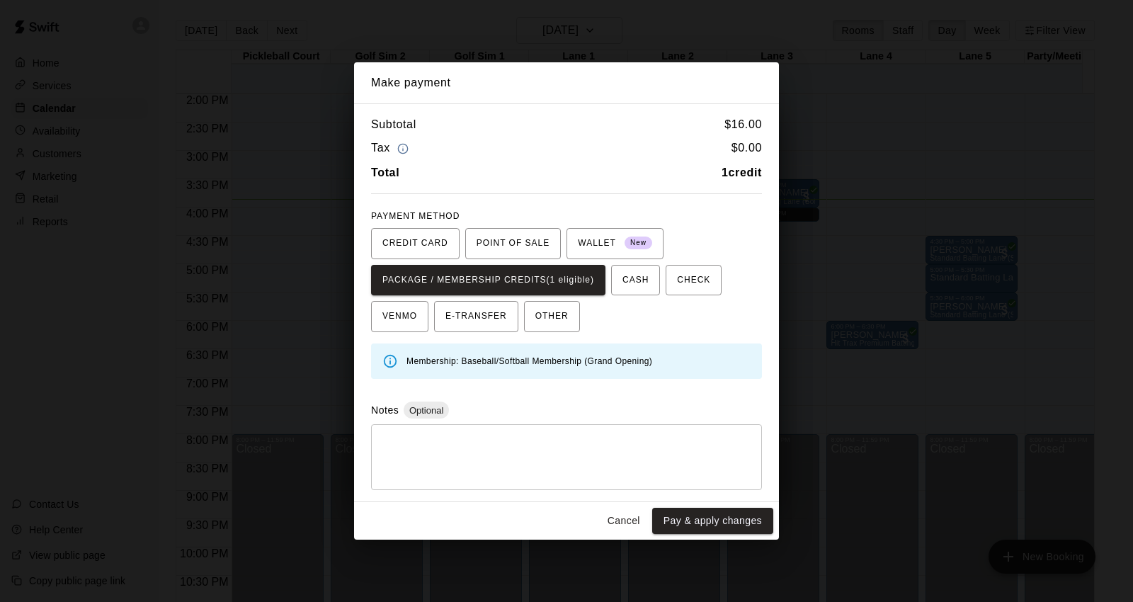
click at [746, 521] on button "Pay & apply changes" at bounding box center [712, 521] width 121 height 26
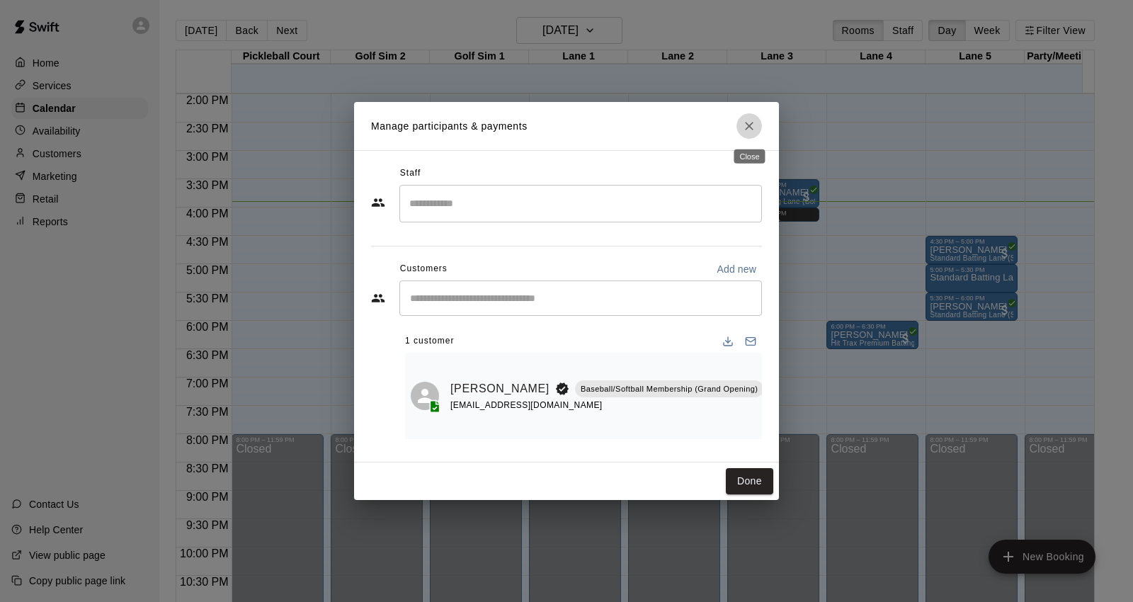
click at [746, 123] on icon "Close" at bounding box center [749, 126] width 8 height 8
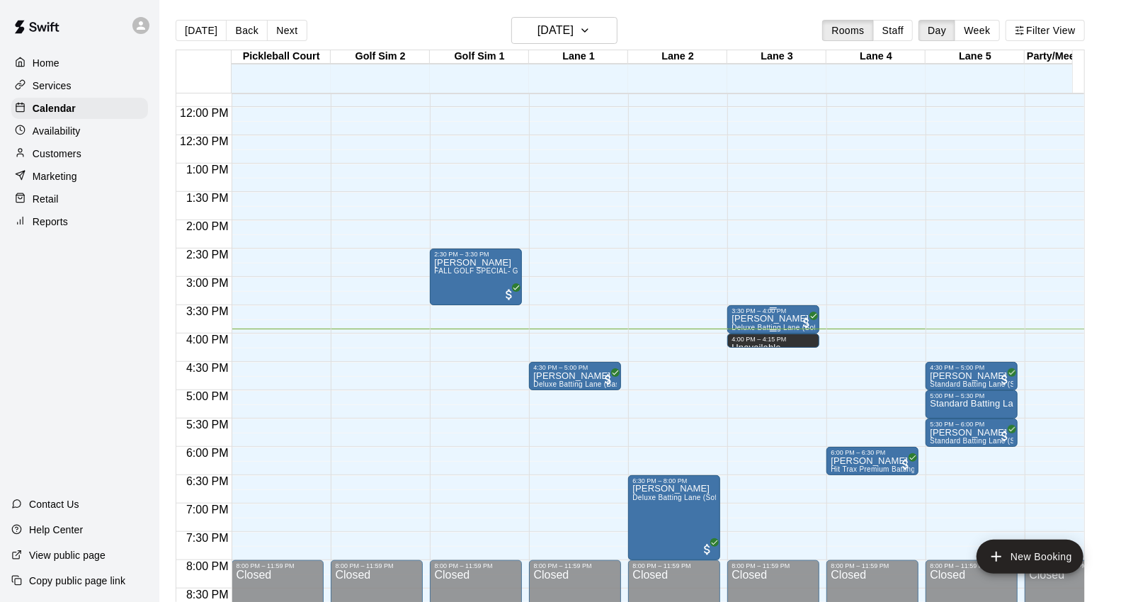
scroll to position [690, 0]
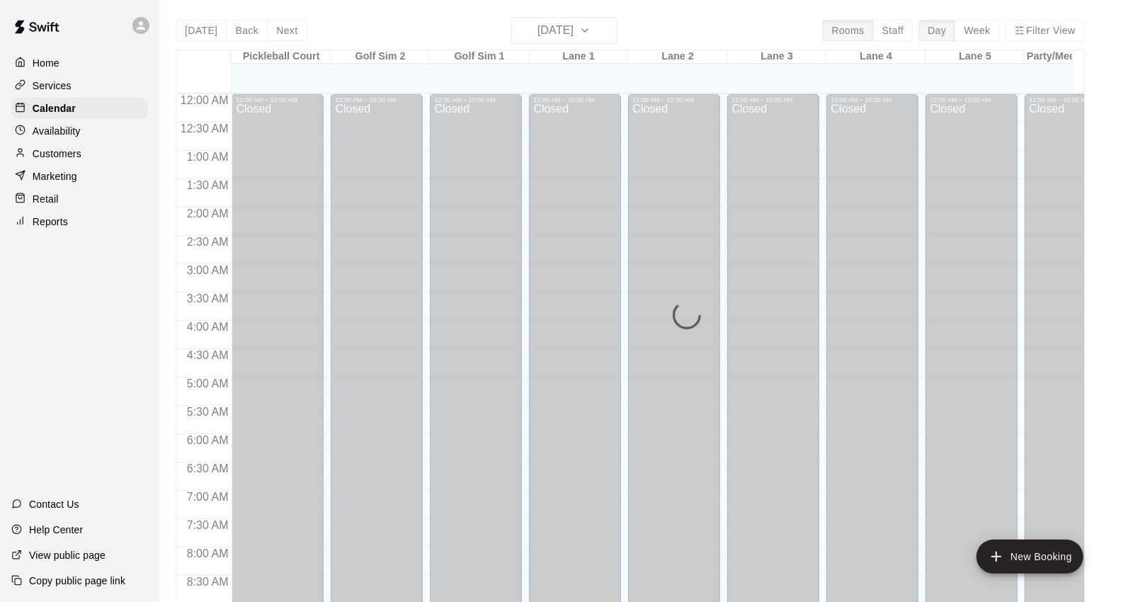
scroll to position [793, 0]
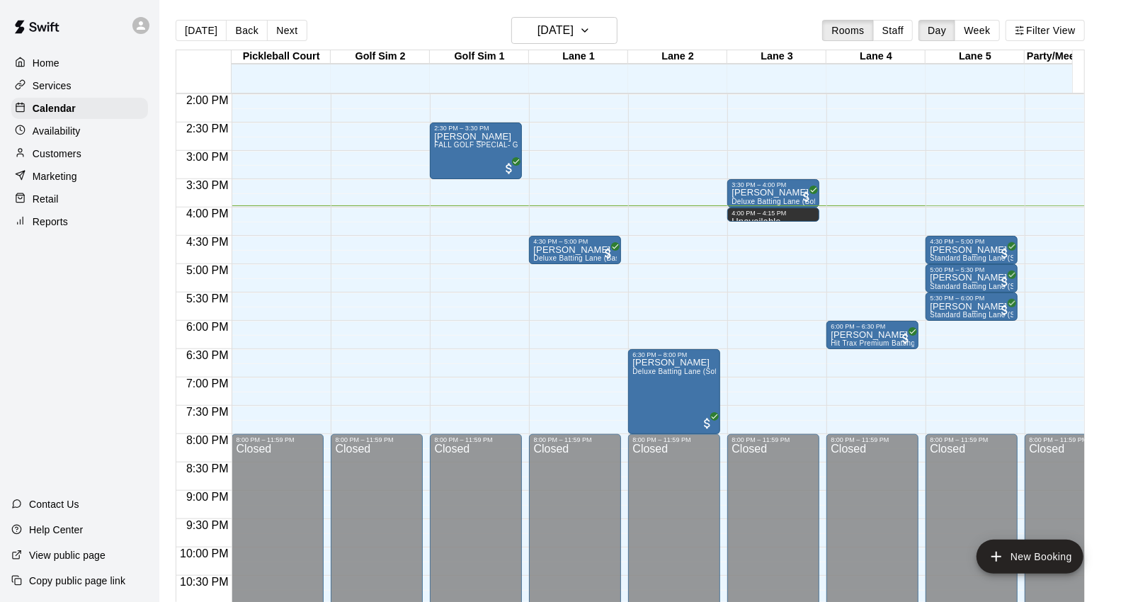
click at [632, 32] on div "Today Back Next Wednesday Sep 17 Rooms Staff Day Week Filter View" at bounding box center [630, 33] width 909 height 33
click at [591, 26] on icon "button" at bounding box center [584, 30] width 11 height 17
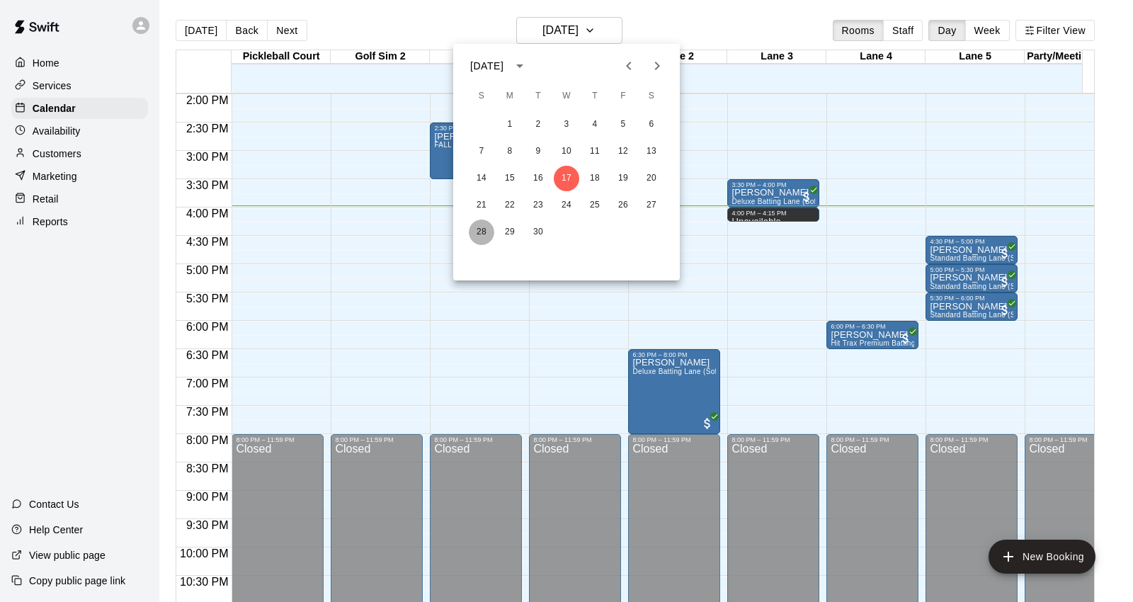
click at [479, 230] on button "28" at bounding box center [481, 231] width 25 height 25
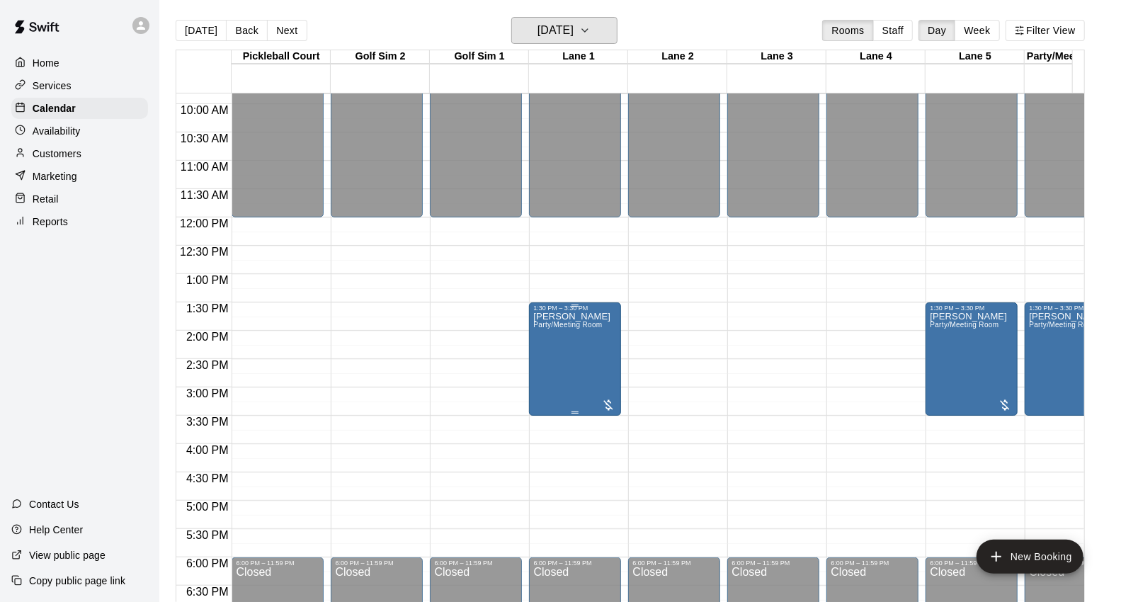
scroll to position [635, 0]
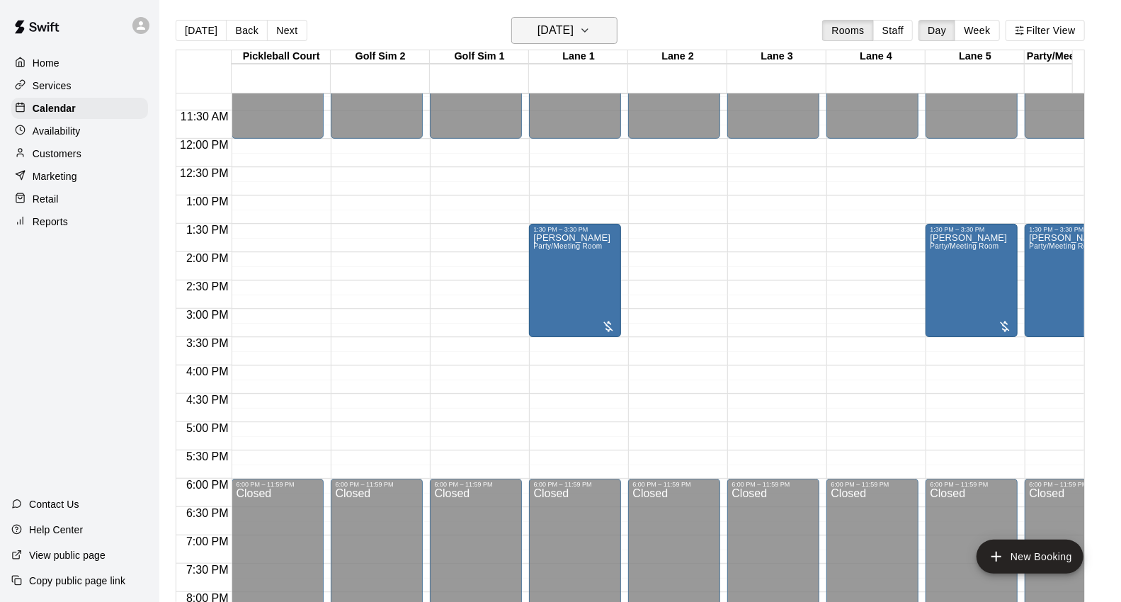
click at [588, 29] on icon "button" at bounding box center [585, 30] width 6 height 3
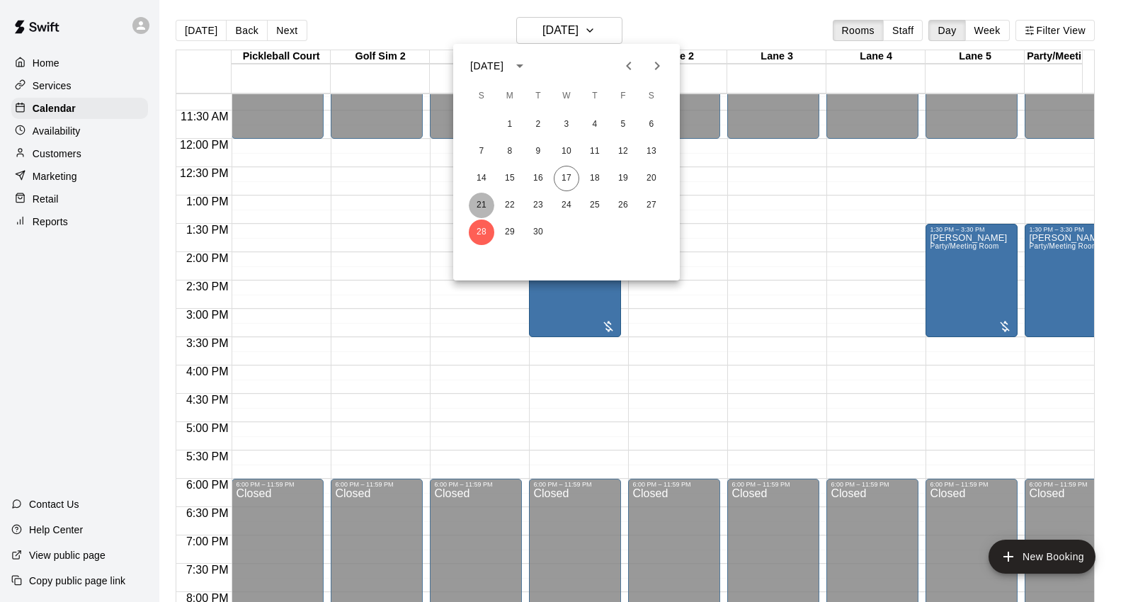
click at [473, 203] on button "21" at bounding box center [481, 205] width 25 height 25
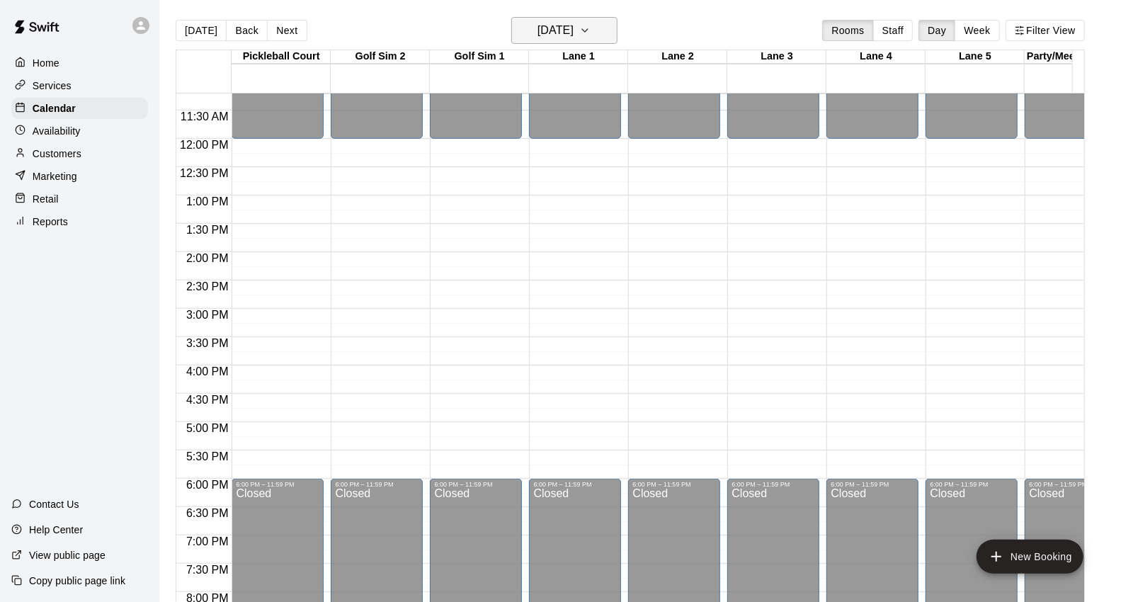
click at [591, 27] on icon "button" at bounding box center [584, 30] width 11 height 17
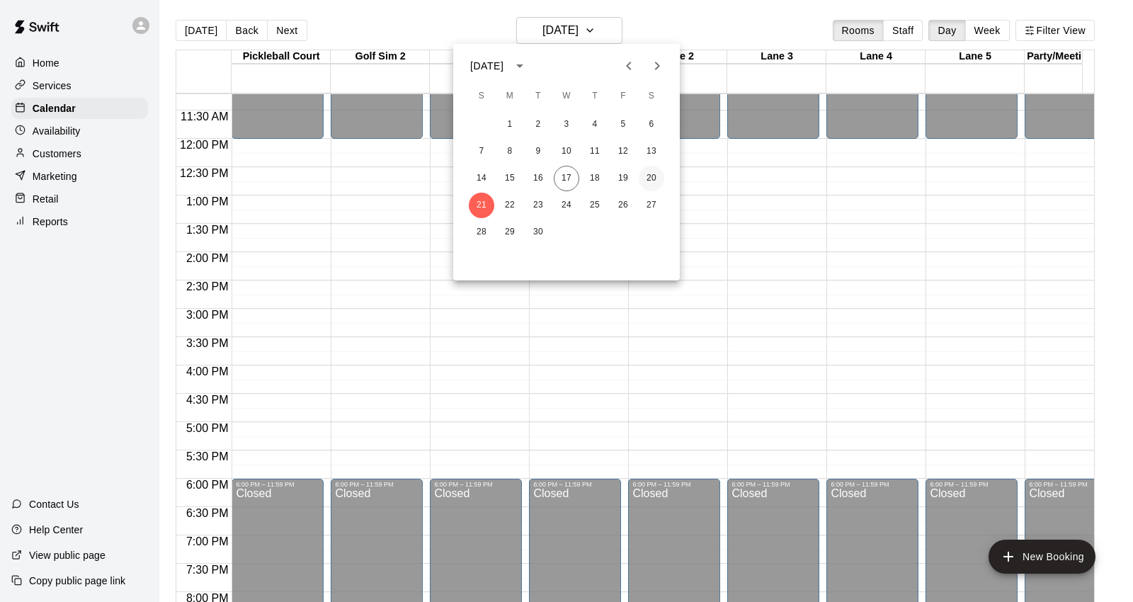
click at [649, 175] on button "20" at bounding box center [651, 178] width 25 height 25
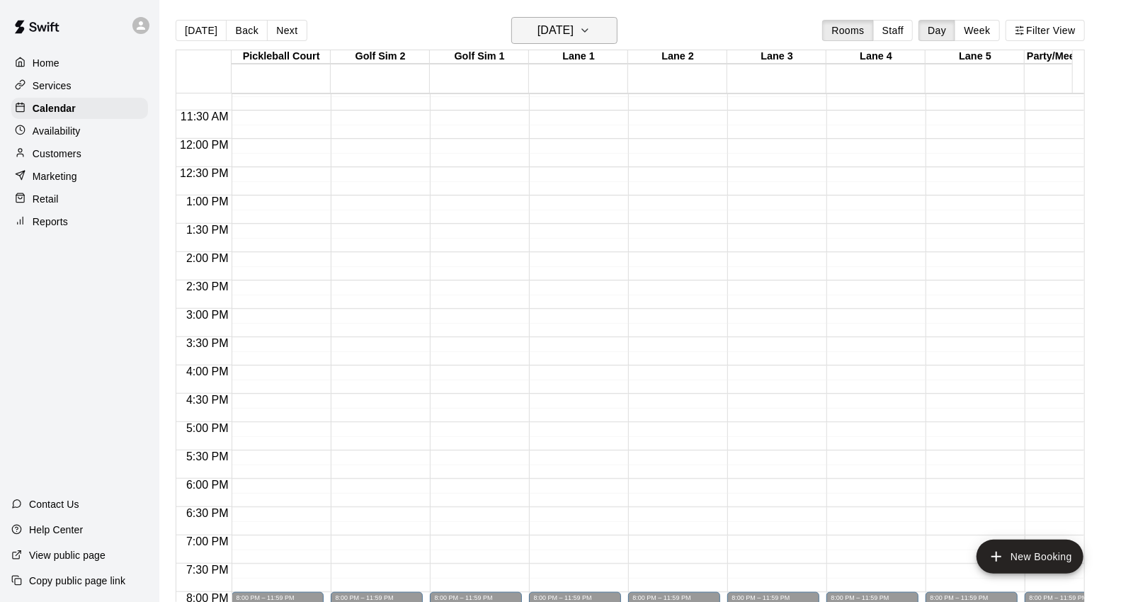
click at [617, 23] on button "Saturday Sep 20" at bounding box center [564, 30] width 106 height 27
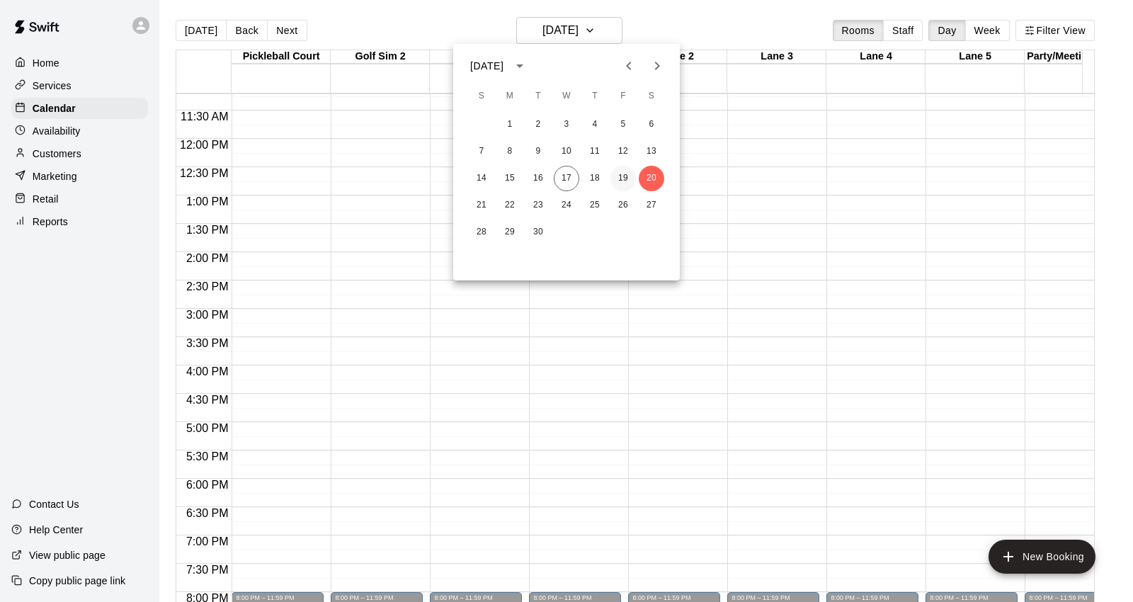
click at [624, 176] on button "19" at bounding box center [622, 178] width 25 height 25
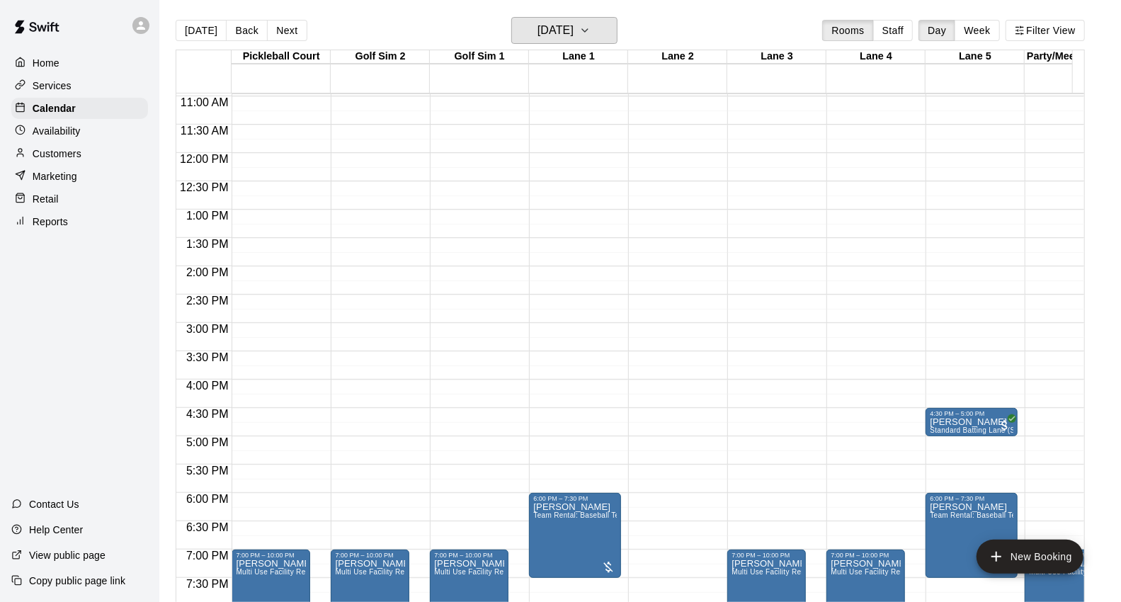
scroll to position [714, 0]
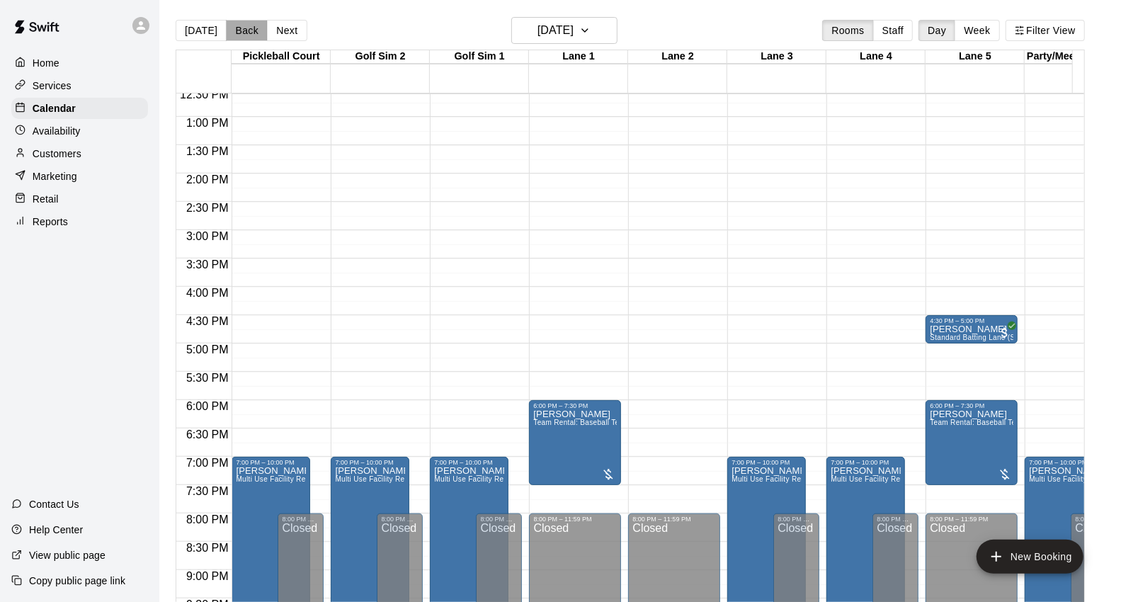
click at [244, 23] on button "Back" at bounding box center [247, 30] width 42 height 21
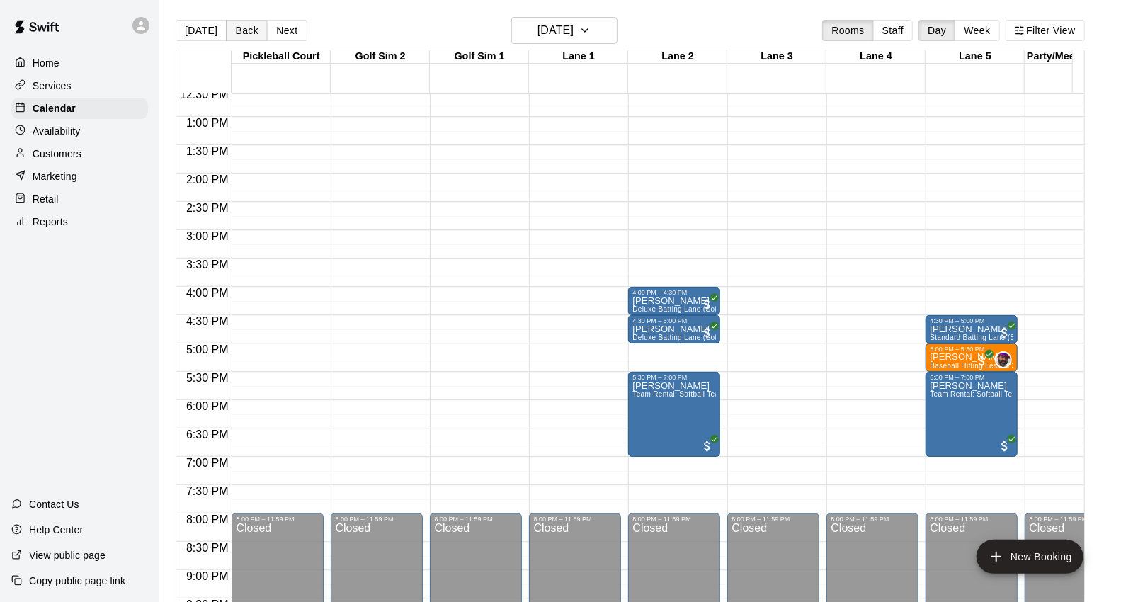
click at [244, 27] on button "Back" at bounding box center [247, 30] width 42 height 21
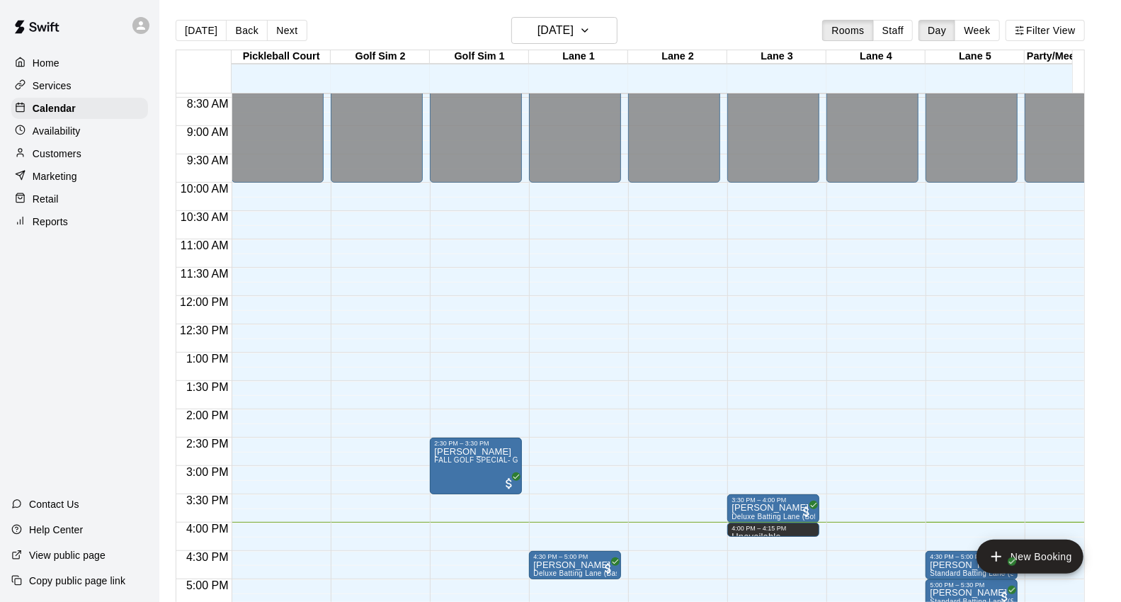
scroll to position [635, 0]
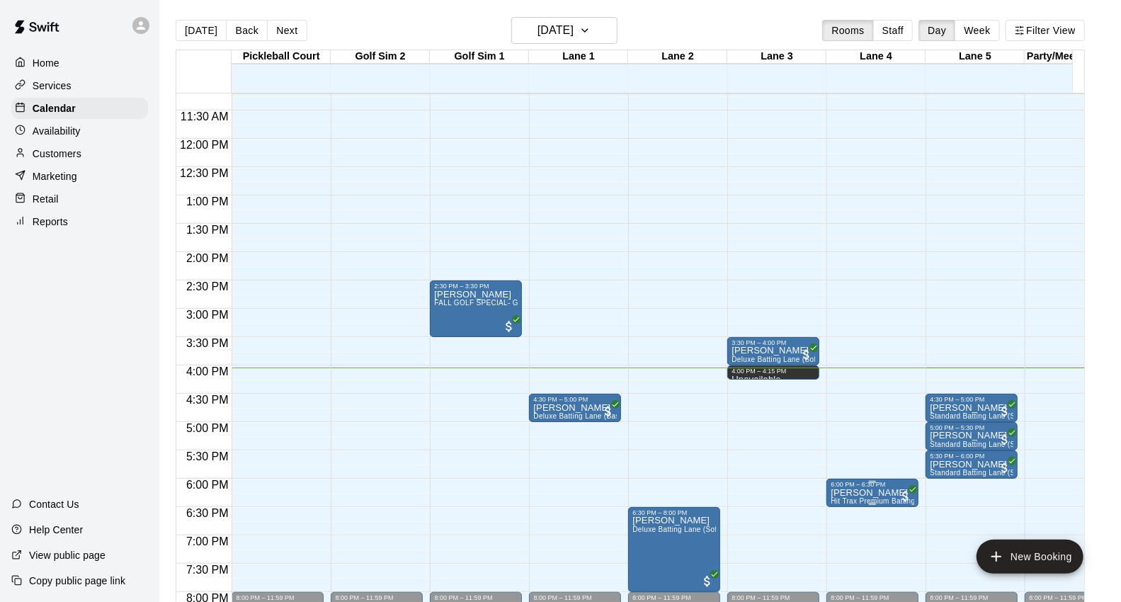
click at [867, 486] on div "6:00 PM – 6:30 PM" at bounding box center [873, 484] width 84 height 7
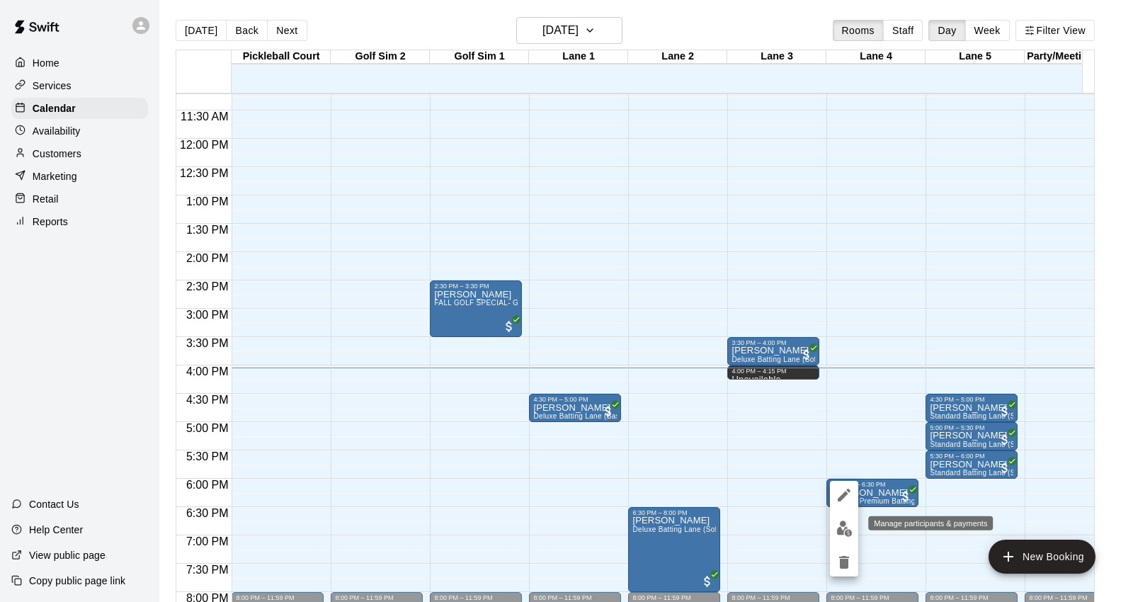
click at [838, 525] on img "edit" at bounding box center [844, 528] width 16 height 16
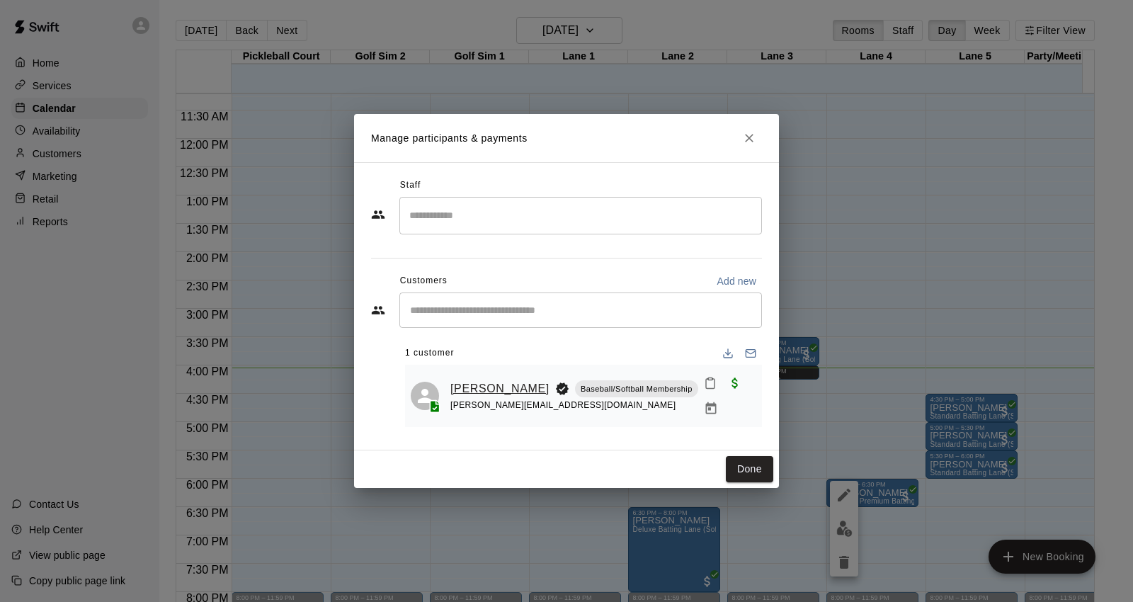
click at [462, 397] on link "Brodie Thornton" at bounding box center [499, 389] width 99 height 18
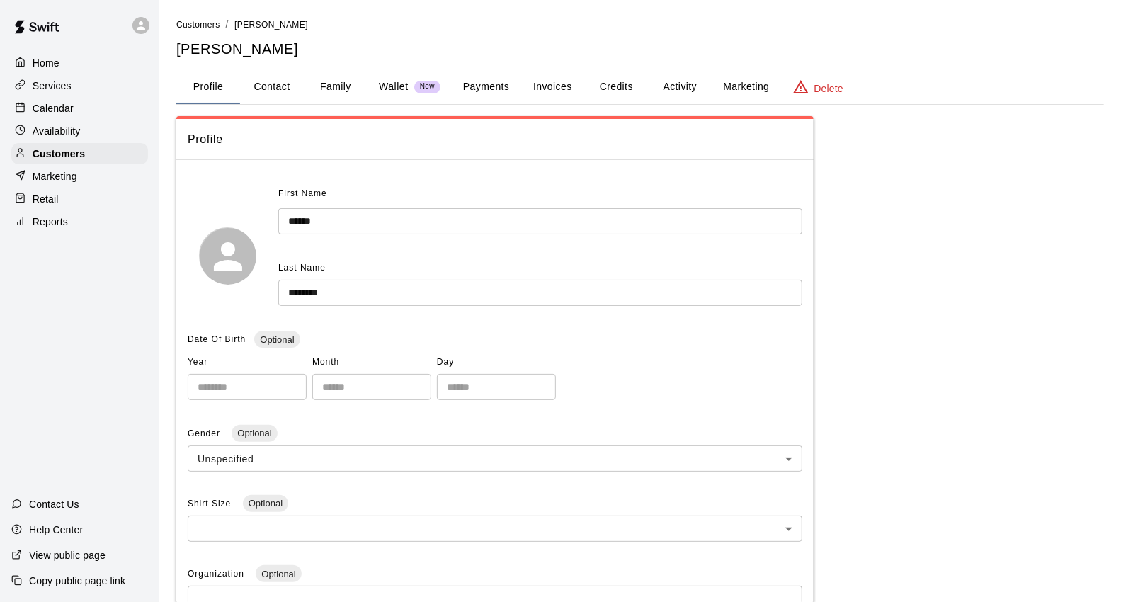
click at [484, 93] on button "Payments" at bounding box center [486, 87] width 69 height 34
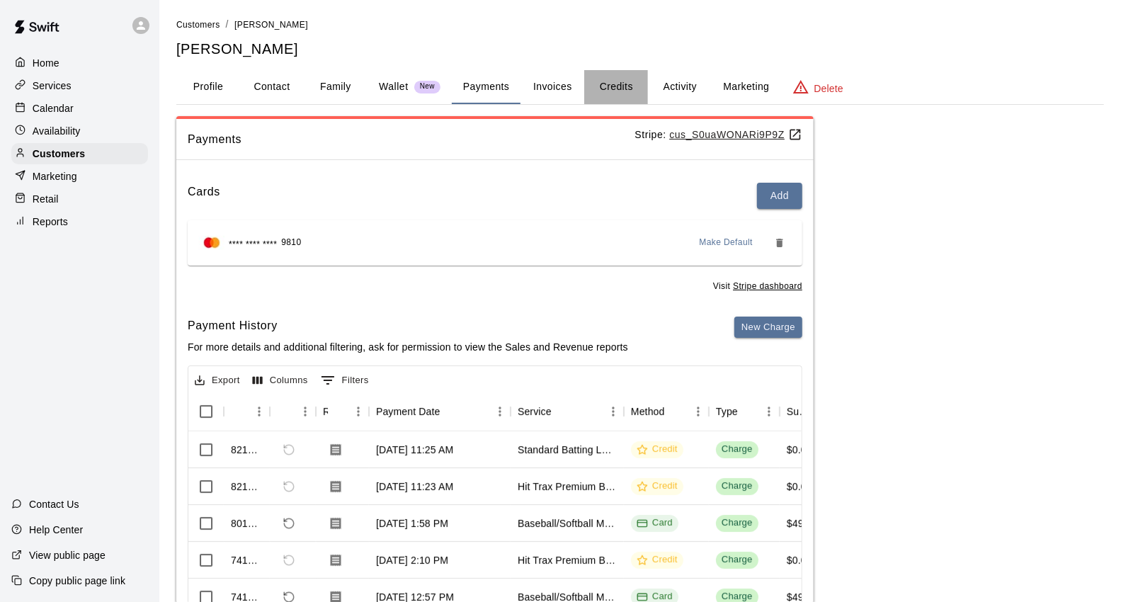
click at [630, 78] on button "Credits" at bounding box center [616, 87] width 64 height 34
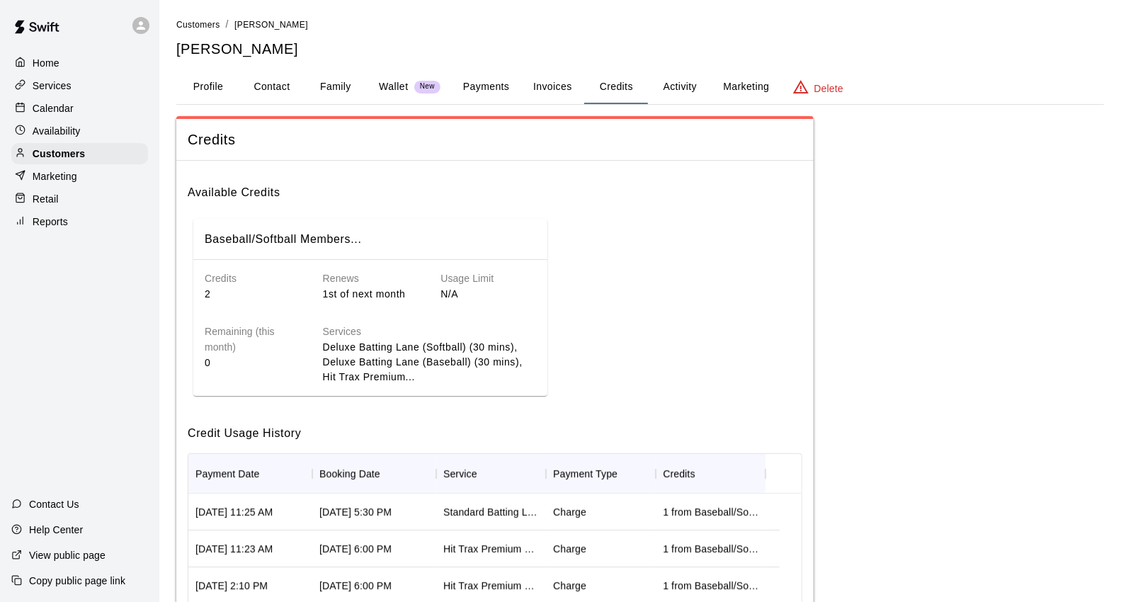
click at [286, 84] on button "Contact" at bounding box center [272, 87] width 64 height 34
select select "**"
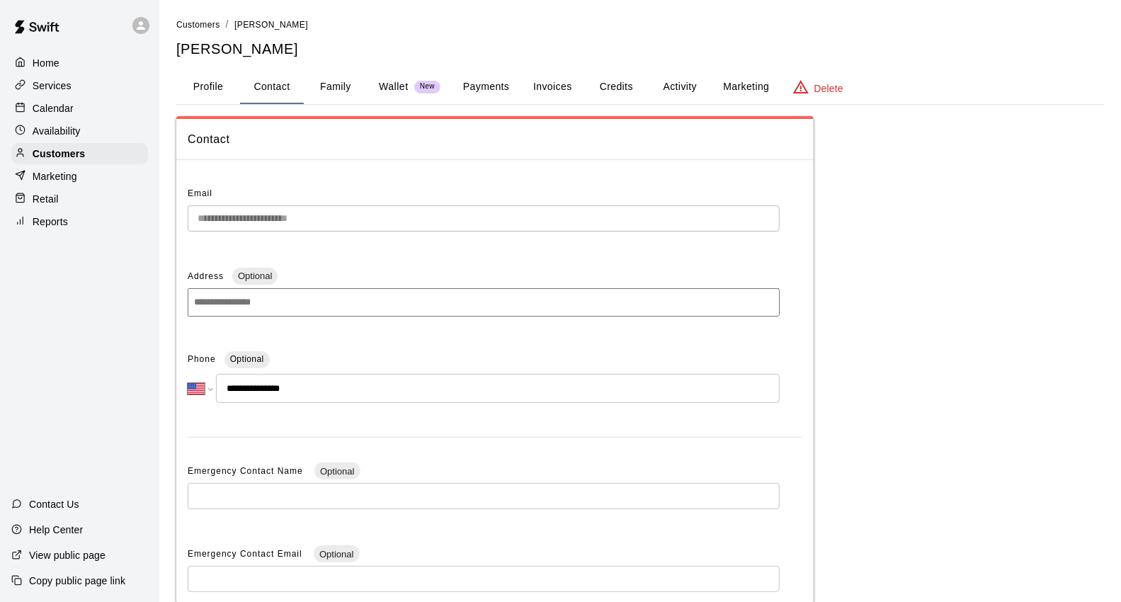
click at [365, 88] on button "Family" at bounding box center [336, 87] width 64 height 34
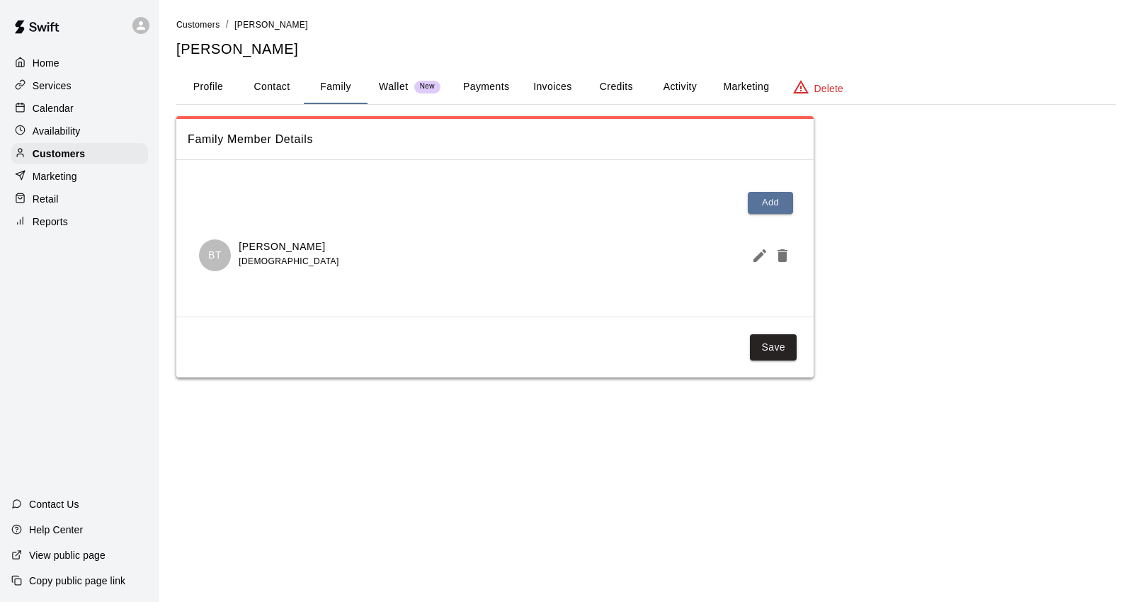
click at [120, 110] on div "Calendar" at bounding box center [79, 108] width 137 height 21
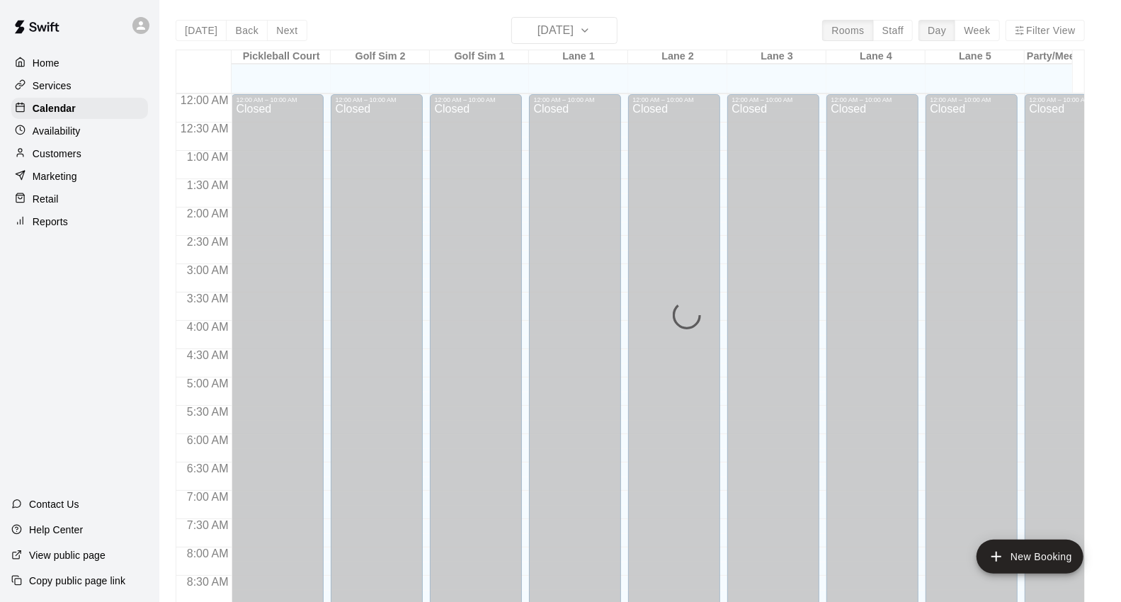
scroll to position [793, 0]
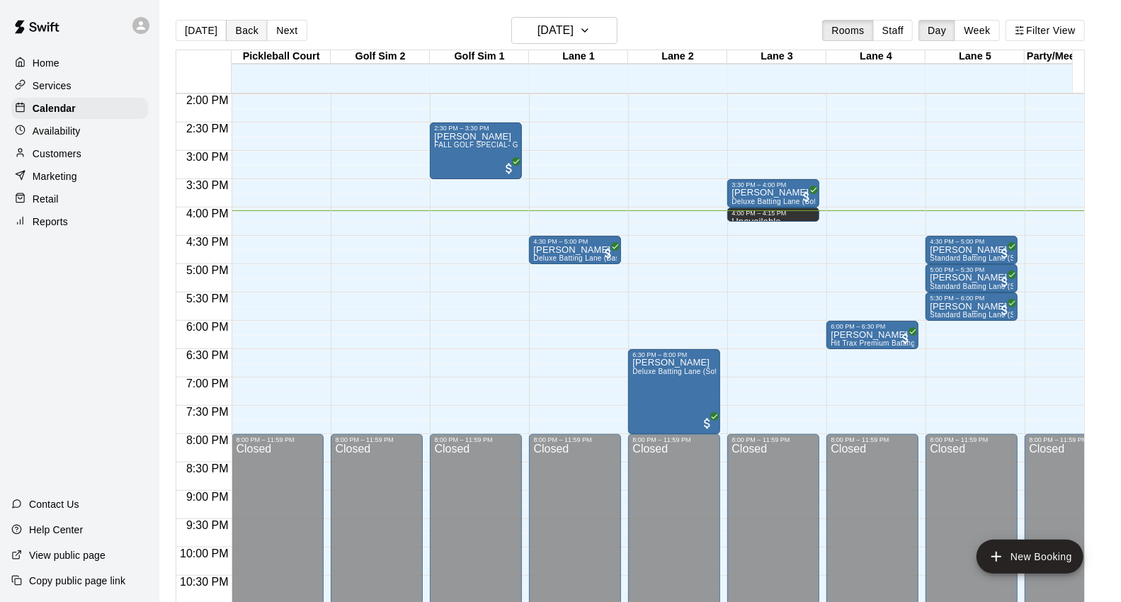
click at [227, 23] on button "Back" at bounding box center [247, 30] width 42 height 21
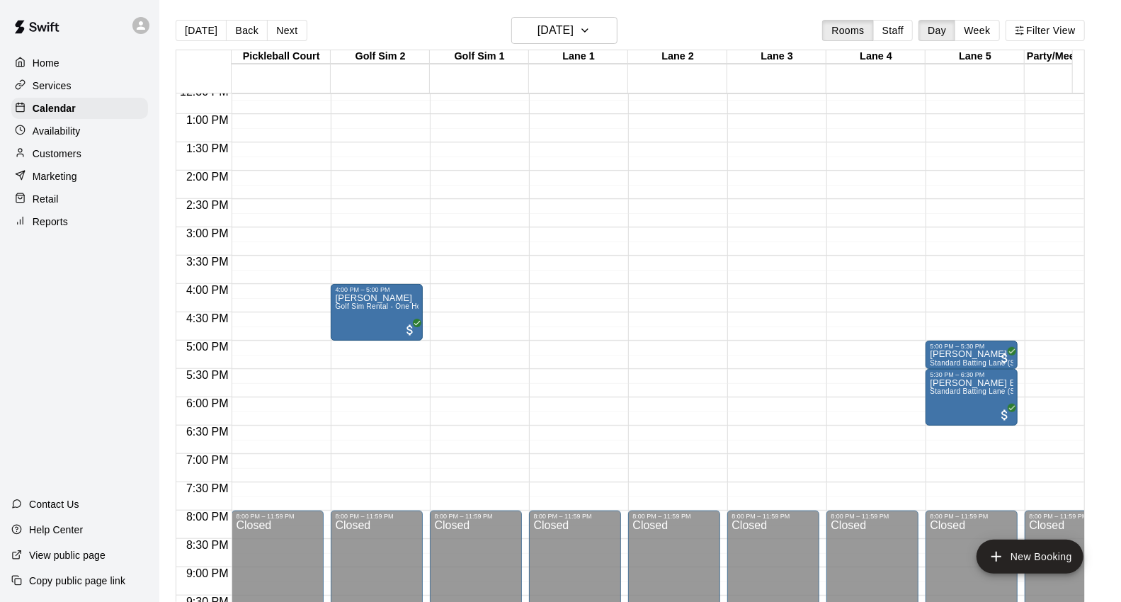
scroll to position [635, 0]
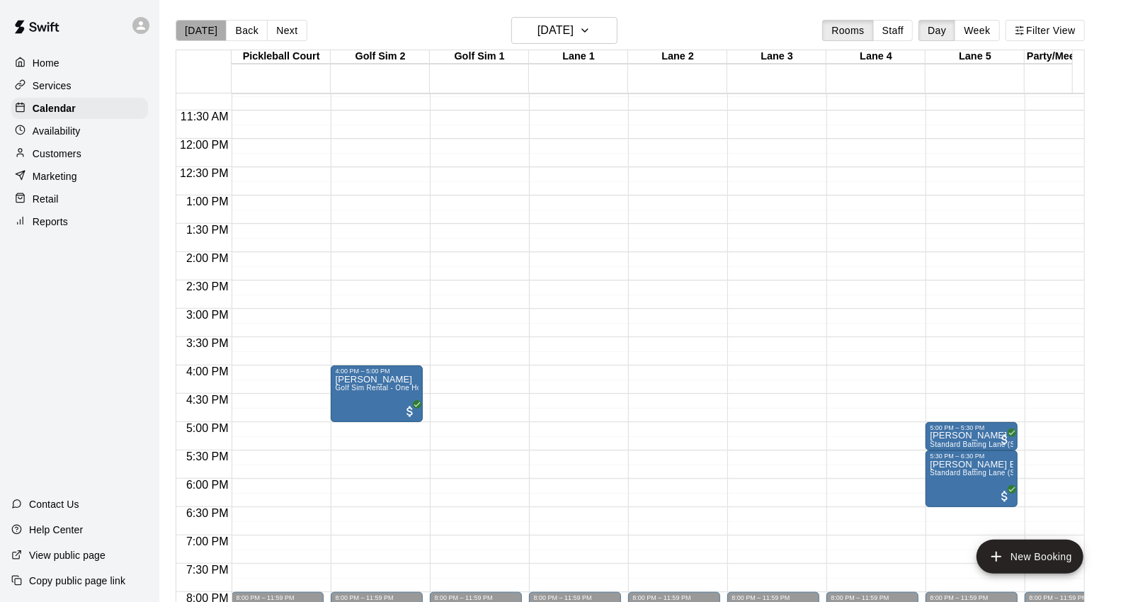
click at [210, 26] on button "[DATE]" at bounding box center [201, 30] width 51 height 21
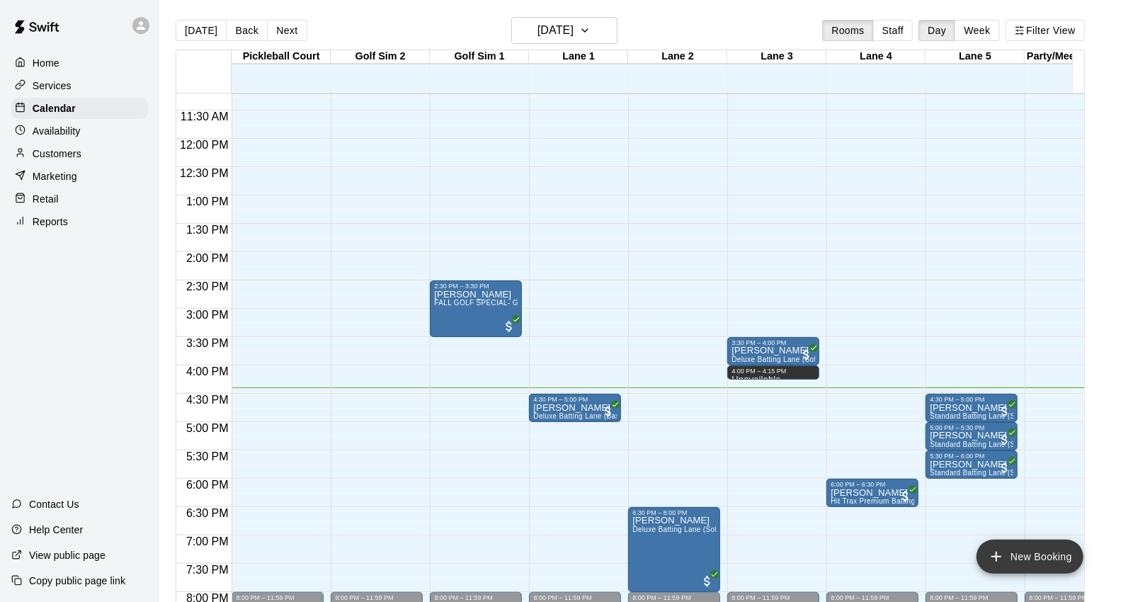
click at [1037, 560] on button "New Booking" at bounding box center [1029, 557] width 107 height 34
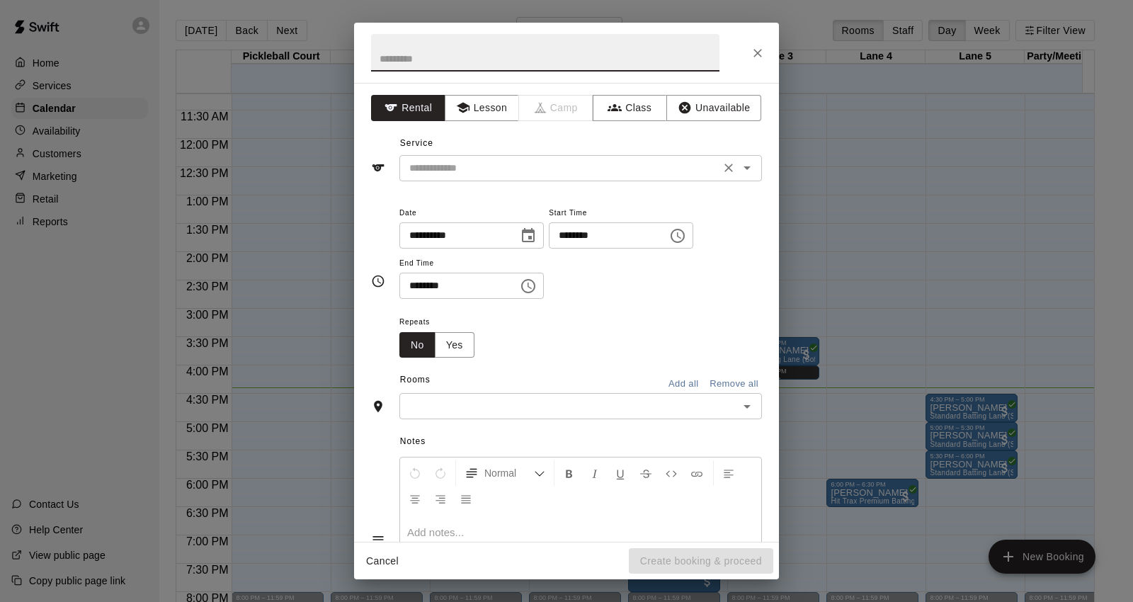
click at [546, 159] on input "text" at bounding box center [560, 168] width 312 height 18
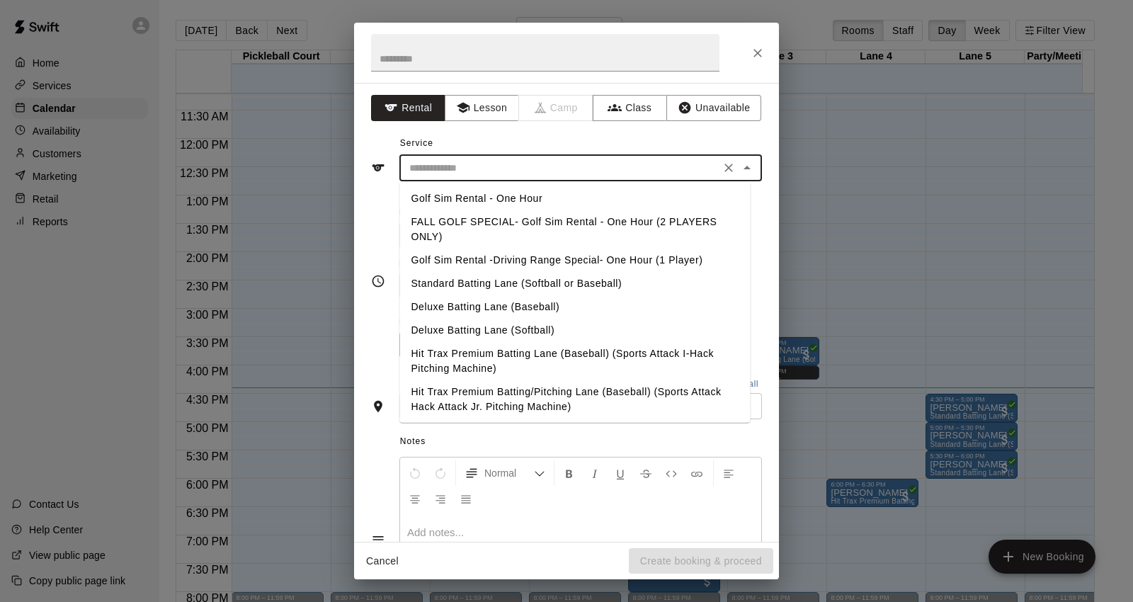
click at [510, 227] on li "FALL GOLF SPECIAL- Golf Sim Rental - One Hour (2 PLAYERS ONLY)" at bounding box center [574, 229] width 350 height 38
type input "**********"
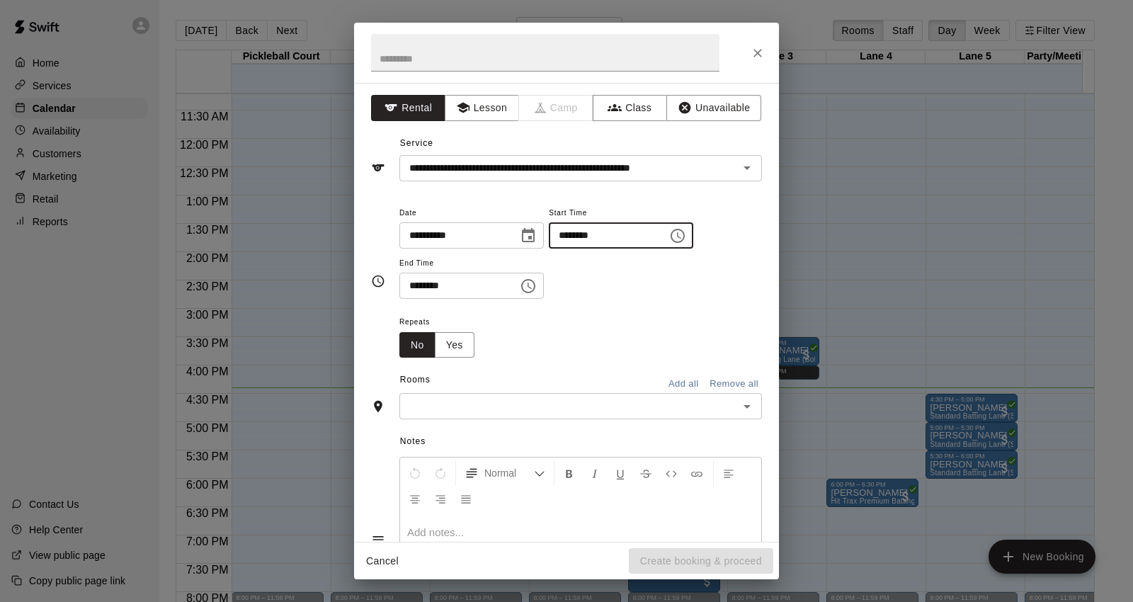
click at [589, 239] on input "********" at bounding box center [603, 235] width 109 height 26
click at [602, 235] on input "********" at bounding box center [603, 235] width 109 height 26
click at [752, 54] on icon "Close" at bounding box center [758, 53] width 14 height 14
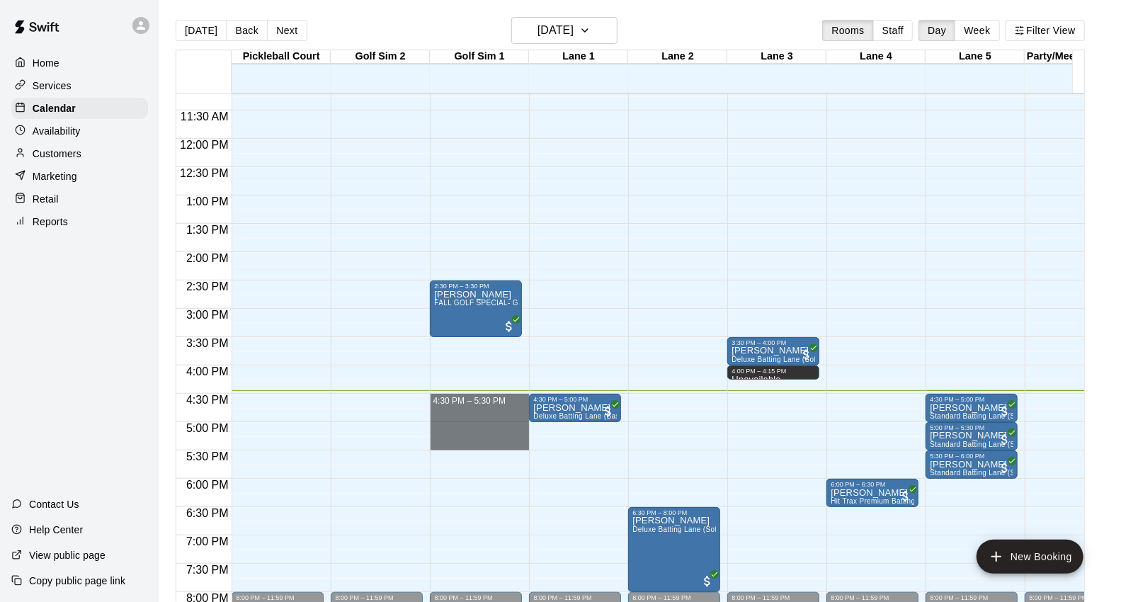
drag, startPoint x: 432, startPoint y: 400, endPoint x: 435, endPoint y: 447, distance: 46.9
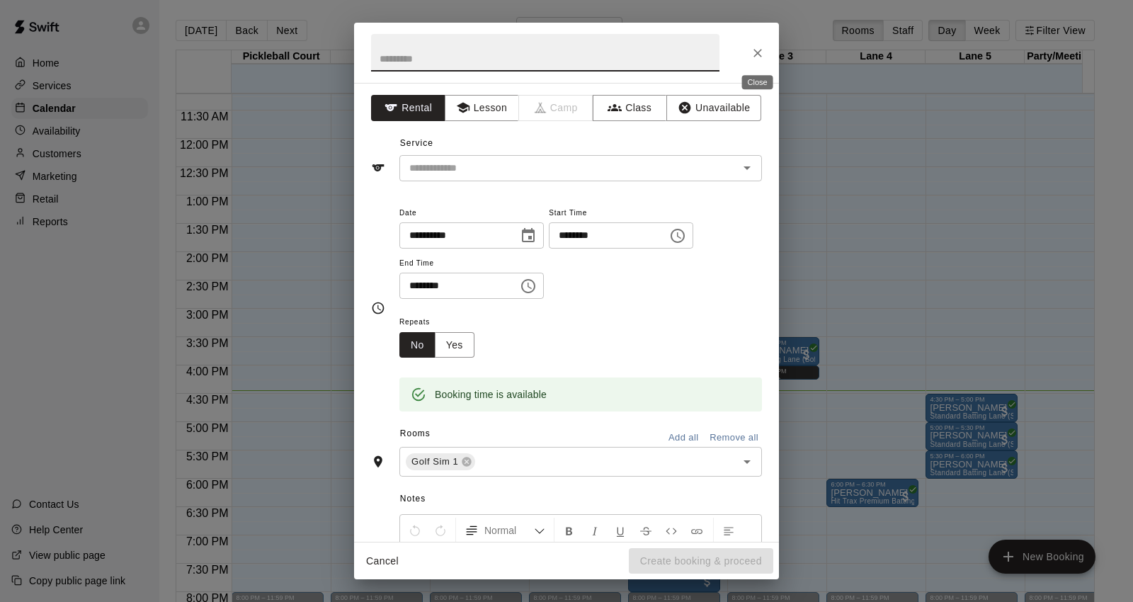
click at [763, 51] on icon "Close" at bounding box center [758, 53] width 14 height 14
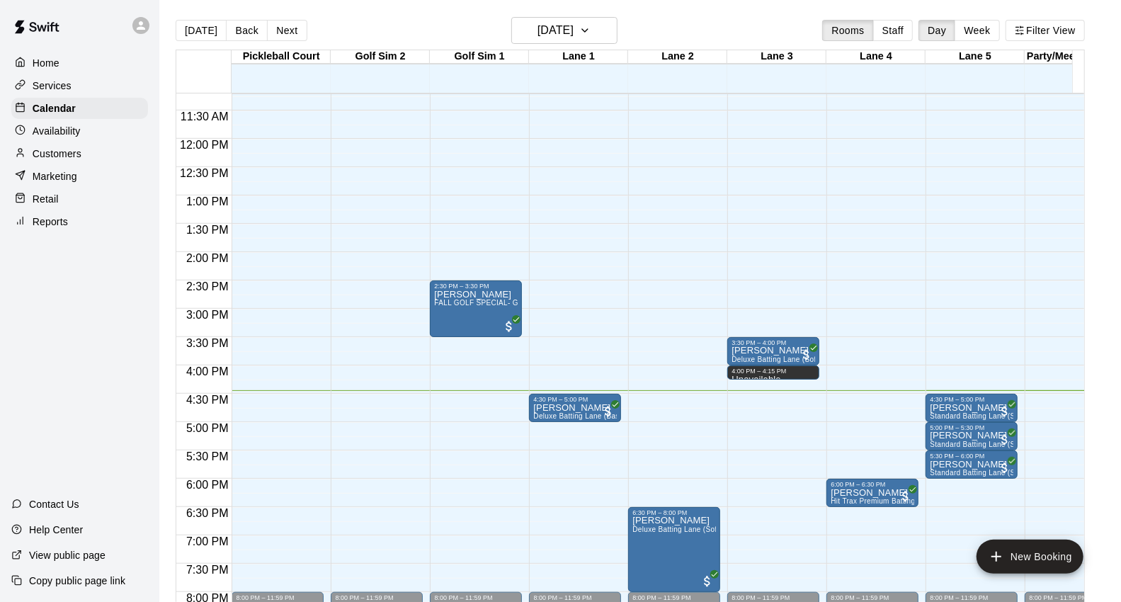
click at [124, 156] on div "Customers" at bounding box center [79, 153] width 137 height 21
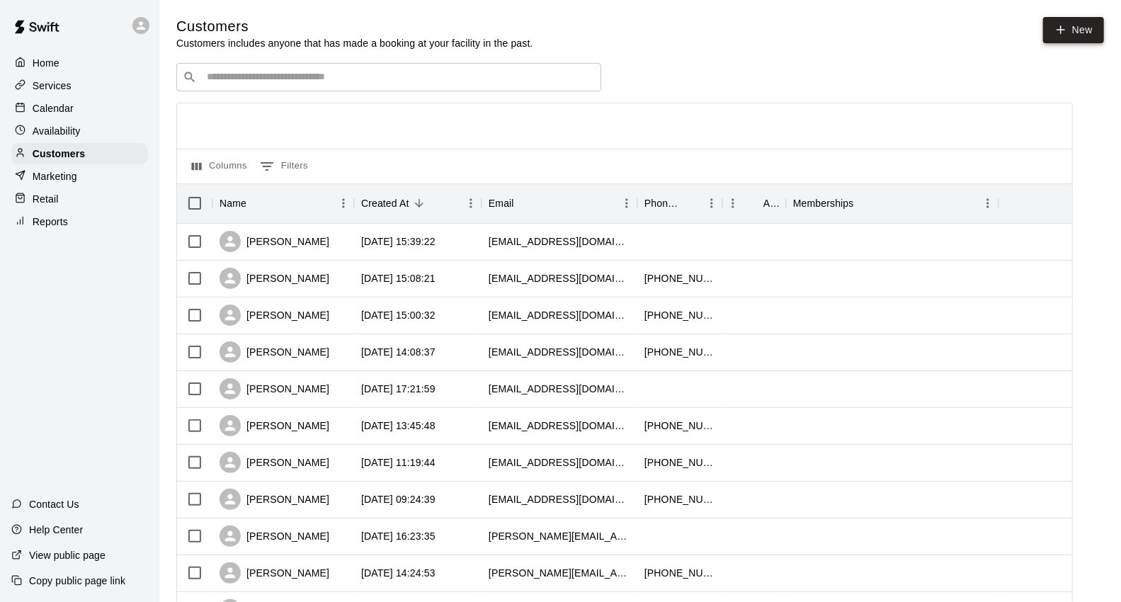
click at [1060, 18] on link "New" at bounding box center [1073, 30] width 61 height 26
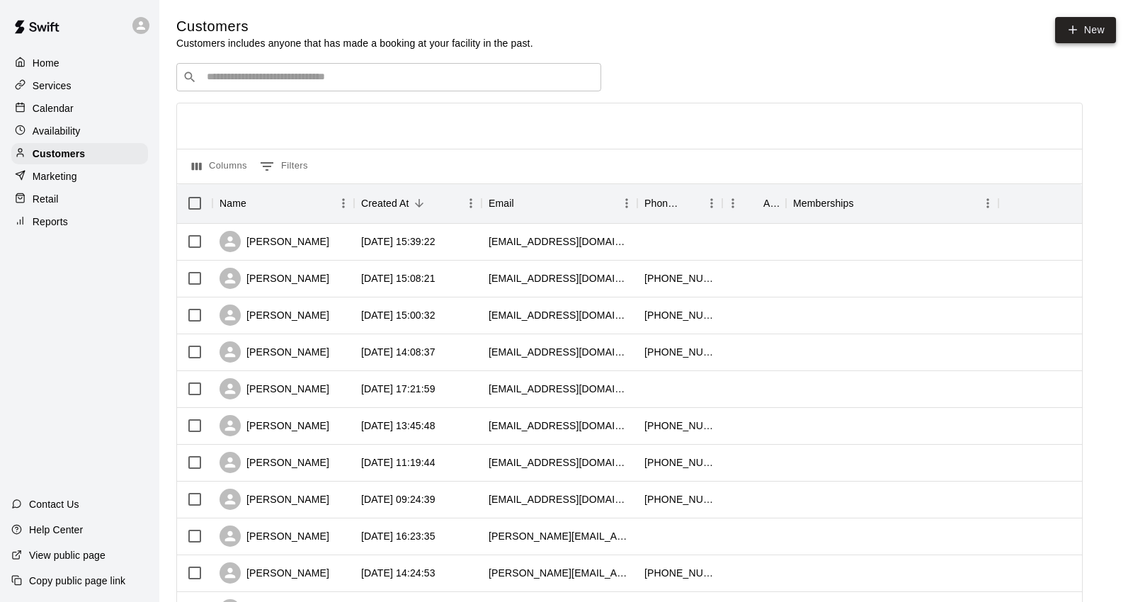
select select "**"
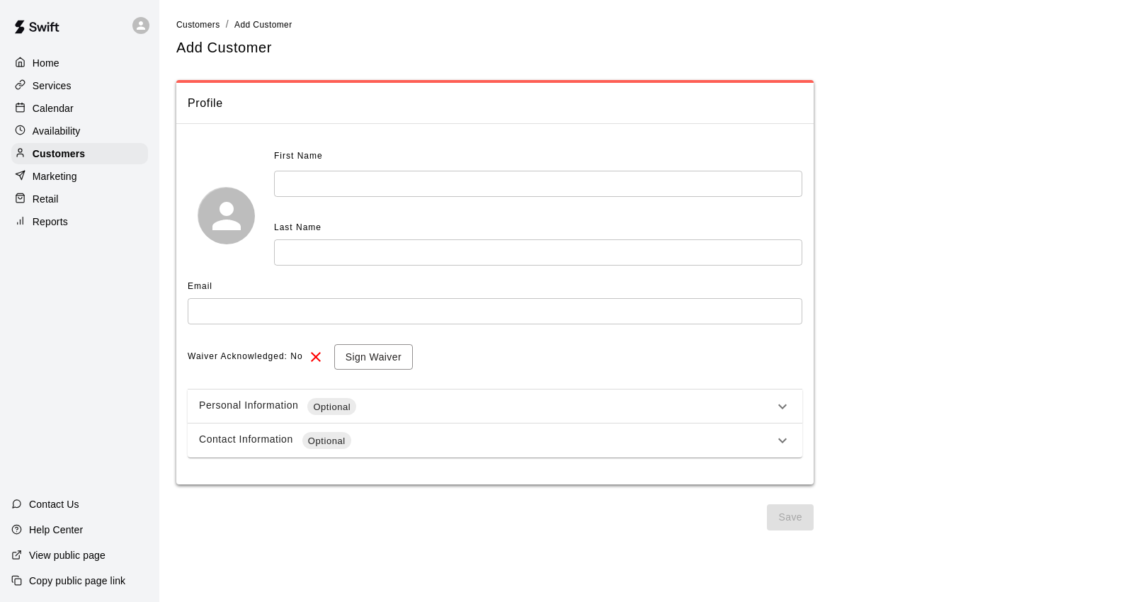
click at [427, 168] on div "First Name ​" at bounding box center [538, 171] width 528 height 52
click at [434, 179] on input "text" at bounding box center [538, 184] width 528 height 26
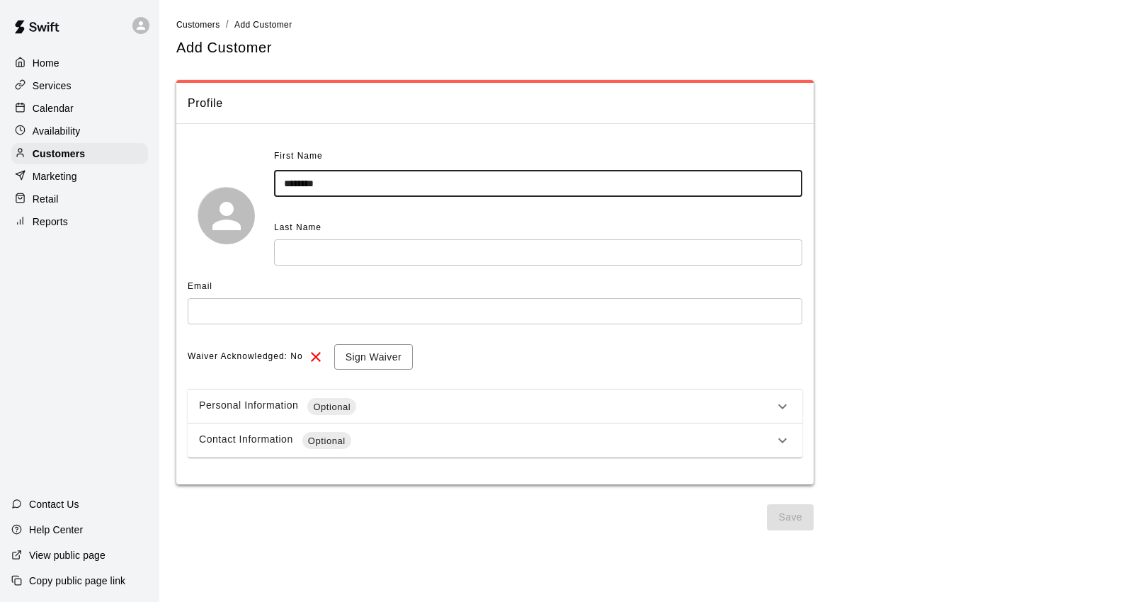
type input "*******"
click at [389, 250] on input "text" at bounding box center [538, 252] width 528 height 26
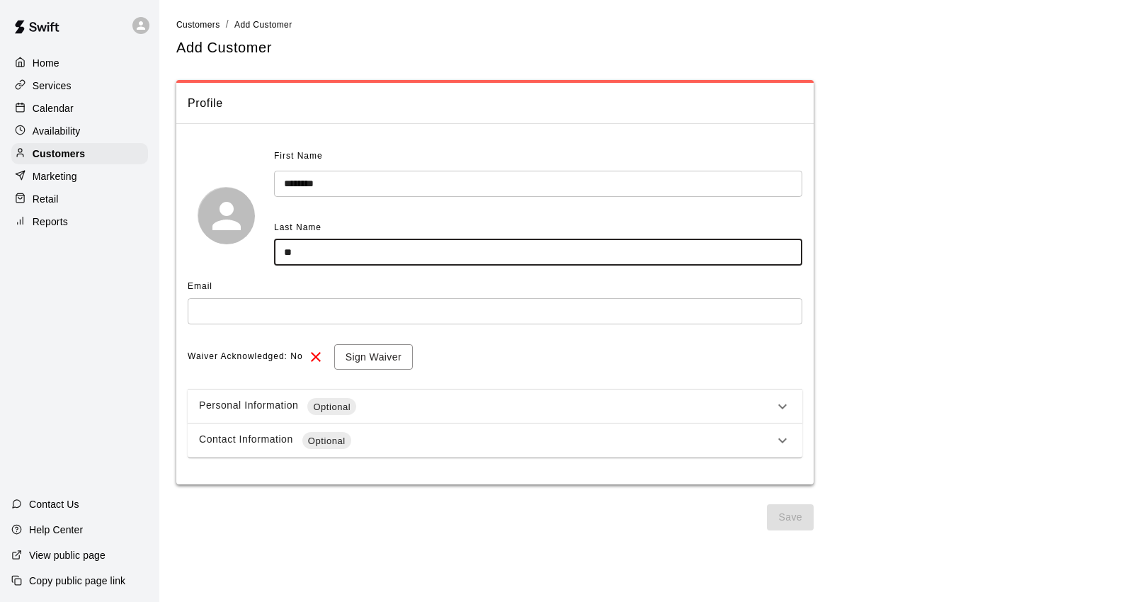
type input "*"
type input "*****"
click at [307, 309] on input "text" at bounding box center [495, 311] width 615 height 26
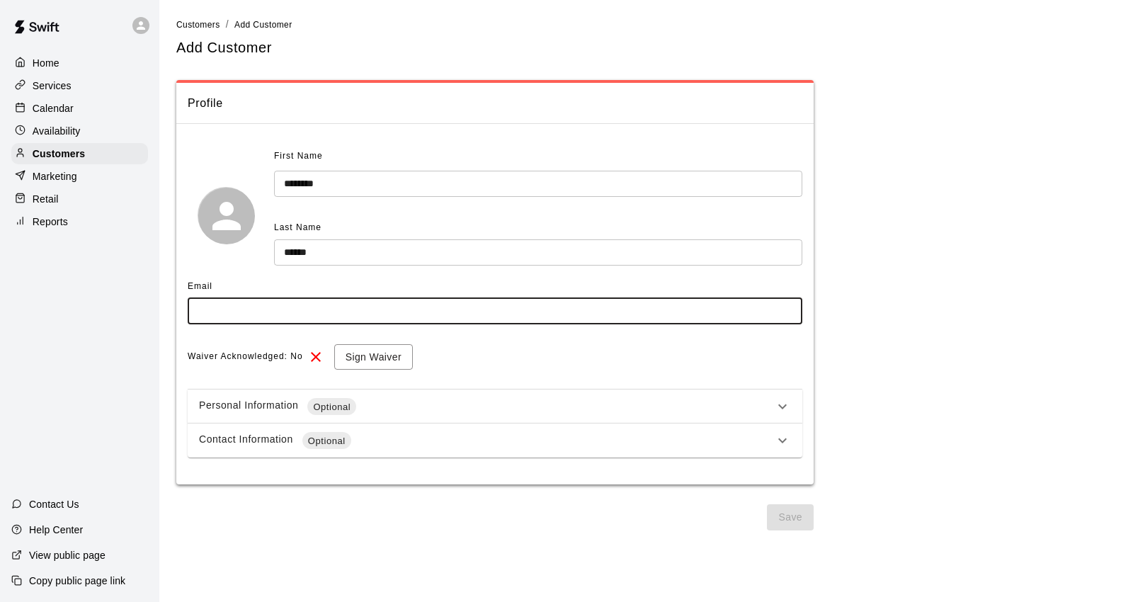
click at [663, 443] on div "Contact Information Optional" at bounding box center [486, 440] width 575 height 17
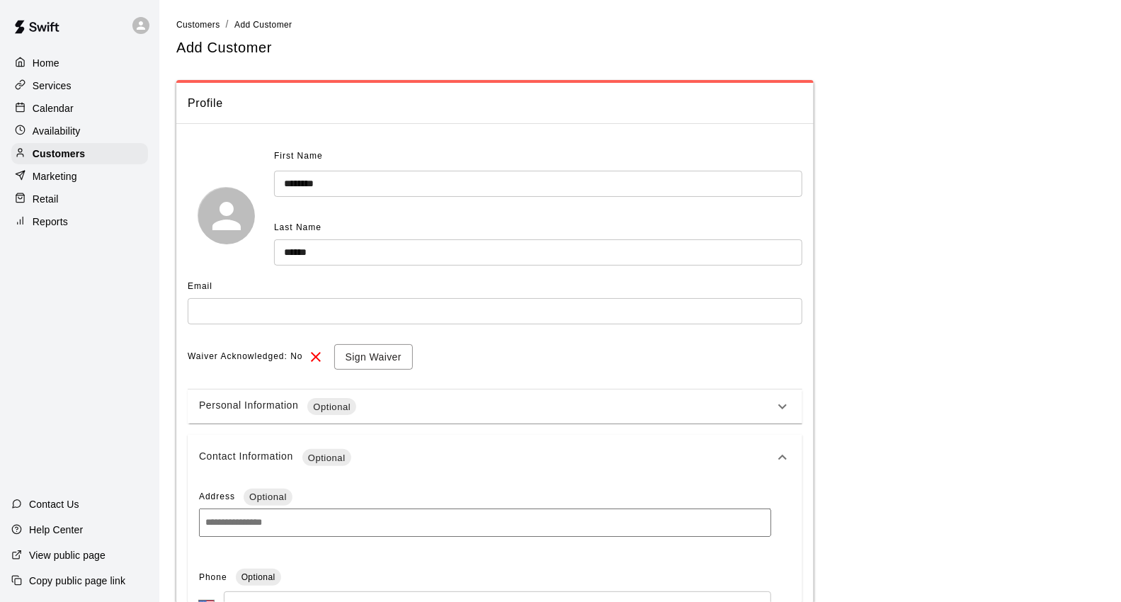
click at [646, 418] on div "Personal Information Optional" at bounding box center [495, 406] width 615 height 34
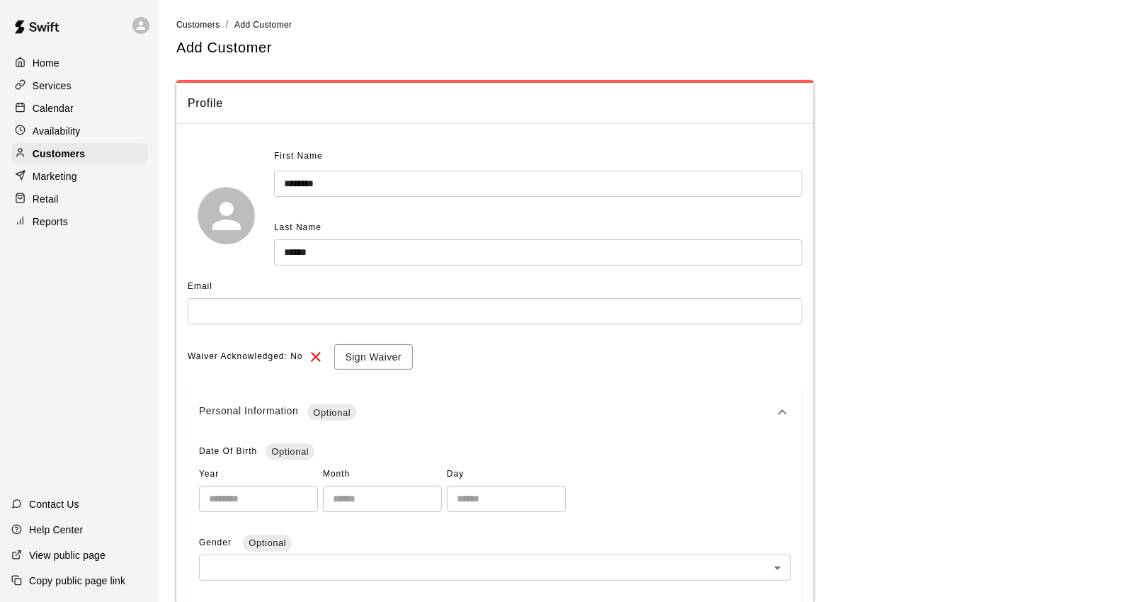
click at [576, 420] on div "Personal Information Optional" at bounding box center [495, 411] width 615 height 45
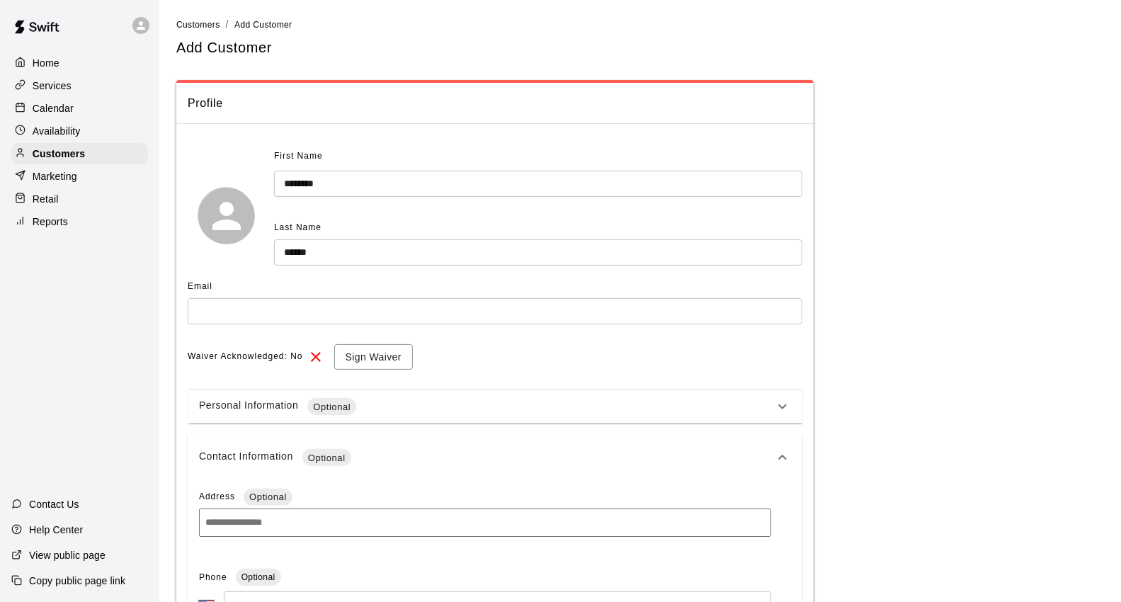
click at [540, 454] on div "Contact Information Optional" at bounding box center [486, 457] width 575 height 17
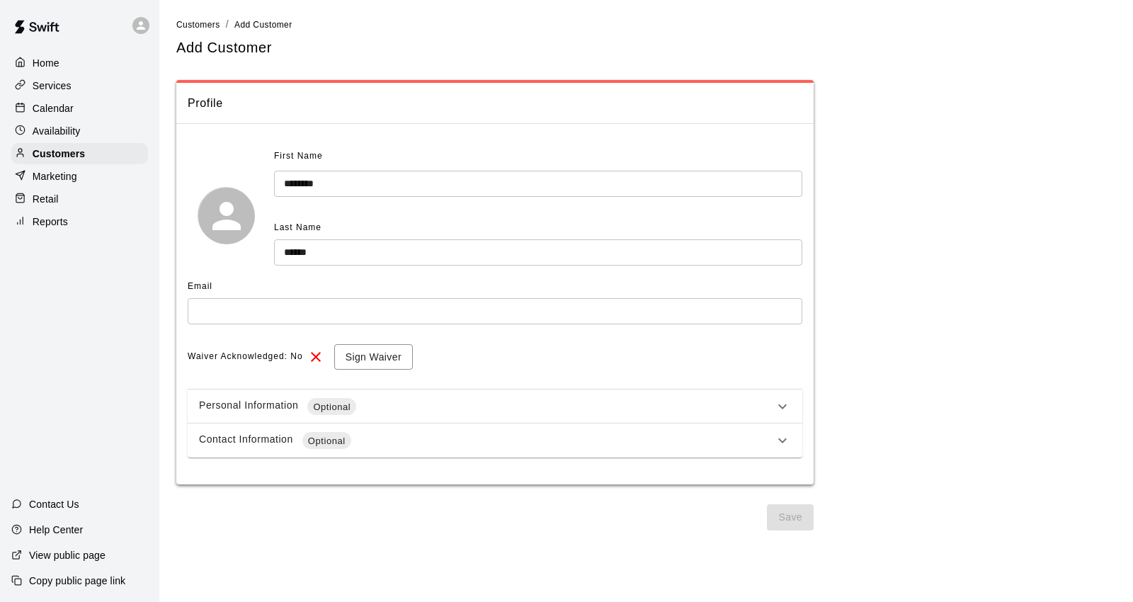
click at [450, 316] on input "text" at bounding box center [495, 311] width 615 height 26
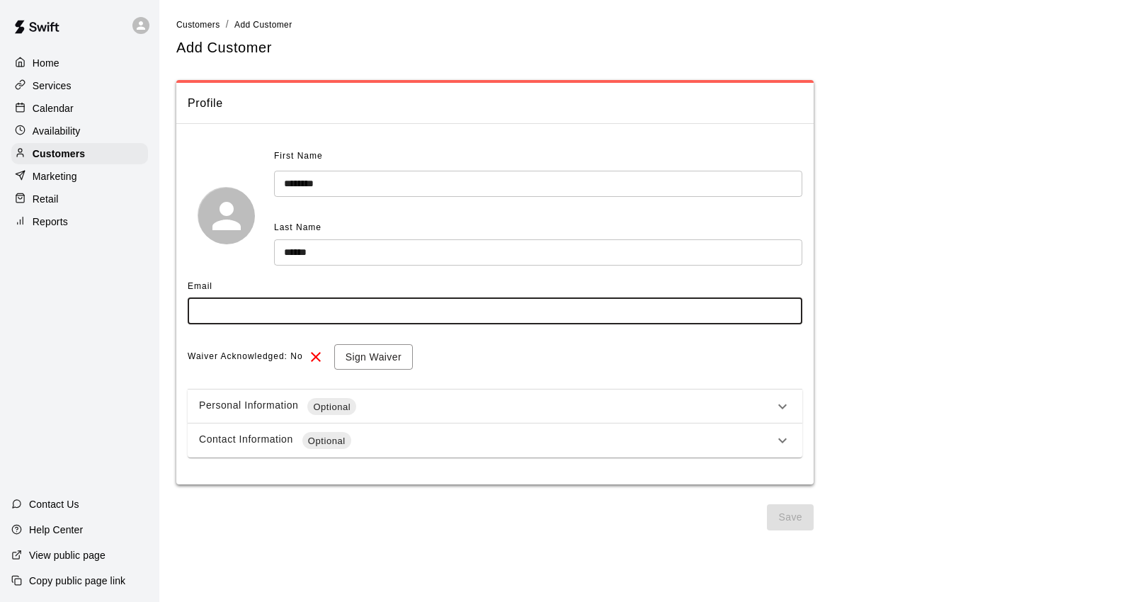
click at [576, 413] on div "Personal Information Optional" at bounding box center [486, 406] width 575 height 17
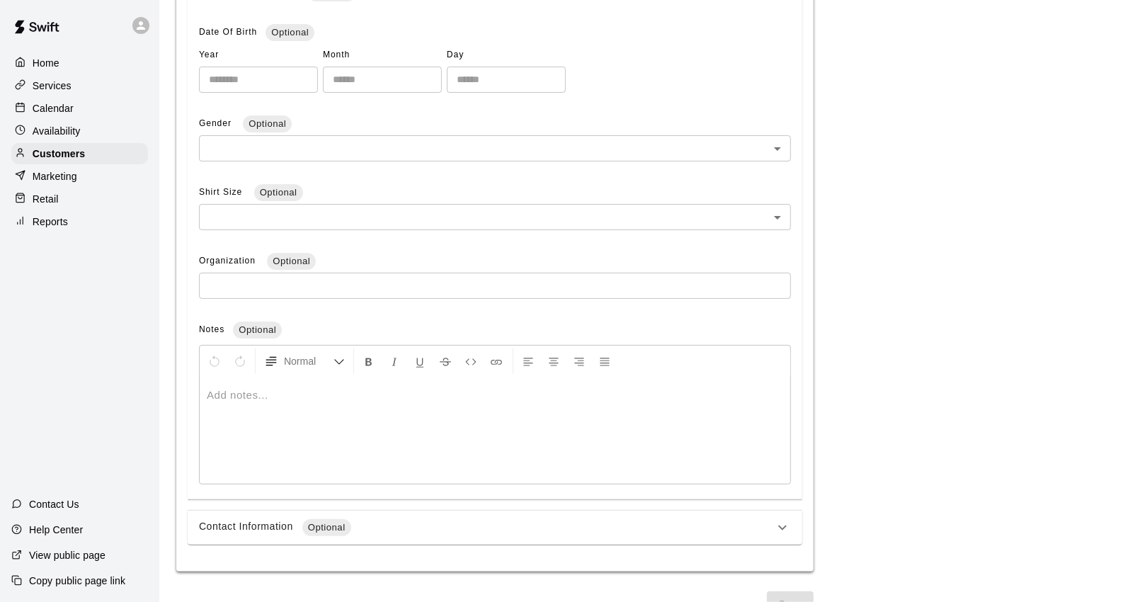
scroll to position [444, 0]
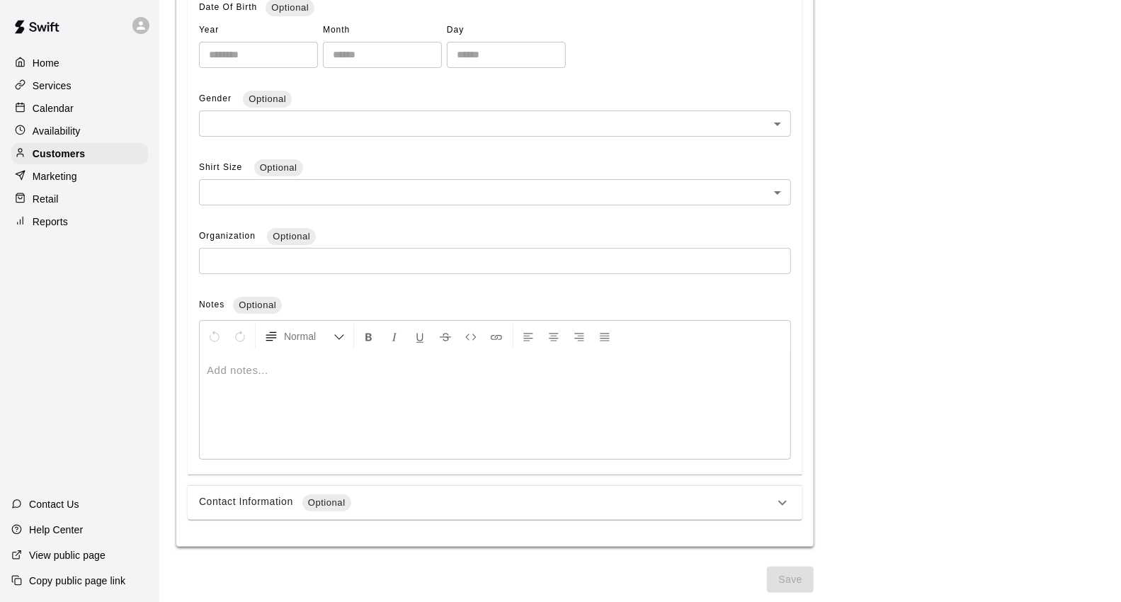
click at [409, 494] on div "Contact Information Optional" at bounding box center [486, 502] width 575 height 17
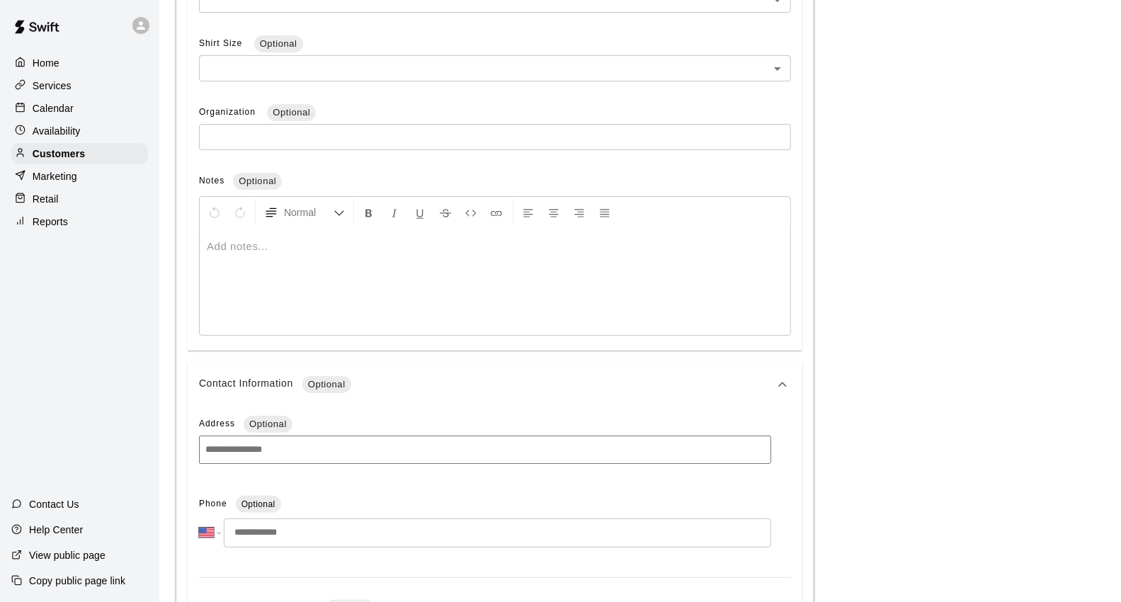
scroll to position [759, 0]
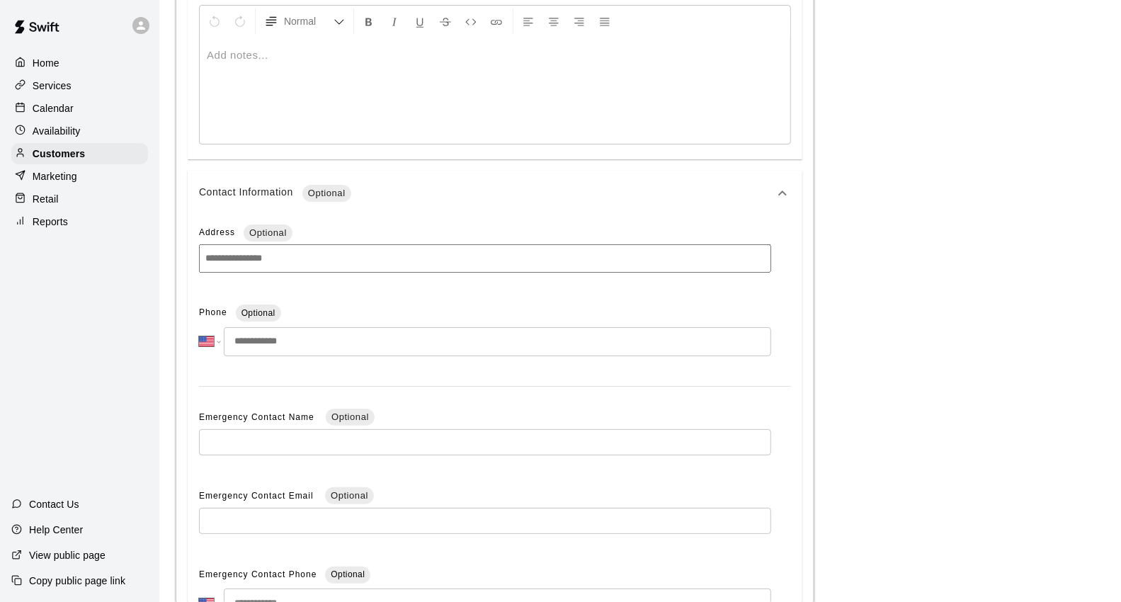
click at [345, 338] on input "tel" at bounding box center [497, 341] width 547 height 29
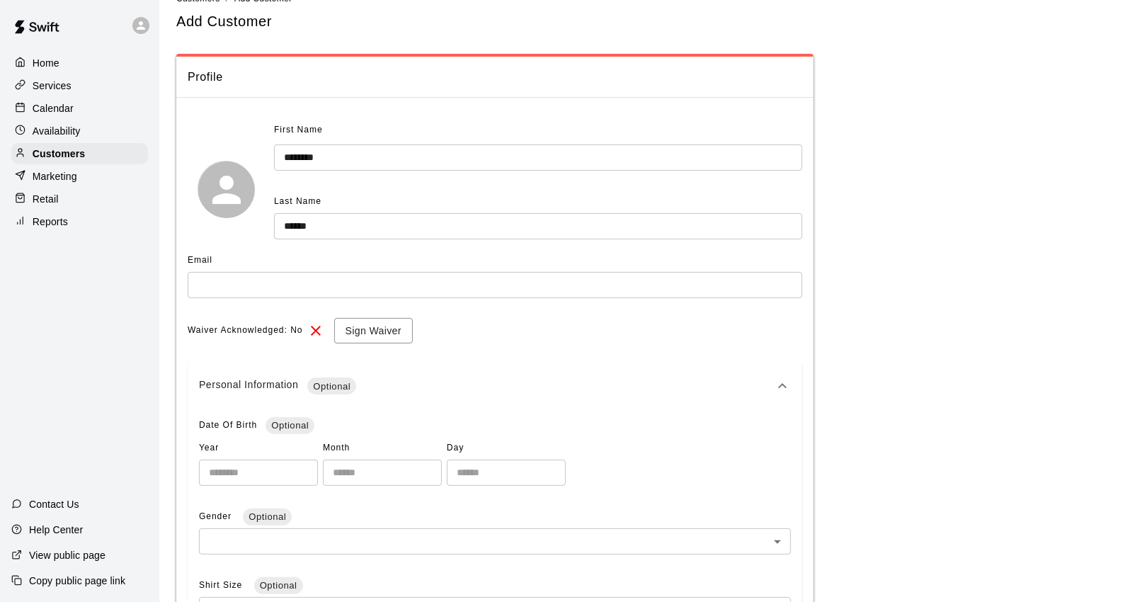
scroll to position [25, 0]
type input "**********"
click at [379, 338] on button "Sign Waiver" at bounding box center [373, 332] width 79 height 26
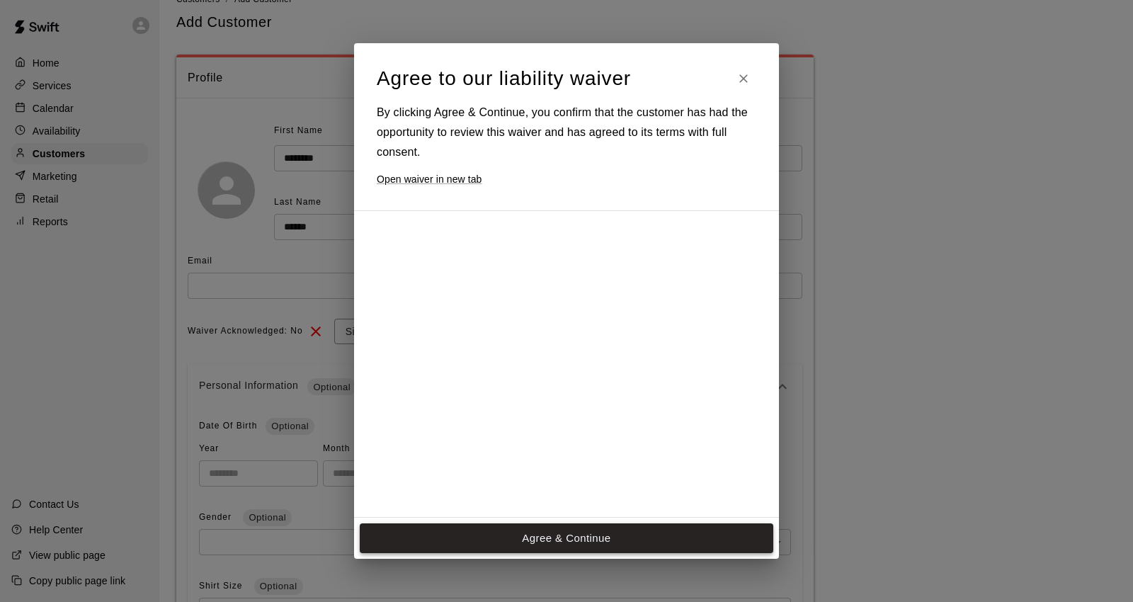
click at [616, 542] on button "Agree & Continue" at bounding box center [566, 538] width 413 height 30
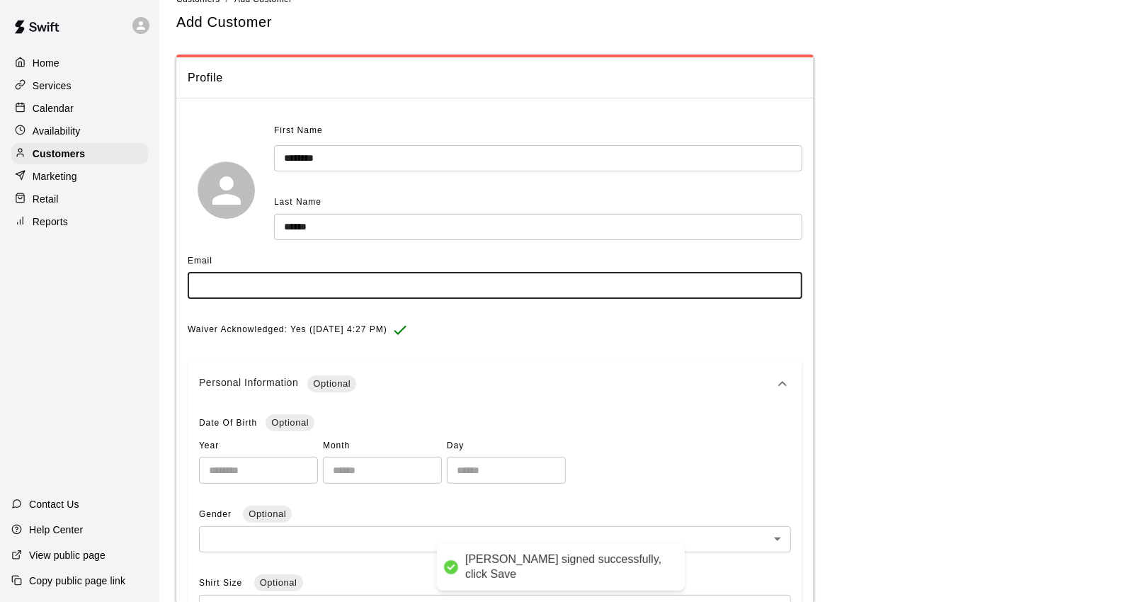
click at [315, 280] on input "text" at bounding box center [495, 286] width 615 height 26
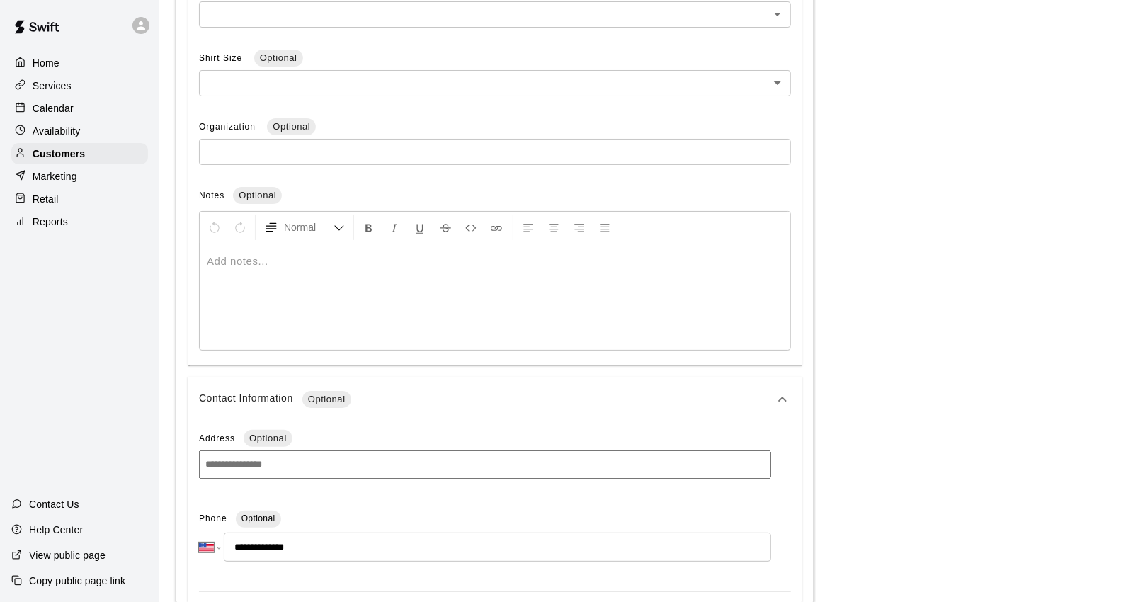
scroll to position [888, 0]
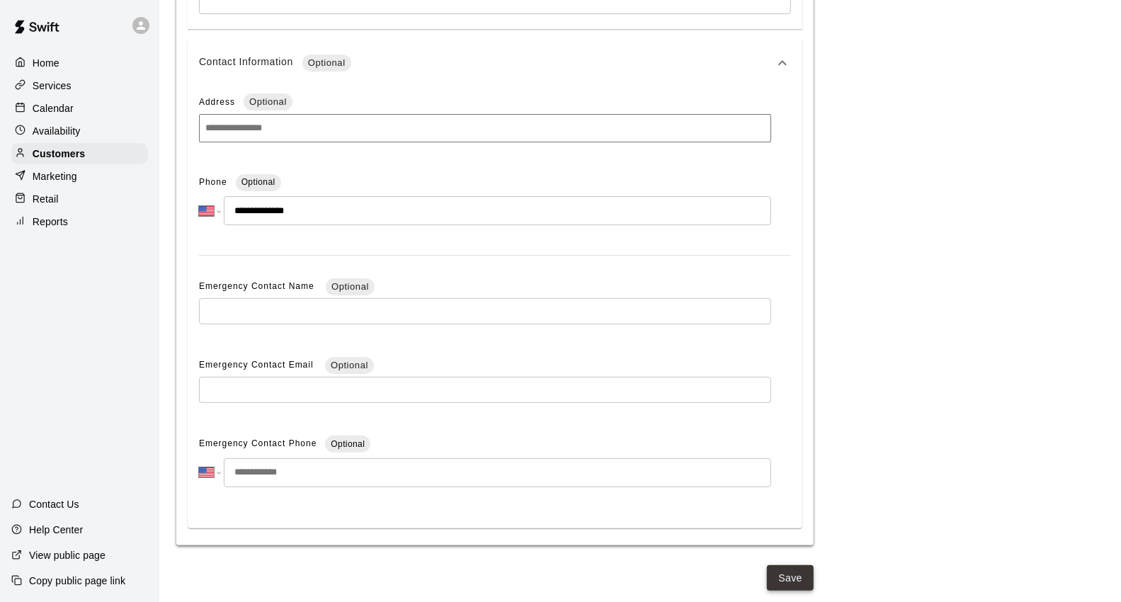
type input "**********"
click at [781, 576] on button "Save" at bounding box center [790, 578] width 47 height 26
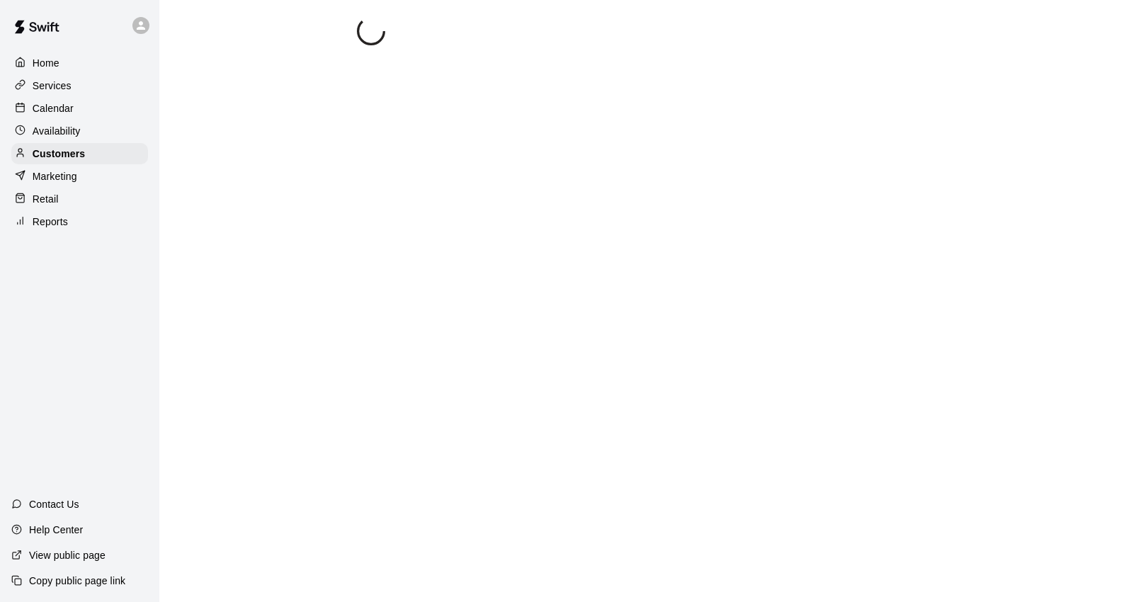
select select "**"
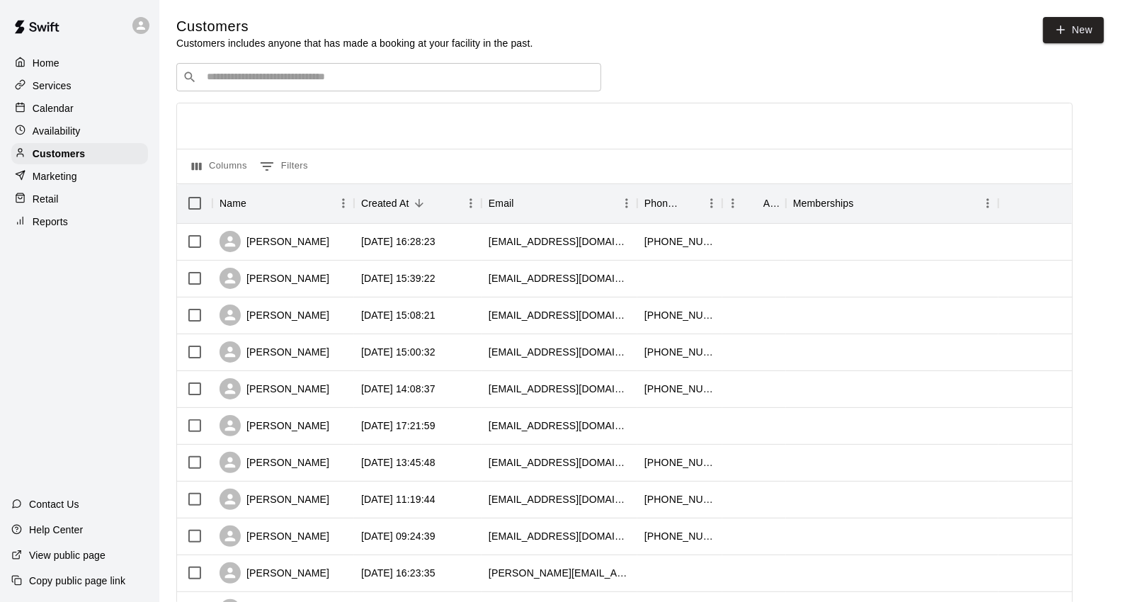
click at [34, 101] on div "Calendar" at bounding box center [79, 108] width 137 height 21
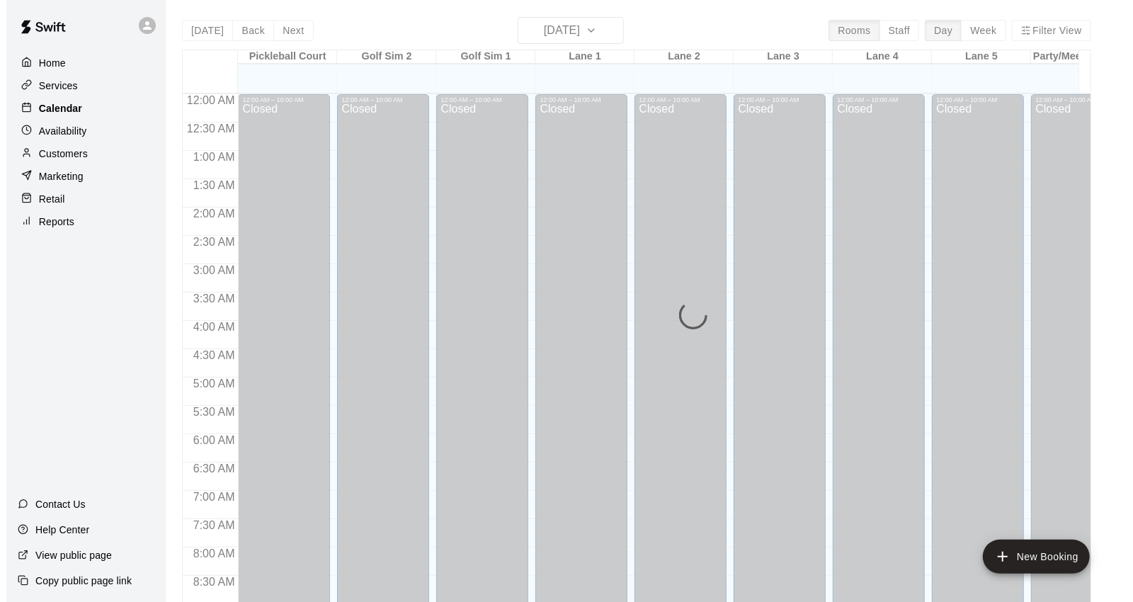
scroll to position [793, 0]
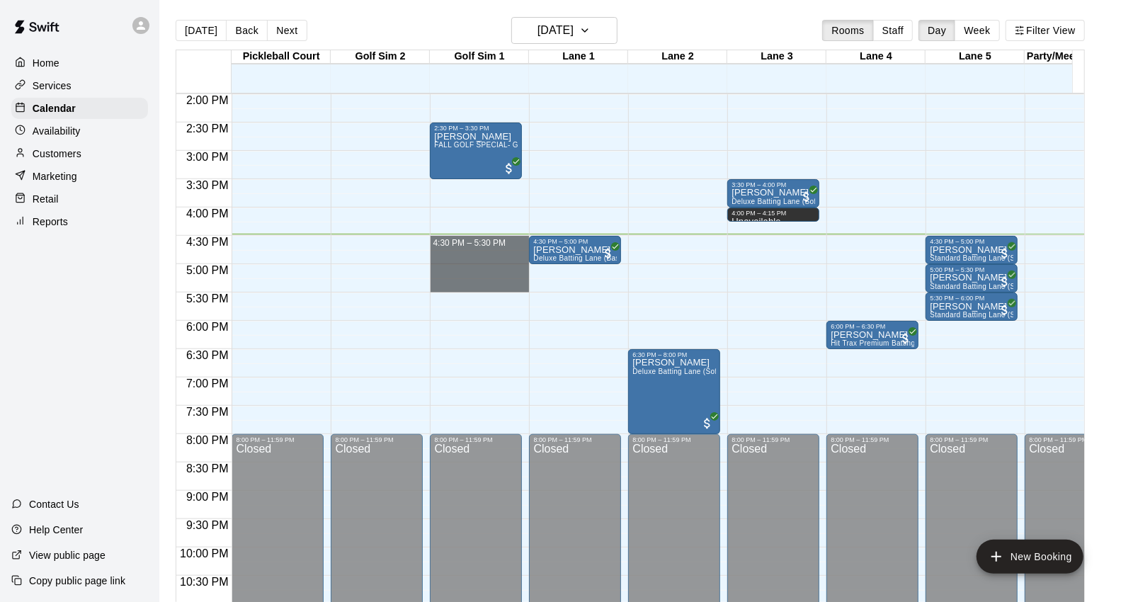
drag, startPoint x: 430, startPoint y: 244, endPoint x: 430, endPoint y: 284, distance: 40.4
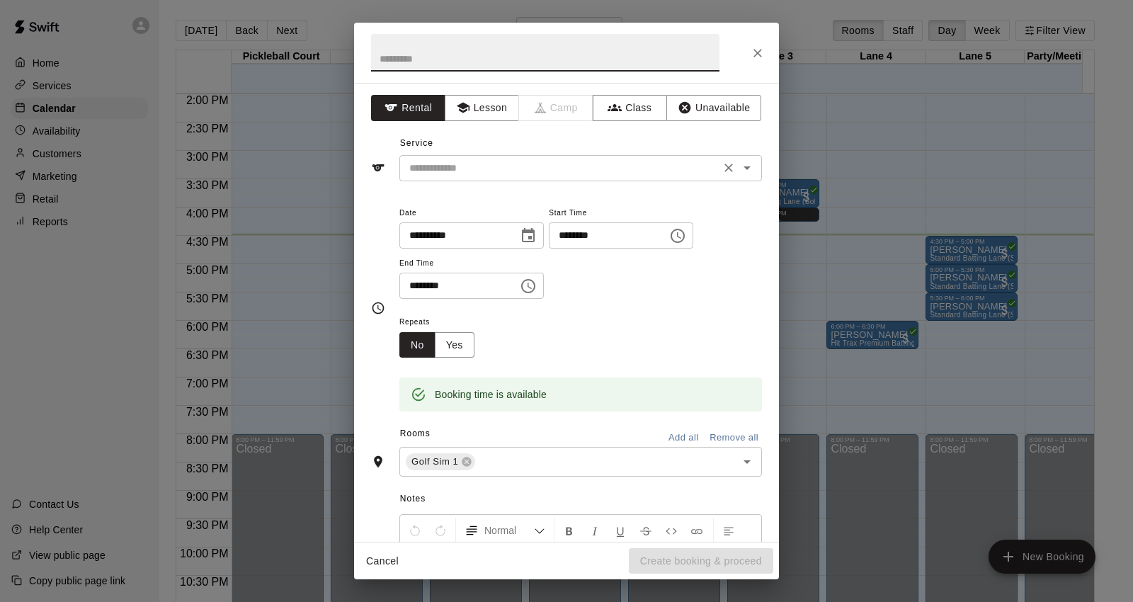
click at [577, 169] on input "text" at bounding box center [560, 168] width 312 height 18
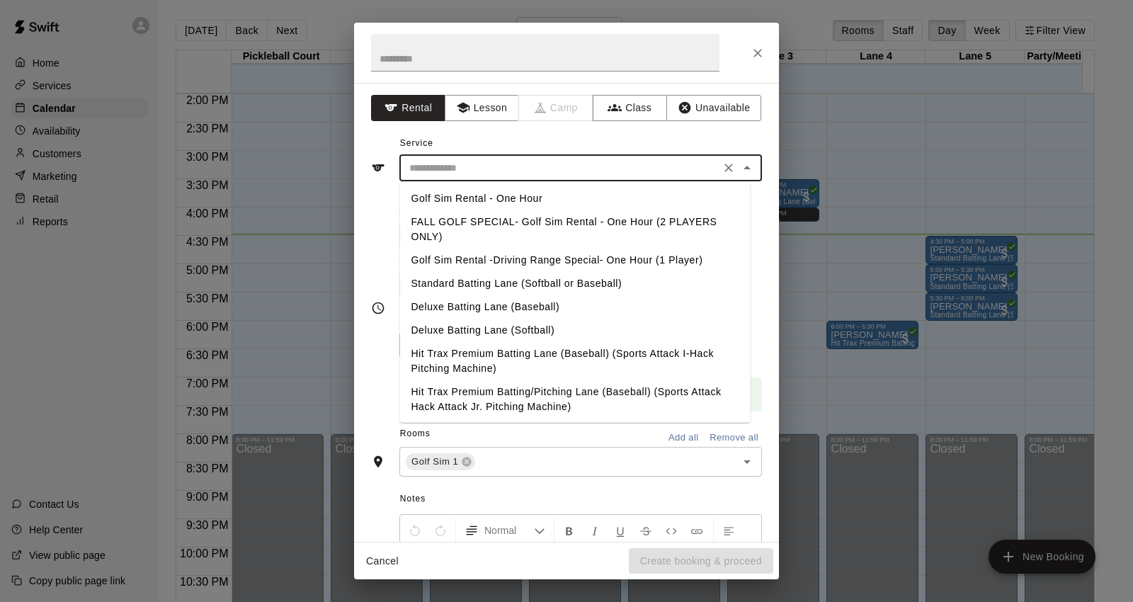
click at [575, 263] on li "Golf Sim Rental -Driving Range Special- One Hour (1 Player)" at bounding box center [574, 260] width 350 height 23
type input "**********"
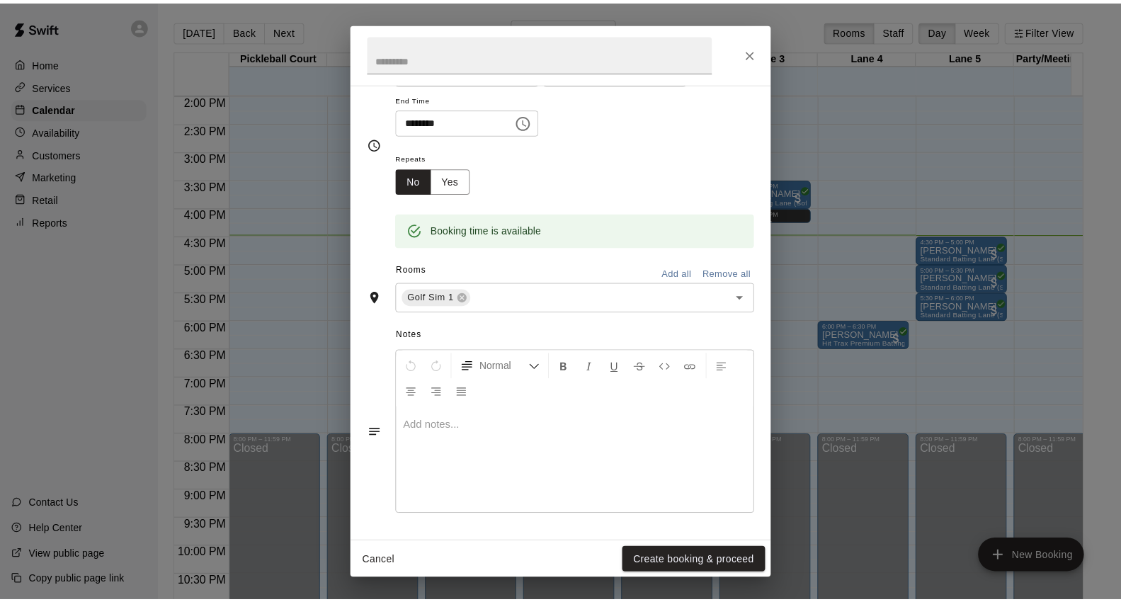
scroll to position [0, 0]
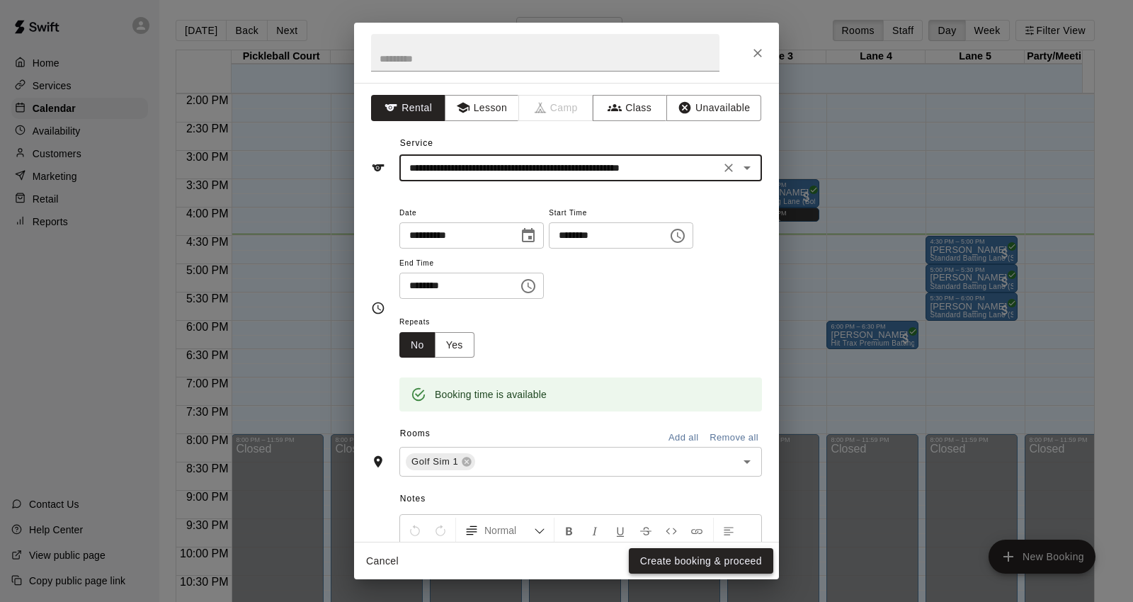
click at [706, 558] on button "Create booking & proceed" at bounding box center [701, 561] width 144 height 26
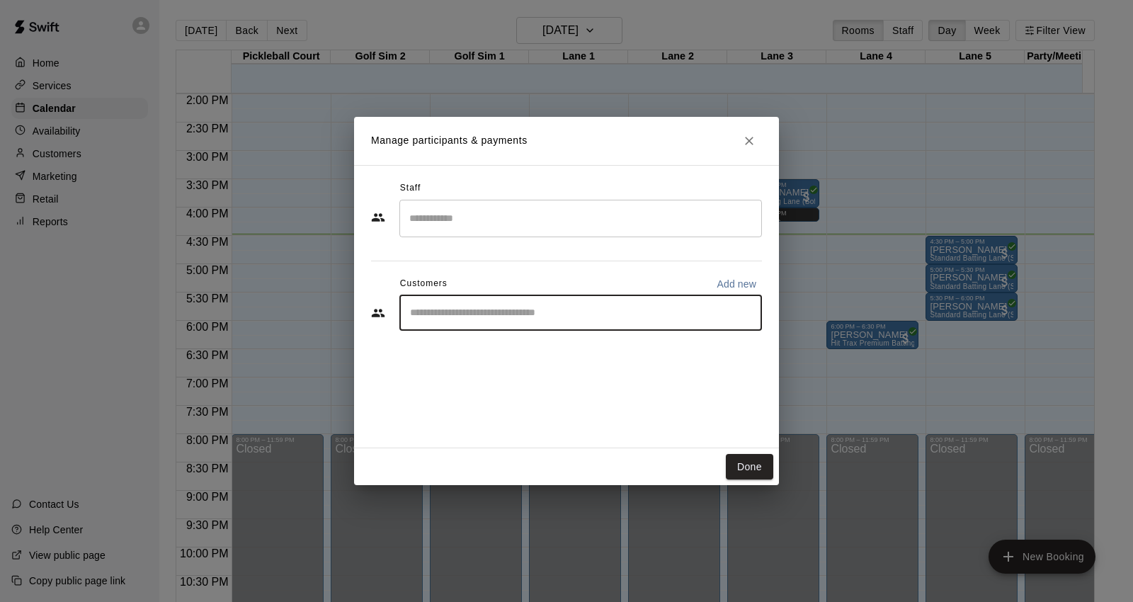
click at [574, 317] on input "Start typing to search customers..." at bounding box center [581, 313] width 350 height 14
type input "***"
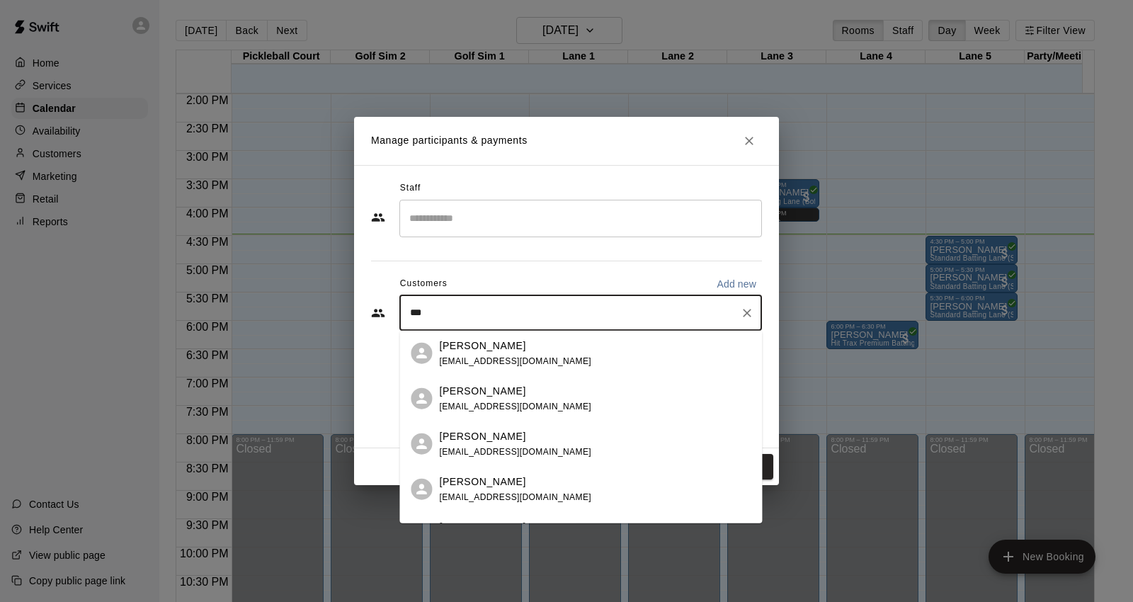
drag, startPoint x: 571, startPoint y: 331, endPoint x: 571, endPoint y: 357, distance: 25.5
click at [571, 357] on div "Raymond Allen cntryby99@outlook.com" at bounding box center [595, 353] width 312 height 30
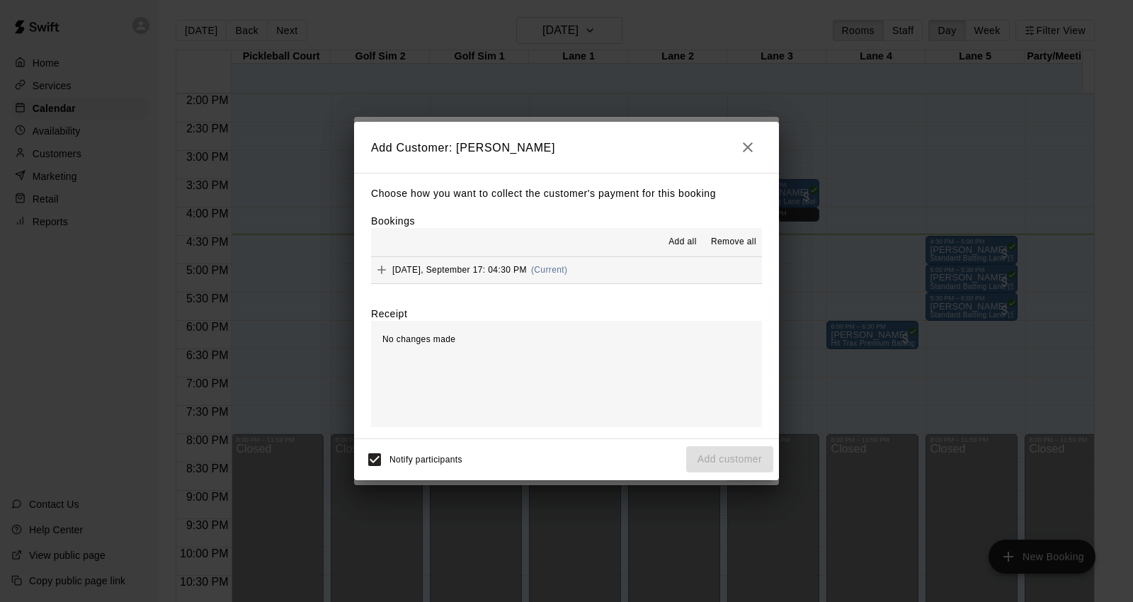
click at [624, 270] on button "Wednesday, September 17: 04:30 PM (Current)" at bounding box center [566, 270] width 391 height 26
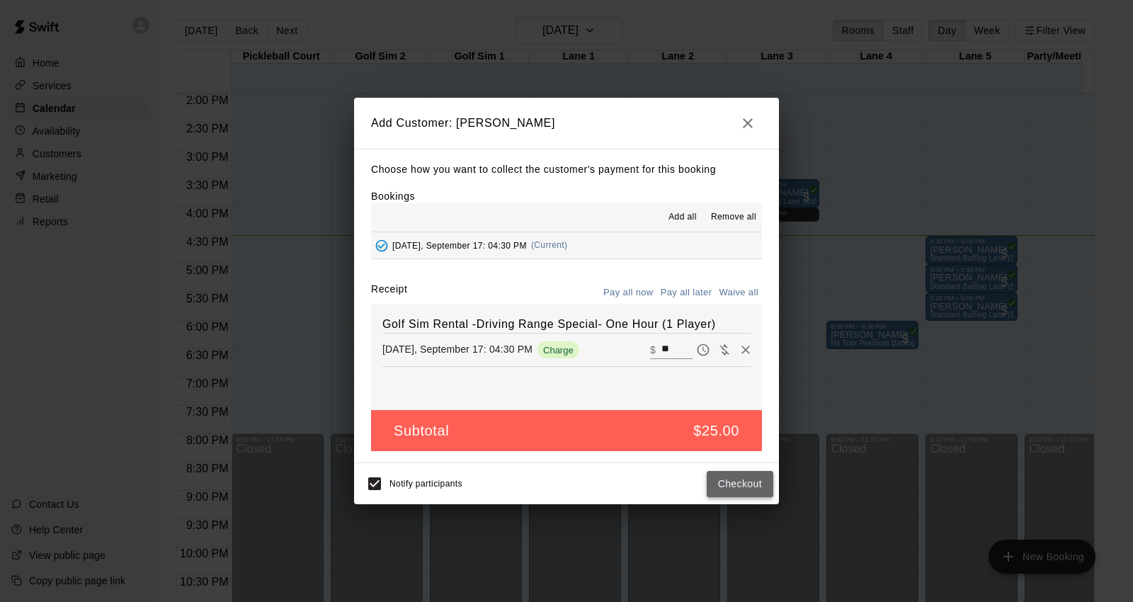
click at [741, 481] on button "Checkout" at bounding box center [740, 484] width 67 height 26
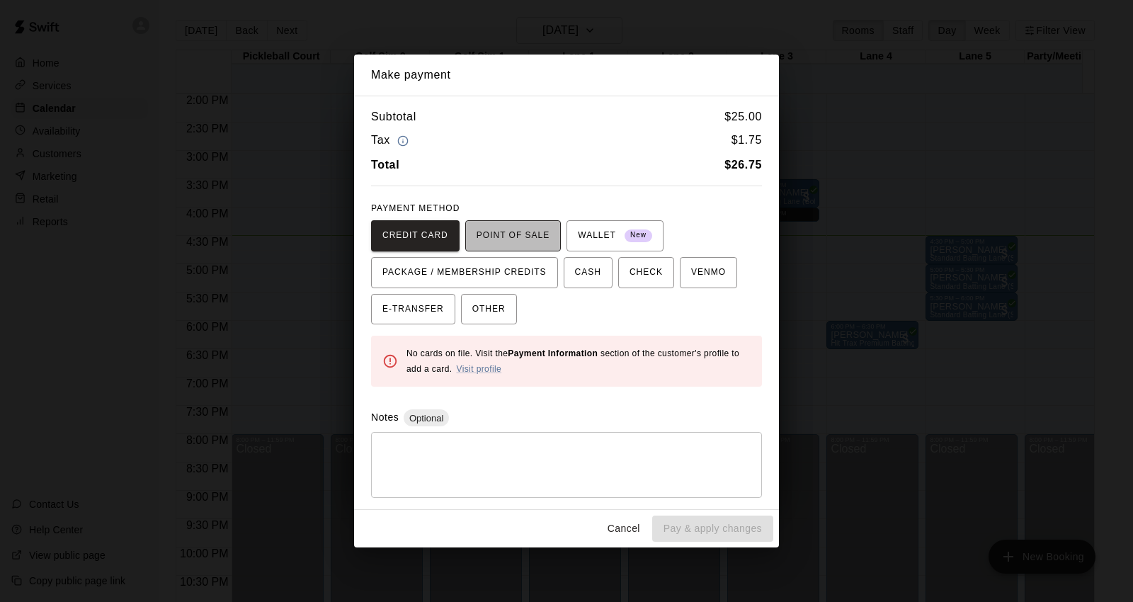
click at [515, 241] on span "POINT OF SALE" at bounding box center [513, 235] width 73 height 23
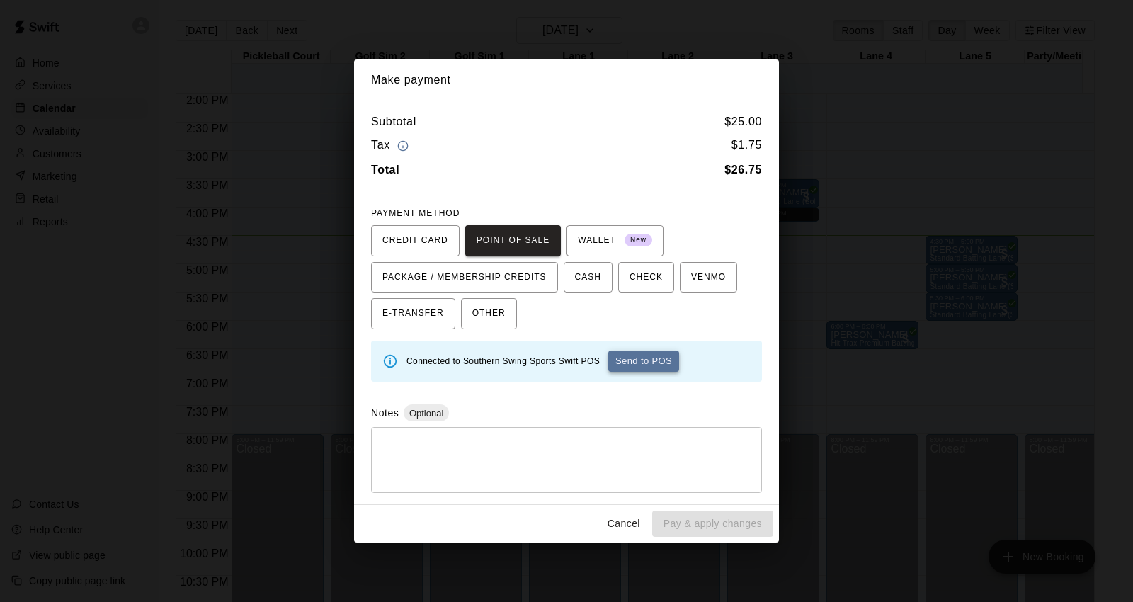
click at [653, 362] on button "Send to POS" at bounding box center [643, 360] width 71 height 21
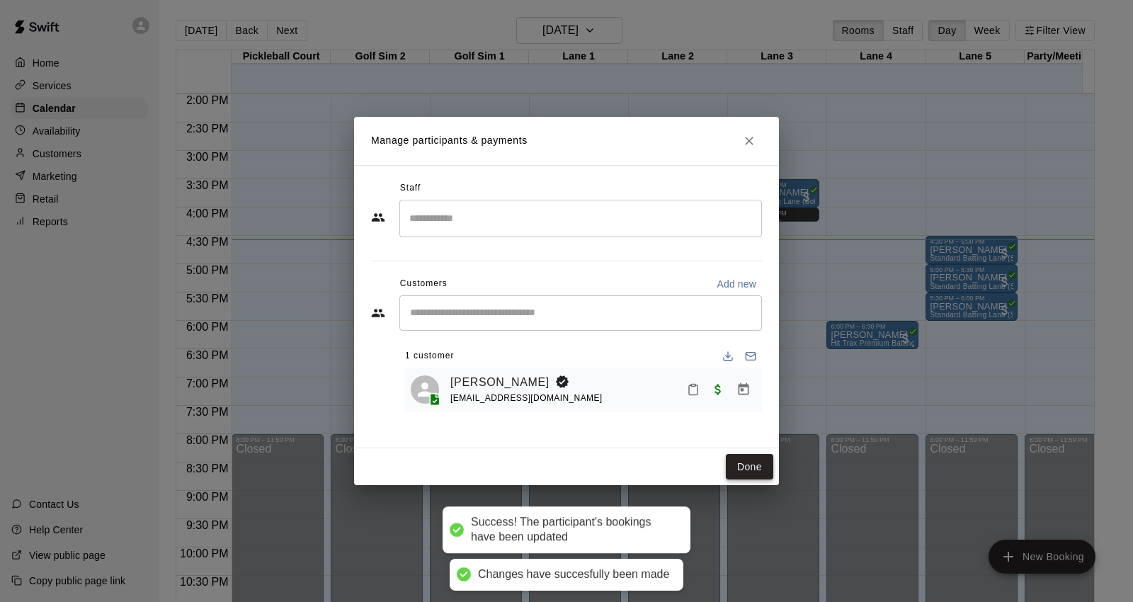
click at [759, 463] on button "Done" at bounding box center [749, 467] width 47 height 26
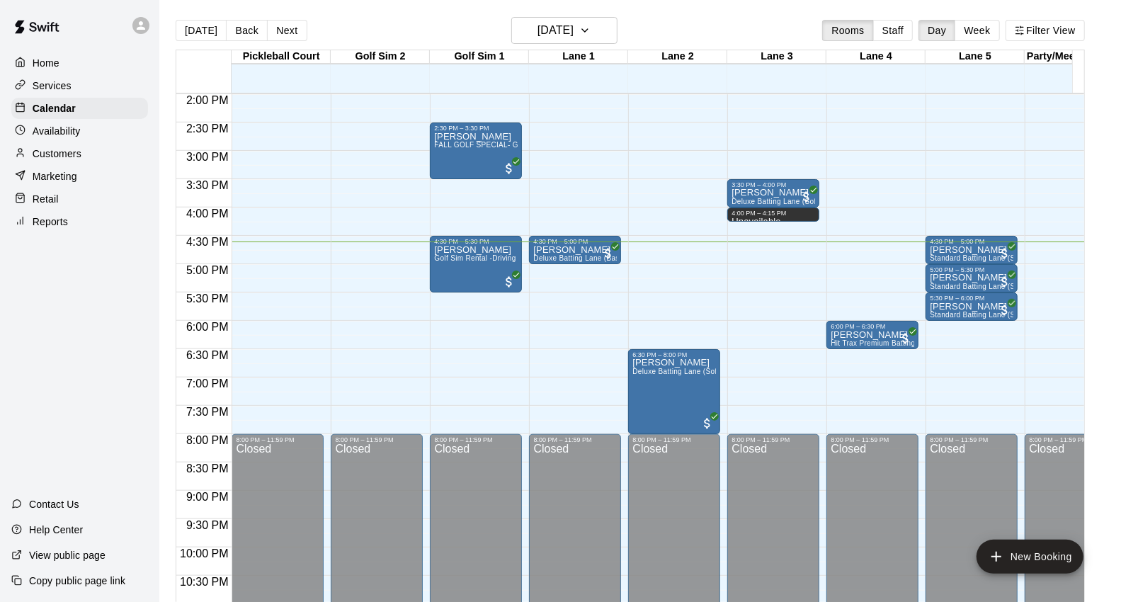
scroll to position [714, 0]
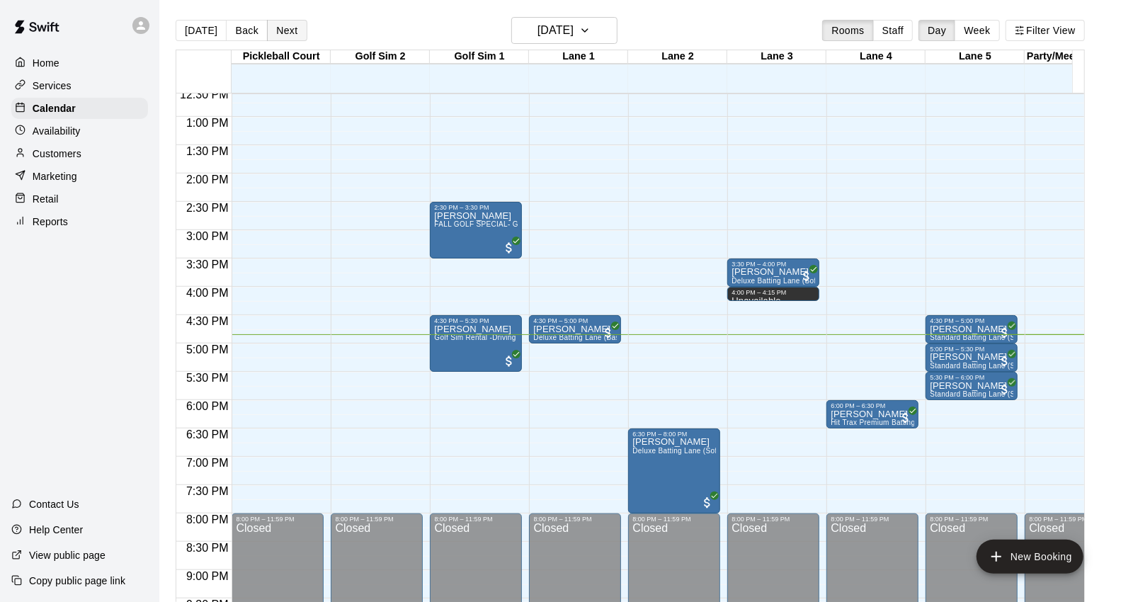
click at [300, 30] on button "Next" at bounding box center [287, 30] width 40 height 21
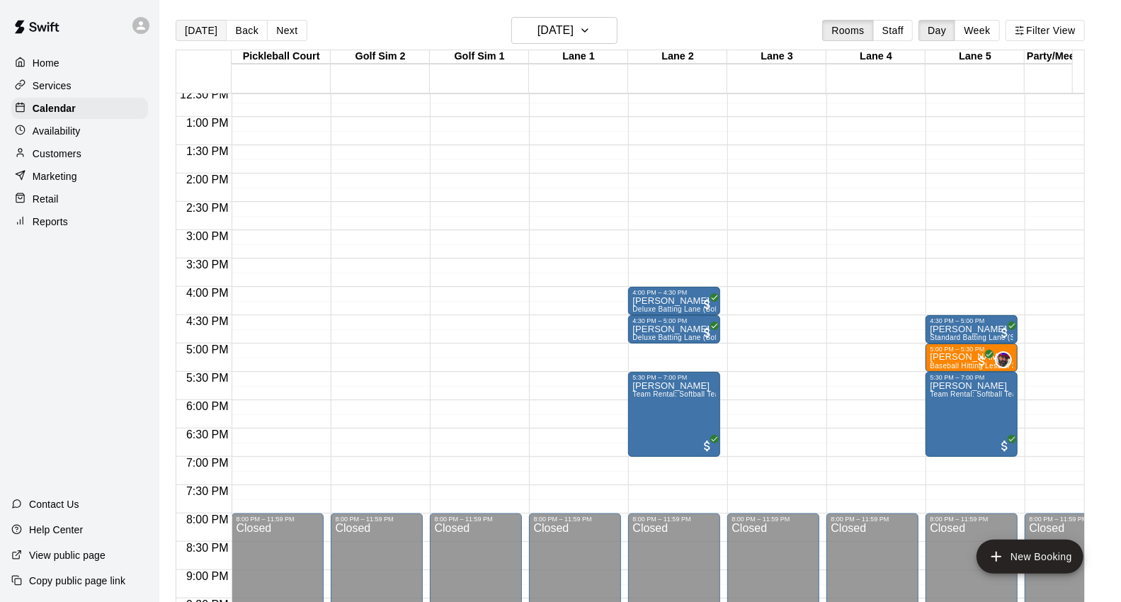
click at [206, 33] on button "[DATE]" at bounding box center [201, 30] width 51 height 21
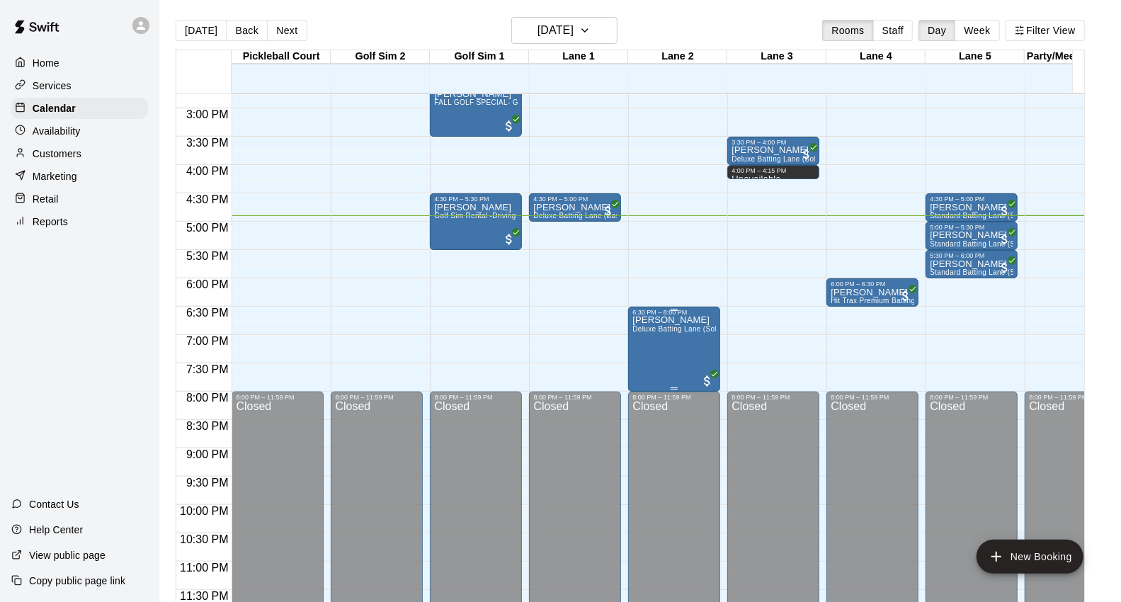
scroll to position [847, 0]
drag, startPoint x: 285, startPoint y: 33, endPoint x: 872, endPoint y: 300, distance: 643.9
click at [286, 34] on button "Next" at bounding box center [287, 30] width 40 height 21
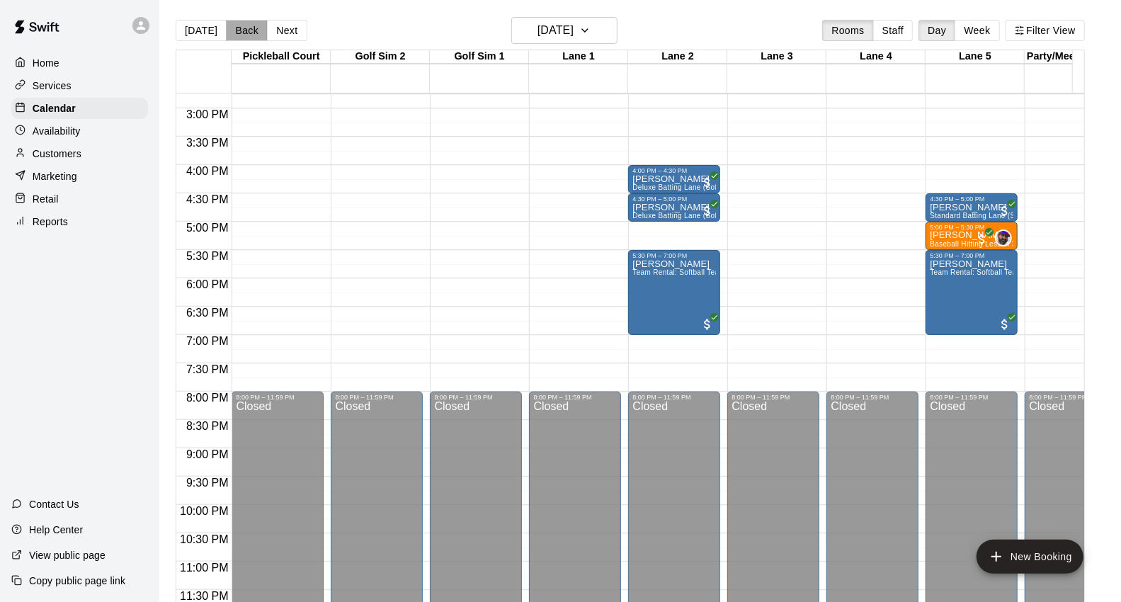
click at [243, 38] on button "Back" at bounding box center [247, 30] width 42 height 21
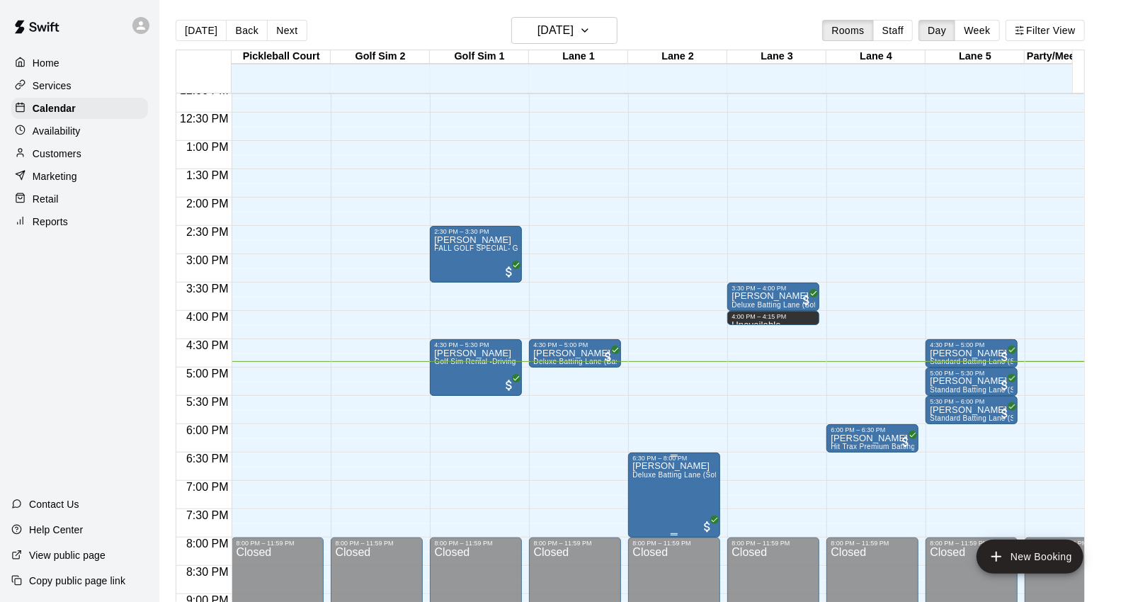
scroll to position [768, 0]
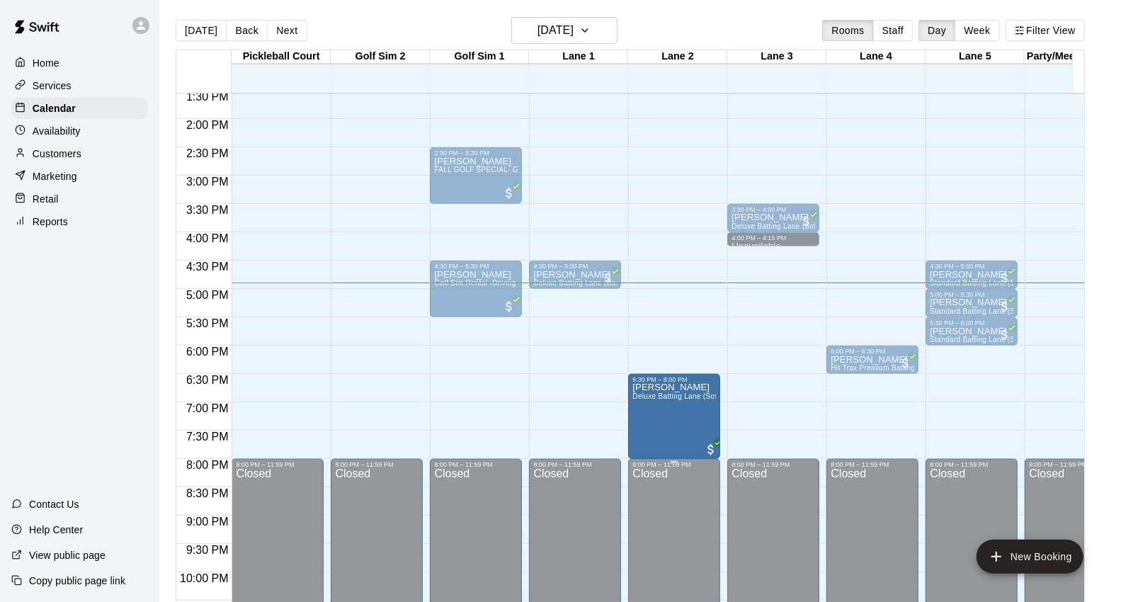
drag, startPoint x: 675, startPoint y: 455, endPoint x: 675, endPoint y: 466, distance: 10.6
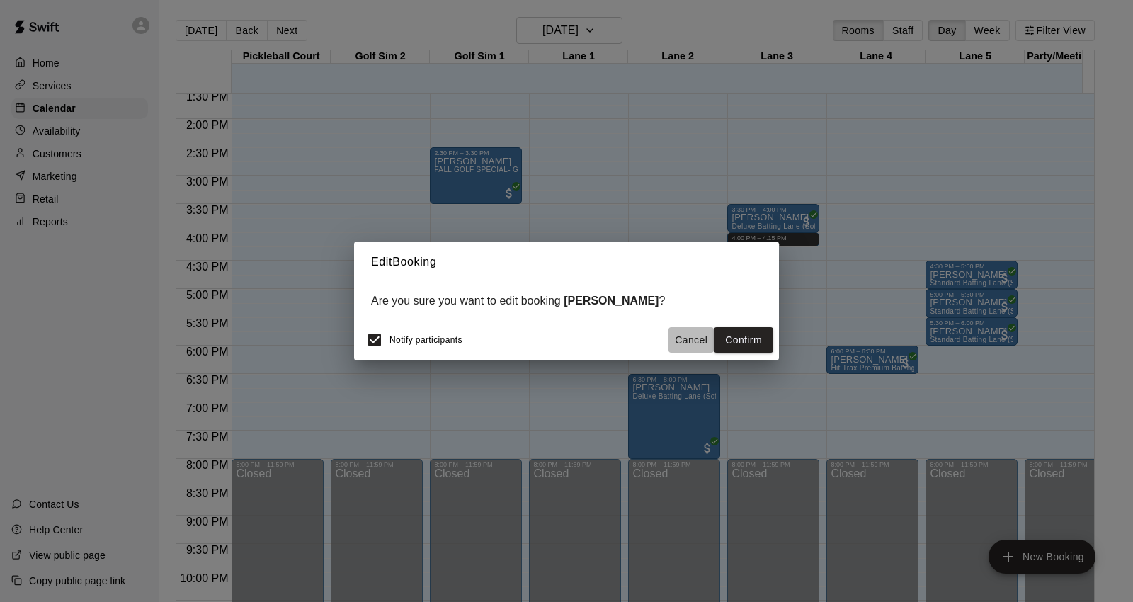
click at [697, 350] on button "Cancel" at bounding box center [690, 340] width 45 height 26
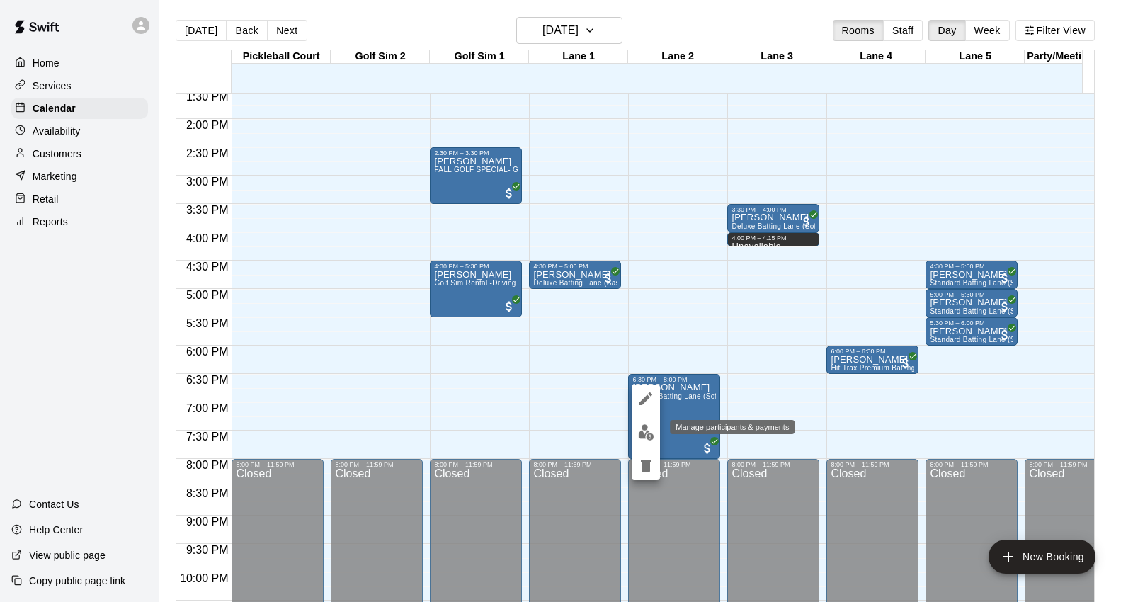
click at [639, 430] on img "edit" at bounding box center [646, 432] width 16 height 16
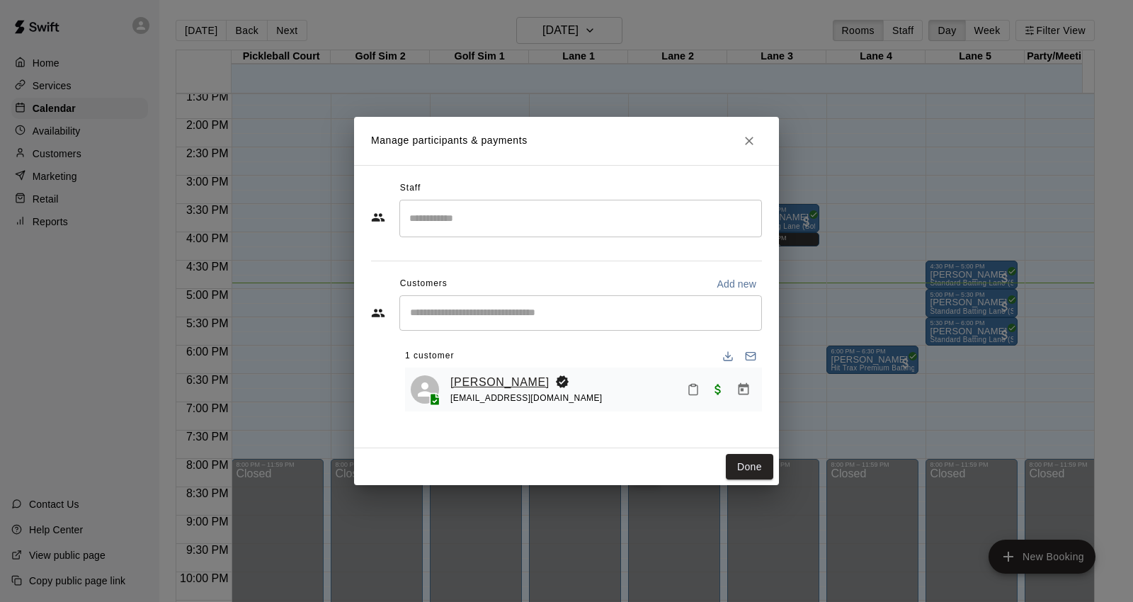
click at [472, 378] on link "[PERSON_NAME]" at bounding box center [499, 382] width 99 height 18
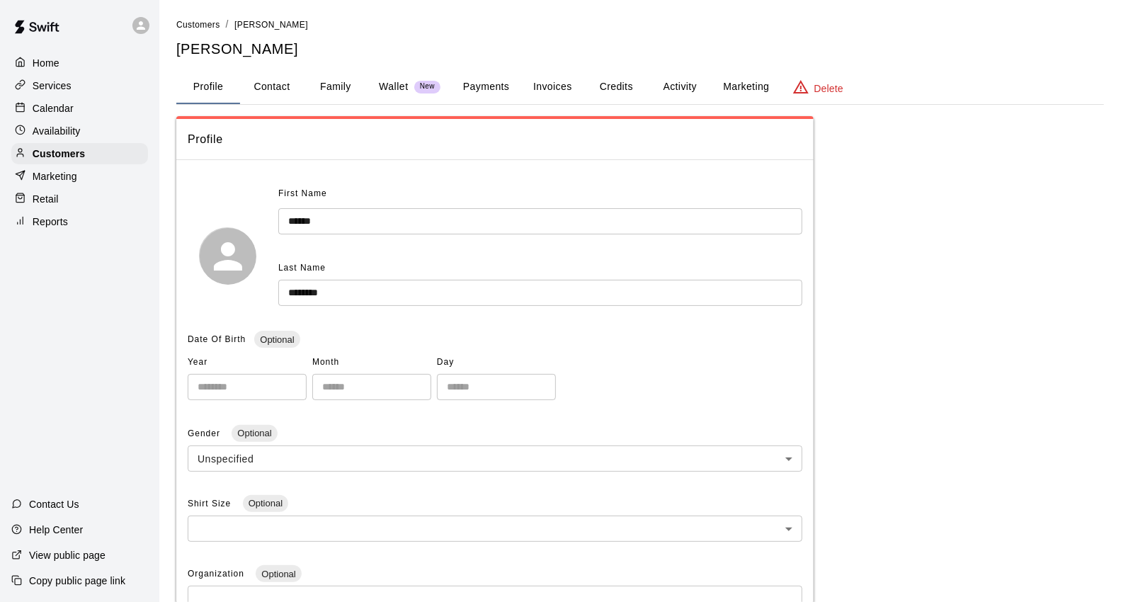
click at [490, 93] on button "Payments" at bounding box center [486, 87] width 69 height 34
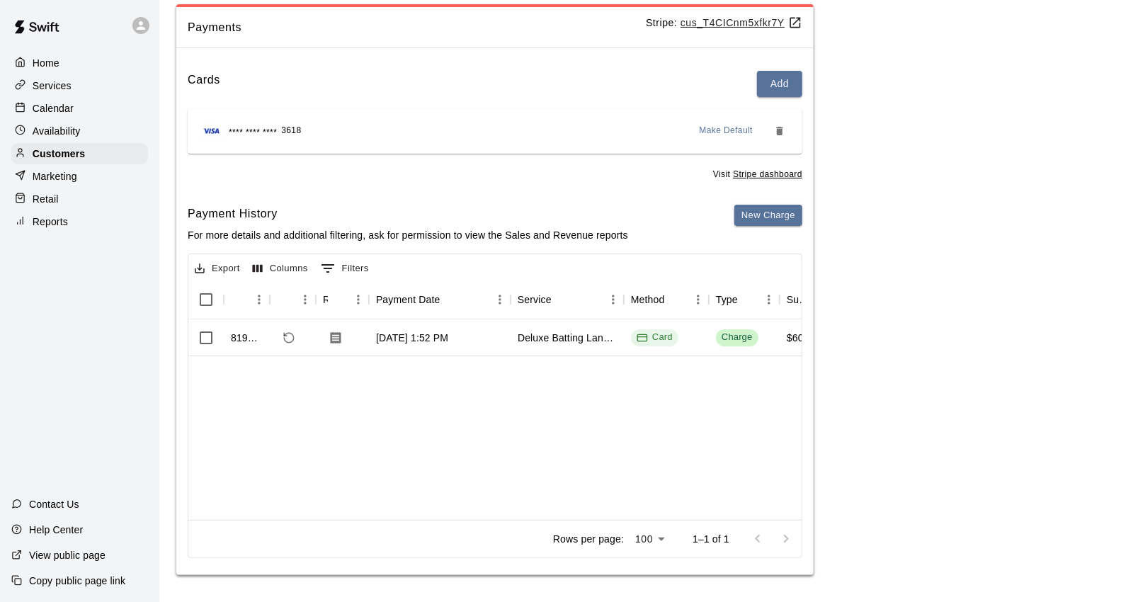
click at [89, 115] on div "Calendar" at bounding box center [79, 108] width 137 height 21
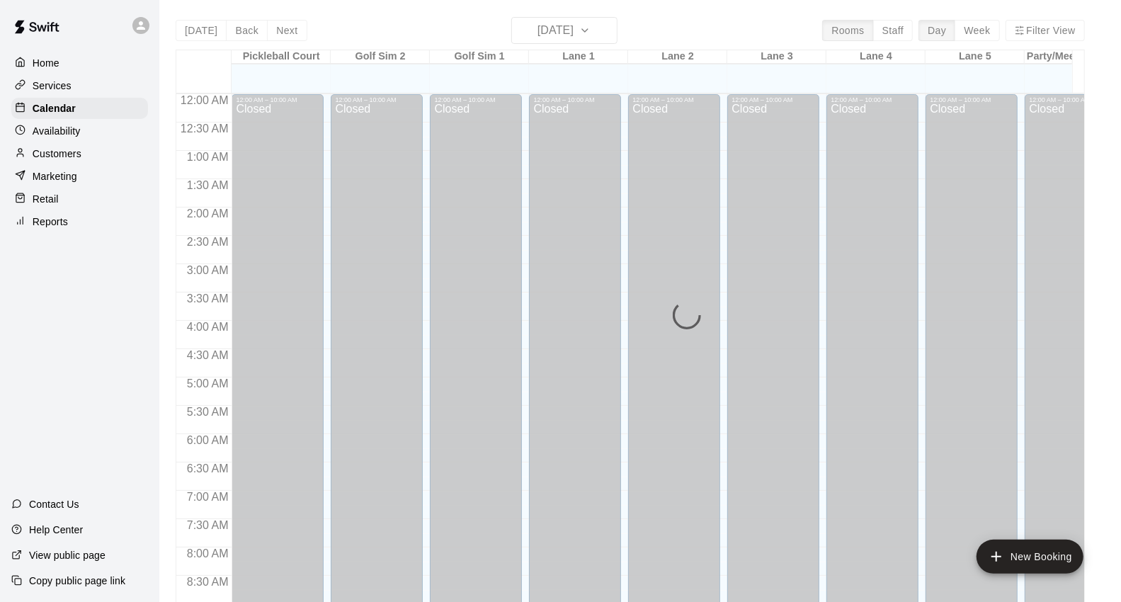
scroll to position [793, 0]
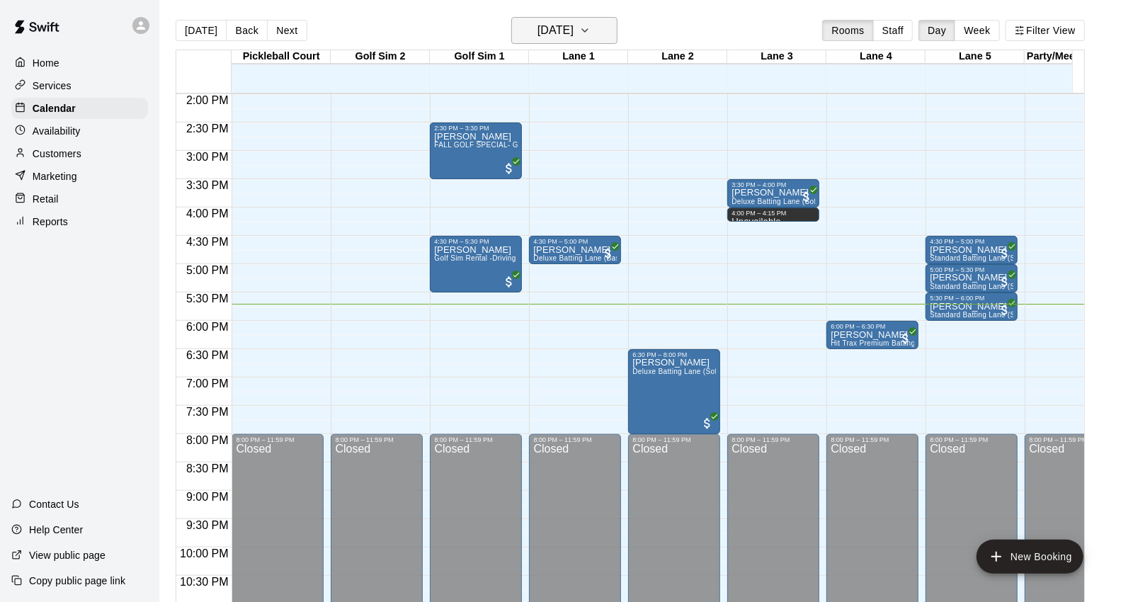
click at [574, 33] on h6 "[DATE]" at bounding box center [555, 31] width 36 height 20
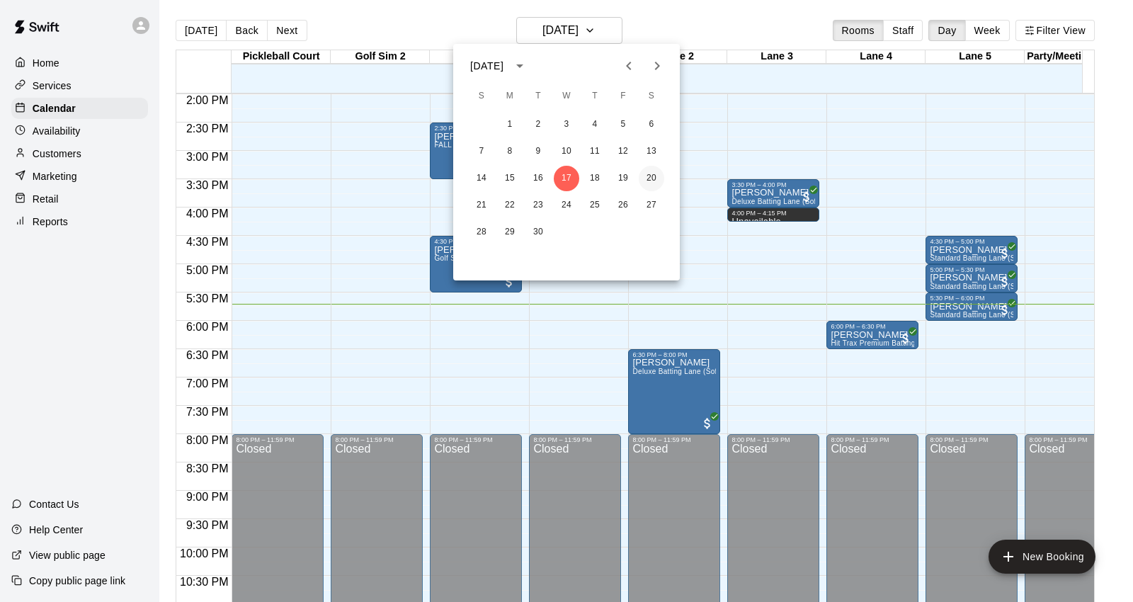
click at [649, 178] on button "20" at bounding box center [651, 178] width 25 height 25
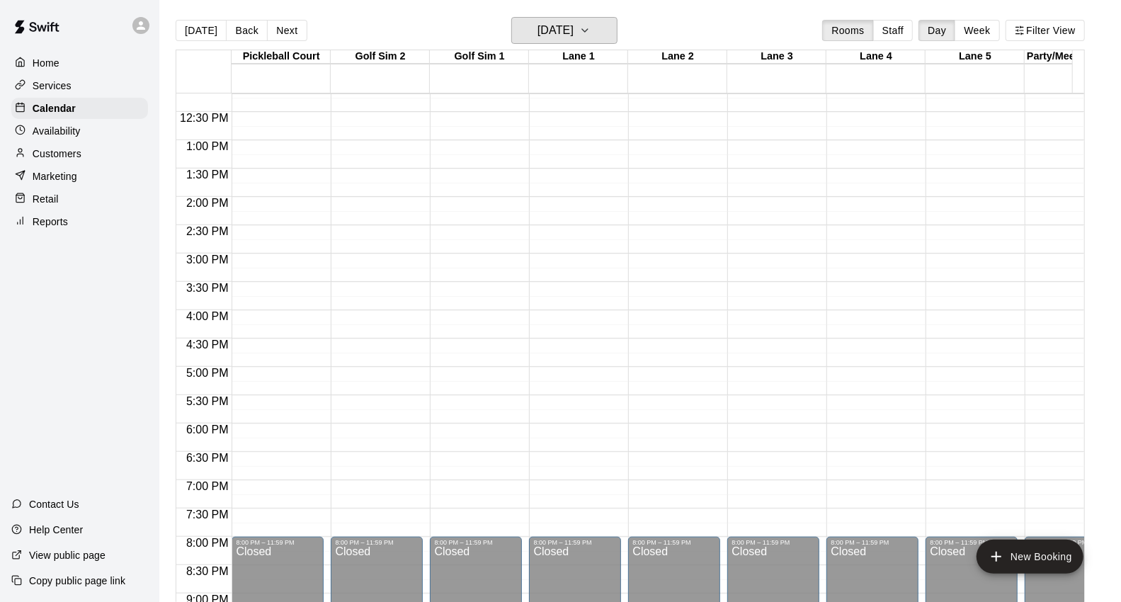
scroll to position [557, 0]
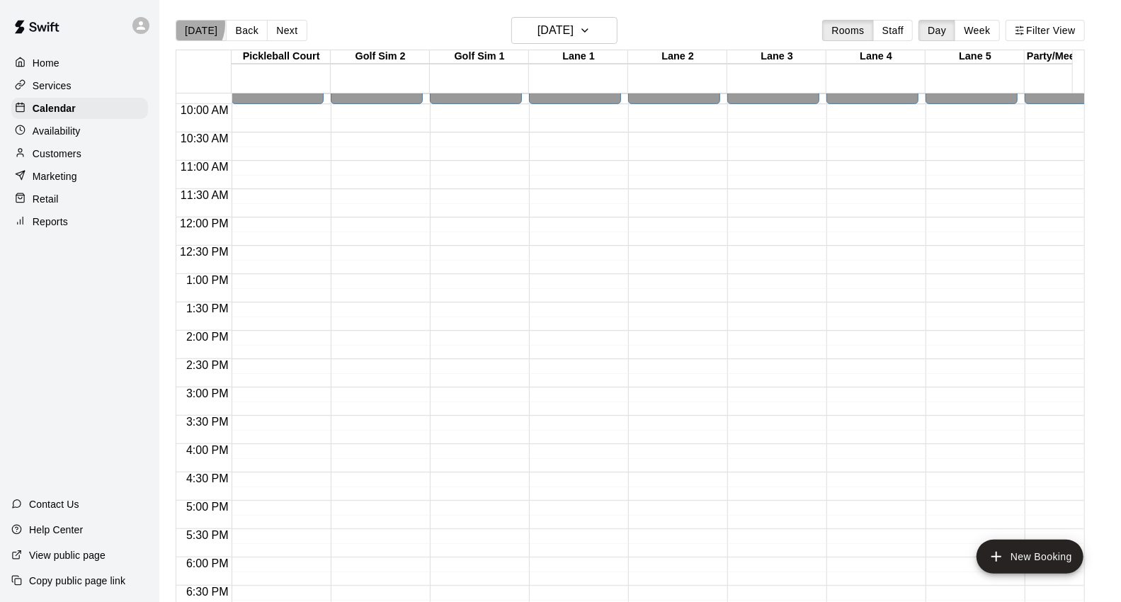
click at [181, 24] on button "[DATE]" at bounding box center [201, 30] width 51 height 21
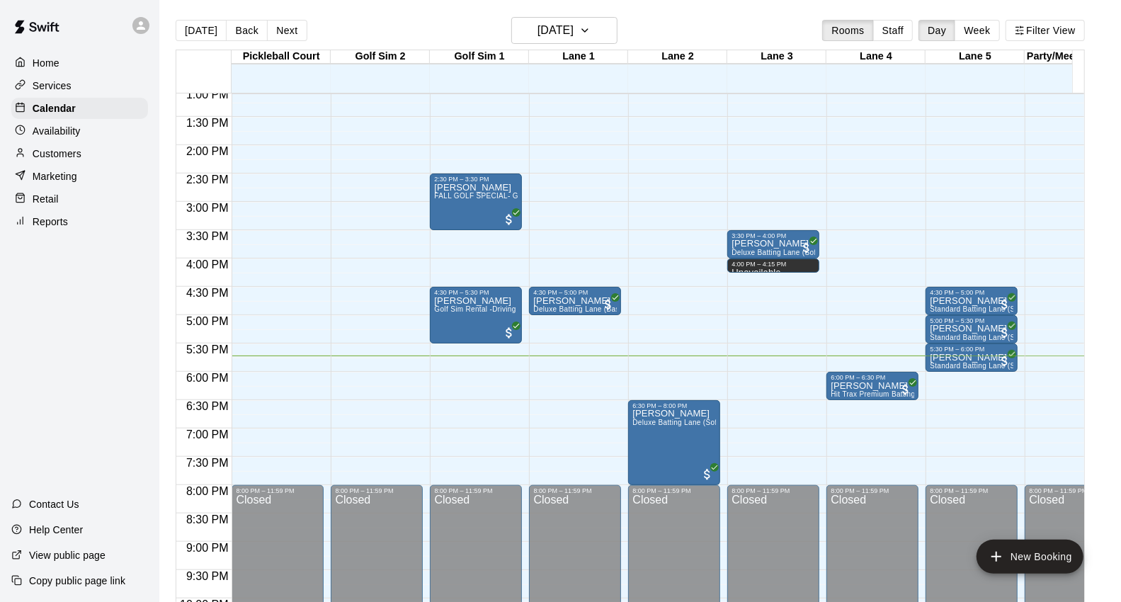
scroll to position [793, 0]
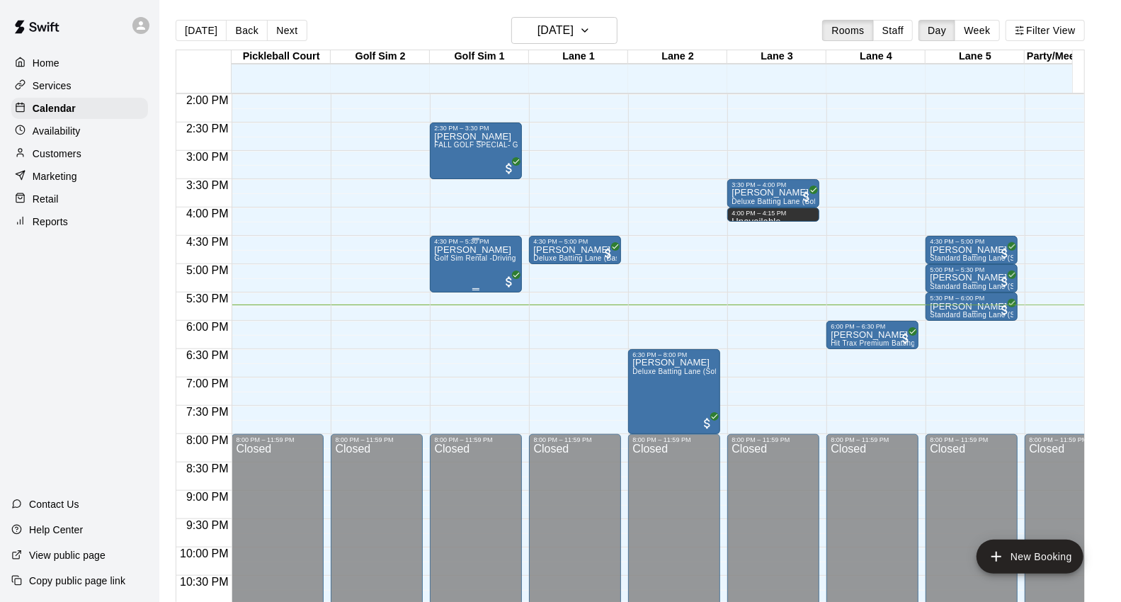
click at [486, 250] on p "Raymond Allen" at bounding box center [476, 250] width 84 height 0
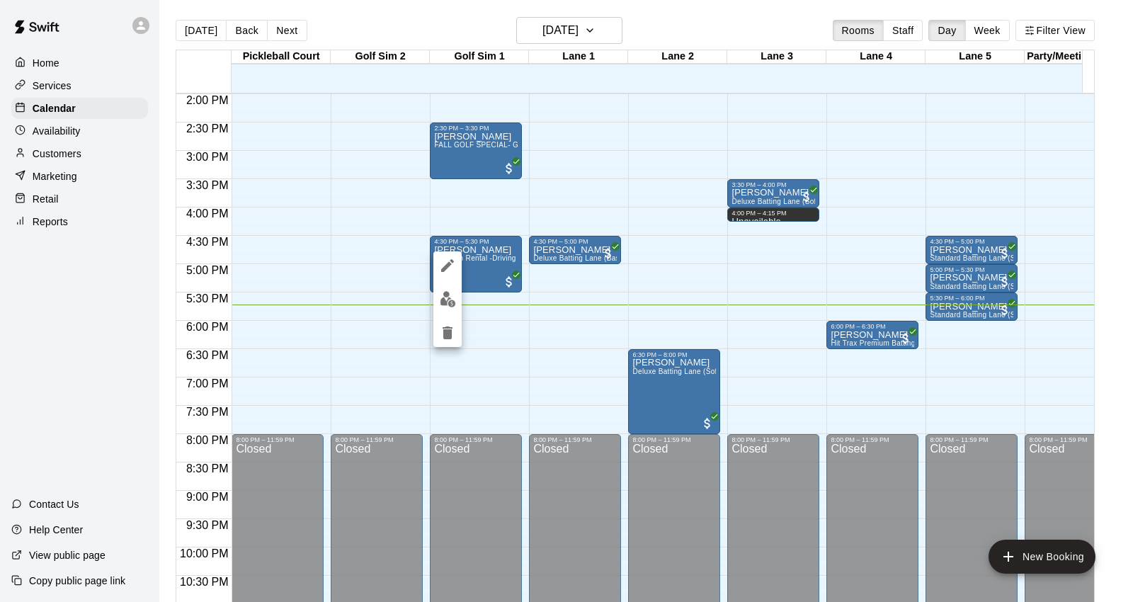
click at [428, 307] on div at bounding box center [566, 301] width 1133 height 602
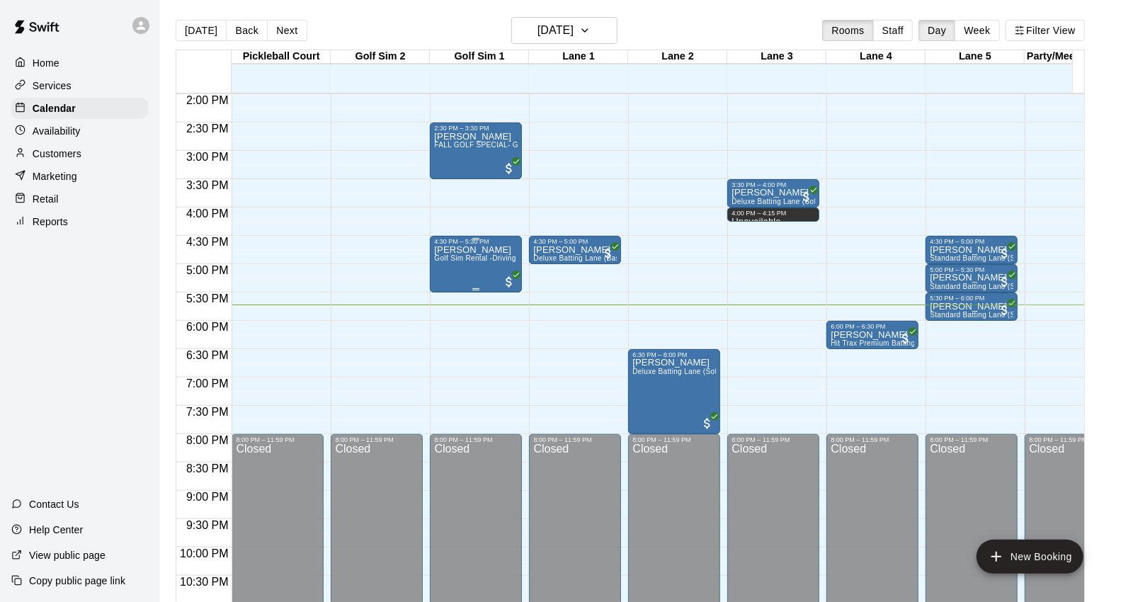
click at [440, 292] on div "4:30 PM – 5:30 PM Raymond Allen Golf Sim Rental -Driving Range Special- One Hou…" at bounding box center [476, 264] width 92 height 57
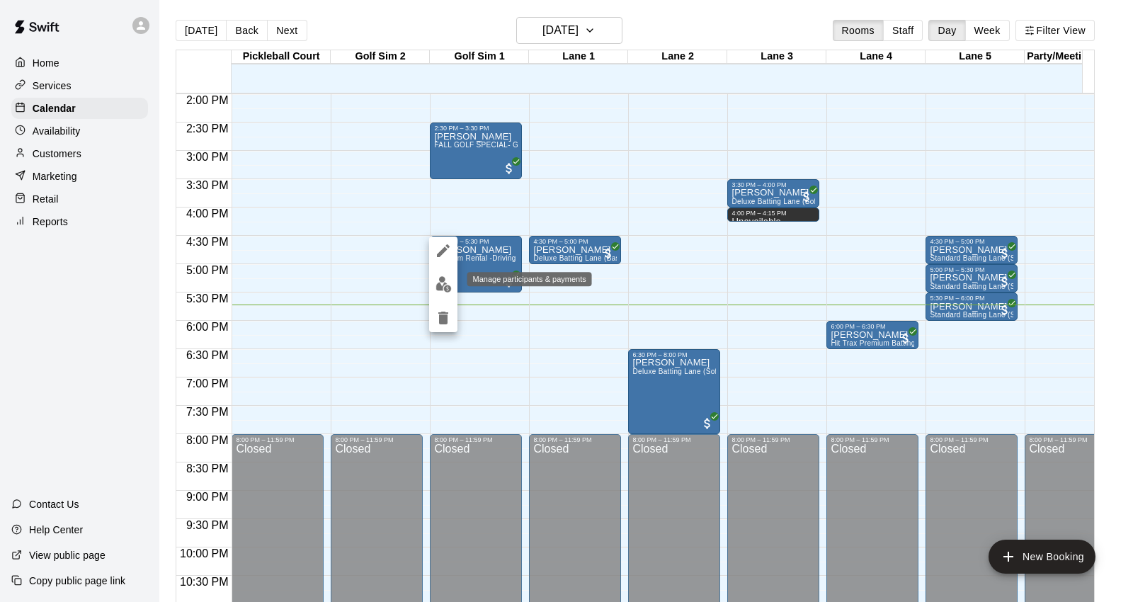
click at [449, 285] on img "edit" at bounding box center [443, 284] width 16 height 16
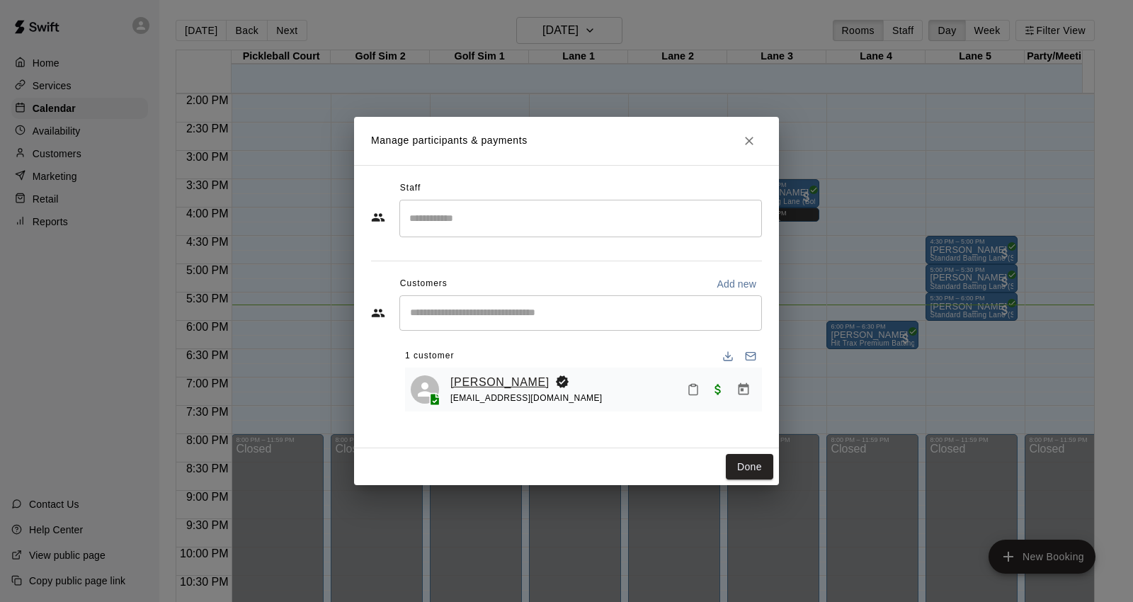
click at [479, 385] on link "Raymond Allen" at bounding box center [499, 382] width 99 height 18
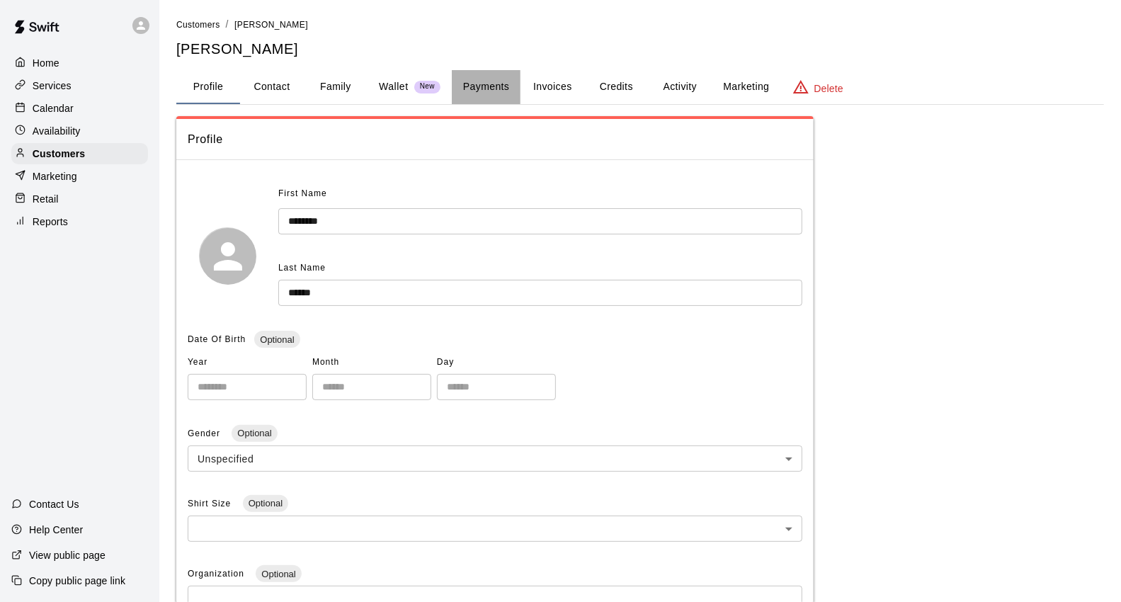
click at [496, 81] on button "Payments" at bounding box center [486, 87] width 69 height 34
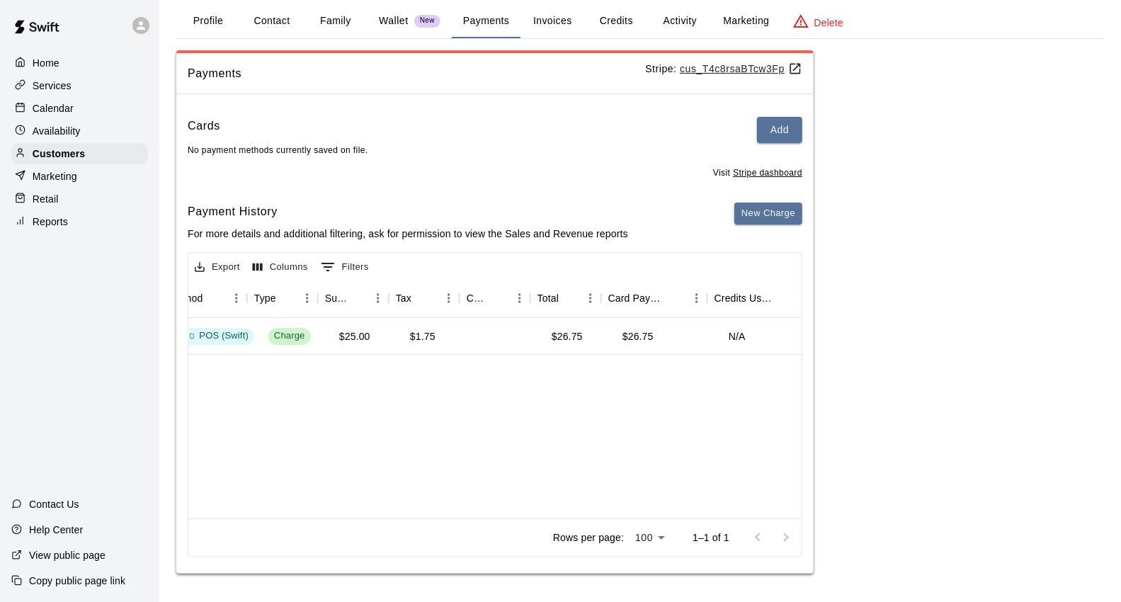
scroll to position [0, 462]
click at [118, 103] on div "Calendar" at bounding box center [79, 108] width 137 height 21
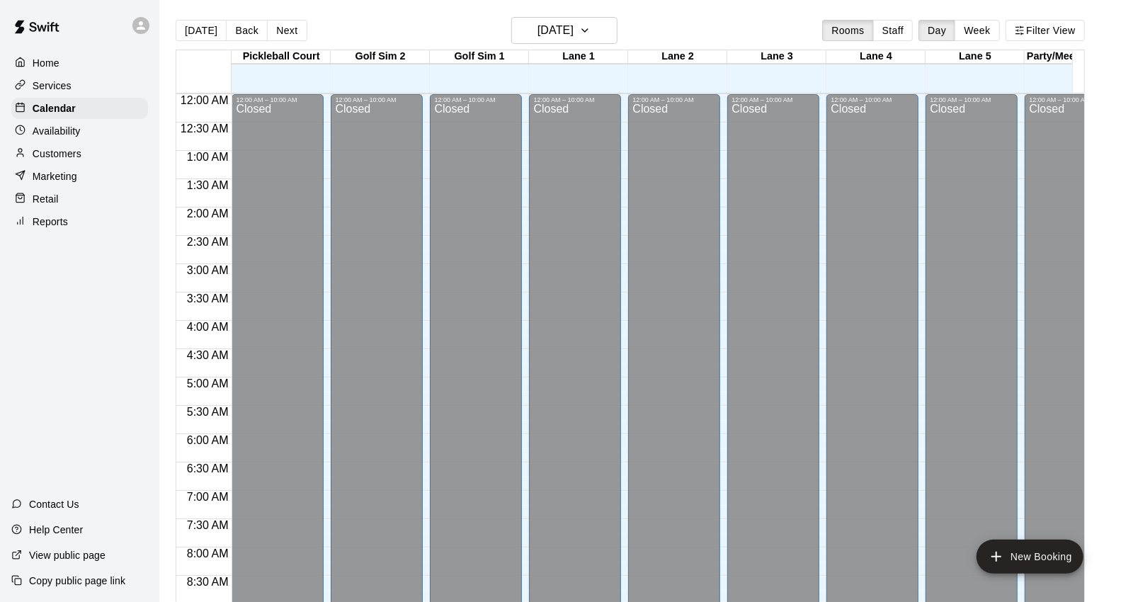
scroll to position [793, 0]
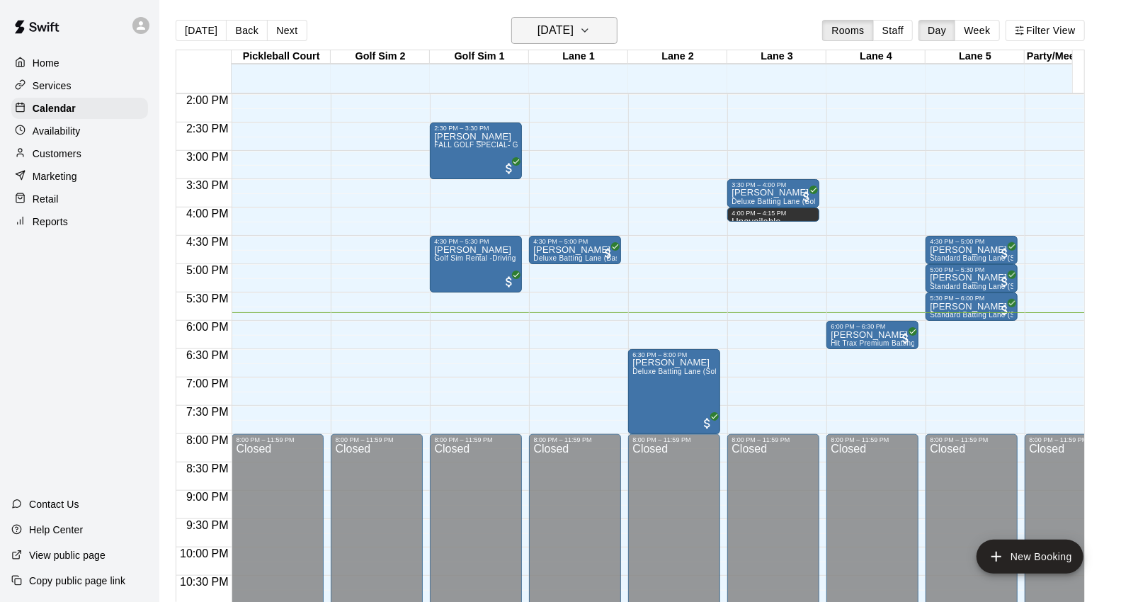
click at [574, 33] on h6 "[DATE]" at bounding box center [555, 31] width 36 height 20
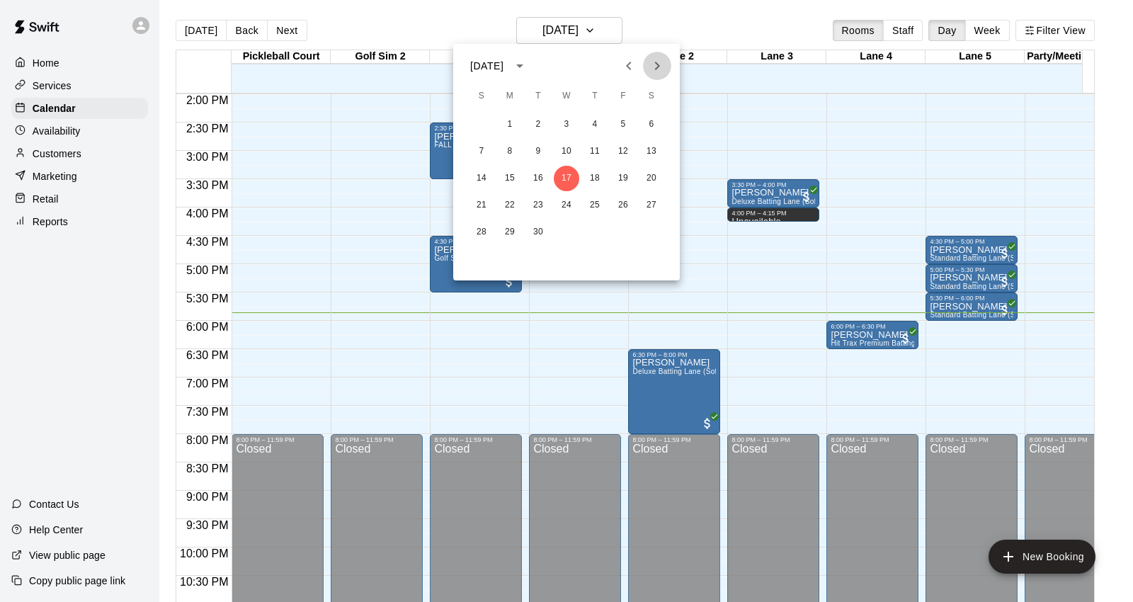
click at [656, 55] on button "Next month" at bounding box center [657, 66] width 28 height 28
click at [631, 60] on icon "Previous month" at bounding box center [628, 65] width 17 height 17
click at [485, 231] on button "28" at bounding box center [481, 231] width 25 height 25
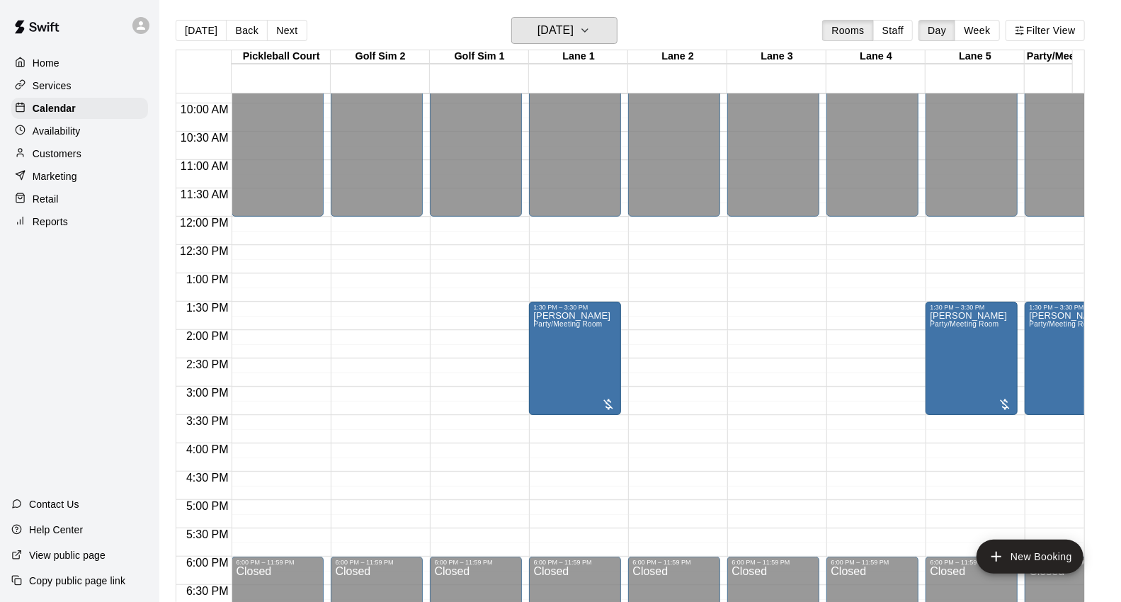
scroll to position [557, 0]
click at [197, 31] on button "[DATE]" at bounding box center [201, 30] width 51 height 21
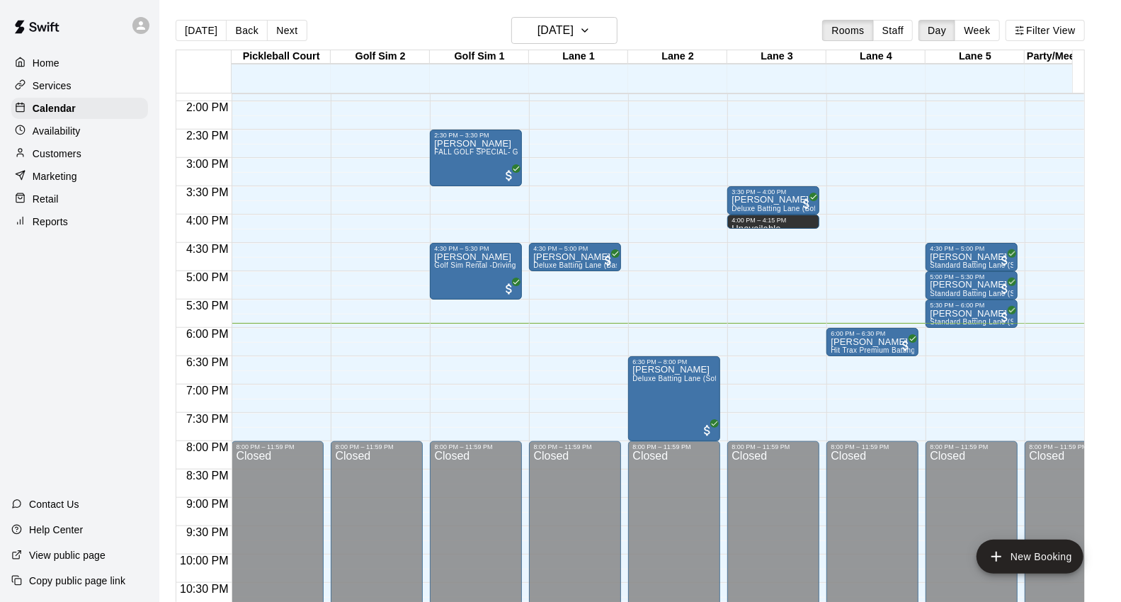
scroll to position [793, 0]
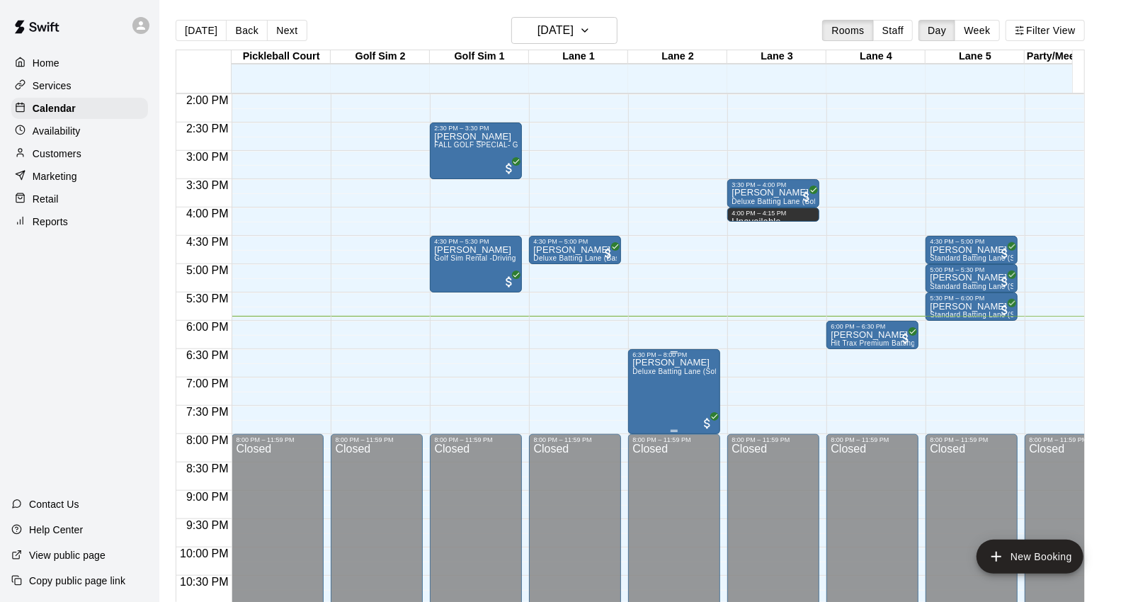
click at [696, 370] on span "Deluxe Batting Lane (Softball)" at bounding box center [682, 371] width 101 height 8
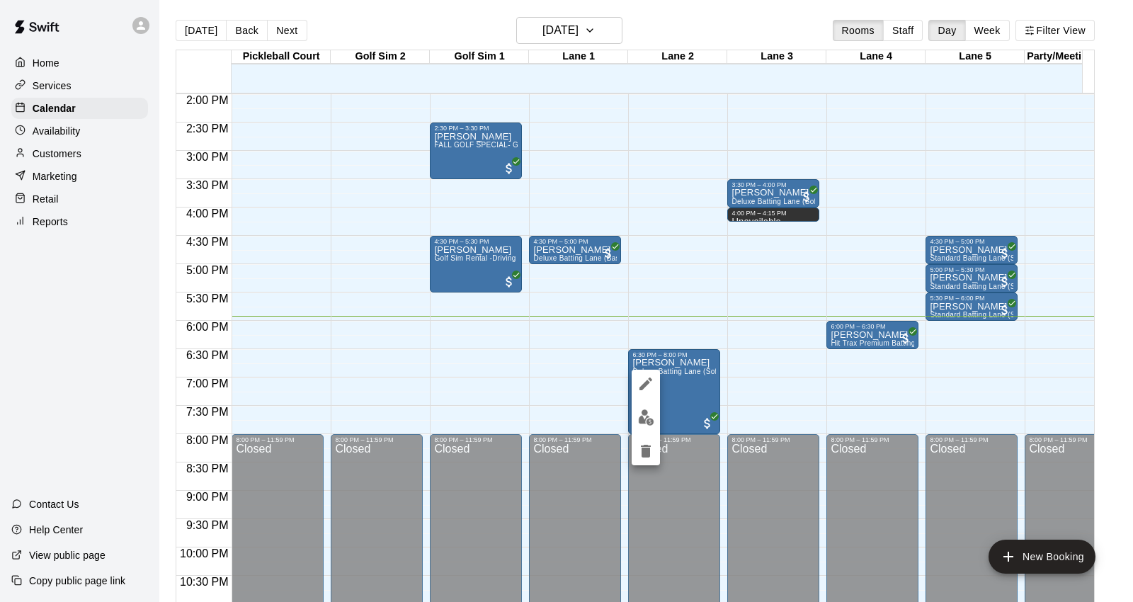
click at [661, 421] on div at bounding box center [566, 301] width 1133 height 602
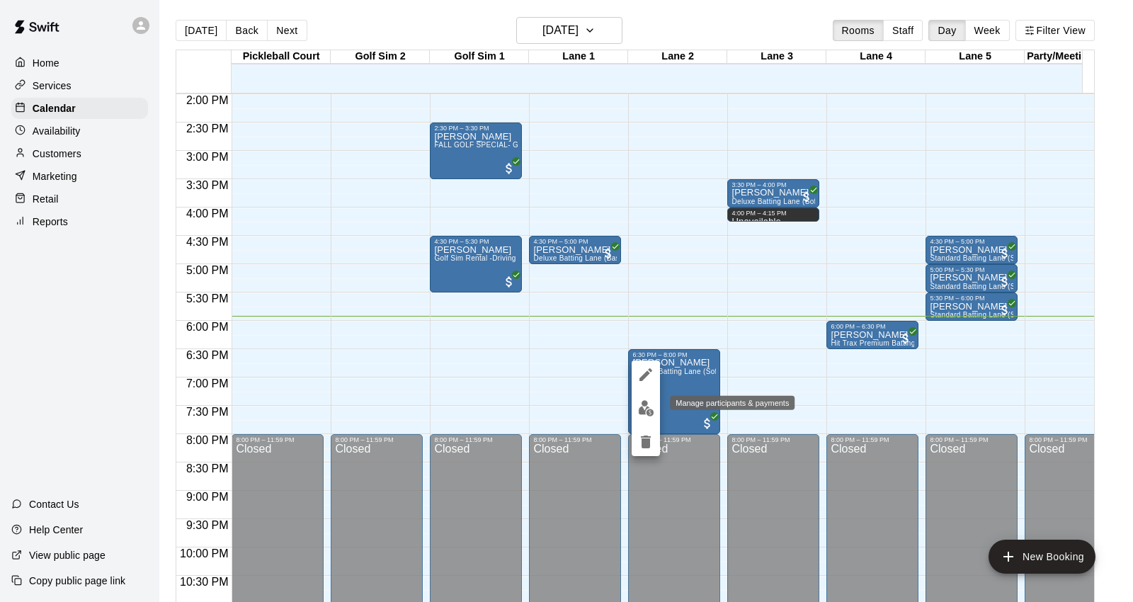
click at [644, 404] on img "edit" at bounding box center [646, 408] width 16 height 16
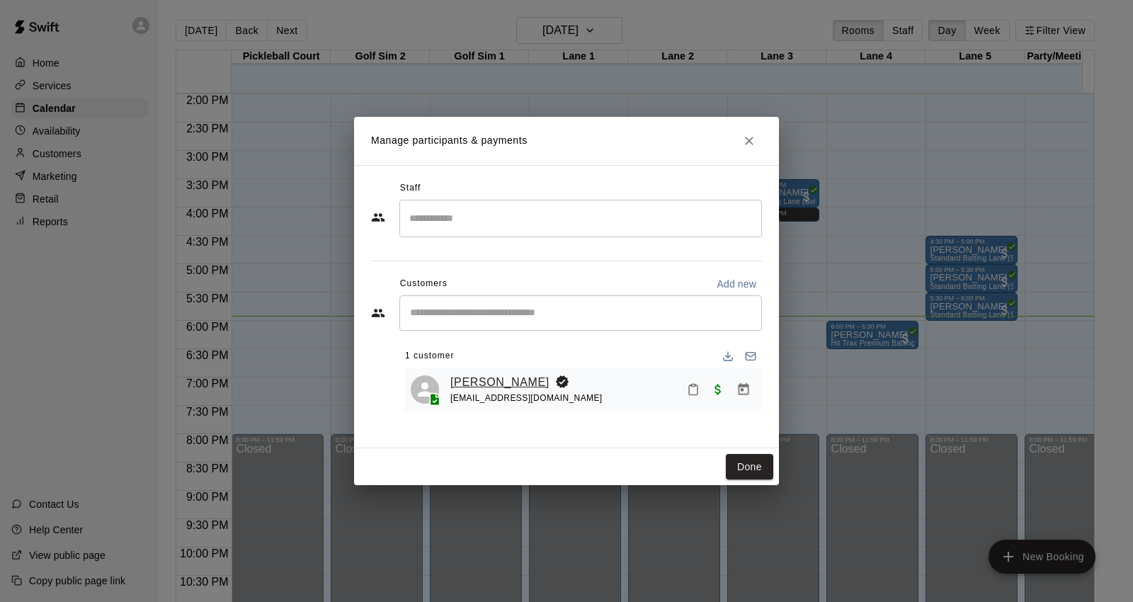
click at [467, 387] on link "[PERSON_NAME]" at bounding box center [499, 382] width 99 height 18
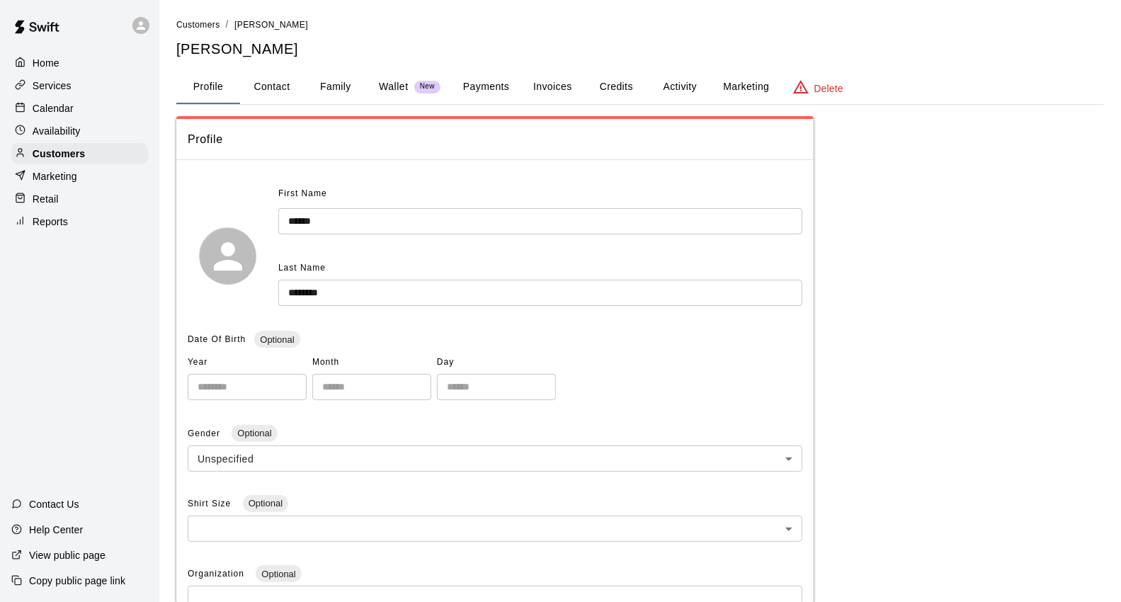
click at [467, 81] on button "Payments" at bounding box center [486, 87] width 69 height 34
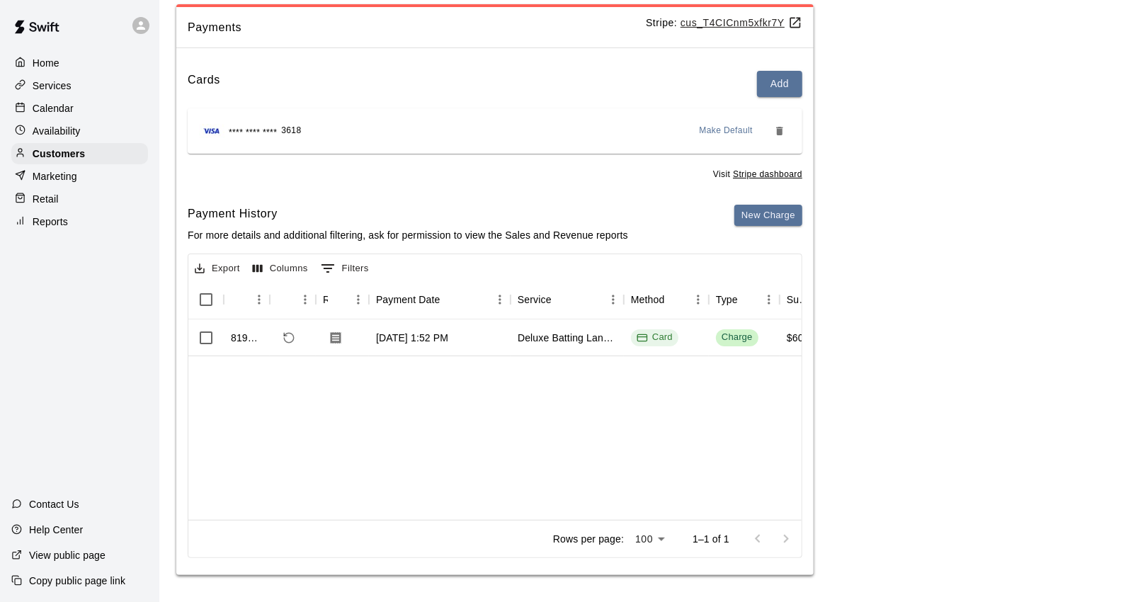
click at [67, 91] on p "Services" at bounding box center [52, 86] width 39 height 14
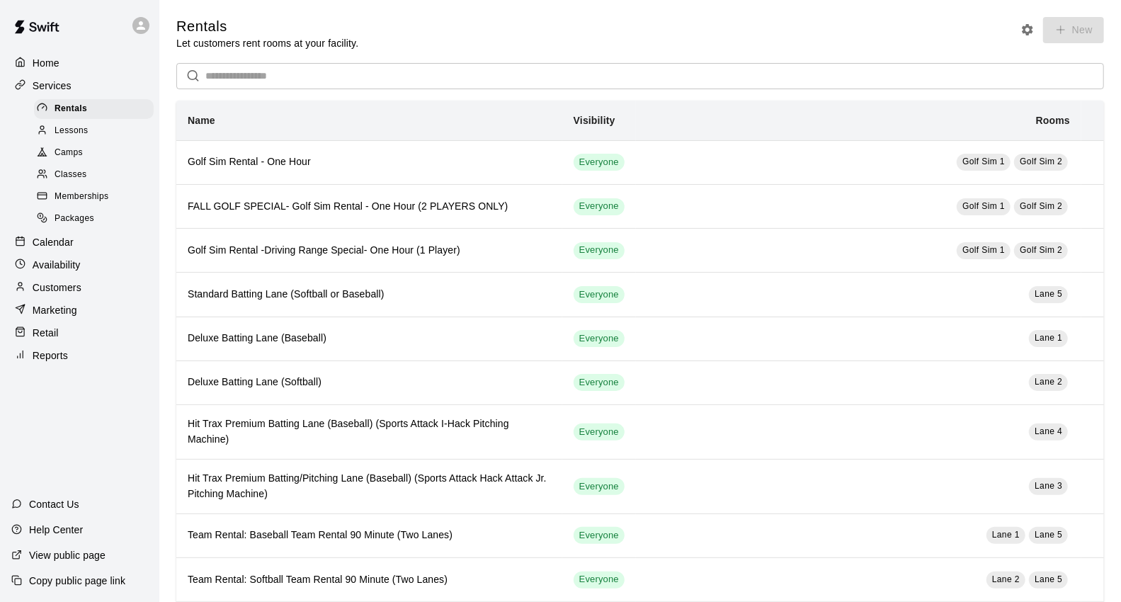
click at [89, 253] on div "Calendar" at bounding box center [79, 242] width 137 height 21
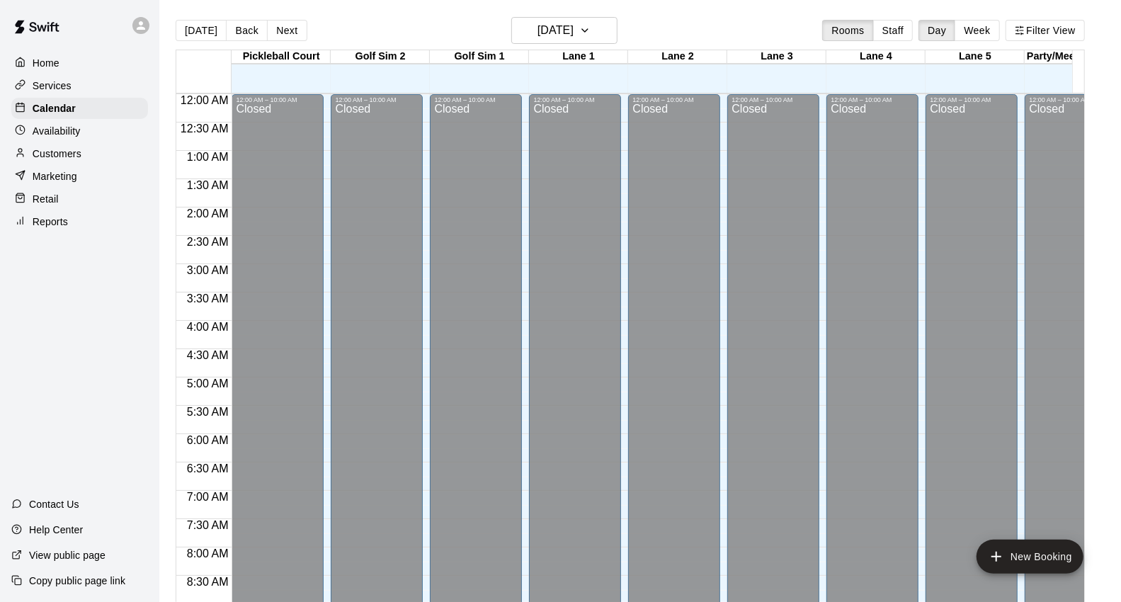
scroll to position [793, 0]
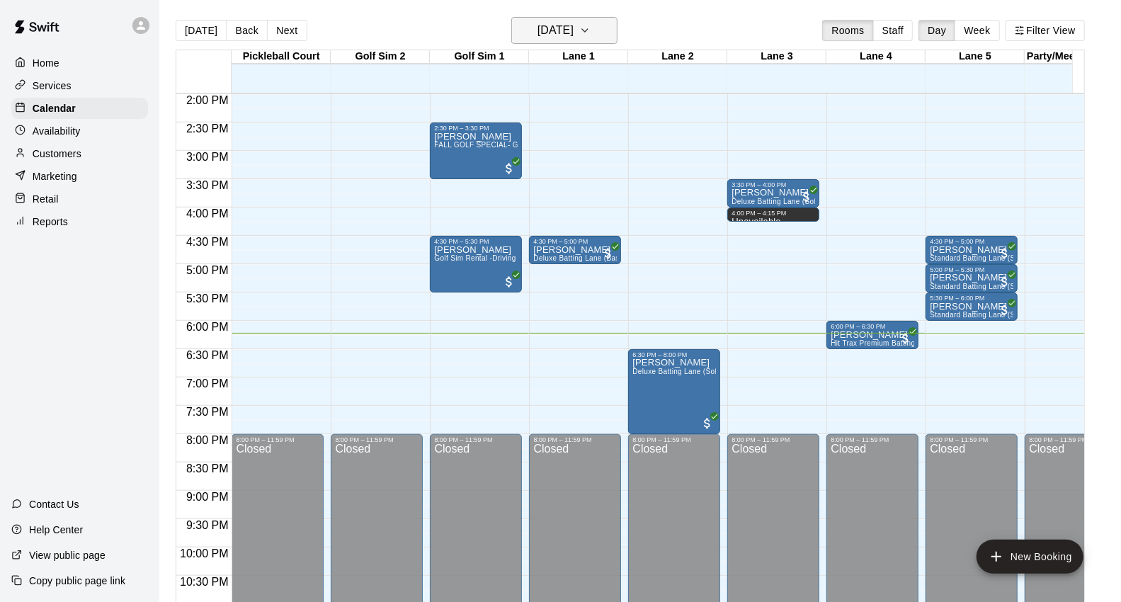
click at [591, 35] on icon "button" at bounding box center [584, 30] width 11 height 17
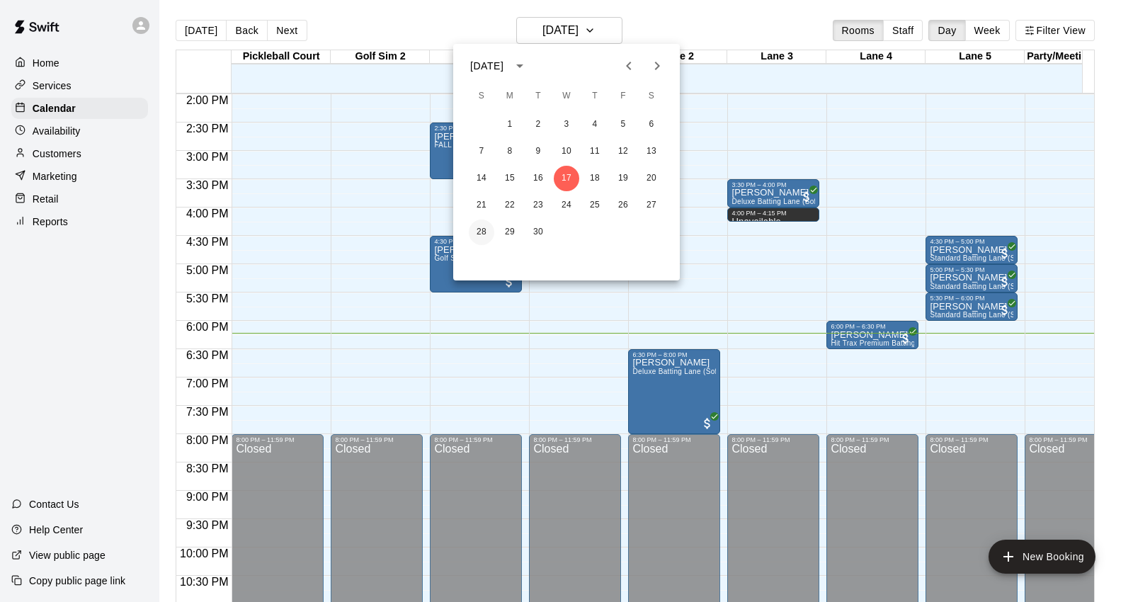
click at [479, 235] on button "28" at bounding box center [481, 231] width 25 height 25
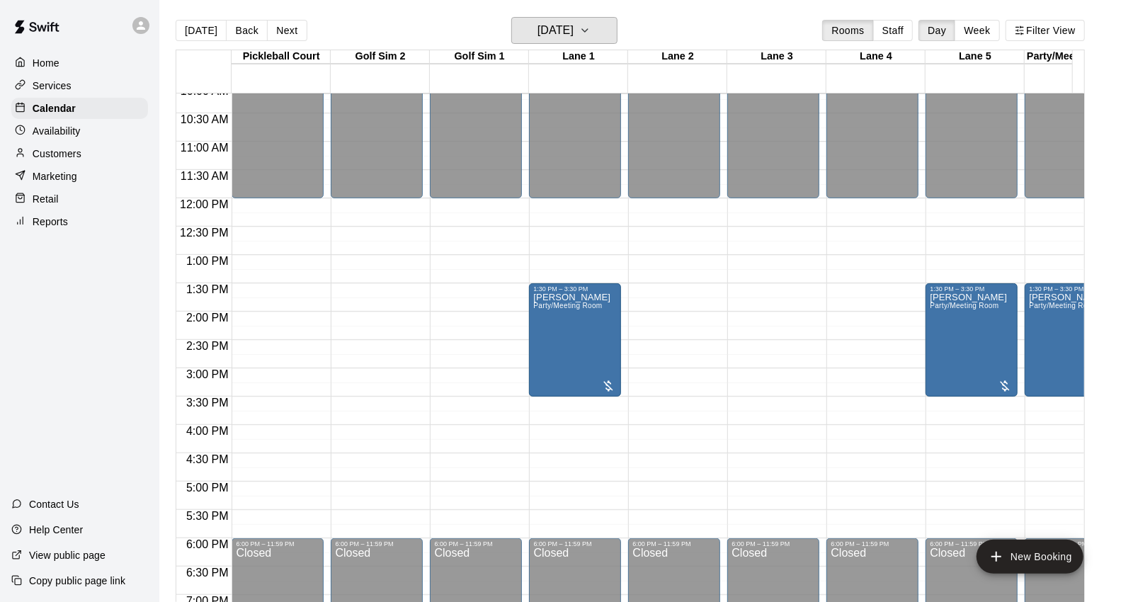
scroll to position [557, 0]
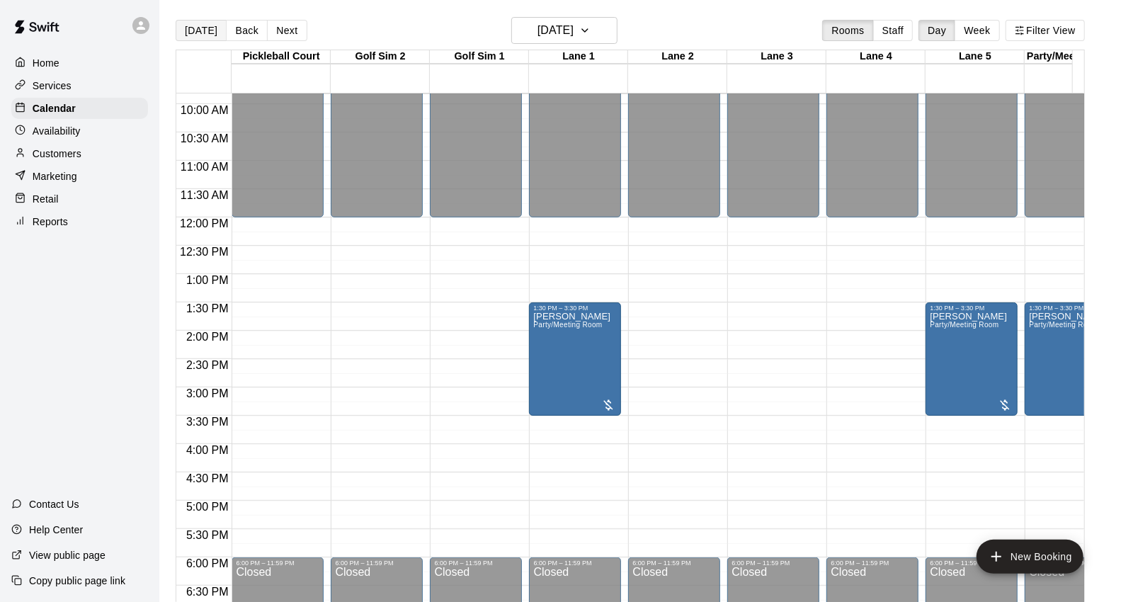
click at [195, 33] on button "[DATE]" at bounding box center [201, 30] width 51 height 21
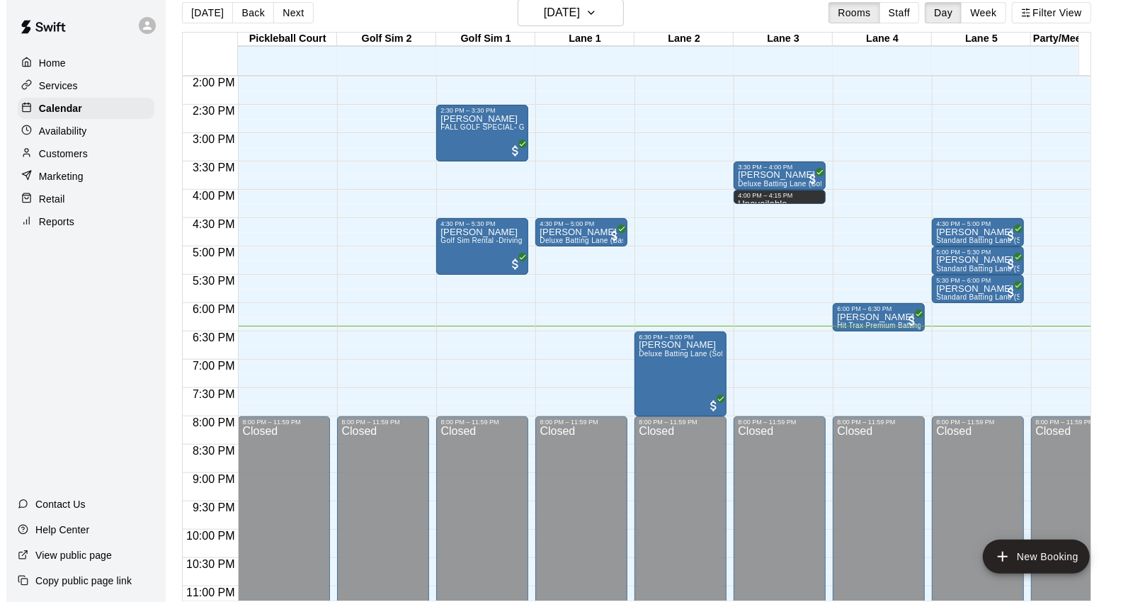
scroll to position [23, 0]
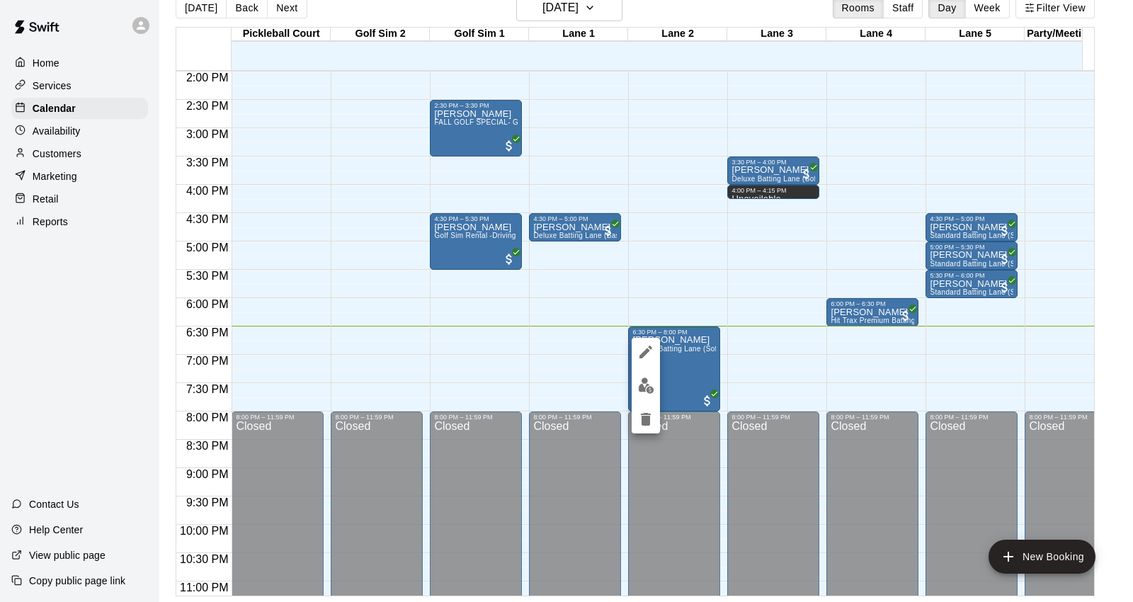
click at [634, 381] on button "edit" at bounding box center [646, 386] width 28 height 28
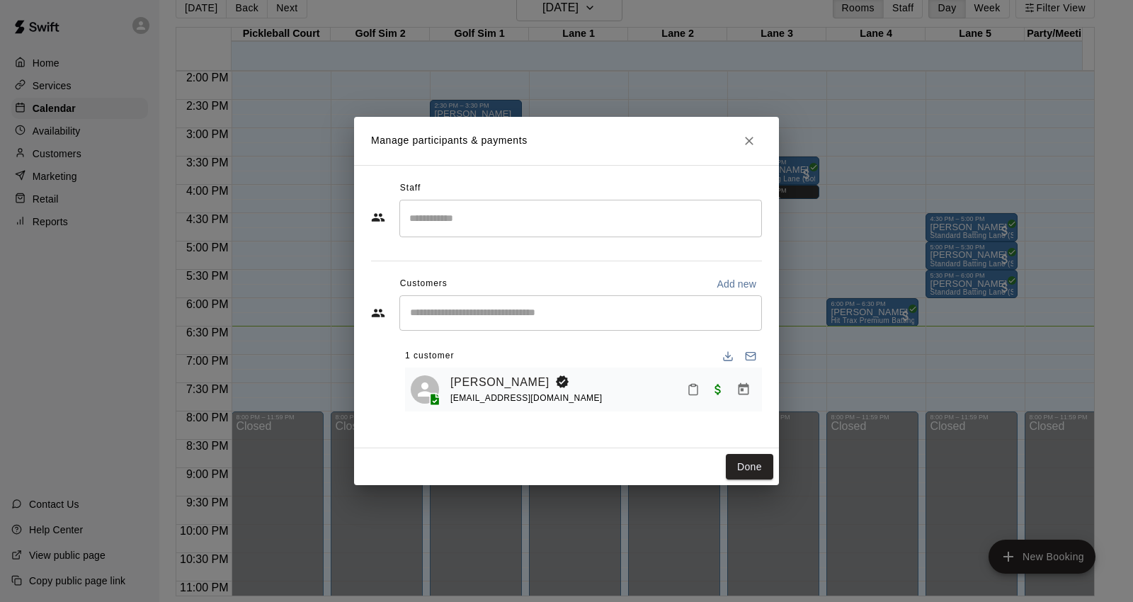
drag, startPoint x: 494, startPoint y: 380, endPoint x: 490, endPoint y: 370, distance: 9.9
click at [494, 380] on link "[PERSON_NAME]" at bounding box center [499, 382] width 99 height 18
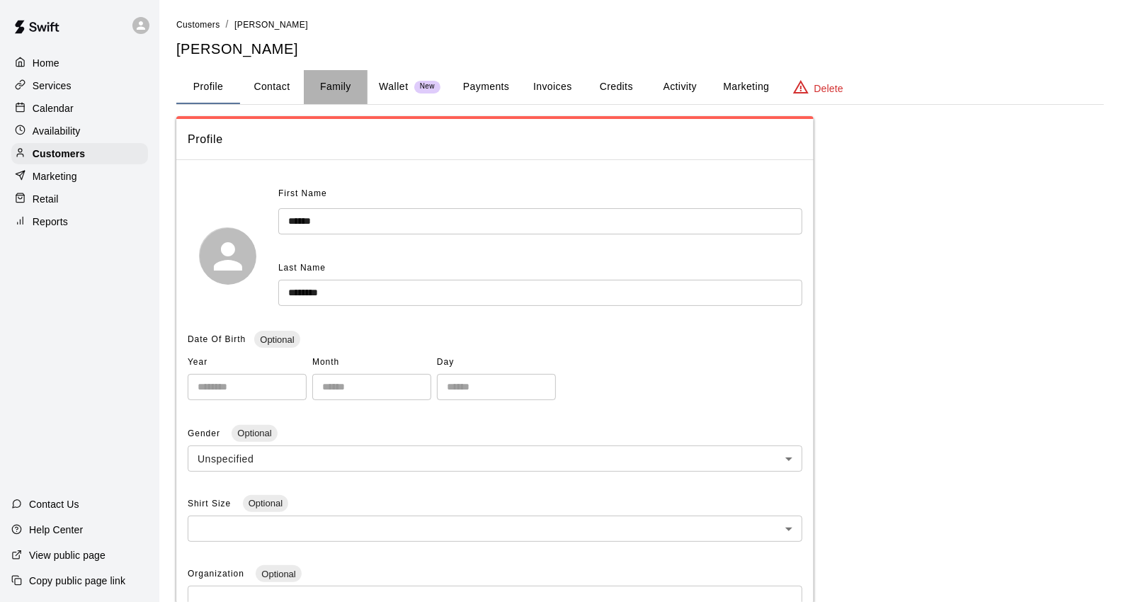
click at [328, 80] on button "Family" at bounding box center [336, 87] width 64 height 34
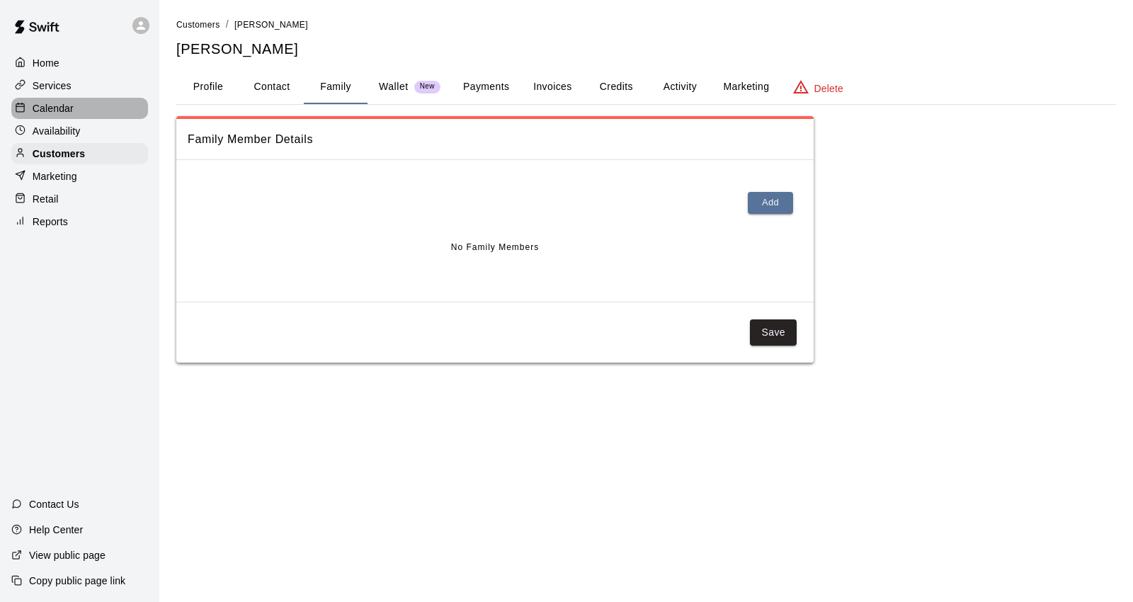
click at [76, 112] on div "Calendar" at bounding box center [79, 108] width 137 height 21
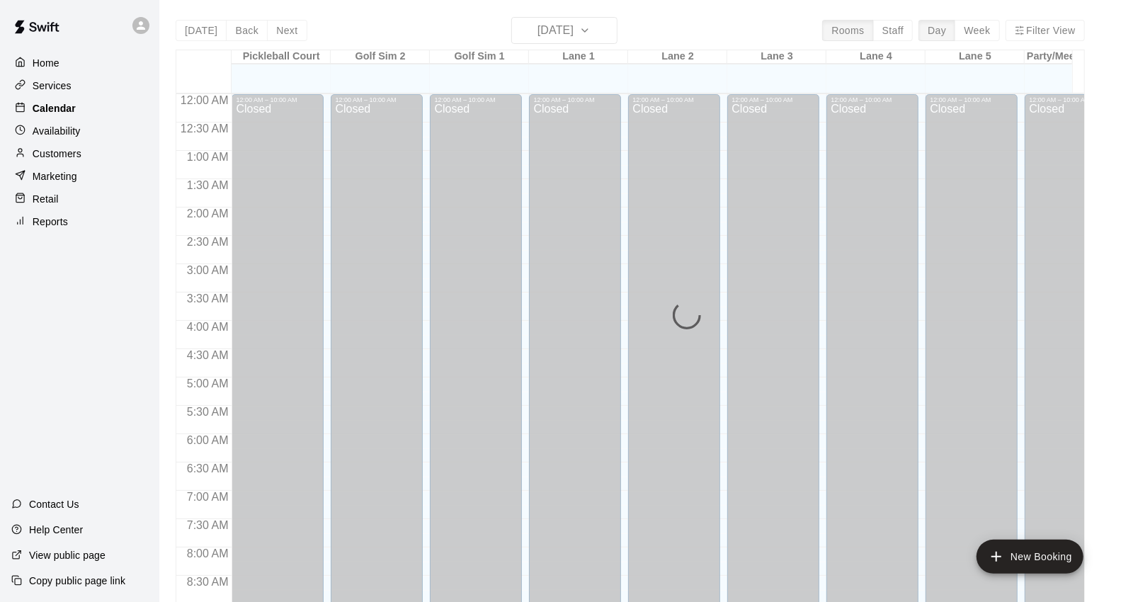
scroll to position [793, 0]
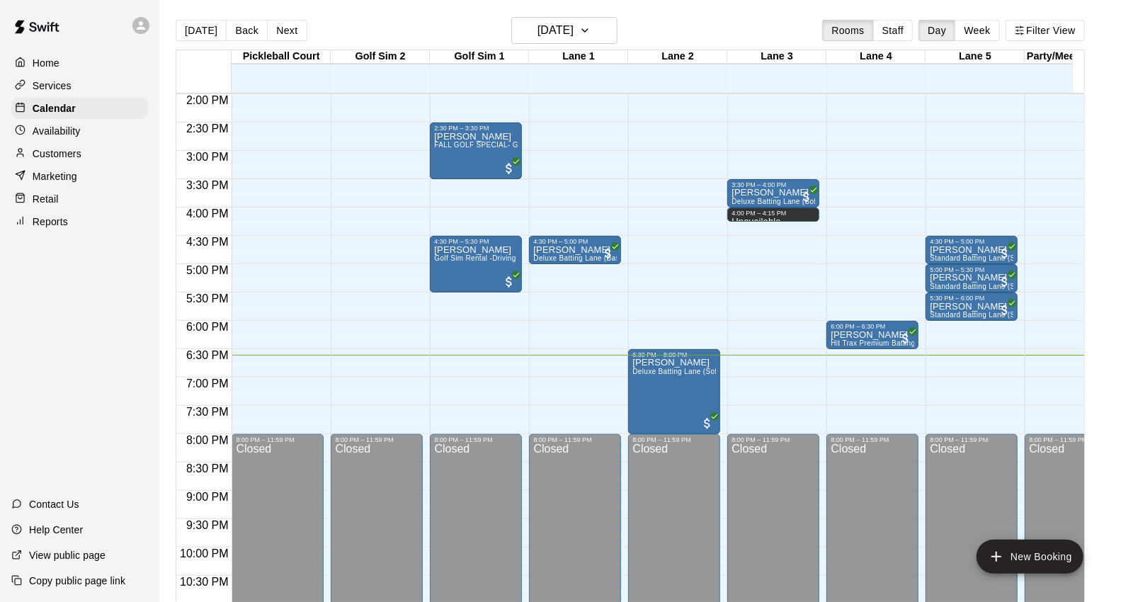
click at [68, 62] on div "Home" at bounding box center [79, 62] width 137 height 21
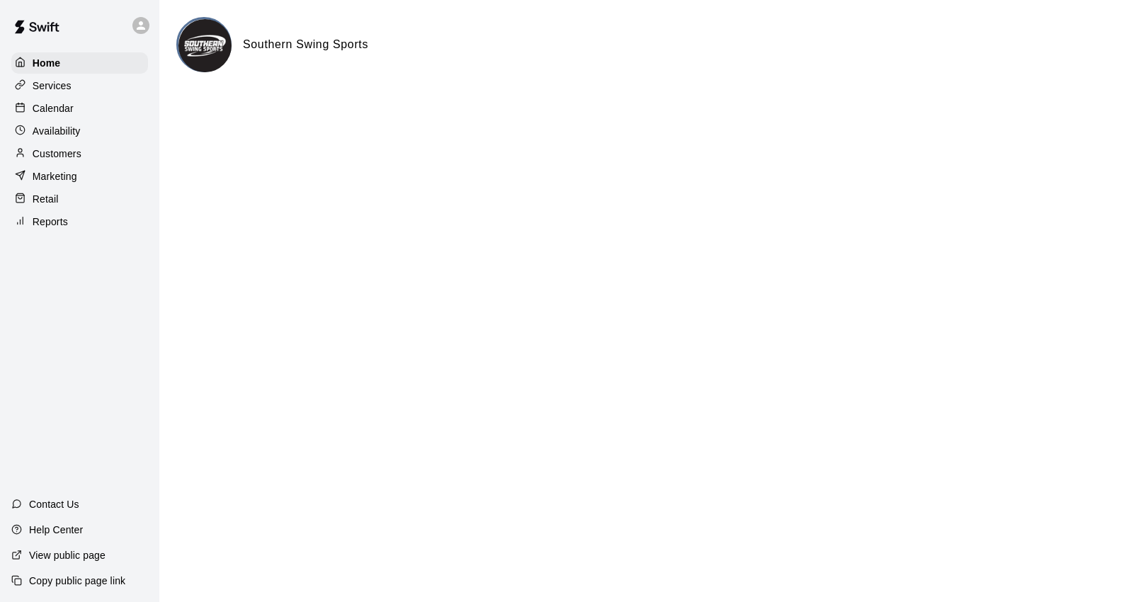
click at [72, 110] on p "Calendar" at bounding box center [53, 108] width 41 height 14
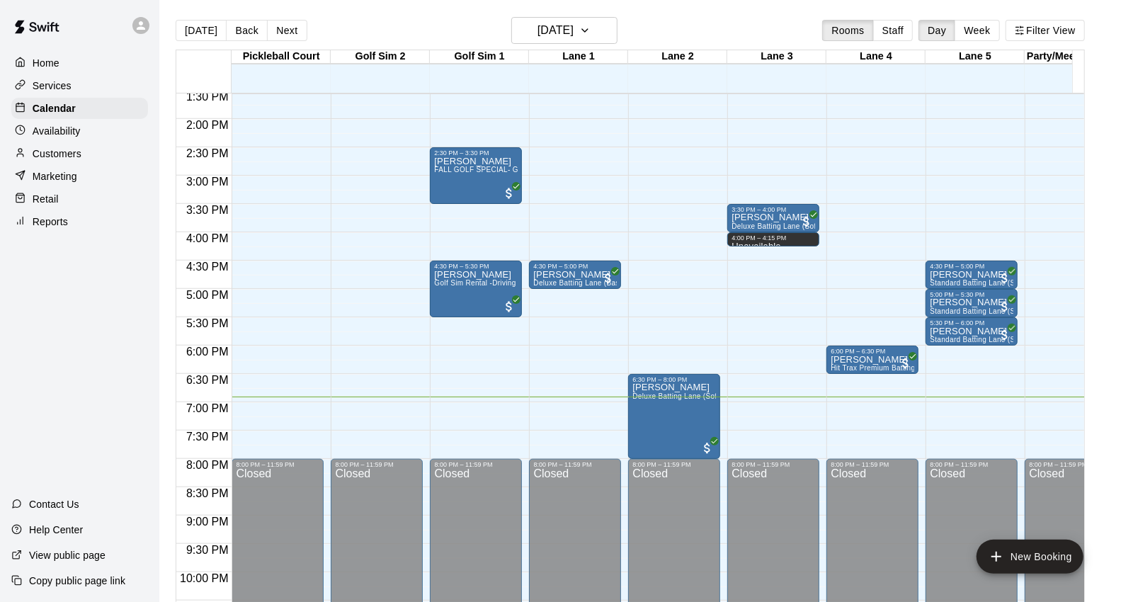
scroll to position [690, 0]
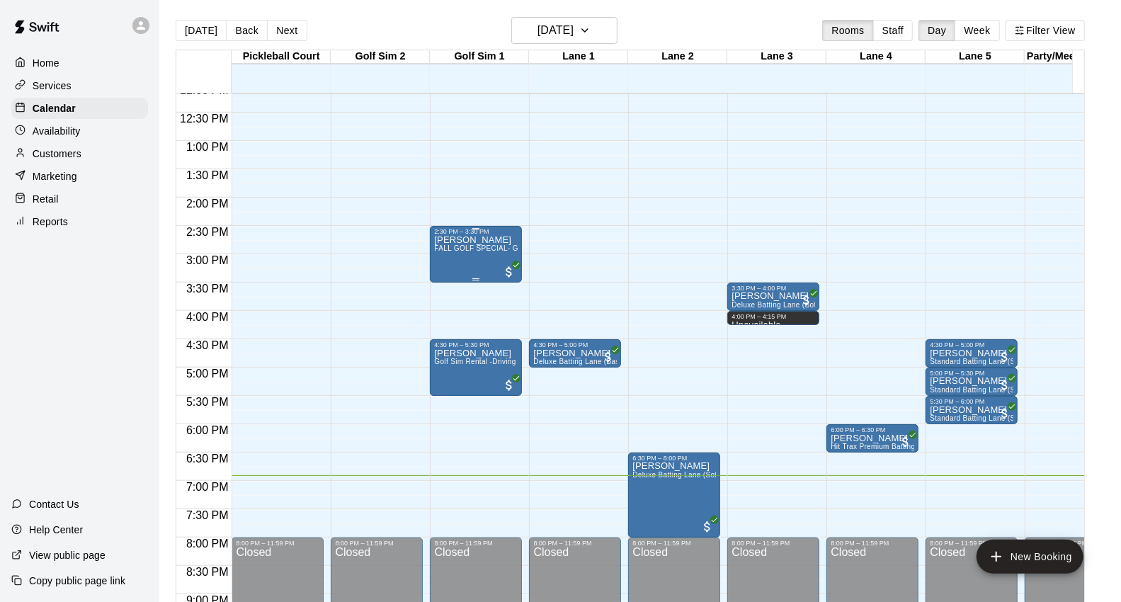
click at [471, 240] on p "[PERSON_NAME]" at bounding box center [476, 240] width 84 height 0
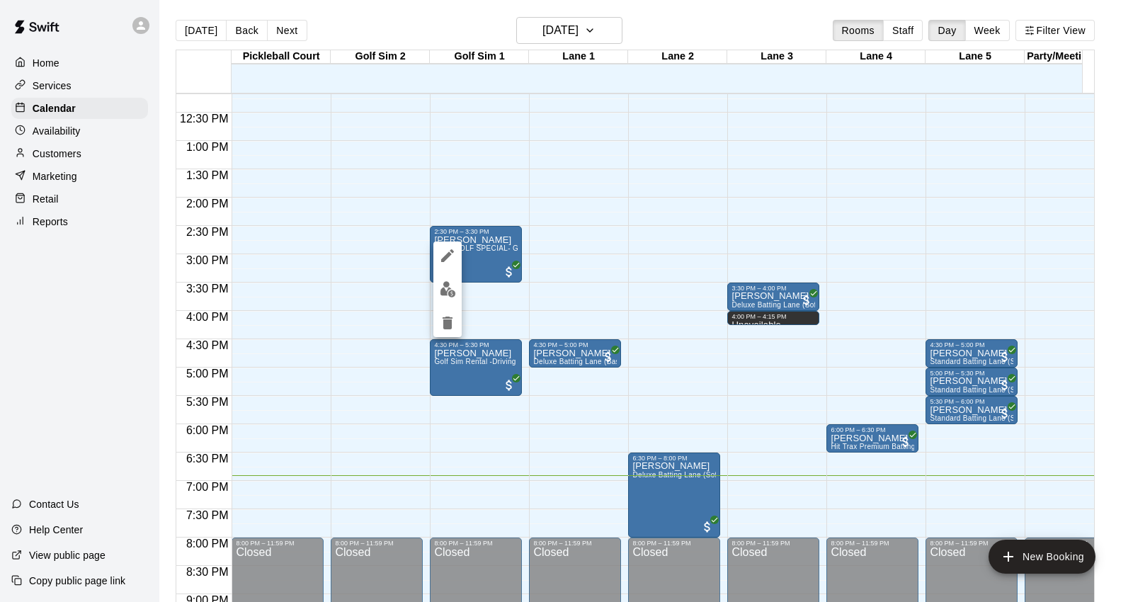
click at [458, 294] on button "edit" at bounding box center [447, 289] width 28 height 28
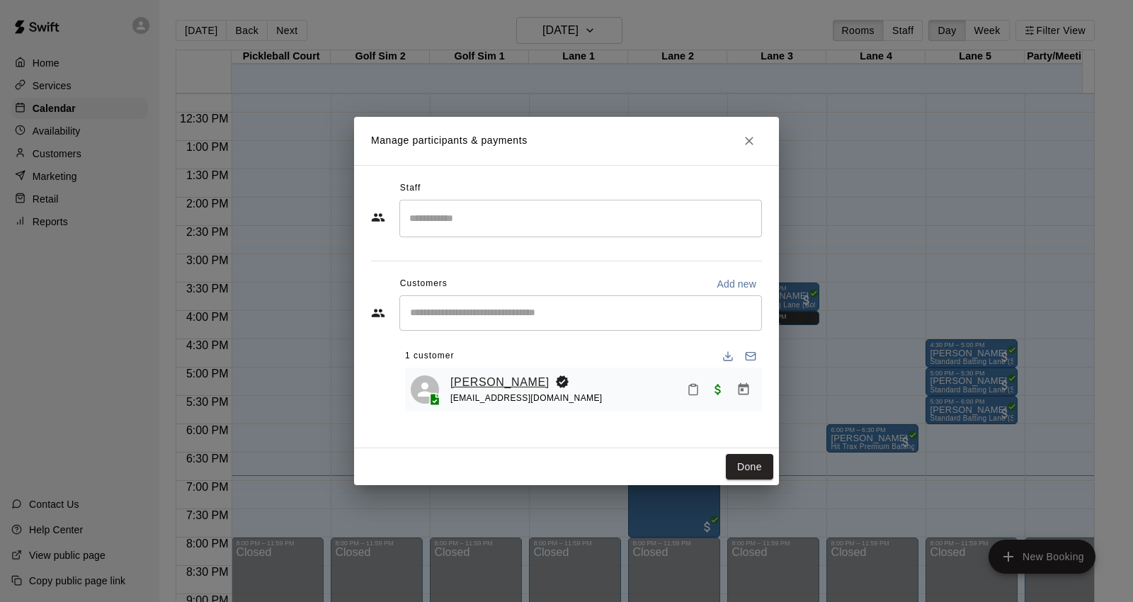
click at [450, 381] on link "[PERSON_NAME]" at bounding box center [499, 382] width 99 height 18
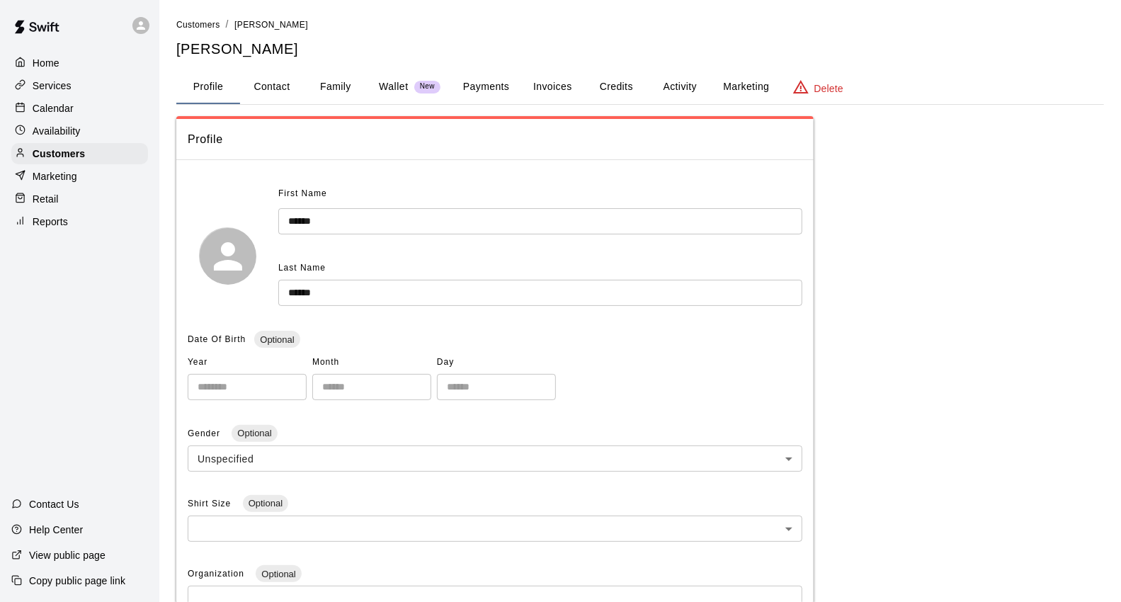
click at [501, 96] on button "Payments" at bounding box center [486, 87] width 69 height 34
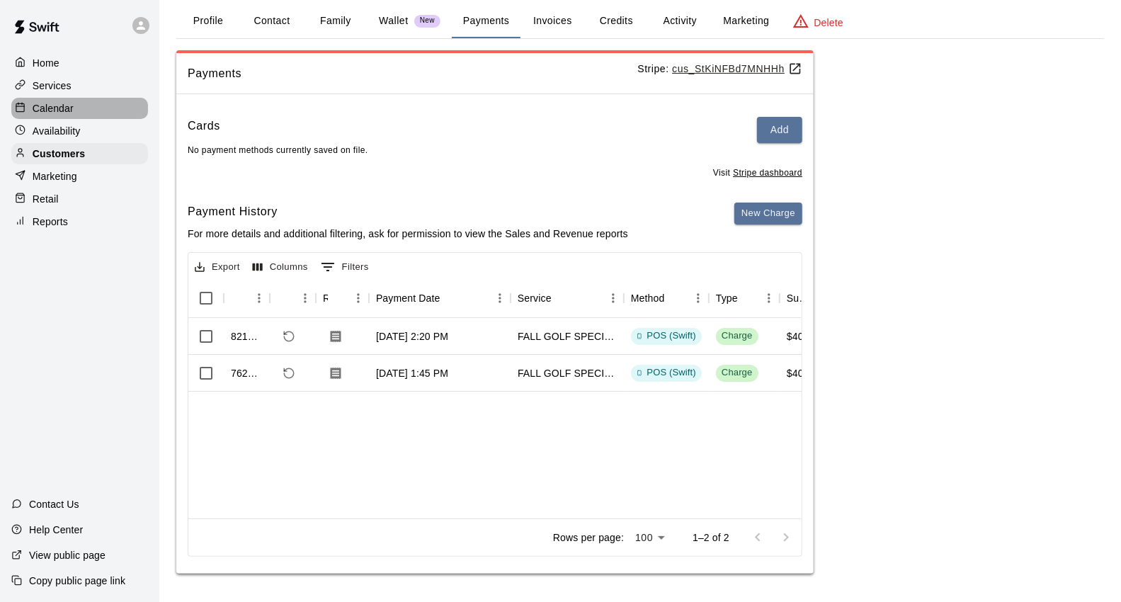
click at [66, 104] on div "Calendar" at bounding box center [79, 108] width 137 height 21
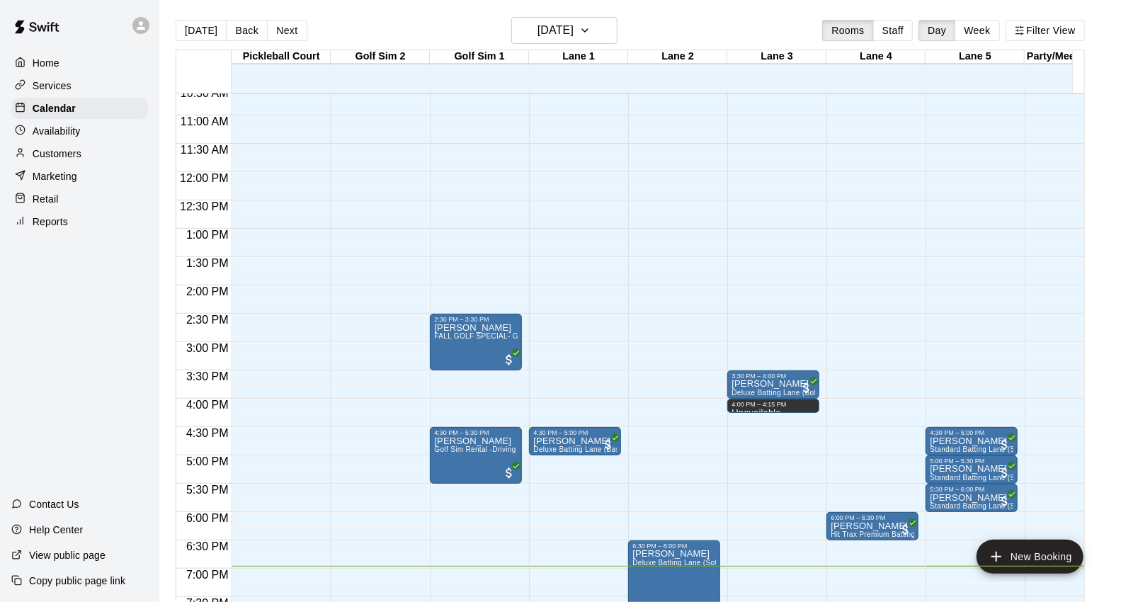
scroll to position [714, 0]
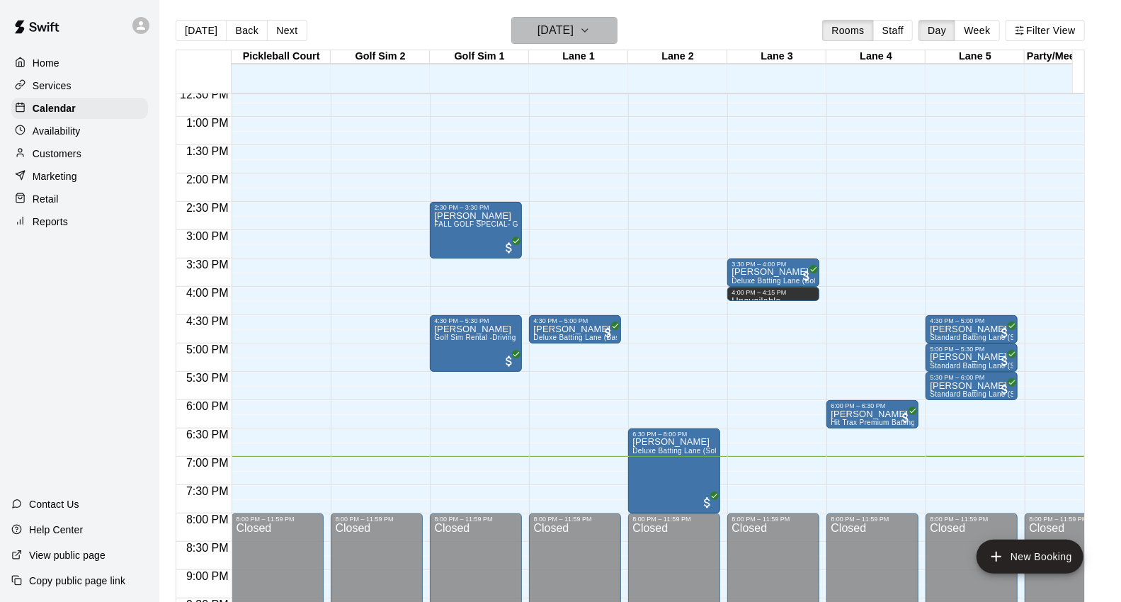
click at [617, 40] on button "[DATE]" at bounding box center [564, 30] width 106 height 27
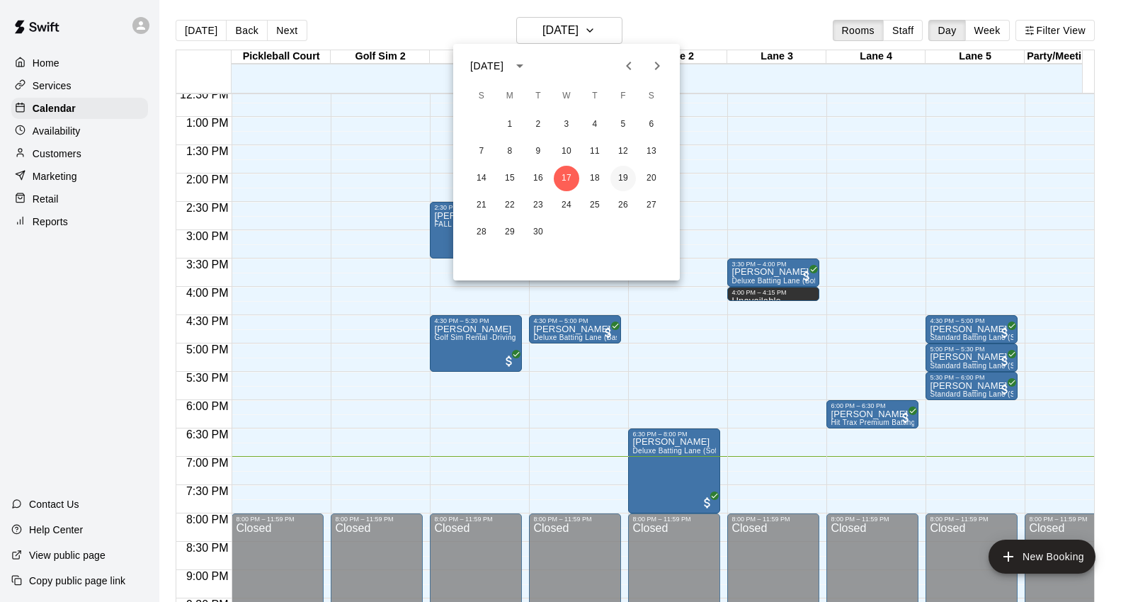
click at [628, 170] on button "19" at bounding box center [622, 178] width 25 height 25
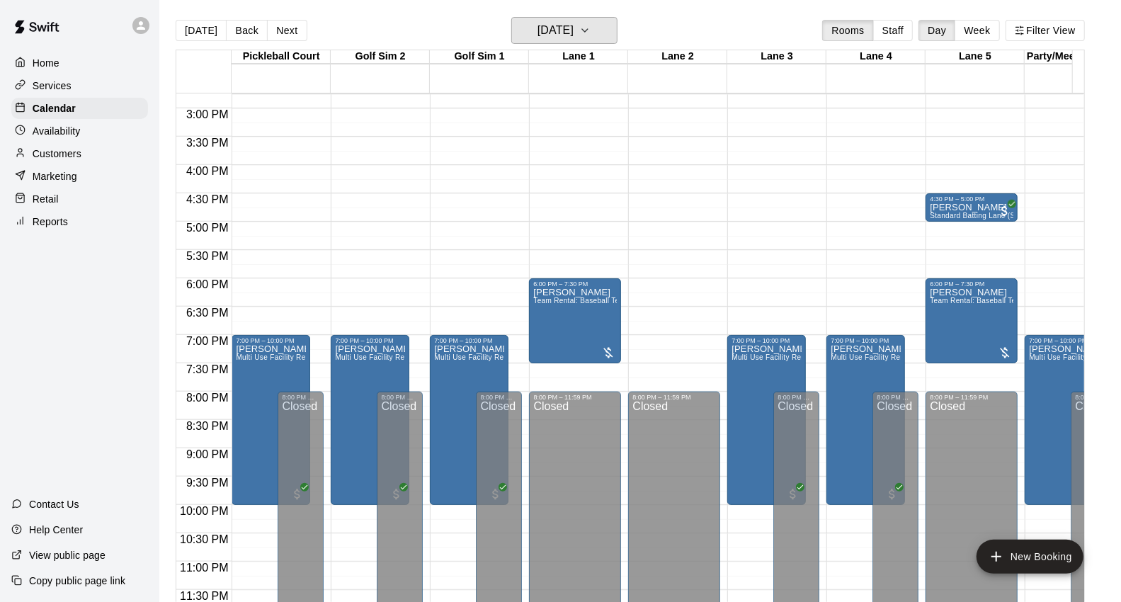
scroll to position [847, 0]
click at [564, 316] on div "Timothy Burt Team Rental: Baseball Team Rental 90 Minute (Two Lanes)" at bounding box center [575, 588] width 84 height 602
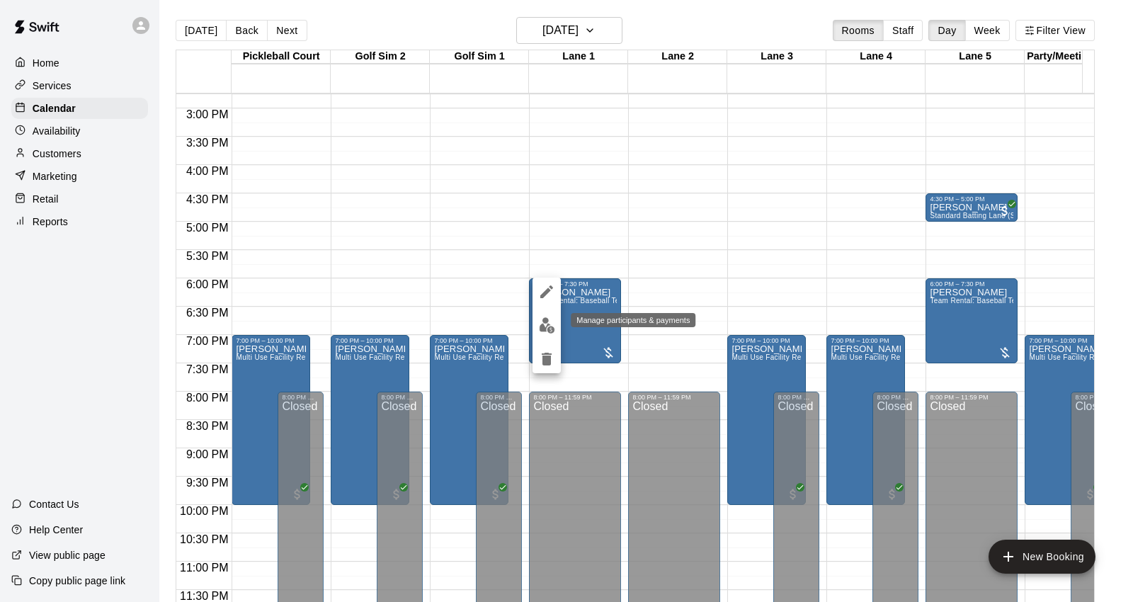
click at [552, 333] on img "edit" at bounding box center [547, 325] width 16 height 16
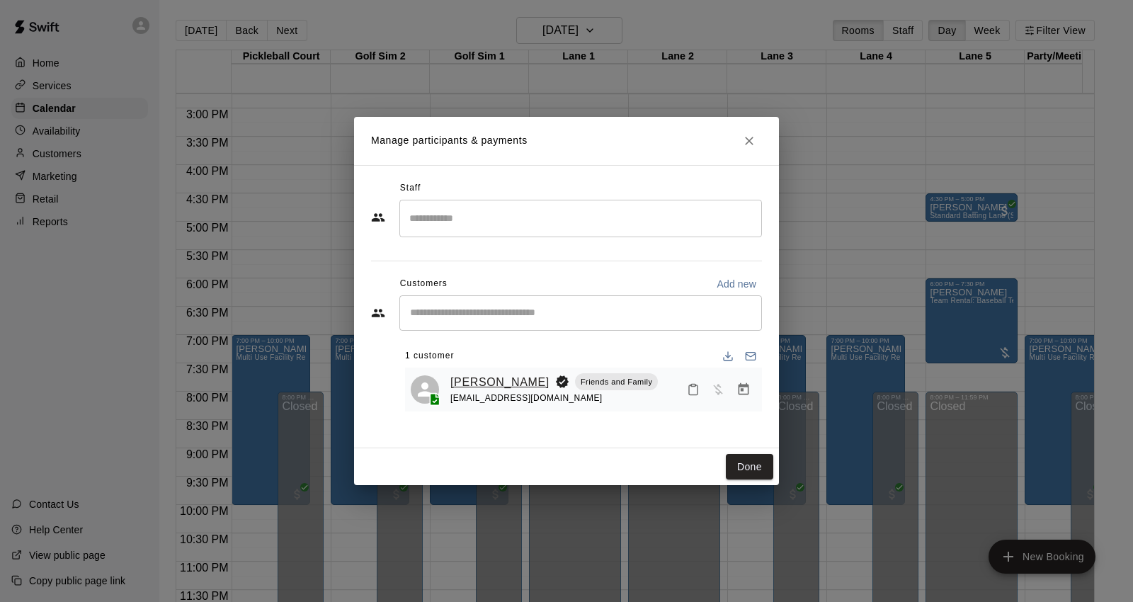
click at [486, 383] on link "Timothy Burt" at bounding box center [499, 382] width 99 height 18
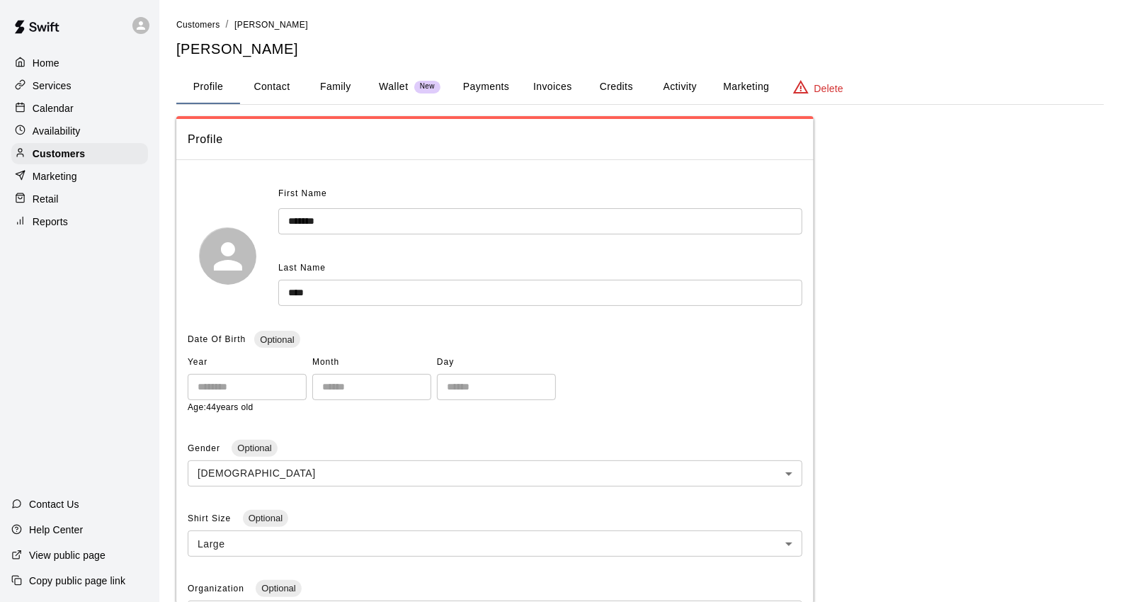
click at [510, 86] on button "Payments" at bounding box center [486, 87] width 69 height 34
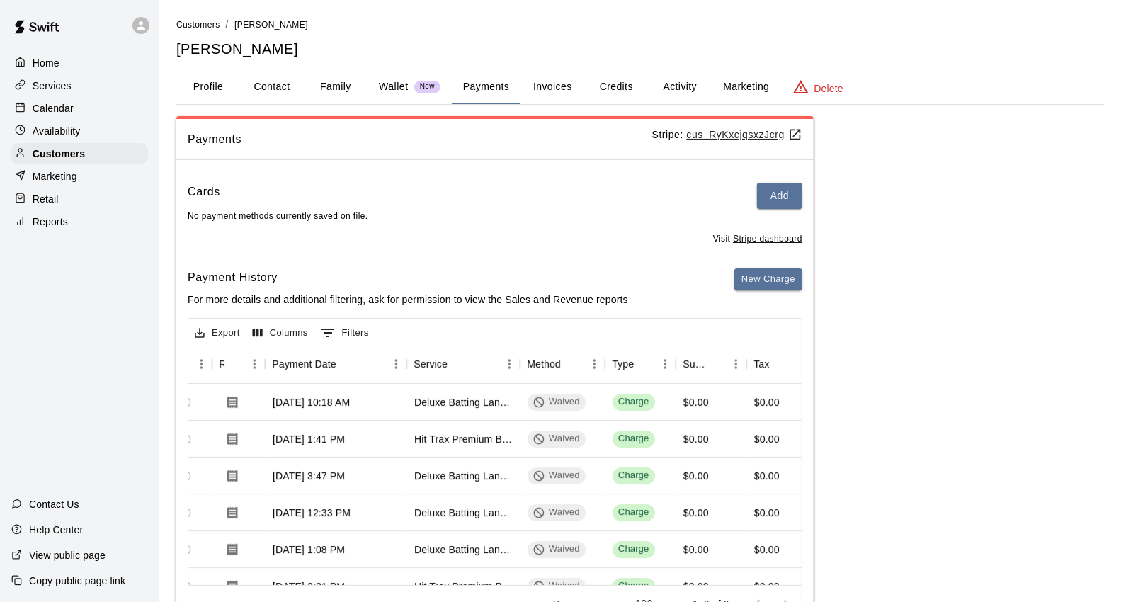
click at [53, 103] on div "Calendar" at bounding box center [79, 108] width 137 height 21
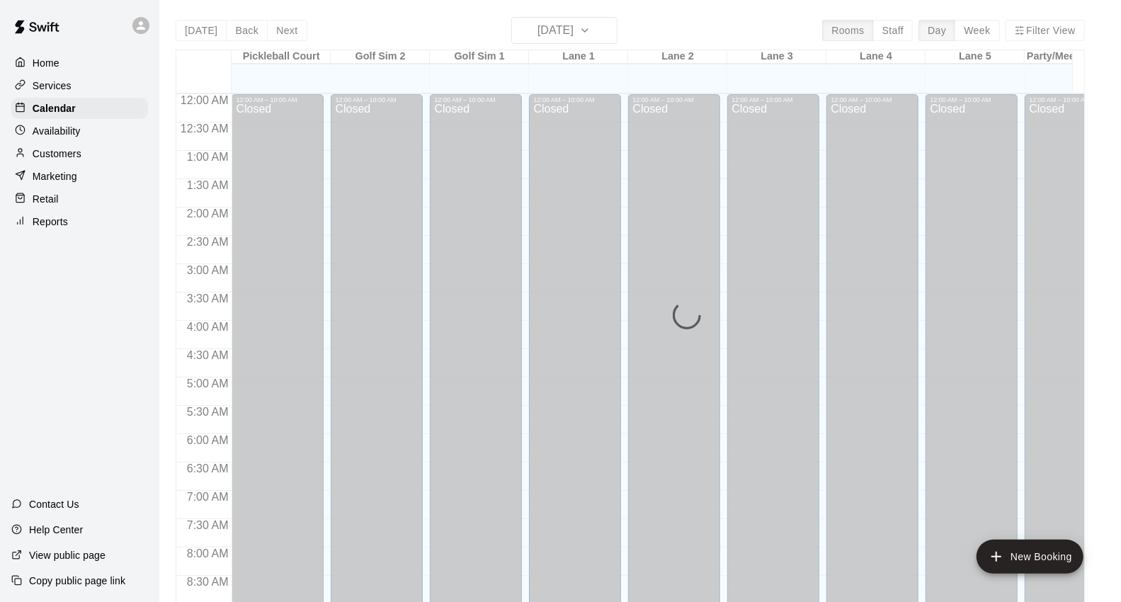
scroll to position [793, 0]
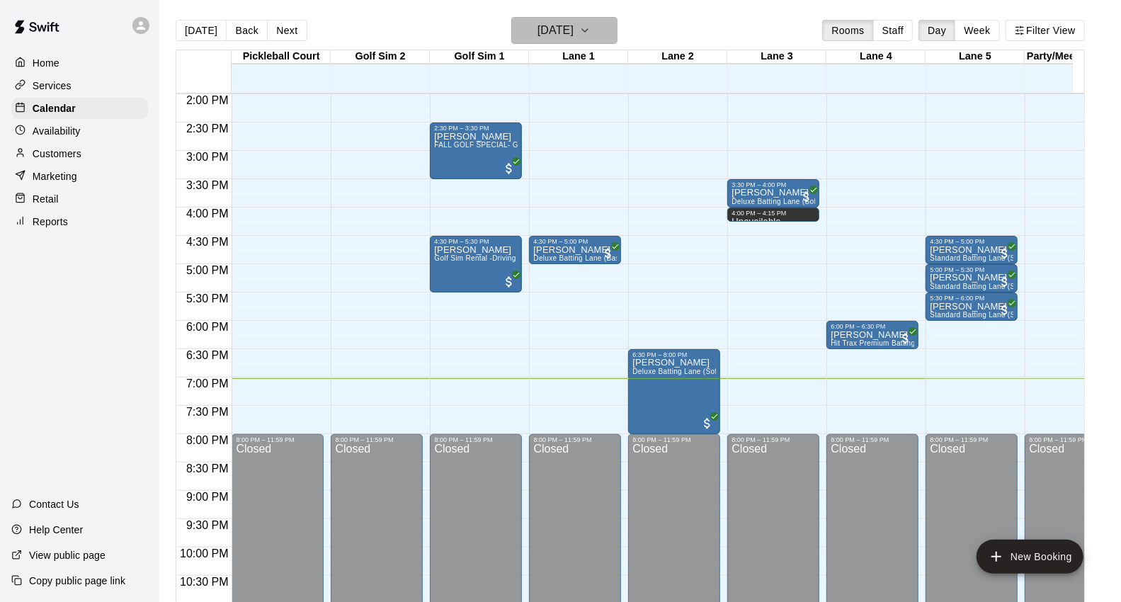
click at [574, 26] on h6 "[DATE]" at bounding box center [555, 31] width 36 height 20
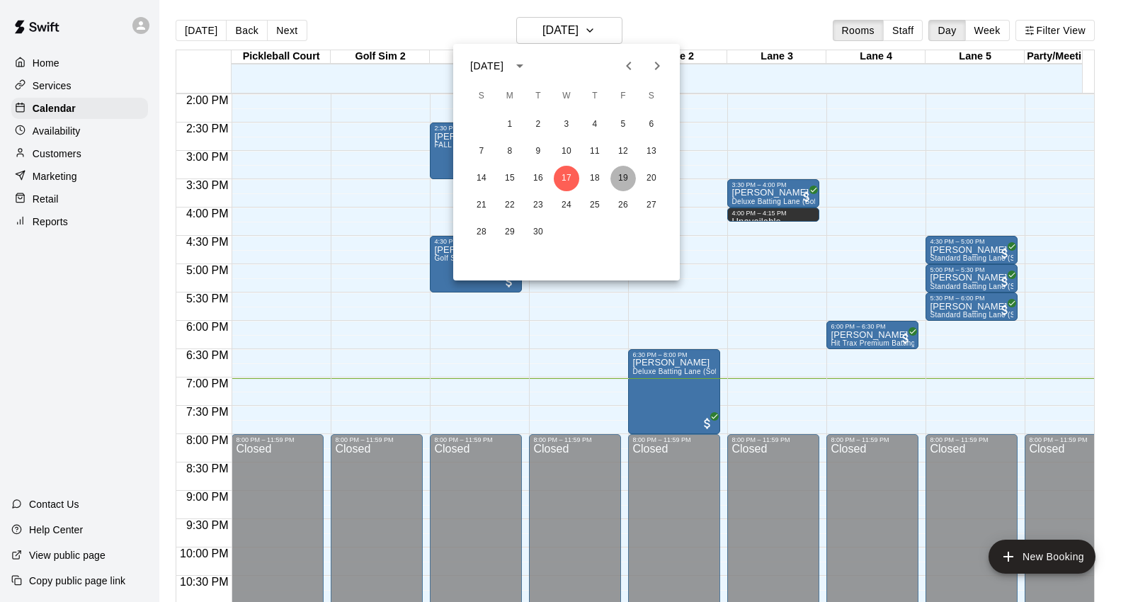
click at [629, 180] on button "19" at bounding box center [622, 178] width 25 height 25
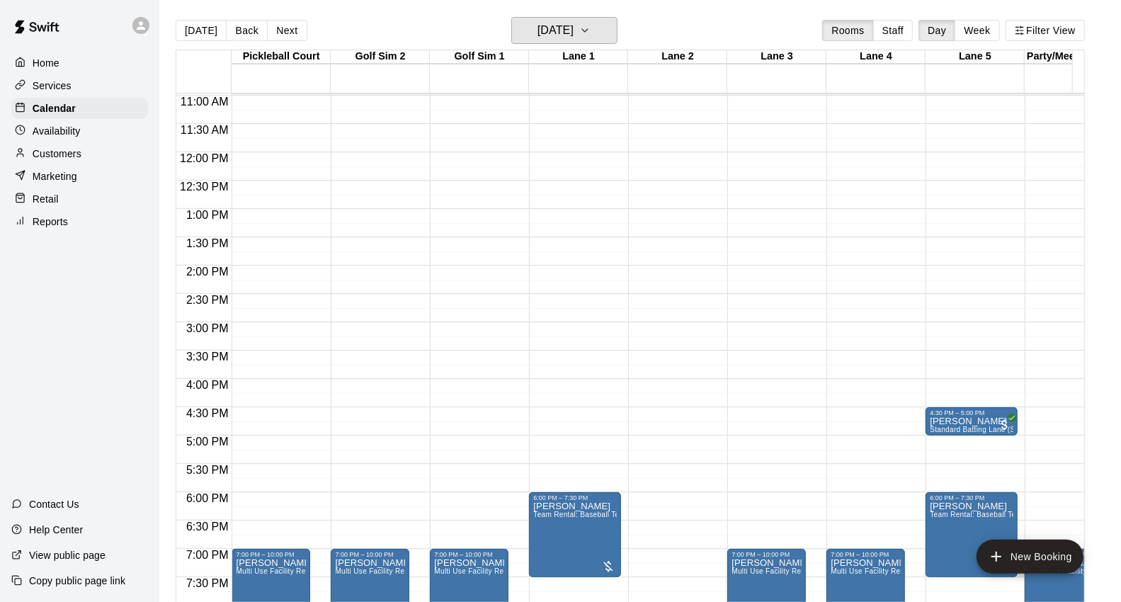
scroll to position [847, 0]
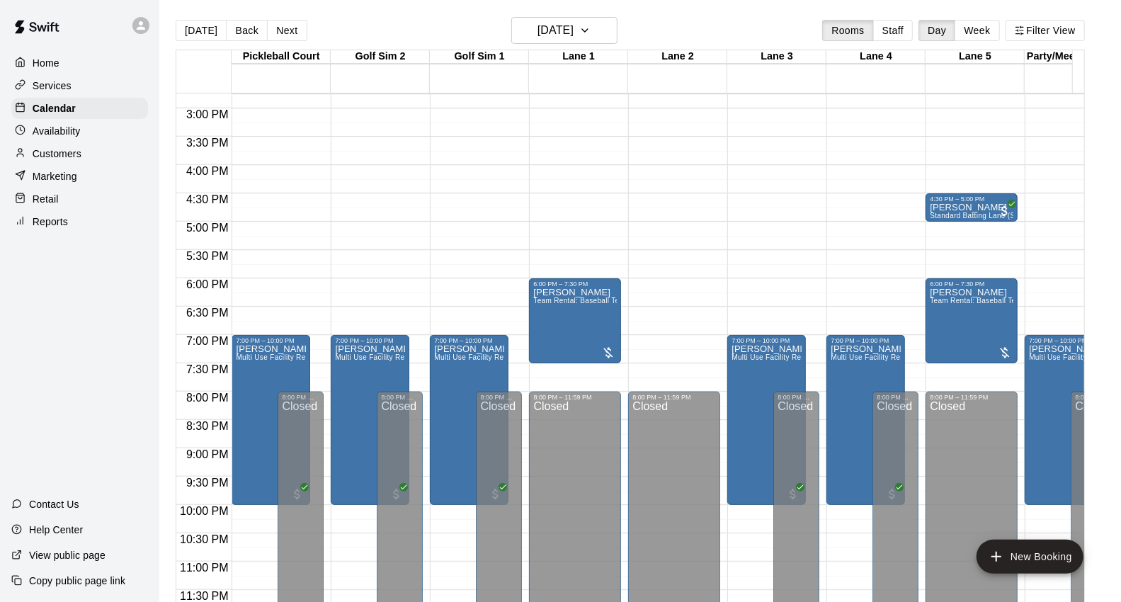
click at [296, 33] on button "Next" at bounding box center [287, 30] width 40 height 21
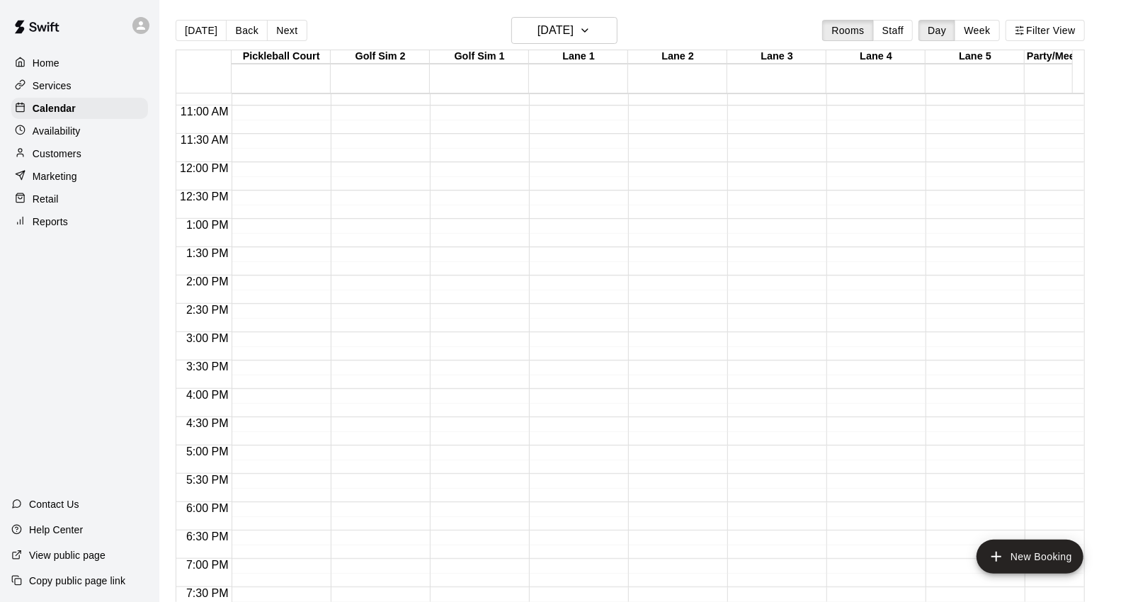
scroll to position [611, 0]
click at [287, 30] on button "Next" at bounding box center [287, 30] width 40 height 21
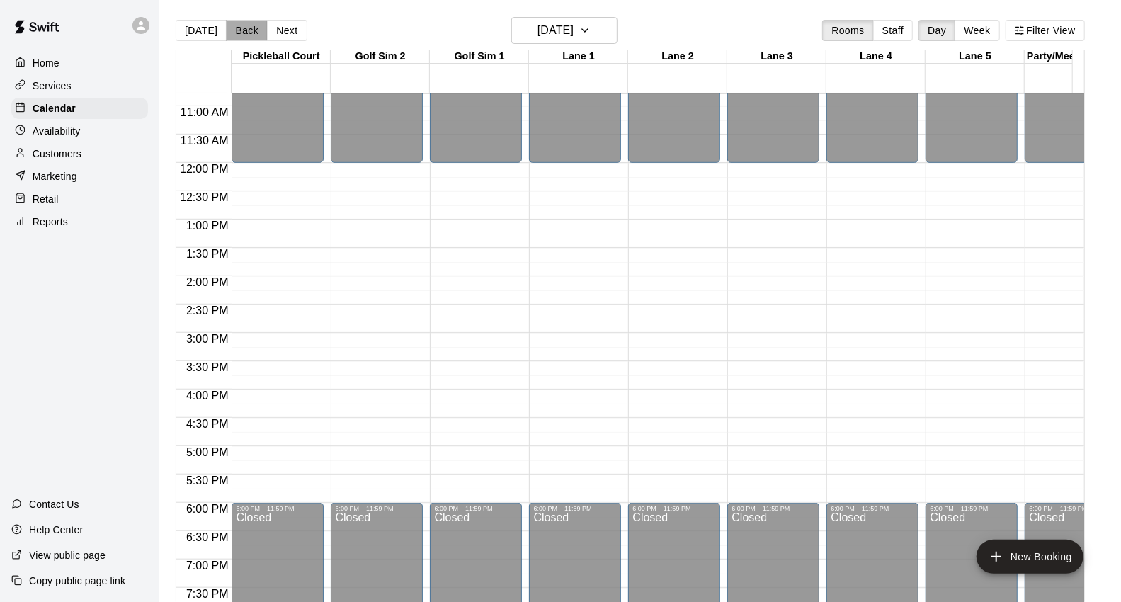
click at [245, 36] on button "Back" at bounding box center [247, 30] width 42 height 21
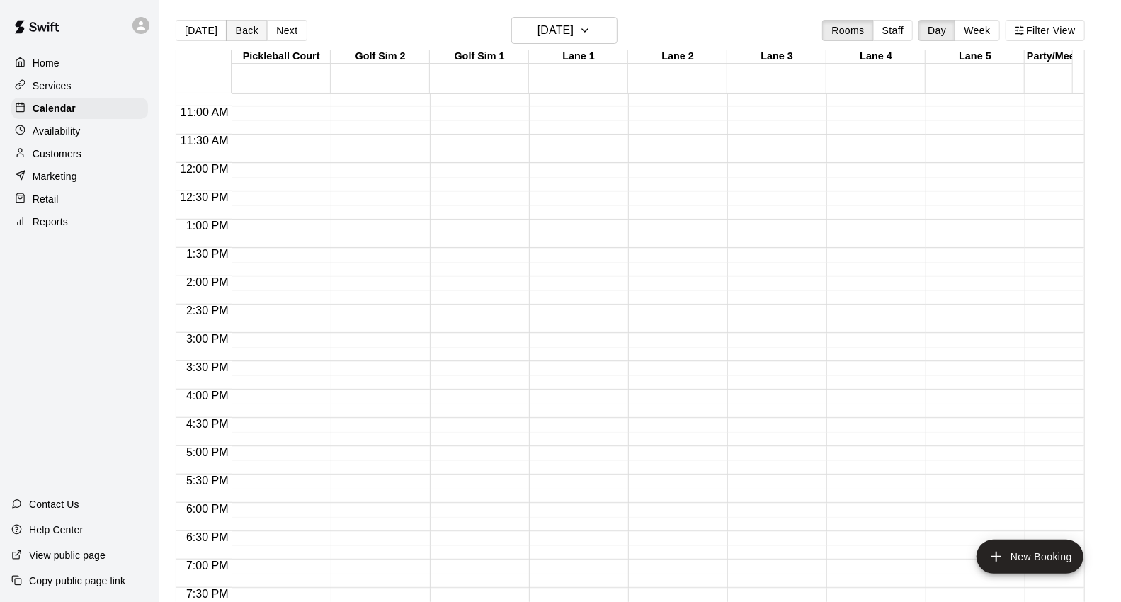
click at [245, 36] on button "Back" at bounding box center [247, 30] width 42 height 21
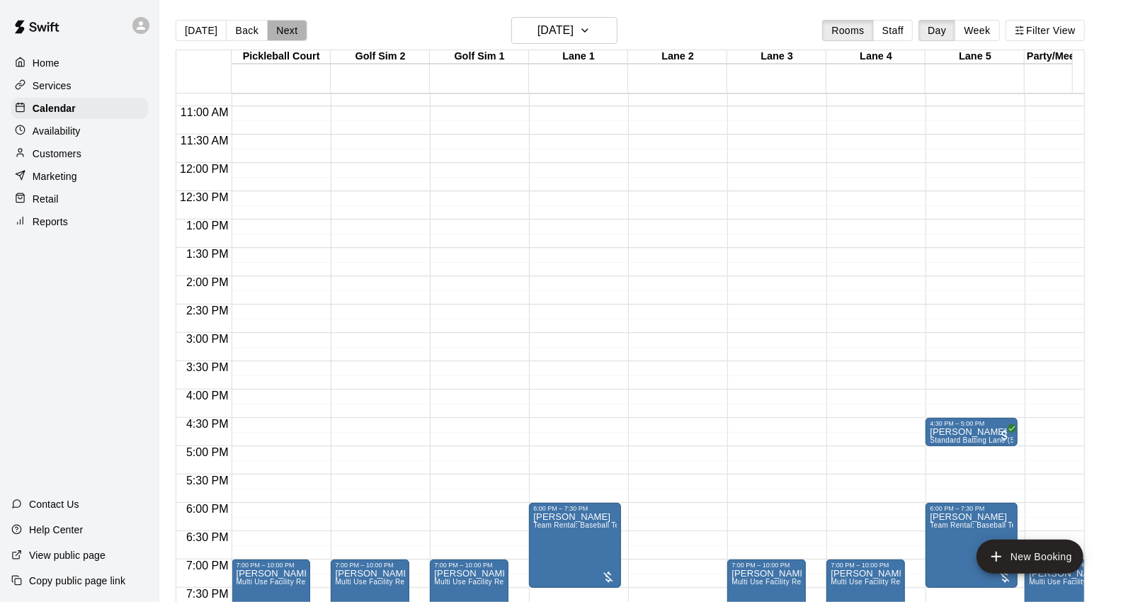
drag, startPoint x: 298, startPoint y: 37, endPoint x: 307, endPoint y: 38, distance: 8.5
click at [298, 36] on button "Next" at bounding box center [287, 30] width 40 height 21
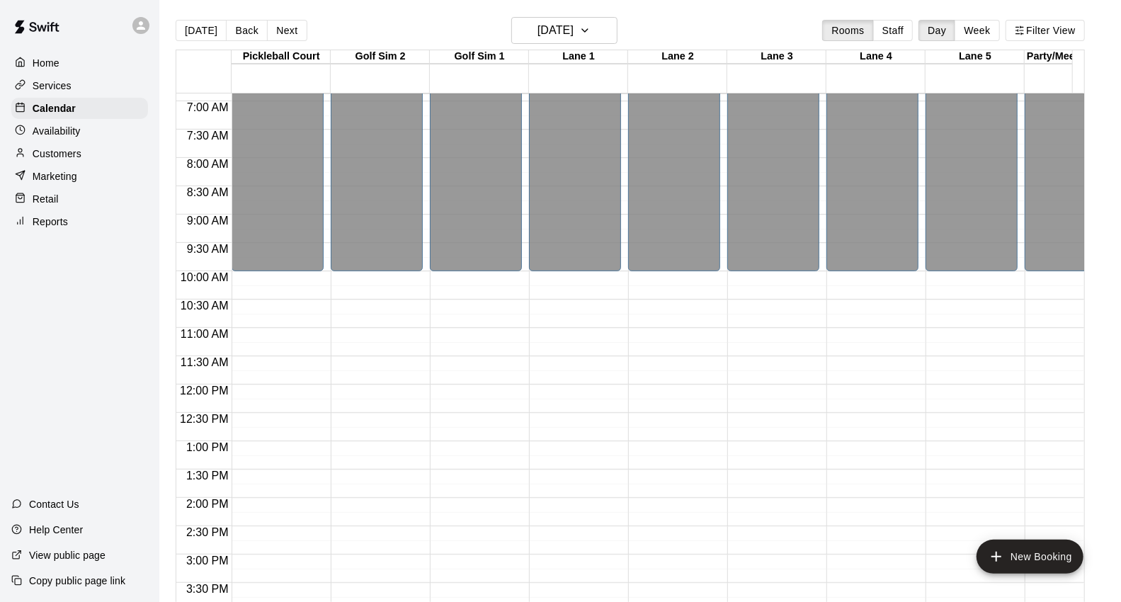
scroll to position [532, 0]
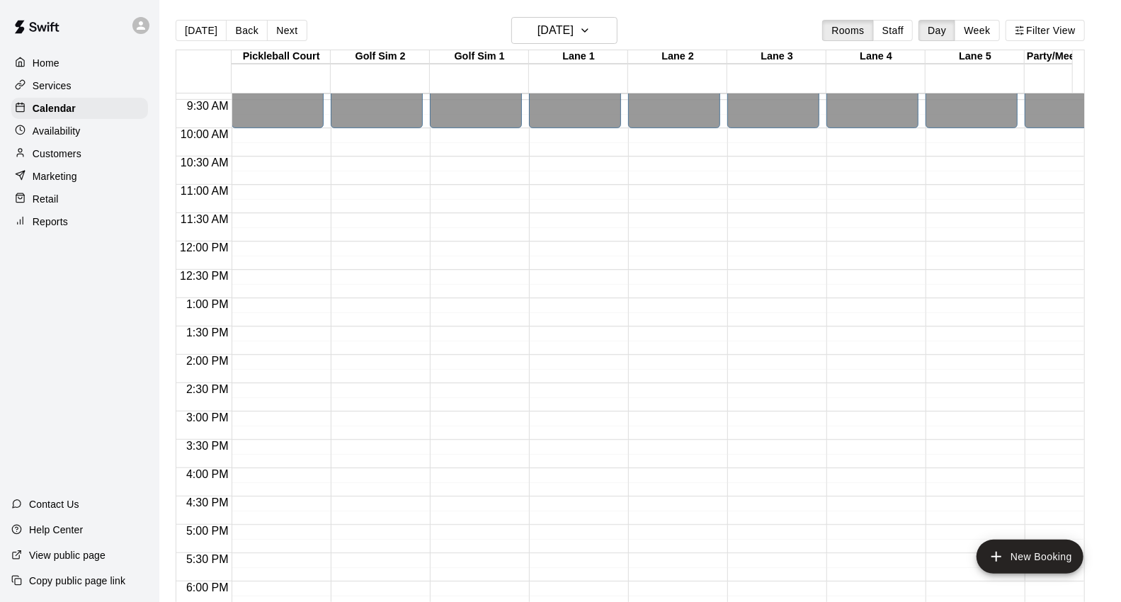
click at [195, 23] on button "[DATE]" at bounding box center [201, 30] width 51 height 21
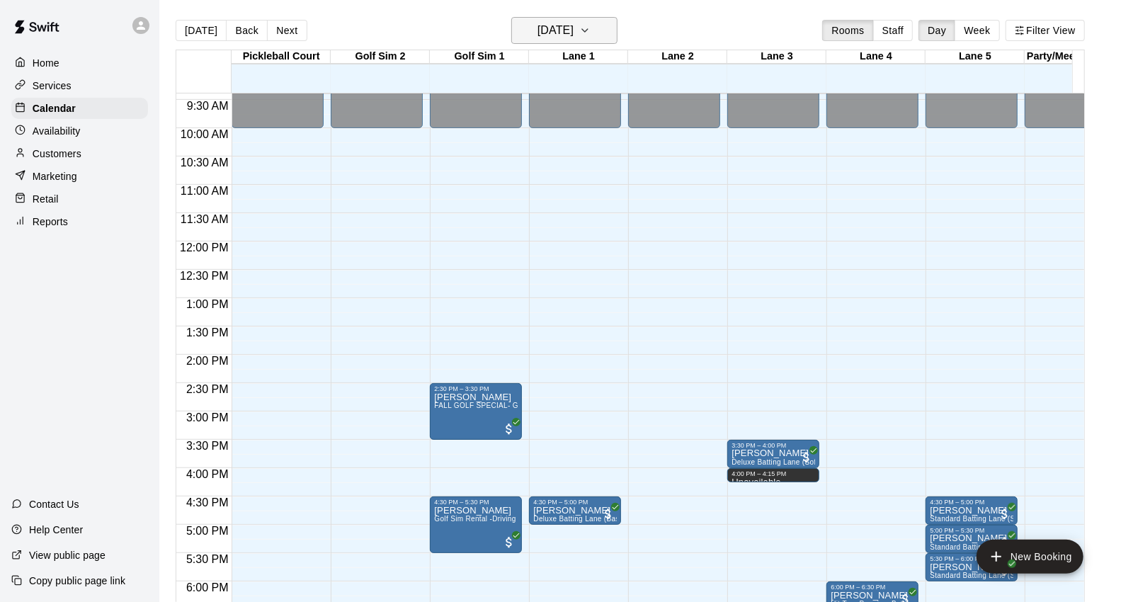
click at [588, 29] on icon "button" at bounding box center [585, 30] width 6 height 3
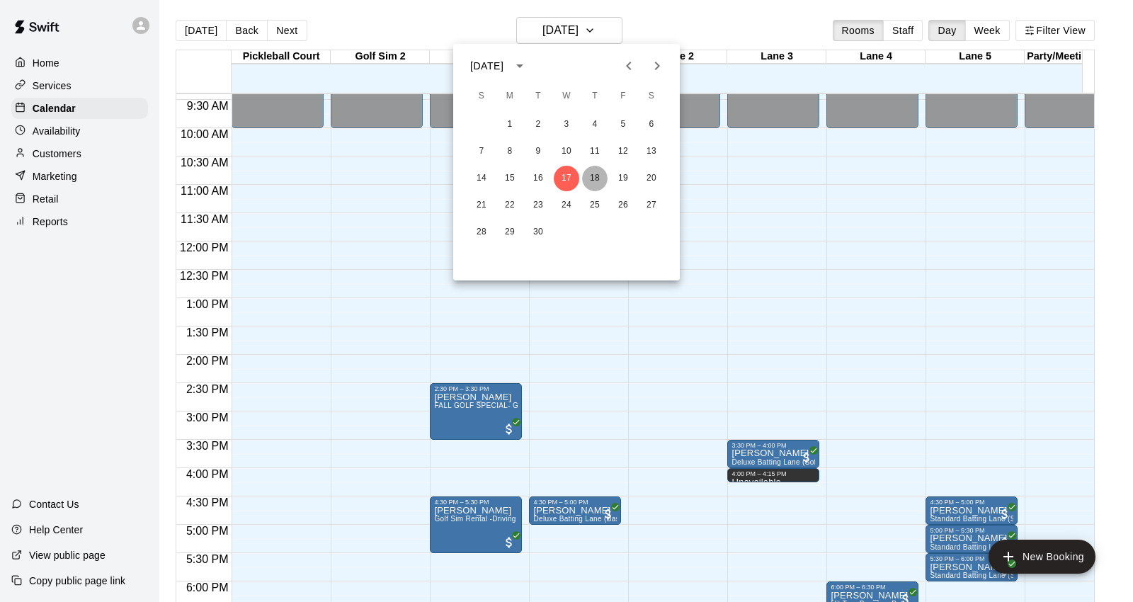
click at [591, 181] on button "18" at bounding box center [594, 178] width 25 height 25
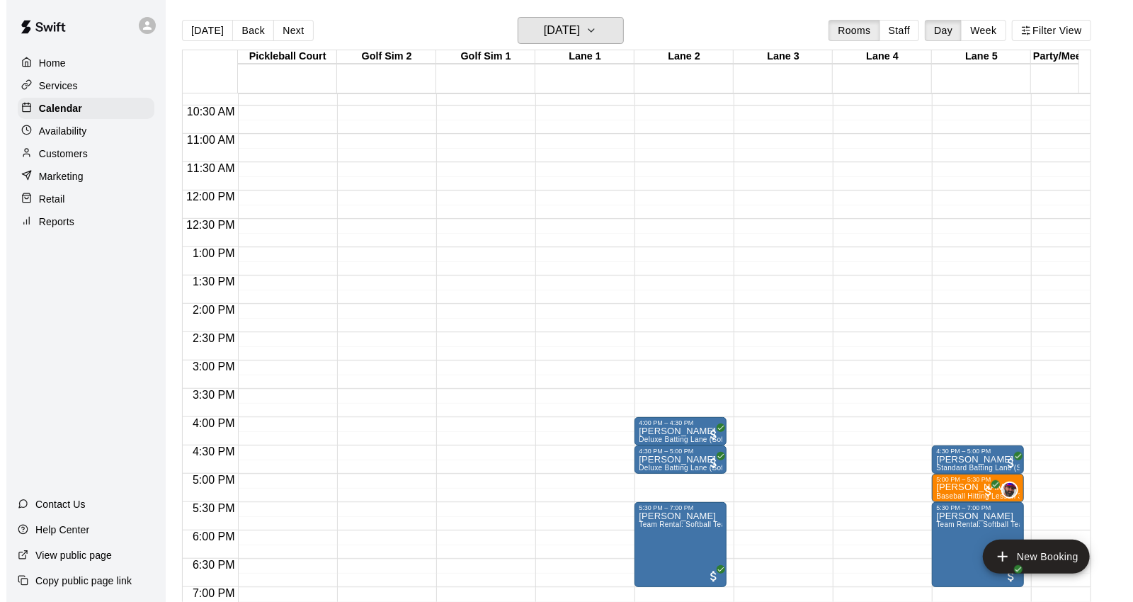
scroll to position [611, 0]
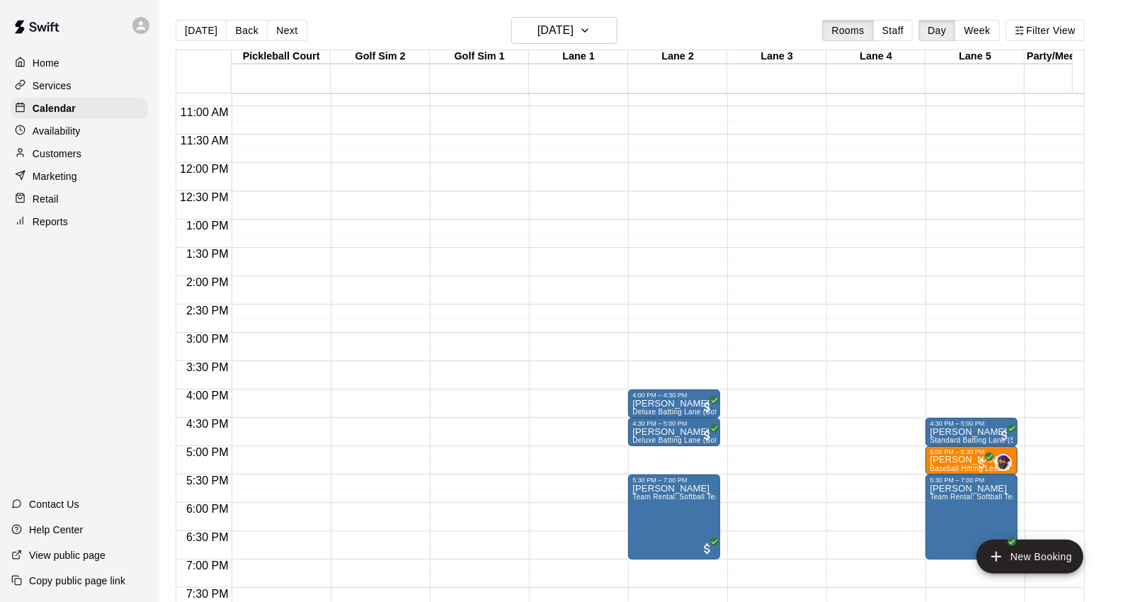
click at [86, 203] on div "Retail" at bounding box center [79, 198] width 137 height 21
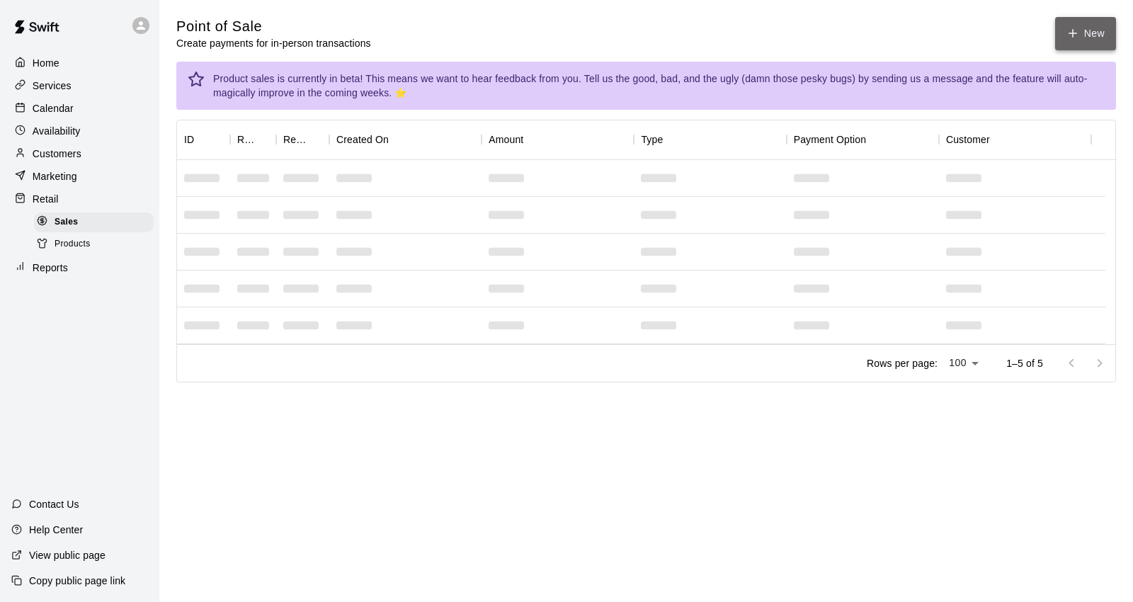
click at [1099, 42] on button "New" at bounding box center [1085, 33] width 61 height 33
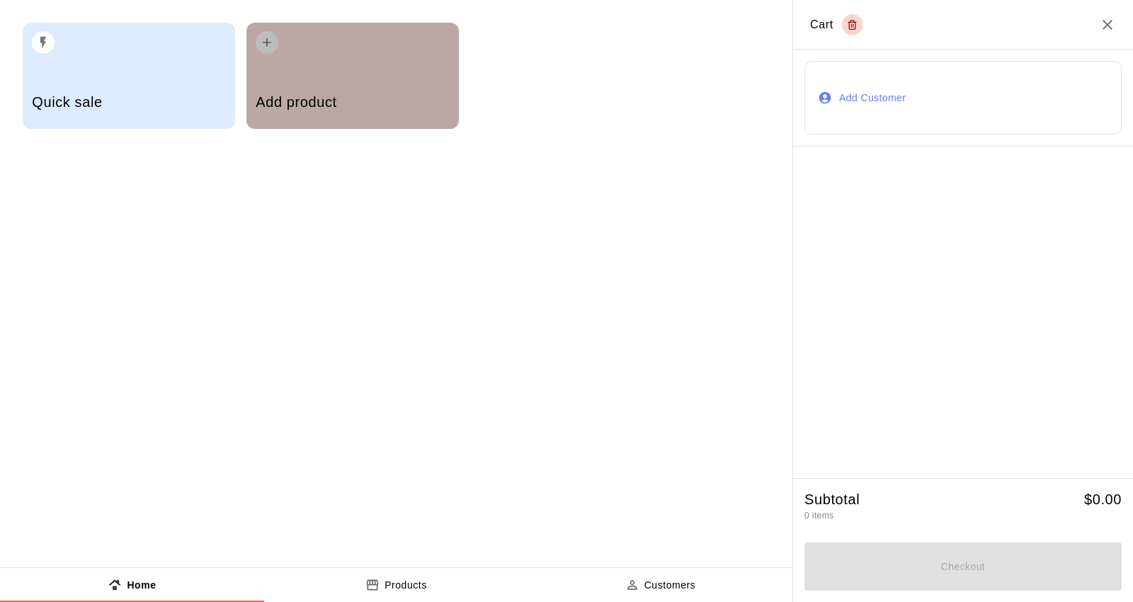
click at [333, 84] on div "Add product" at bounding box center [352, 104] width 193 height 50
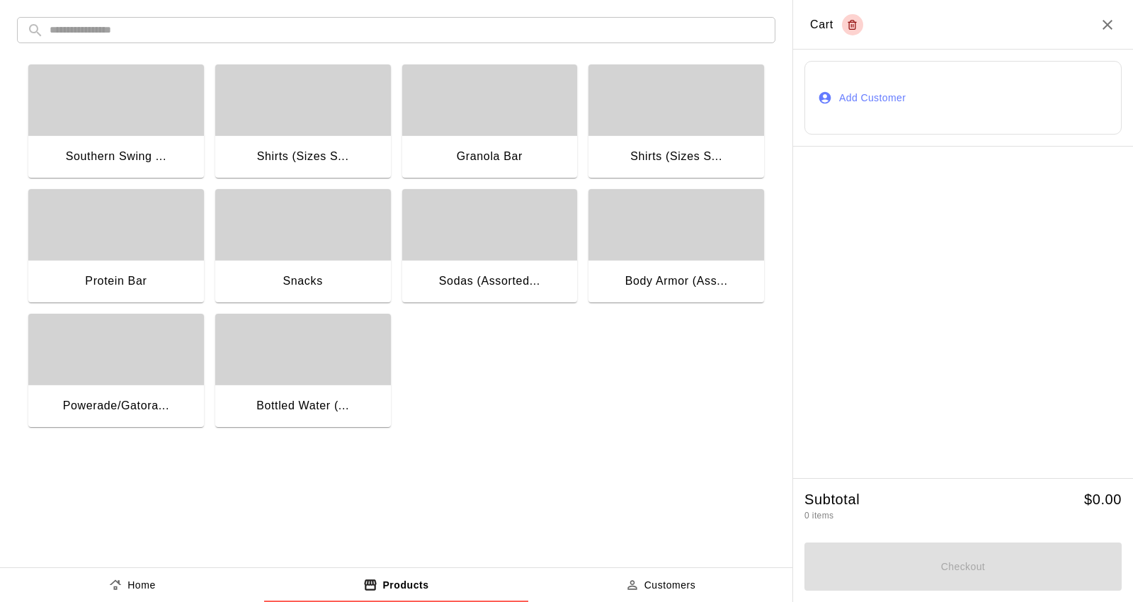
click at [142, 369] on div "button" at bounding box center [116, 349] width 176 height 71
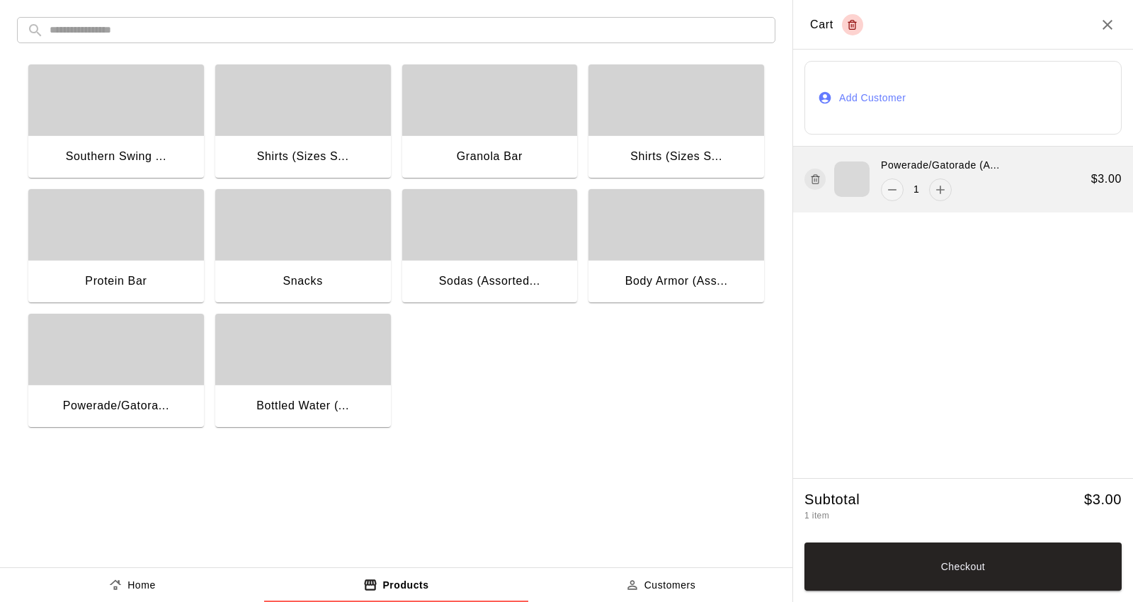
click at [930, 193] on button "add" at bounding box center [940, 189] width 23 height 23
click at [933, 193] on icon "add" at bounding box center [940, 190] width 14 height 14
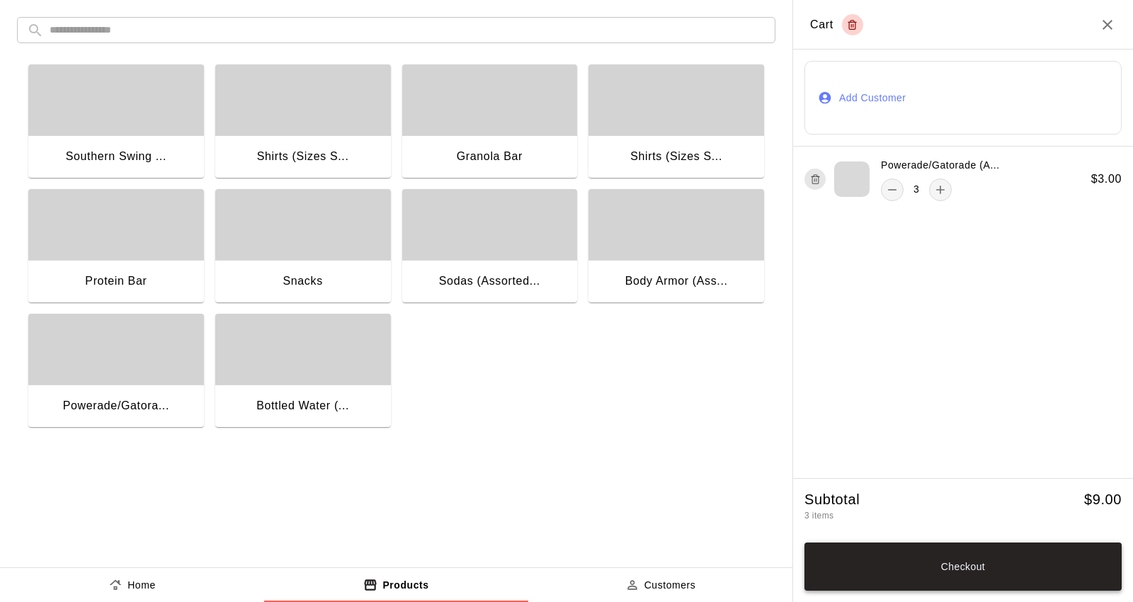
click at [949, 569] on button "Checkout" at bounding box center [962, 566] width 317 height 48
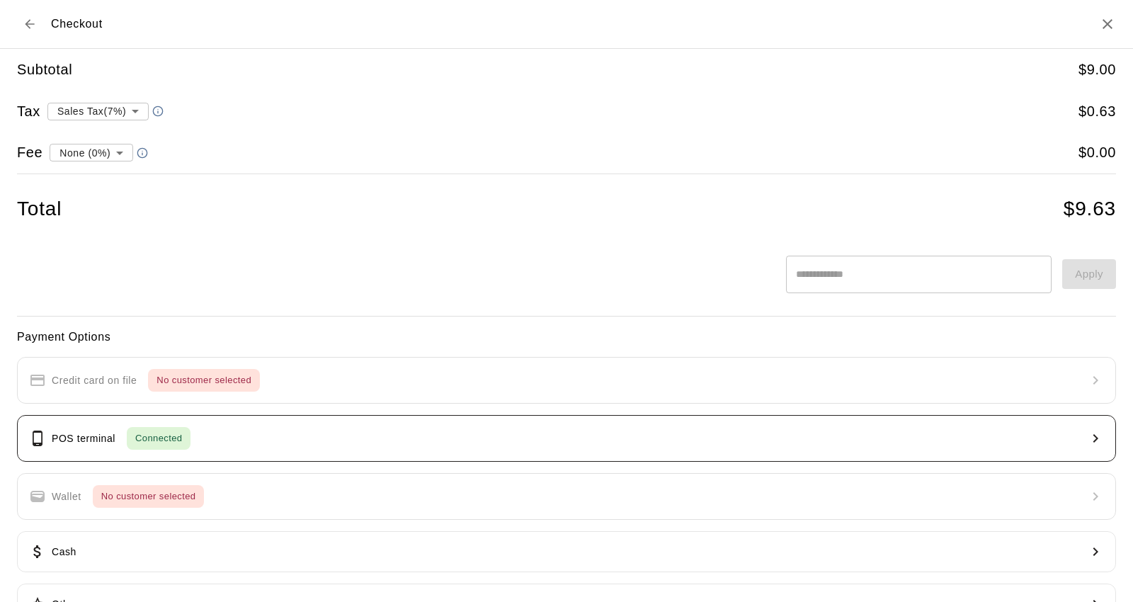
click at [380, 443] on button "POS terminal Connected" at bounding box center [566, 438] width 1099 height 47
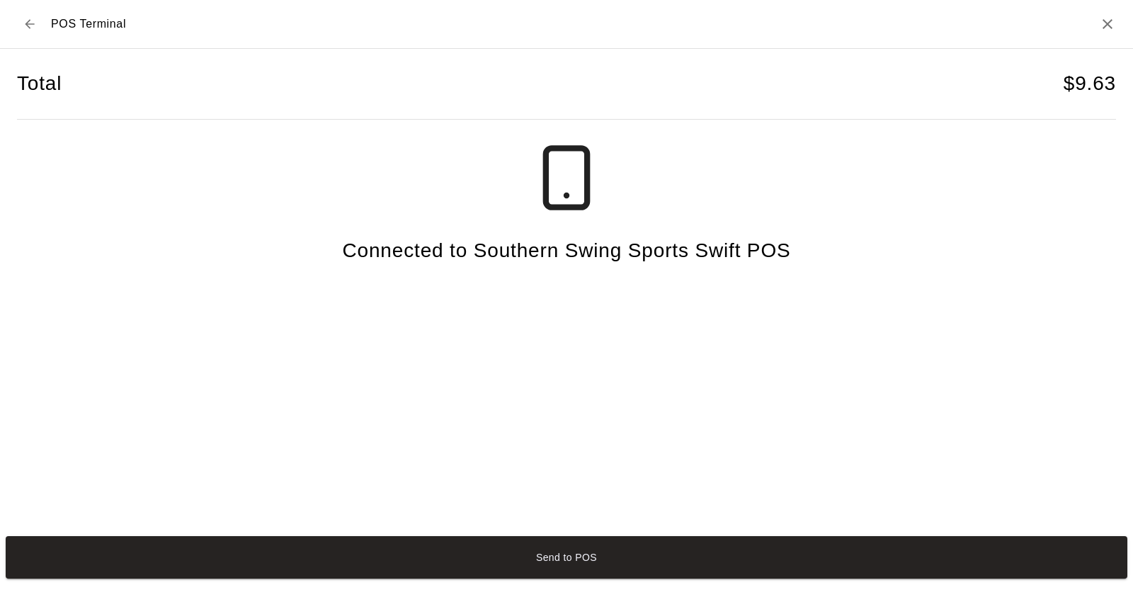
drag, startPoint x: 759, startPoint y: 349, endPoint x: 731, endPoint y: 290, distance: 64.9
click at [756, 278] on div "Total $ 9.63 Connected to Southern Swing Sports Swift POS" at bounding box center [566, 282] width 1099 height 467
click at [571, 557] on button "Send to POS" at bounding box center [567, 557] width 1122 height 42
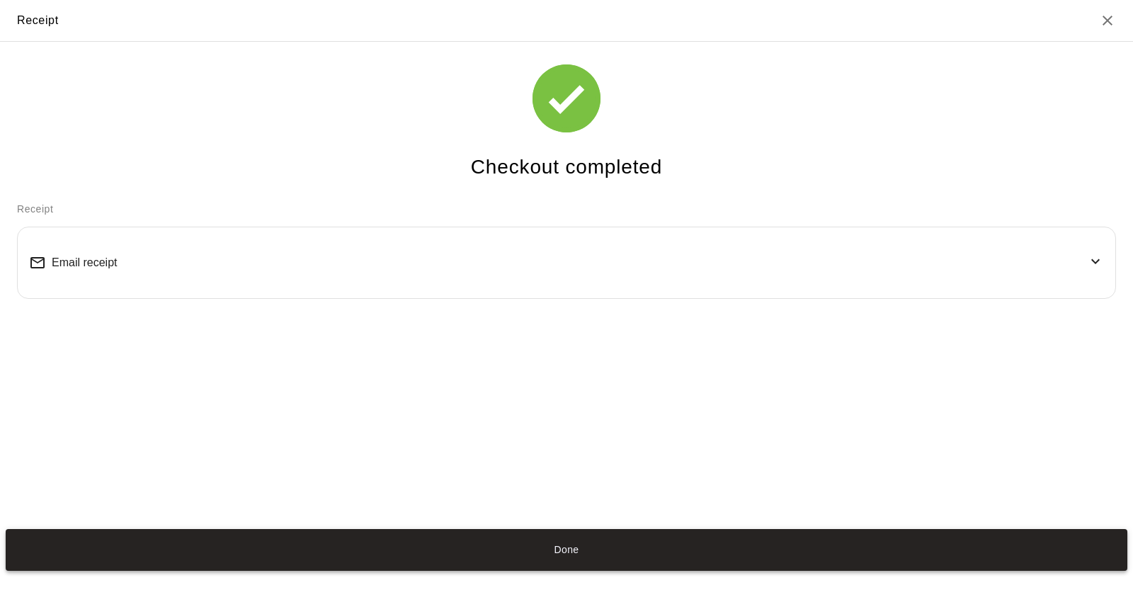
click at [625, 553] on button "Done" at bounding box center [567, 550] width 1122 height 42
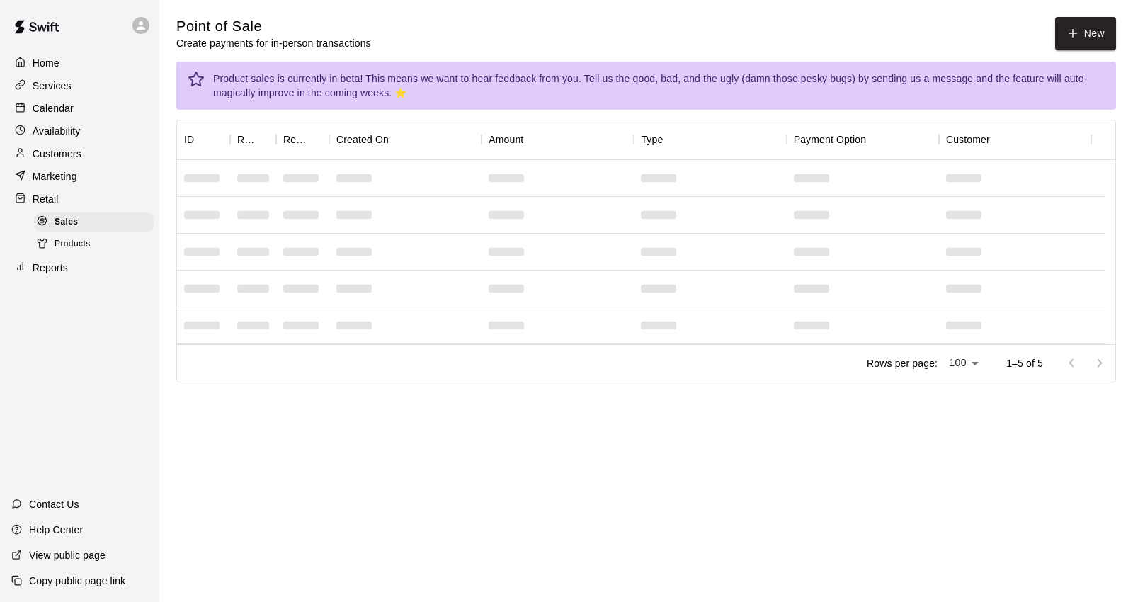
click at [106, 125] on div "Availability" at bounding box center [79, 130] width 137 height 21
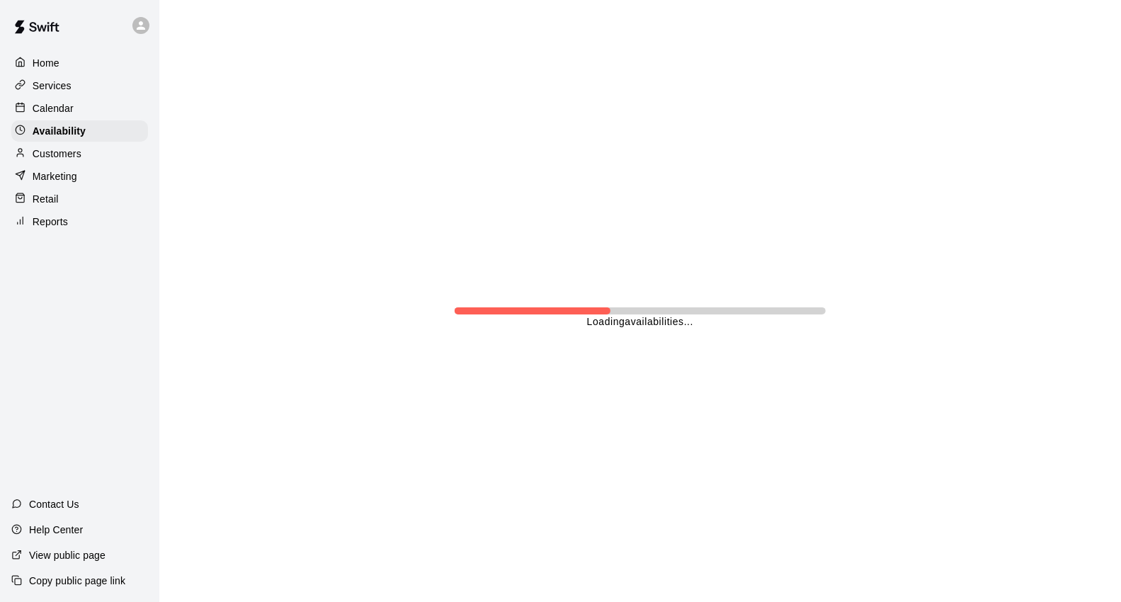
click at [103, 103] on div "Calendar" at bounding box center [79, 108] width 137 height 21
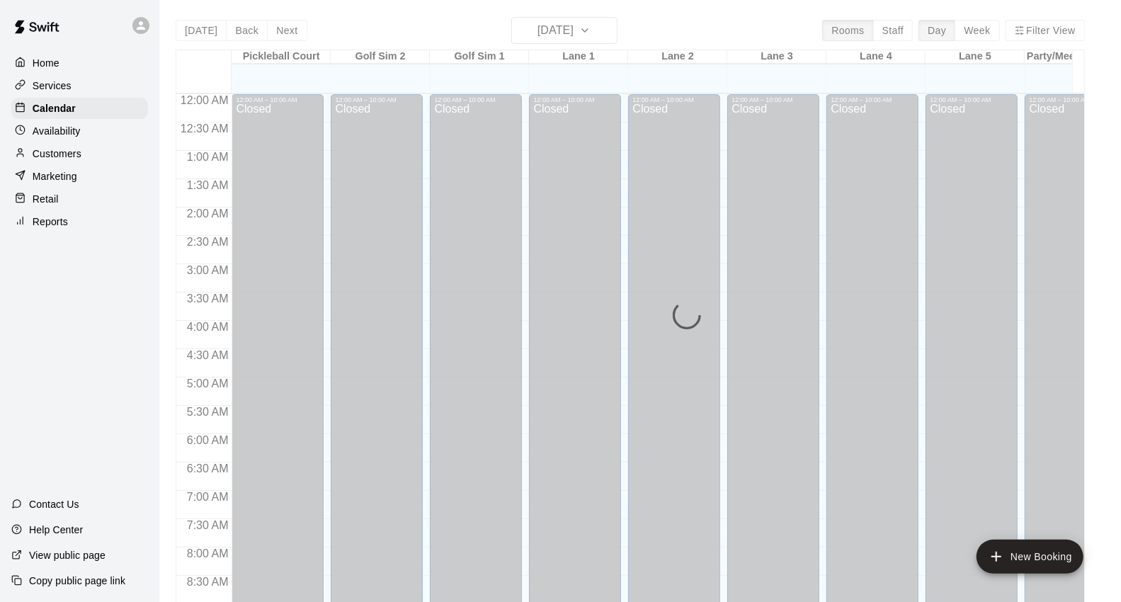
scroll to position [793, 0]
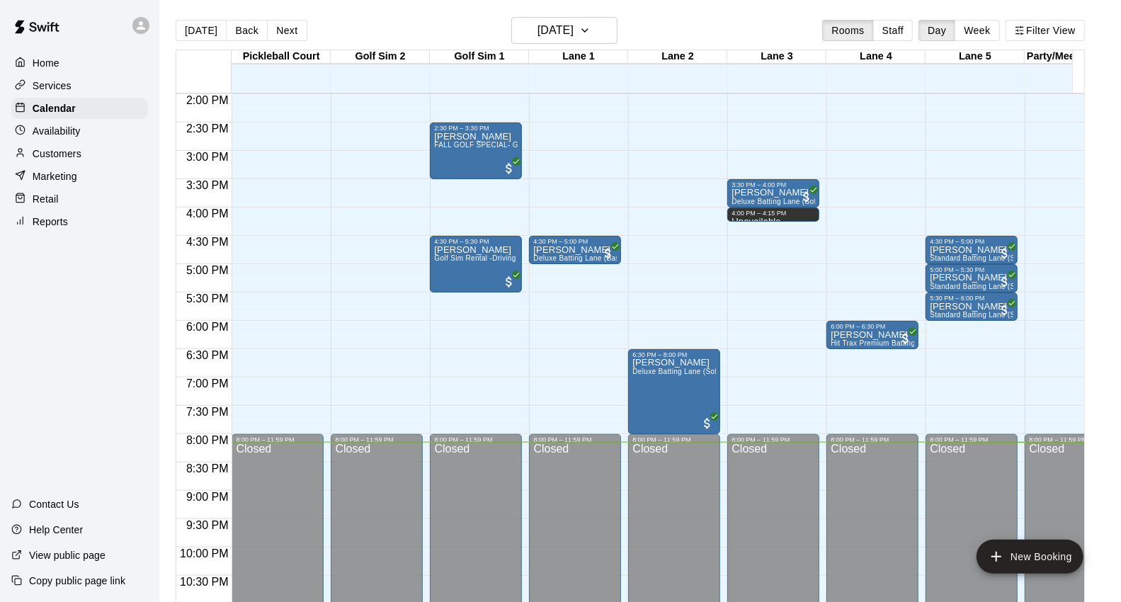
click at [361, 601] on html "Home Services Calendar Availability Customers Marketing Retail Reports Contact …" at bounding box center [560, 312] width 1121 height 624
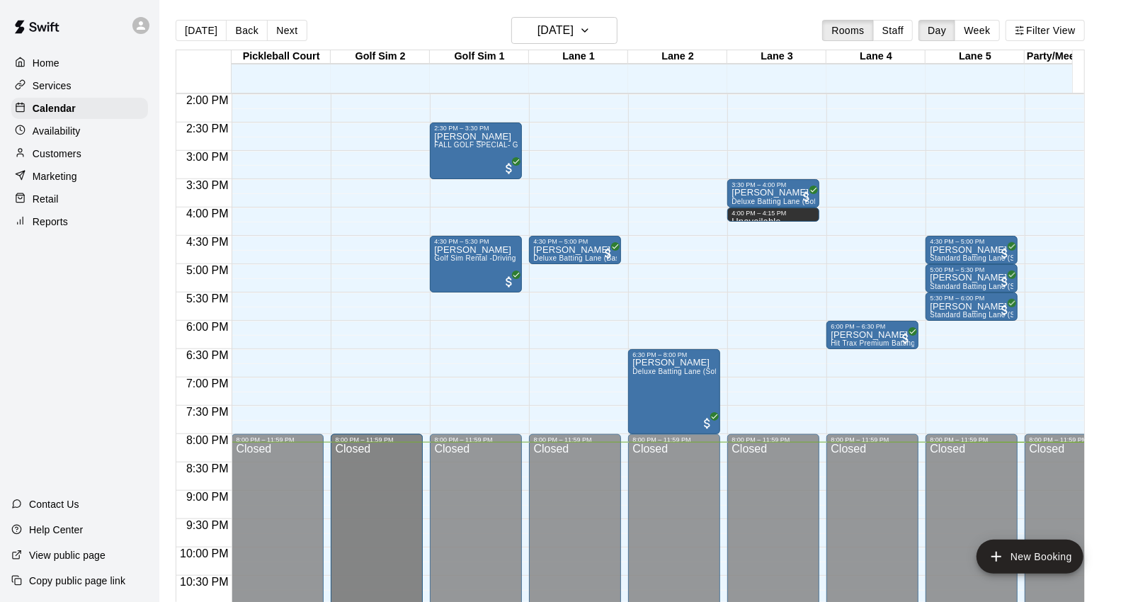
scroll to position [834, 0]
